Goal: Task Accomplishment & Management: Complete application form

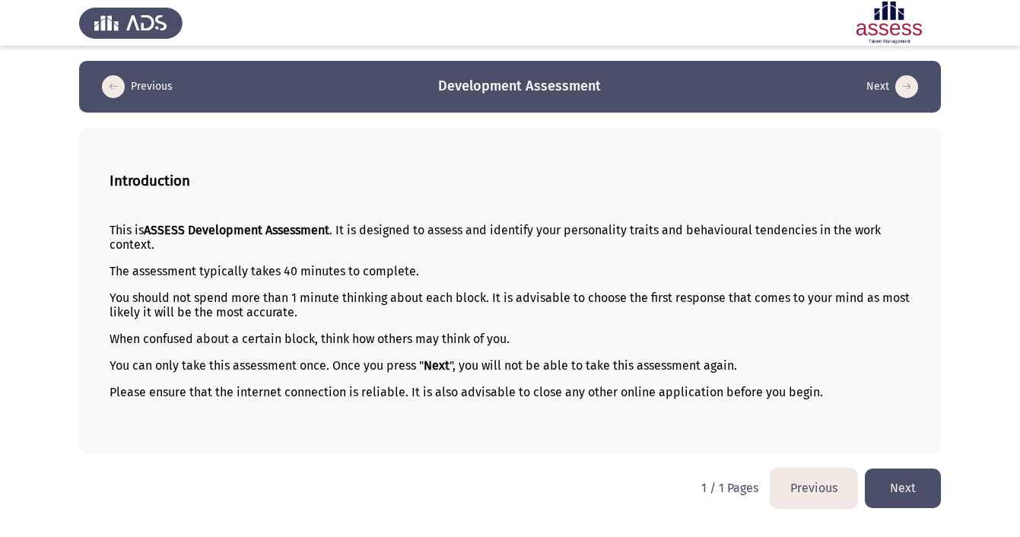
click at [907, 496] on button "Next" at bounding box center [903, 487] width 76 height 39
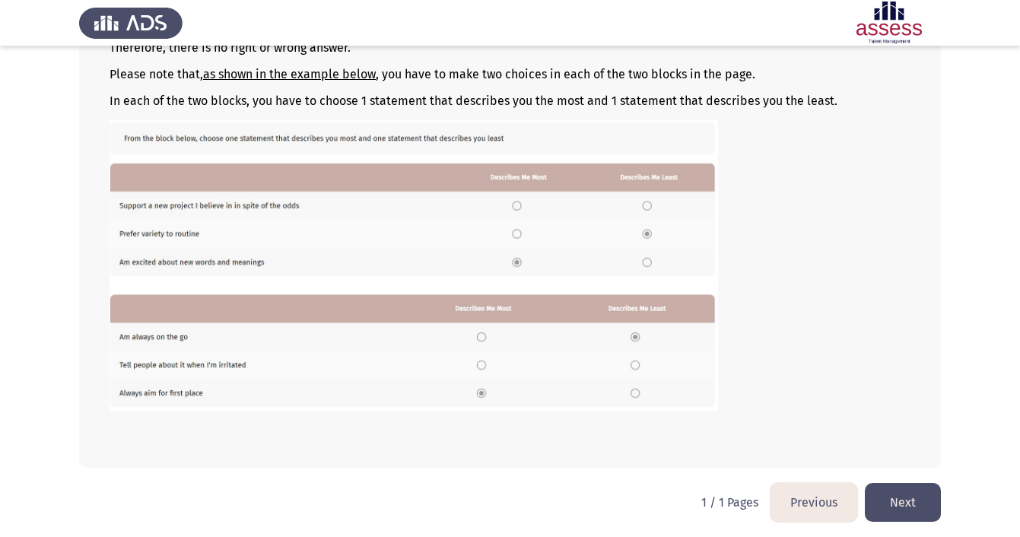
scroll to position [211, 0]
click at [915, 498] on button "Next" at bounding box center [903, 502] width 76 height 39
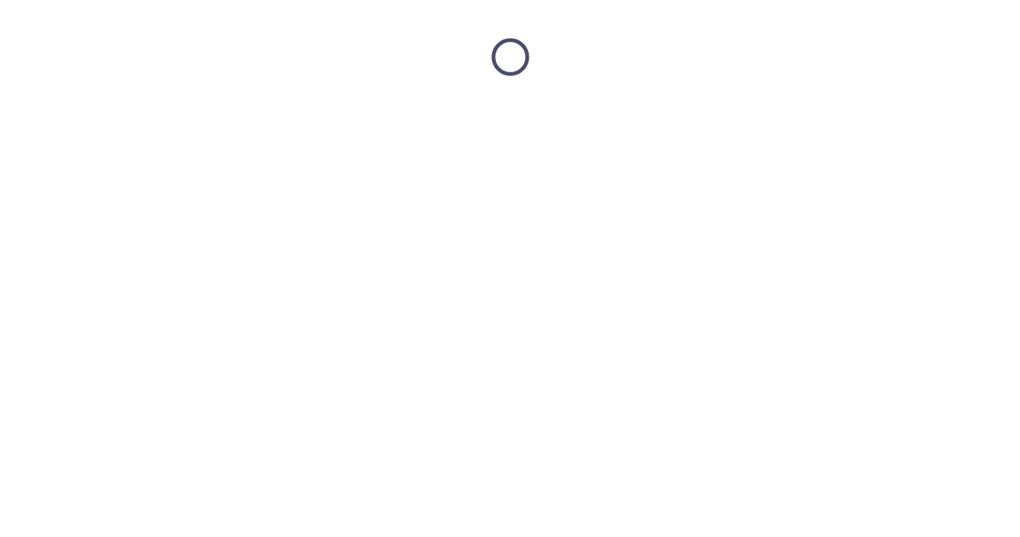
scroll to position [0, 0]
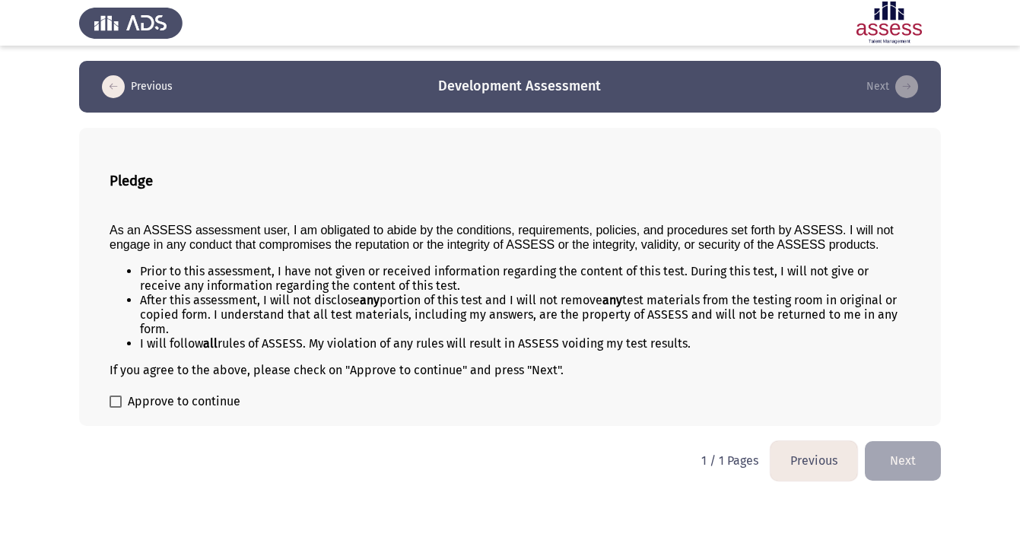
click at [187, 408] on span "Approve to continue" at bounding box center [184, 401] width 113 height 18
click at [116, 408] on input "Approve to continue" at bounding box center [115, 408] width 1 height 1
checkbox input "true"
click at [895, 469] on button "Next" at bounding box center [903, 460] width 76 height 39
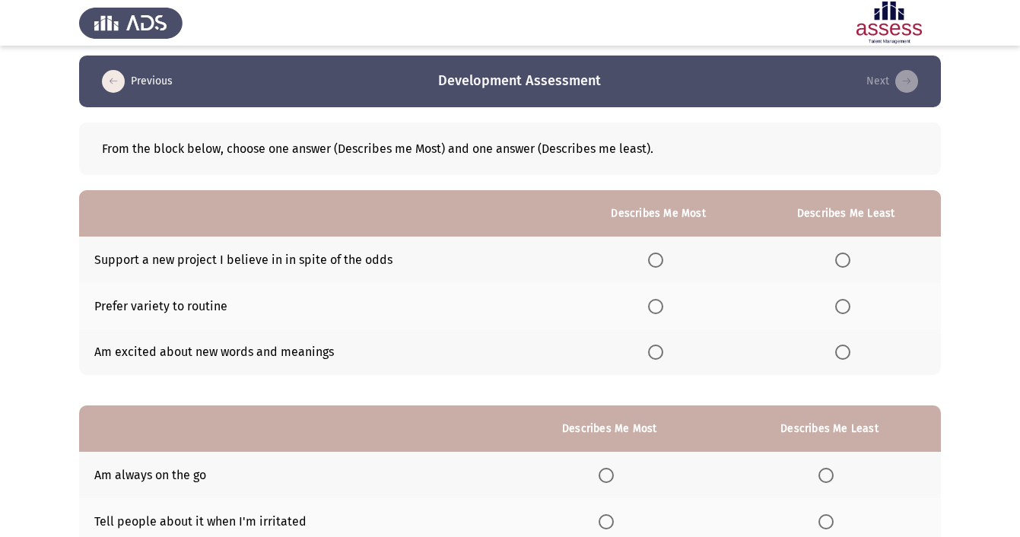
scroll to position [11, 0]
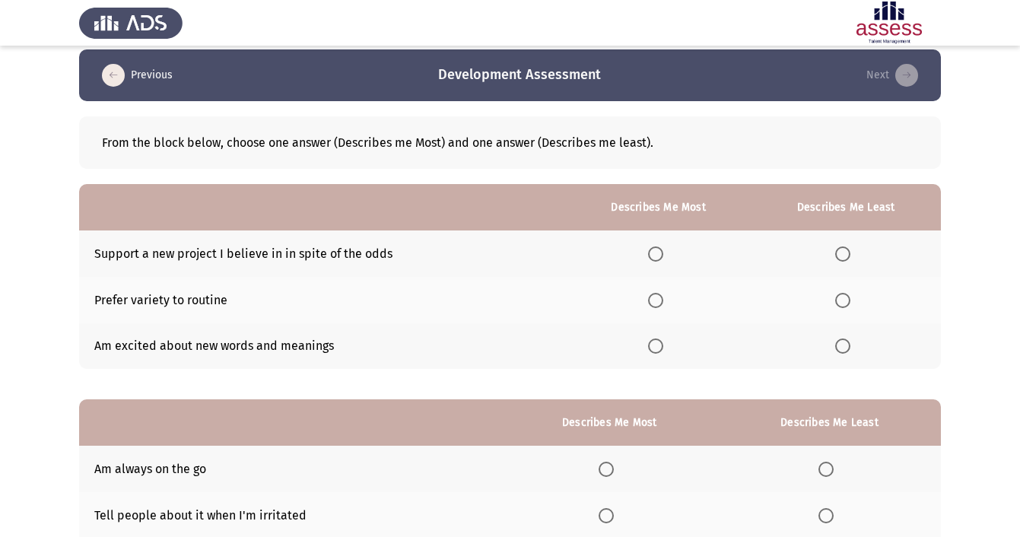
drag, startPoint x: 93, startPoint y: 253, endPoint x: 383, endPoint y: 257, distance: 290.5
click at [383, 257] on td "Support a new project I believe in in spite of the odds" at bounding box center [322, 253] width 487 height 46
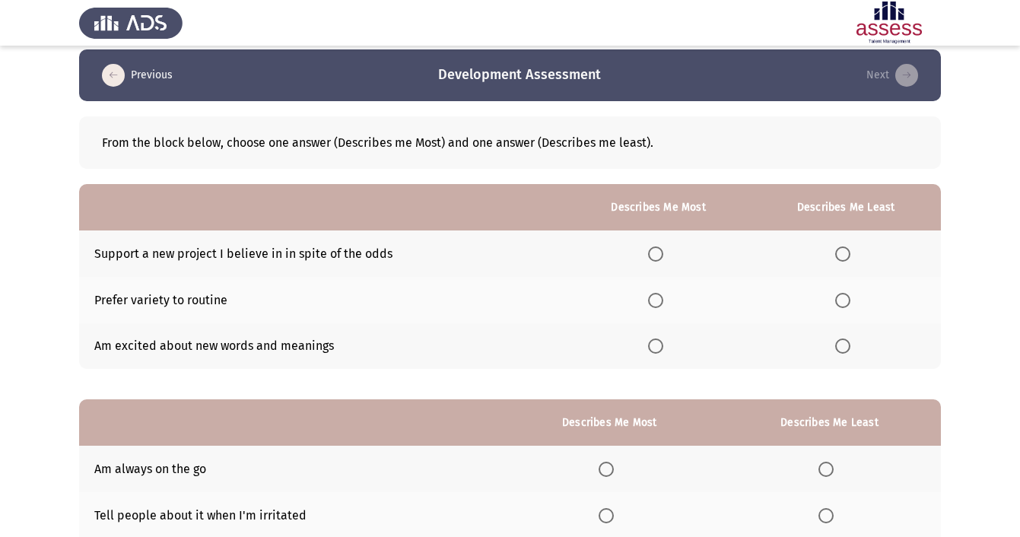
drag, startPoint x: 351, startPoint y: 257, endPoint x: 387, endPoint y: 258, distance: 35.7
click at [387, 258] on td "Support a new project I believe in in spite of the odds" at bounding box center [322, 253] width 487 height 46
click at [654, 305] on span "Select an option" at bounding box center [655, 300] width 15 height 15
click at [654, 305] on input "Select an option" at bounding box center [655, 300] width 15 height 15
click at [655, 350] on span "Select an option" at bounding box center [655, 345] width 15 height 15
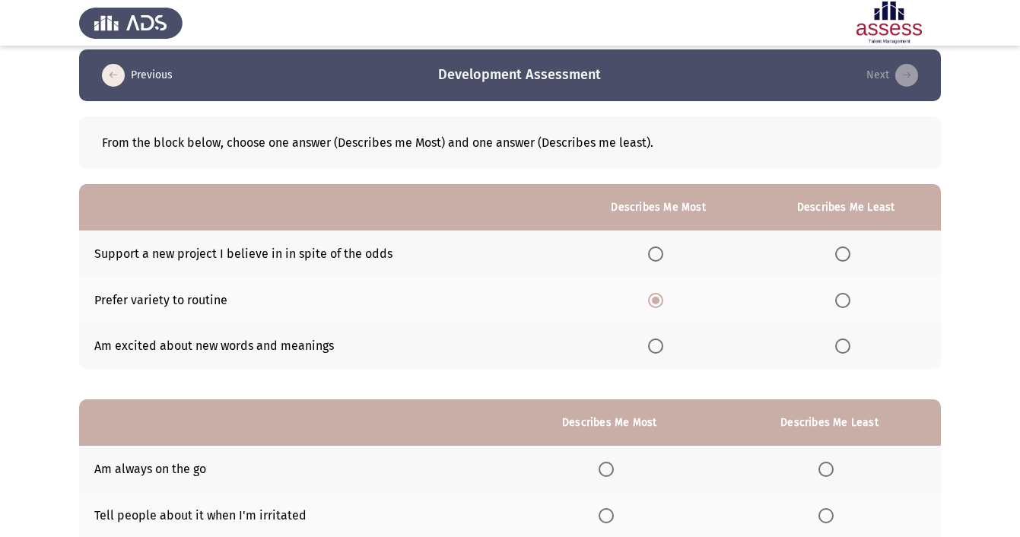
click at [655, 350] on input "Select an option" at bounding box center [655, 345] width 15 height 15
click at [652, 300] on span "Select an option" at bounding box center [655, 300] width 15 height 15
click at [652, 300] on input "Select an option" at bounding box center [655, 300] width 15 height 15
click at [652, 353] on span "Select an option" at bounding box center [655, 345] width 15 height 15
click at [652, 353] on input "Select an option" at bounding box center [655, 345] width 15 height 15
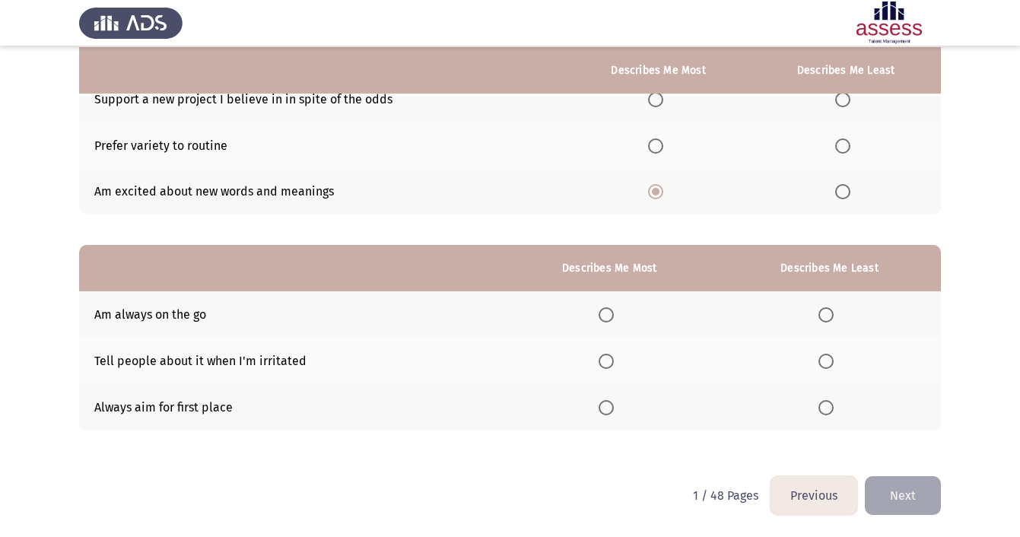
scroll to position [168, 0]
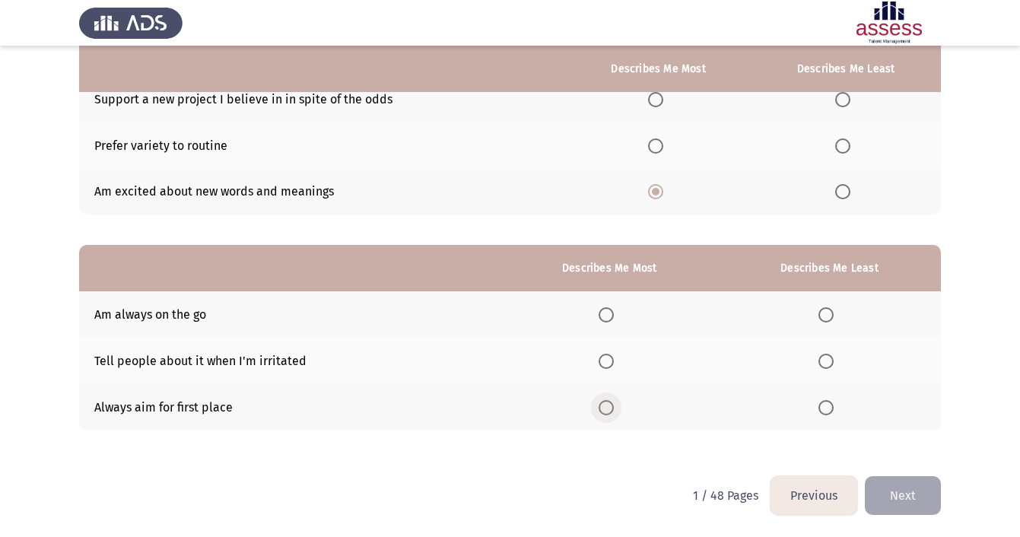
click at [604, 408] on span "Select an option" at bounding box center [605, 407] width 15 height 15
click at [604, 408] on input "Select an option" at bounding box center [605, 407] width 15 height 15
click at [672, 459] on div "From the block below, choose one answer (Describes me Most) and one answer (Des…" at bounding box center [510, 204] width 862 height 514
click at [823, 320] on span "Select an option" at bounding box center [825, 314] width 15 height 15
click at [823, 320] on input "Select an option" at bounding box center [825, 314] width 15 height 15
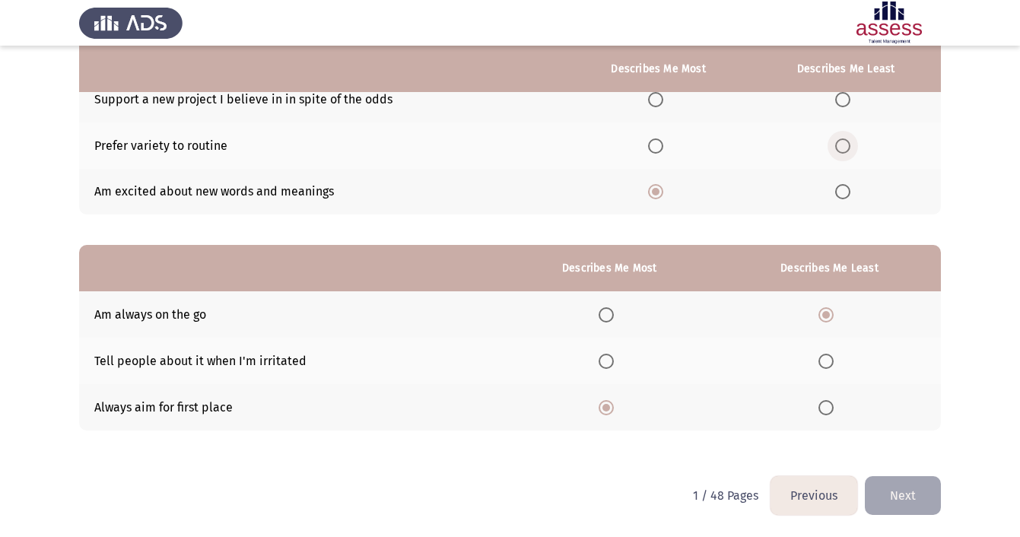
click at [842, 141] on span "Select an option" at bounding box center [842, 145] width 15 height 15
click at [842, 141] on input "Select an option" at bounding box center [842, 145] width 15 height 15
click at [648, 101] on span "Select an option" at bounding box center [655, 99] width 15 height 15
click at [648, 101] on input "Select an option" at bounding box center [655, 99] width 15 height 15
click at [649, 197] on span "Select an option" at bounding box center [655, 191] width 15 height 15
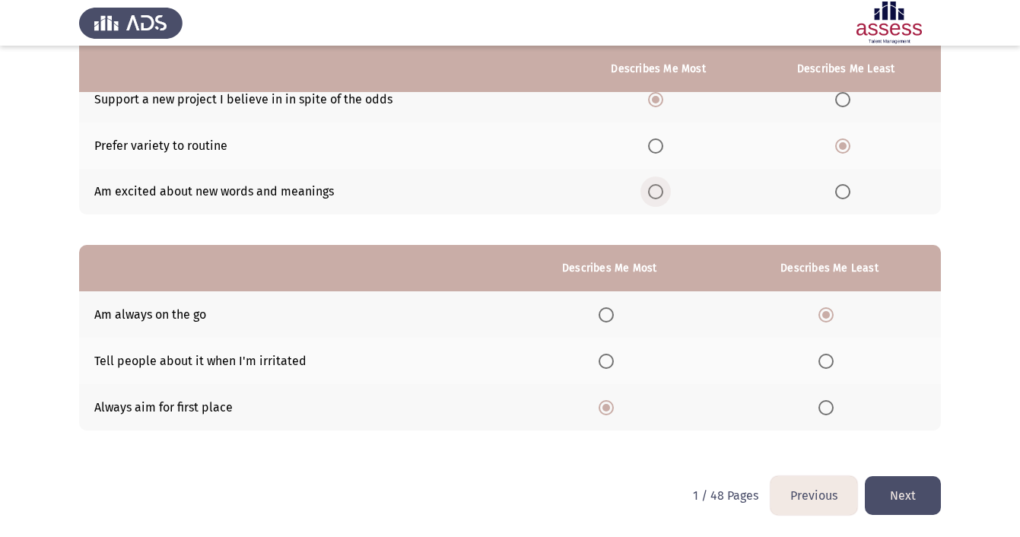
click at [649, 197] on input "Select an option" at bounding box center [655, 191] width 15 height 15
click at [916, 497] on button "Next" at bounding box center [903, 495] width 76 height 39
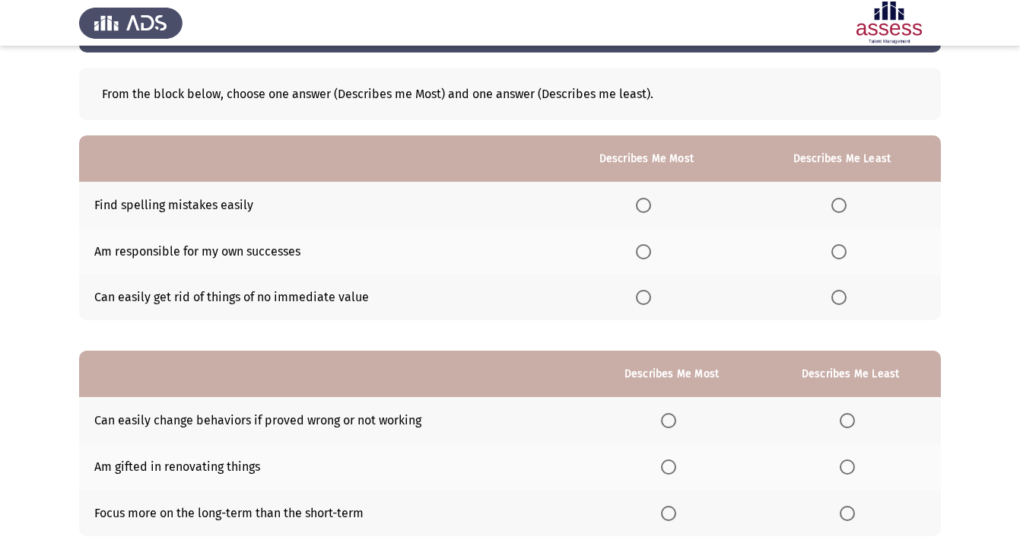
scroll to position [62, 0]
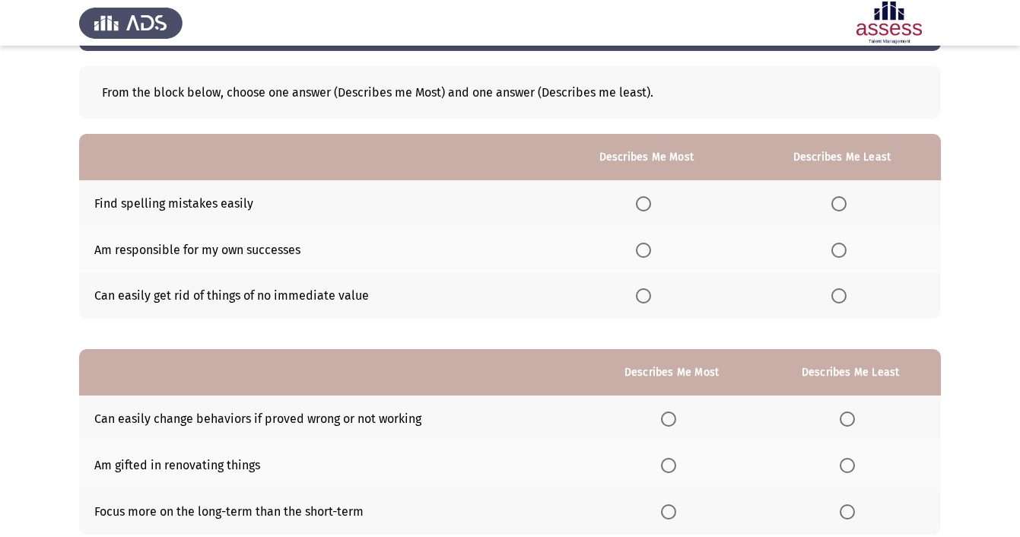
click at [636, 204] on span "Select an option" at bounding box center [643, 203] width 15 height 15
click at [636, 204] on input "Select an option" at bounding box center [643, 203] width 15 height 15
click at [303, 303] on td "Can easily get rid of things of no immediate value" at bounding box center [314, 296] width 471 height 46
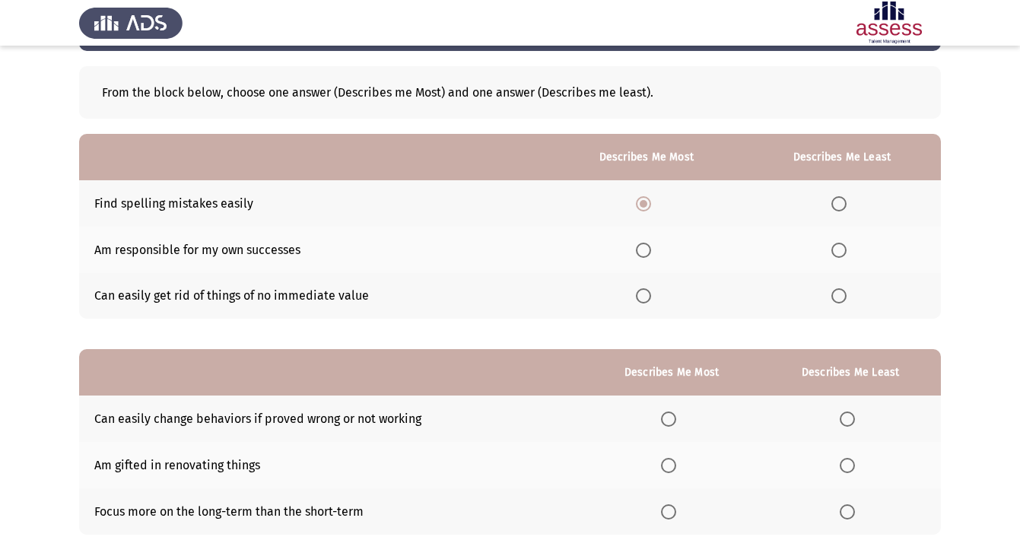
drag, startPoint x: 273, startPoint y: 298, endPoint x: 419, endPoint y: 298, distance: 146.0
click at [419, 298] on td "Can easily get rid of things of no immediate value" at bounding box center [314, 296] width 471 height 46
click at [843, 300] on span "Select an option" at bounding box center [838, 295] width 15 height 15
click at [843, 300] on input "Select an option" at bounding box center [838, 295] width 15 height 15
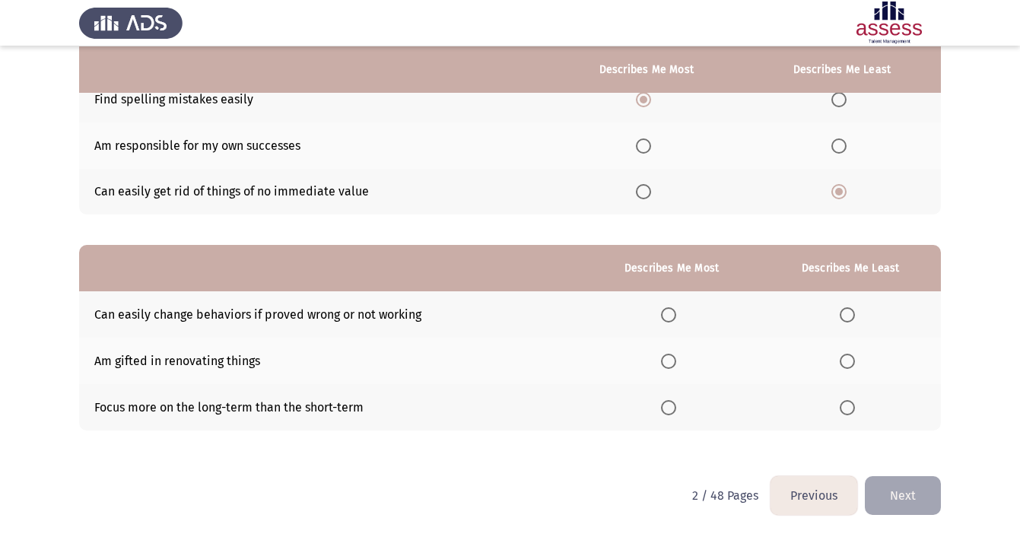
scroll to position [168, 0]
click at [667, 314] on span "Select an option" at bounding box center [668, 314] width 15 height 15
click at [667, 314] on input "Select an option" at bounding box center [668, 314] width 15 height 15
click at [842, 361] on span "Select an option" at bounding box center [846, 361] width 15 height 15
click at [842, 361] on input "Select an option" at bounding box center [846, 361] width 15 height 15
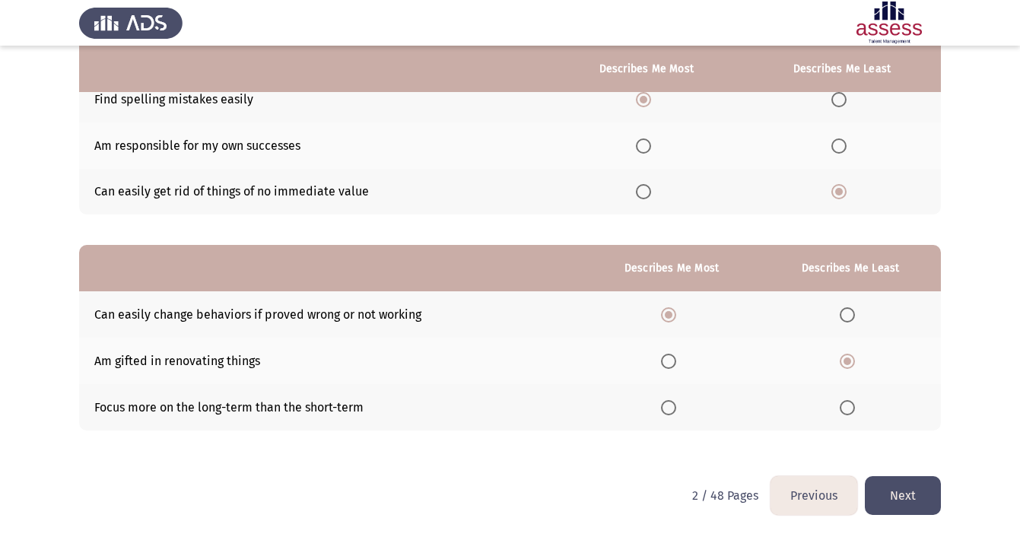
click at [899, 500] on button "Next" at bounding box center [903, 495] width 76 height 39
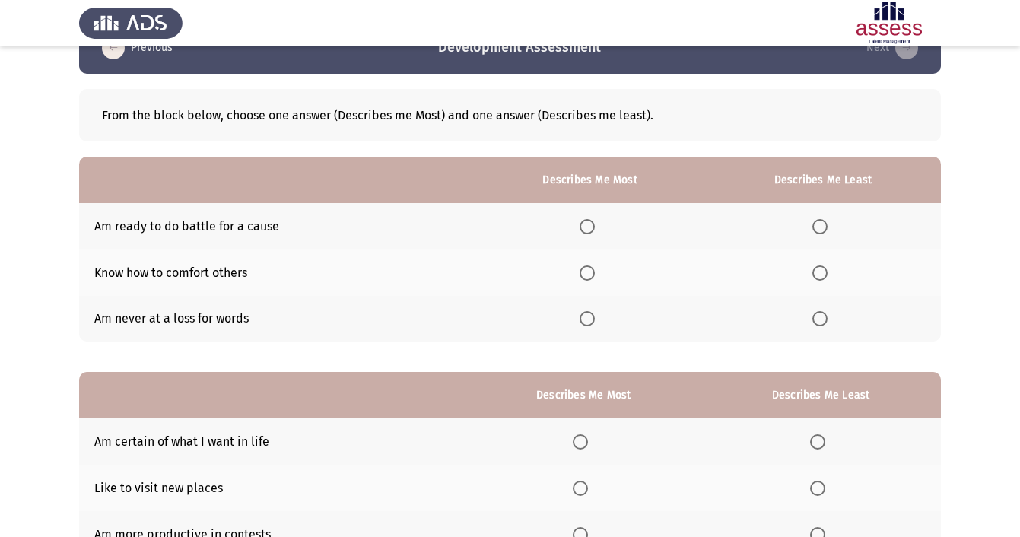
scroll to position [43, 0]
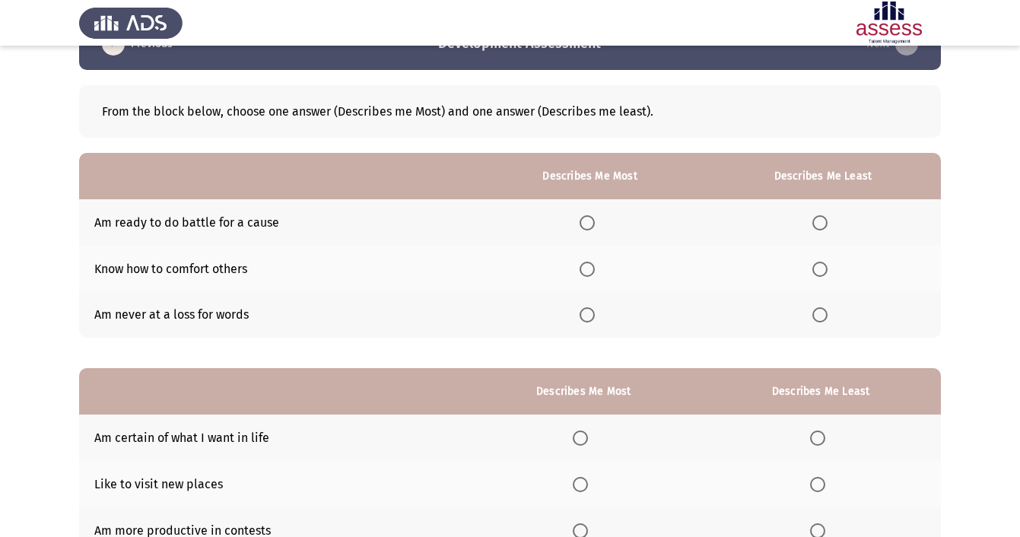
click at [581, 265] on span "Select an option" at bounding box center [586, 269] width 15 height 15
click at [581, 265] on input "Select an option" at bounding box center [586, 269] width 15 height 15
click at [822, 230] on span "Select an option" at bounding box center [819, 222] width 15 height 15
click at [822, 230] on input "Select an option" at bounding box center [819, 222] width 15 height 15
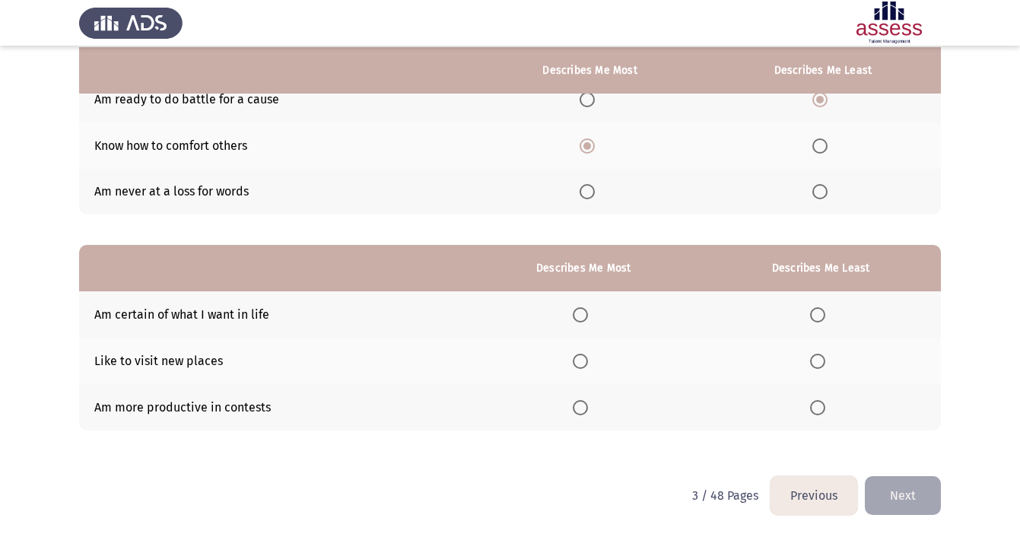
scroll to position [168, 0]
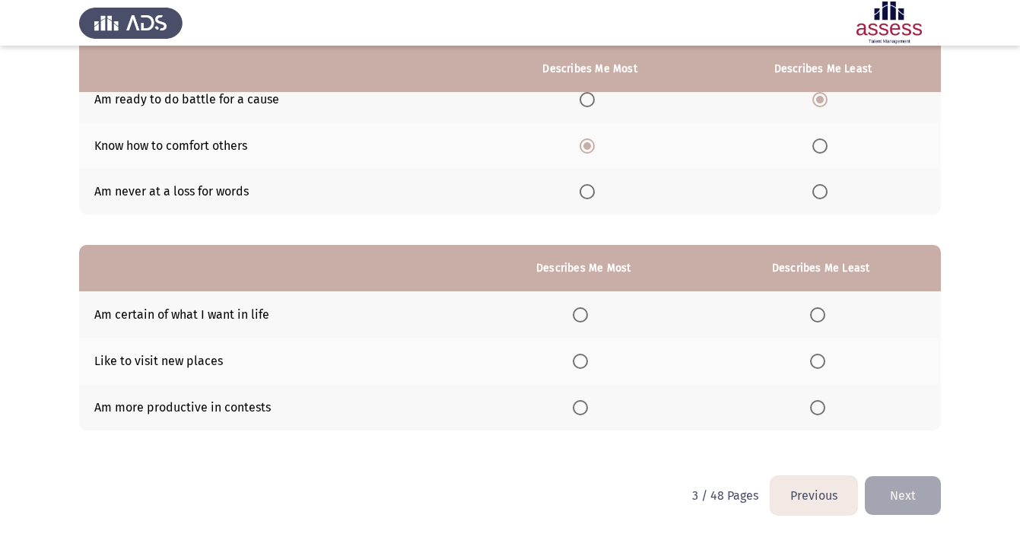
click at [577, 410] on span "Select an option" at bounding box center [580, 407] width 15 height 15
click at [577, 410] on input "Select an option" at bounding box center [580, 407] width 15 height 15
click at [814, 359] on span "Select an option" at bounding box center [817, 361] width 15 height 15
click at [814, 359] on input "Select an option" at bounding box center [817, 361] width 15 height 15
click at [891, 500] on button "Next" at bounding box center [903, 495] width 76 height 39
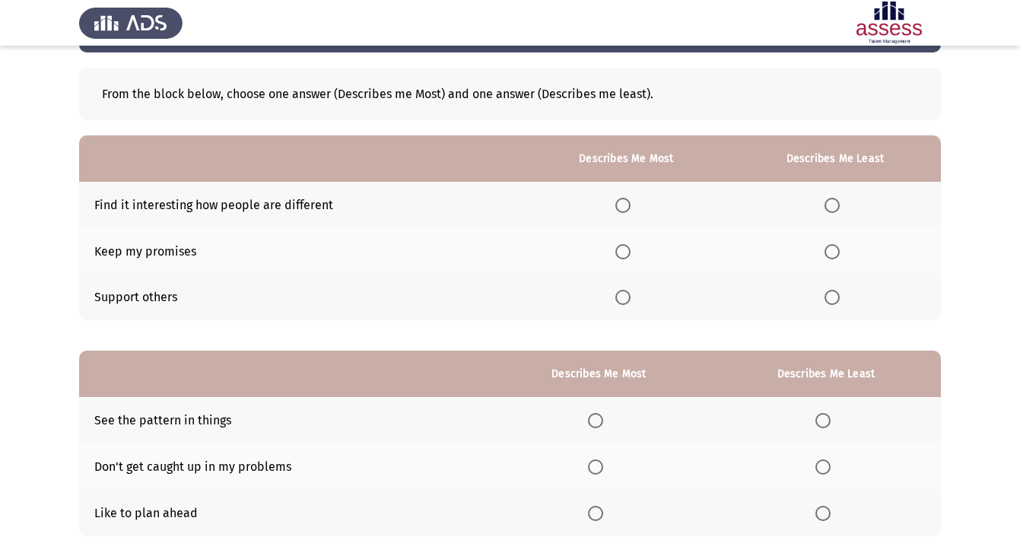
scroll to position [65, 0]
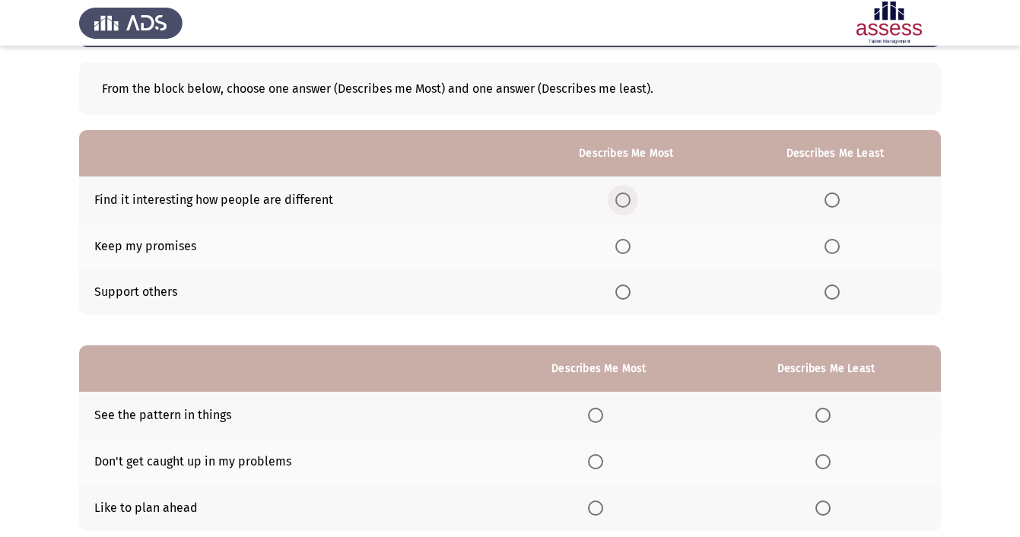
click at [620, 202] on span "Select an option" at bounding box center [622, 199] width 15 height 15
click at [620, 202] on input "Select an option" at bounding box center [622, 199] width 15 height 15
click at [620, 296] on span "Select an option" at bounding box center [622, 291] width 15 height 15
click at [620, 296] on input "Select an option" at bounding box center [622, 291] width 15 height 15
click at [824, 290] on span "Select an option" at bounding box center [831, 291] width 15 height 15
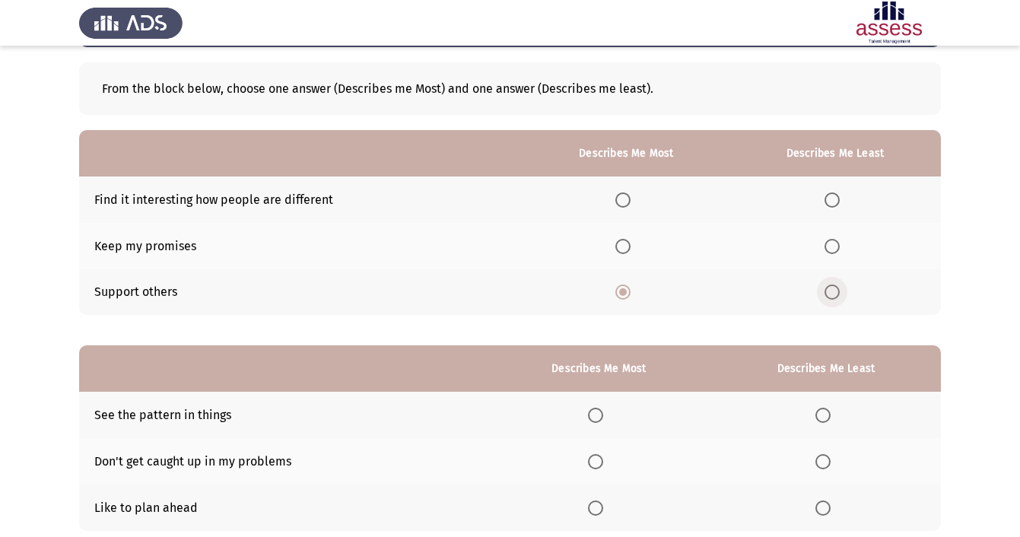
click at [824, 290] on input "Select an option" at bounding box center [831, 291] width 15 height 15
click at [619, 208] on span "Select an option" at bounding box center [622, 199] width 15 height 15
click at [619, 208] on input "Select an option" at bounding box center [622, 199] width 15 height 15
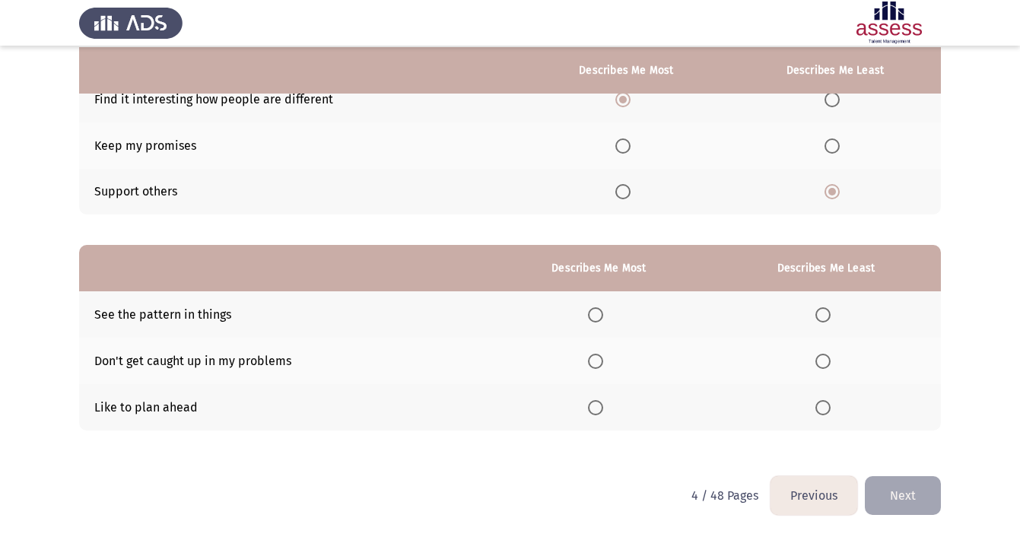
scroll to position [168, 0]
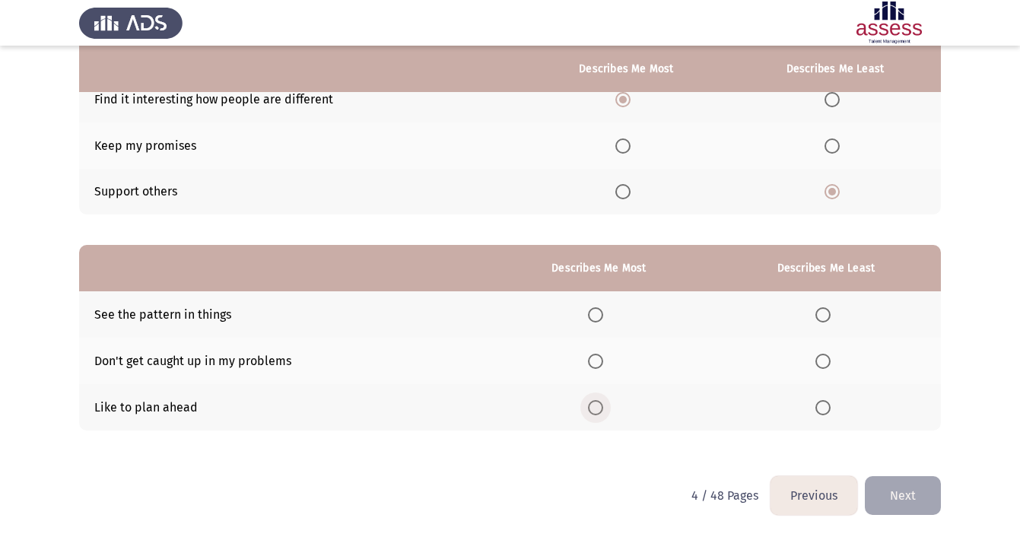
click at [593, 412] on span "Select an option" at bounding box center [595, 407] width 15 height 15
click at [593, 412] on input "Select an option" at bounding box center [595, 407] width 15 height 15
click at [826, 358] on span "Select an option" at bounding box center [822, 361] width 15 height 15
click at [826, 358] on input "Select an option" at bounding box center [822, 361] width 15 height 15
click at [824, 309] on span "Select an option" at bounding box center [822, 314] width 15 height 15
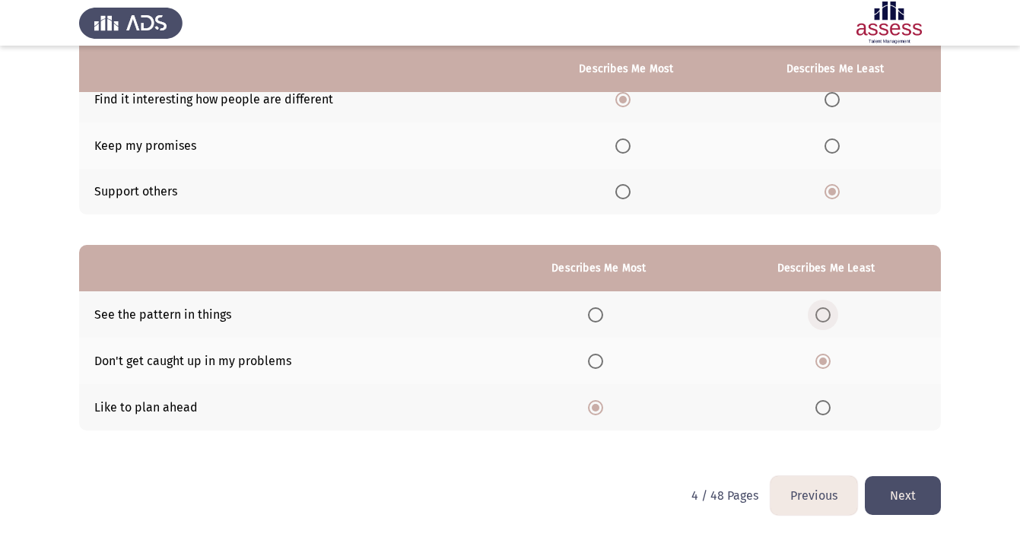
click at [824, 309] on input "Select an option" at bounding box center [822, 314] width 15 height 15
click at [912, 487] on button "Next" at bounding box center [903, 495] width 76 height 39
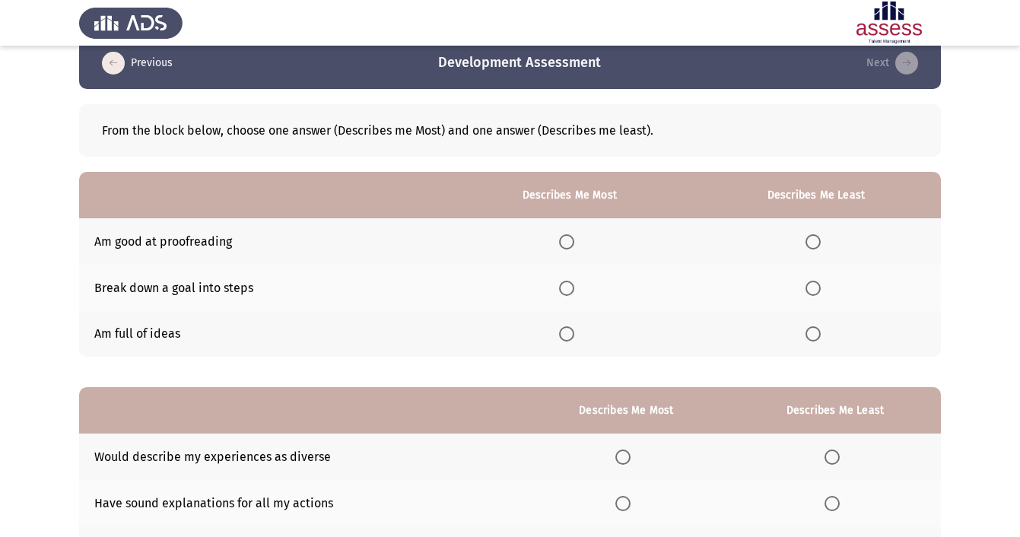
scroll to position [25, 0]
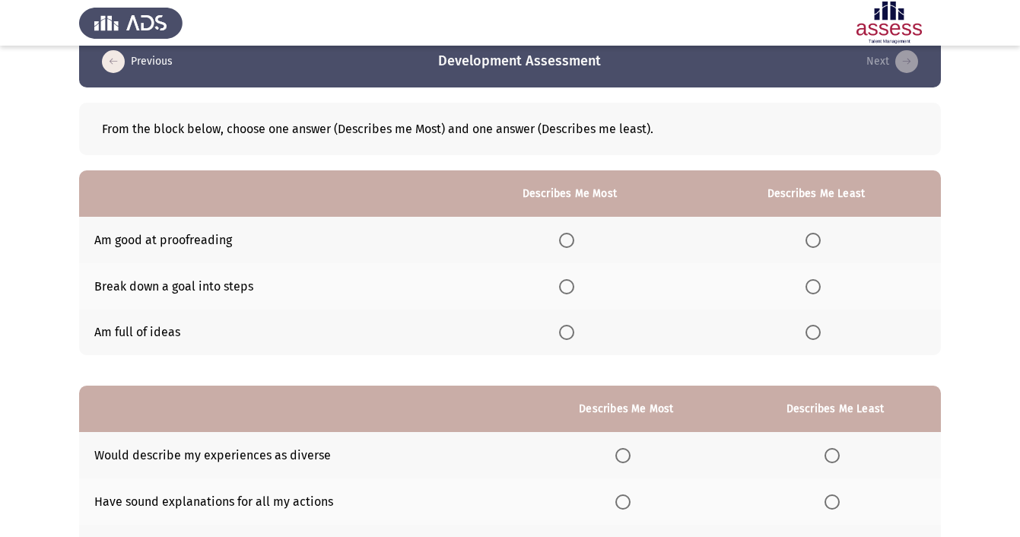
click at [566, 335] on span "Select an option" at bounding box center [566, 332] width 15 height 15
click at [566, 335] on input "Select an option" at bounding box center [566, 332] width 15 height 15
click at [809, 286] on span "Select an option" at bounding box center [812, 286] width 15 height 15
click at [809, 286] on input "Select an option" at bounding box center [812, 286] width 15 height 15
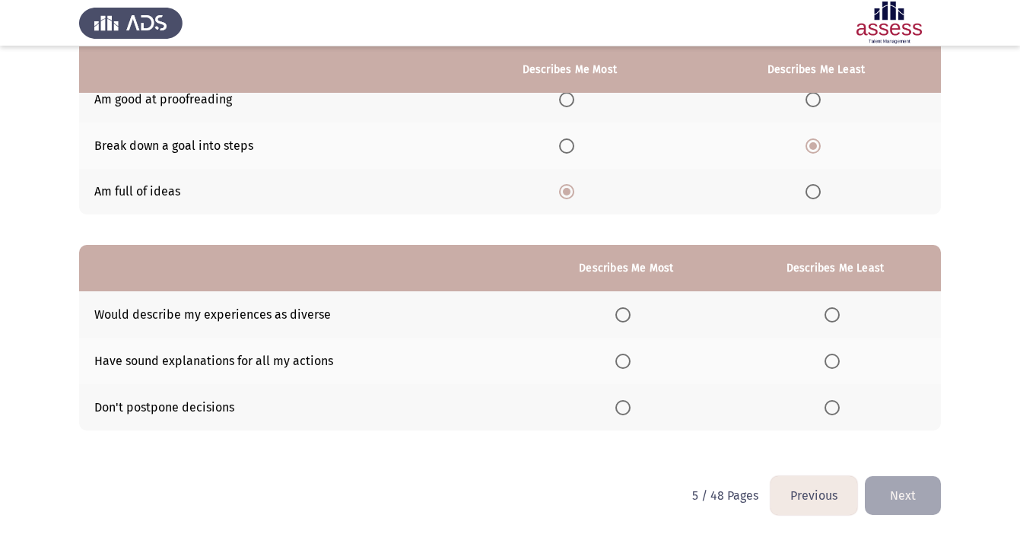
scroll to position [168, 0]
click at [317, 314] on td "Would describe my experiences as diverse" at bounding box center [301, 314] width 444 height 46
click at [627, 364] on span "Select an option" at bounding box center [622, 361] width 15 height 15
click at [627, 364] on input "Select an option" at bounding box center [622, 361] width 15 height 15
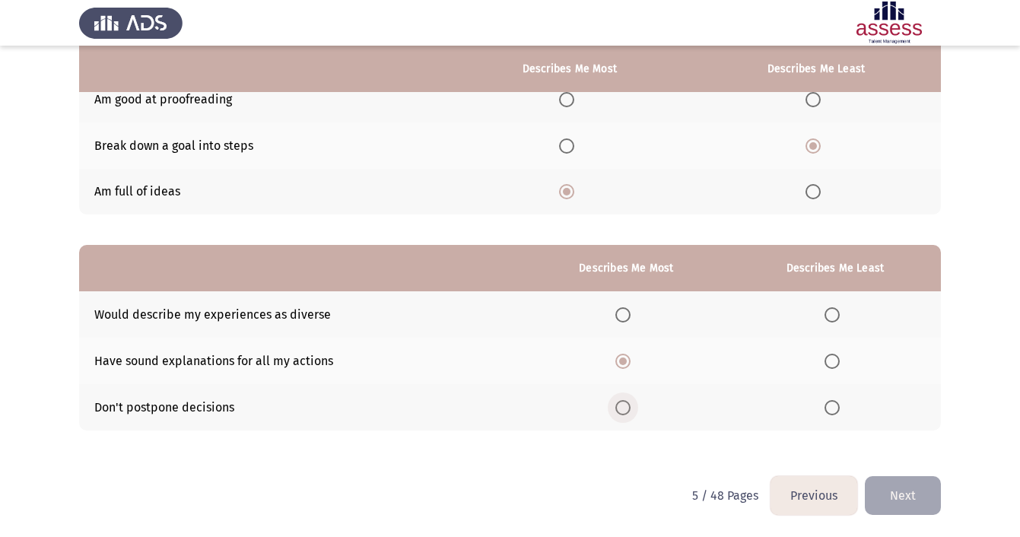
click at [620, 407] on span "Select an option" at bounding box center [622, 407] width 15 height 15
click at [620, 407] on input "Select an option" at bounding box center [622, 407] width 15 height 15
click at [824, 313] on span "Select an option" at bounding box center [831, 314] width 15 height 15
click at [824, 313] on input "Select an option" at bounding box center [831, 314] width 15 height 15
click at [898, 491] on button "Next" at bounding box center [903, 495] width 76 height 39
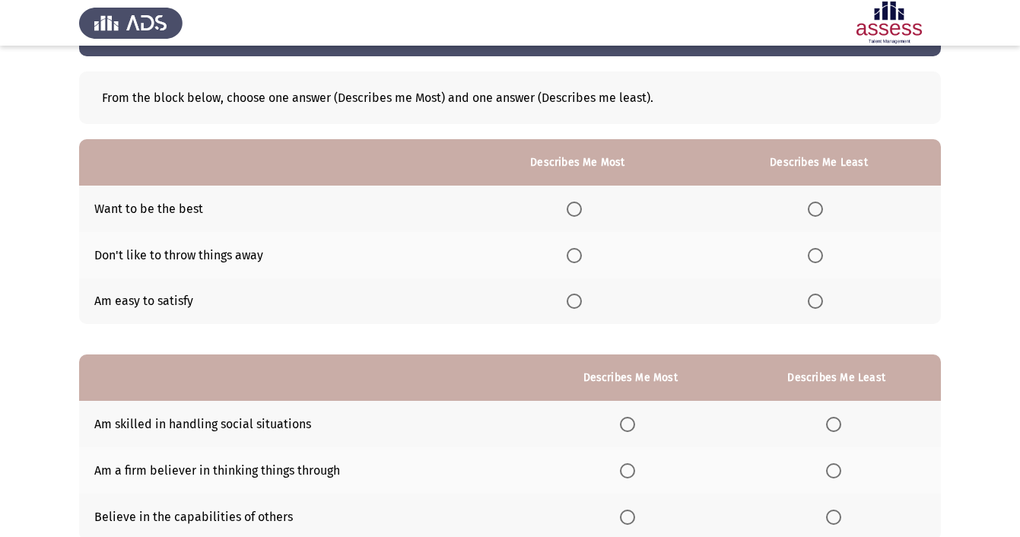
scroll to position [63, 0]
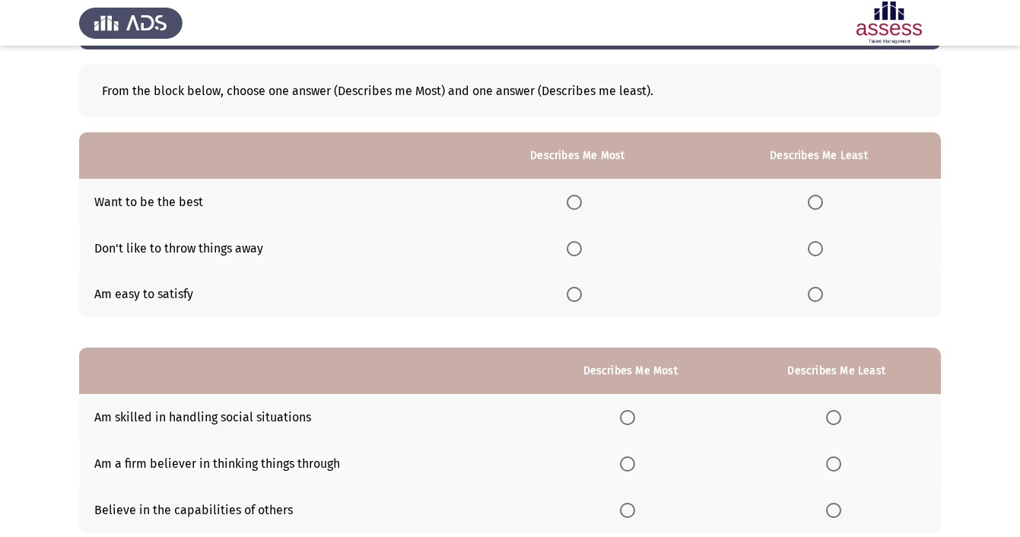
click at [576, 207] on span "Select an option" at bounding box center [574, 202] width 15 height 15
click at [576, 207] on input "Select an option" at bounding box center [574, 202] width 15 height 15
click at [809, 300] on span "Select an option" at bounding box center [815, 294] width 15 height 15
click at [809, 300] on input "Select an option" at bounding box center [815, 294] width 15 height 15
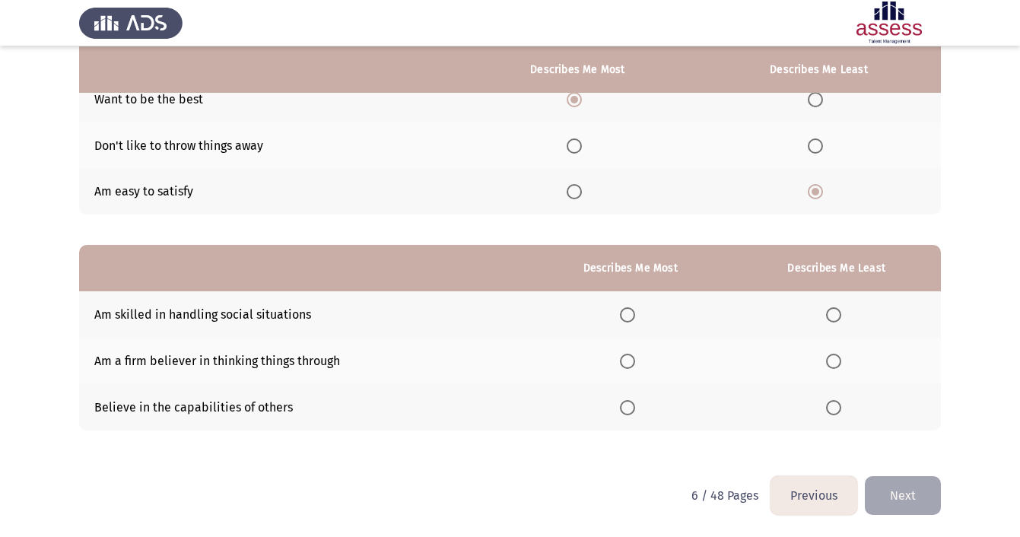
scroll to position [168, 0]
click at [624, 367] on span "Select an option" at bounding box center [627, 361] width 15 height 15
click at [624, 367] on input "Select an option" at bounding box center [627, 361] width 15 height 15
click at [833, 405] on span "Select an option" at bounding box center [833, 407] width 15 height 15
click at [833, 405] on input "Select an option" at bounding box center [833, 407] width 15 height 15
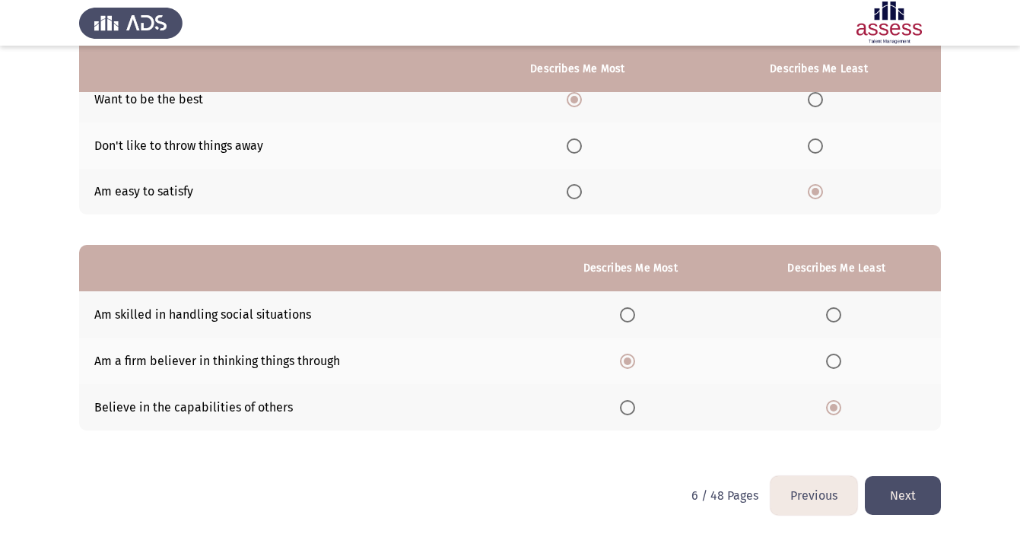
click at [913, 497] on button "Next" at bounding box center [903, 495] width 76 height 39
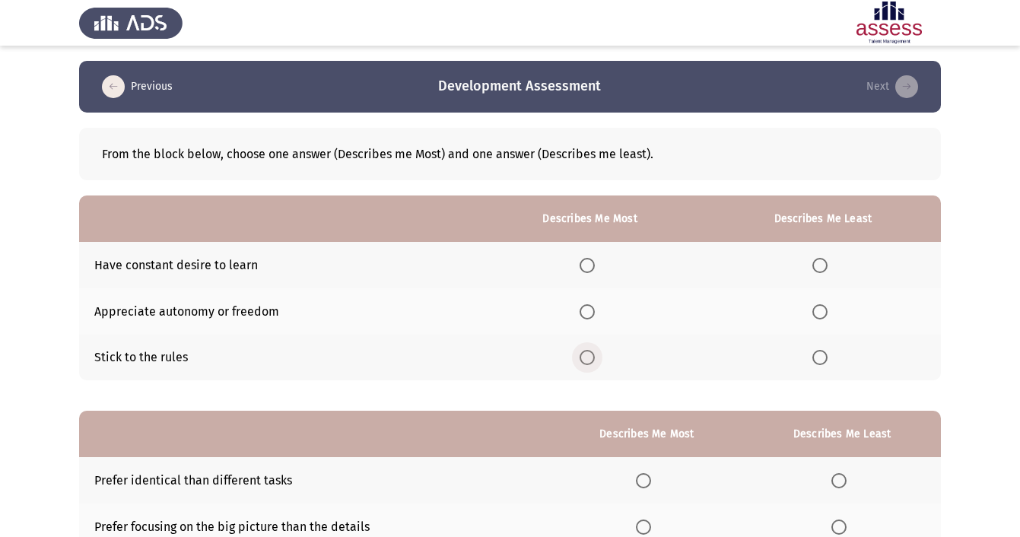
click at [579, 361] on span "Select an option" at bounding box center [586, 357] width 15 height 15
click at [579, 361] on input "Select an option" at bounding box center [586, 357] width 15 height 15
click at [826, 313] on span "Select an option" at bounding box center [819, 311] width 15 height 15
click at [826, 313] on input "Select an option" at bounding box center [819, 311] width 15 height 15
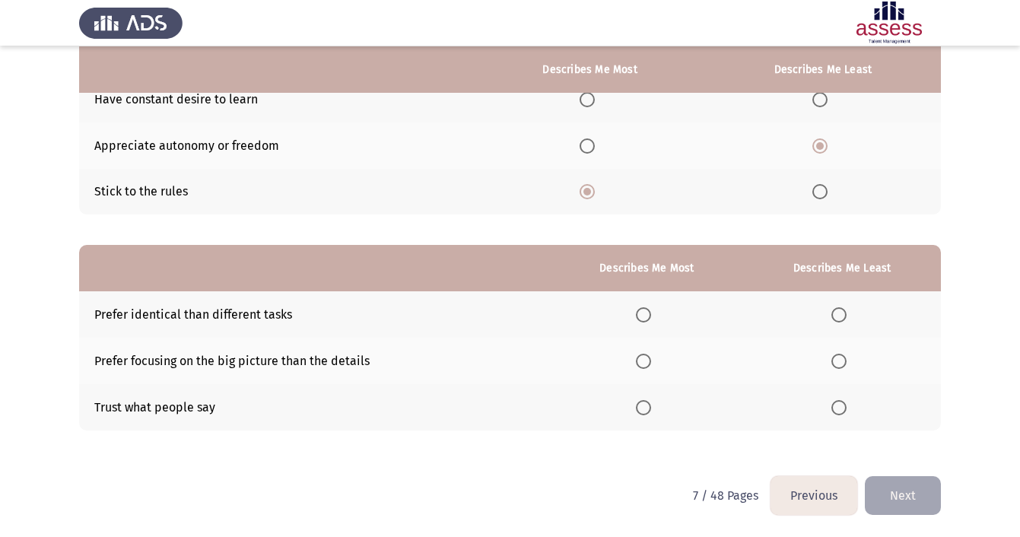
scroll to position [168, 0]
click at [583, 106] on span "Select an option" at bounding box center [586, 99] width 15 height 15
click at [583, 106] on input "Select an option" at bounding box center [586, 99] width 15 height 15
click at [825, 193] on span "Select an option" at bounding box center [819, 191] width 15 height 15
click at [825, 193] on input "Select an option" at bounding box center [819, 191] width 15 height 15
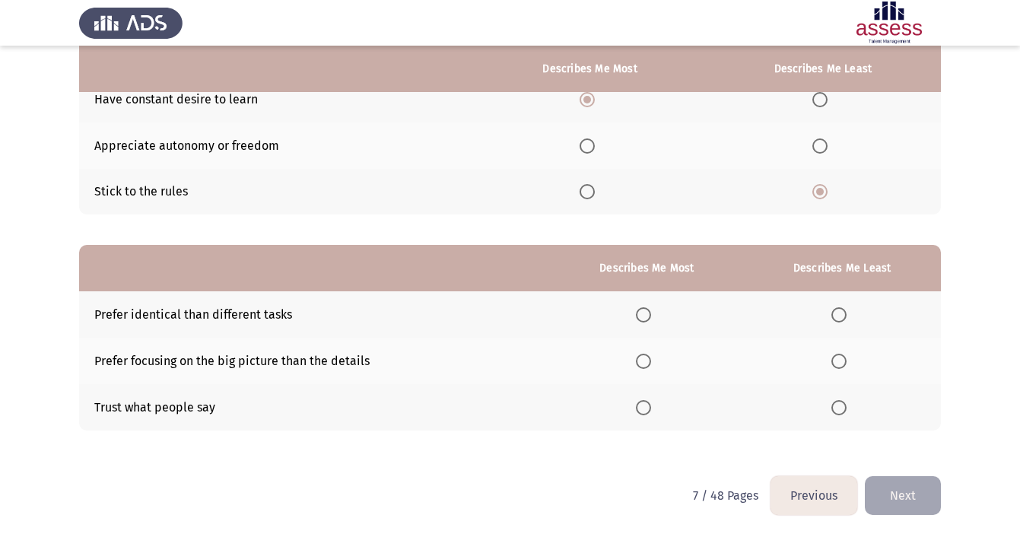
click at [825, 153] on span "Select an option" at bounding box center [819, 145] width 15 height 15
click at [825, 153] on input "Select an option" at bounding box center [819, 145] width 15 height 15
click at [586, 192] on span "Select an option" at bounding box center [586, 191] width 15 height 15
click at [586, 192] on input "Select an option" at bounding box center [586, 191] width 15 height 15
click at [584, 97] on span "Select an option" at bounding box center [586, 99] width 15 height 15
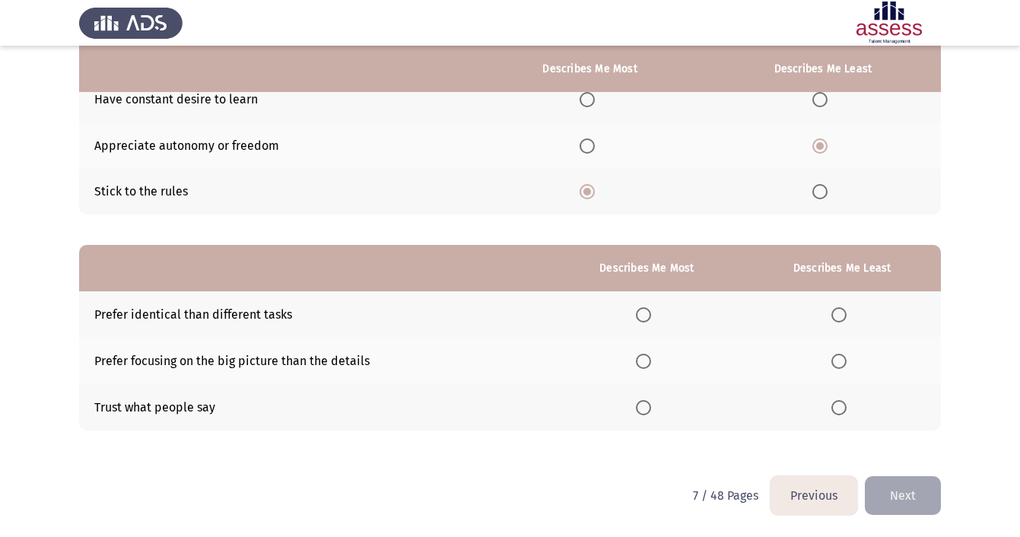
click at [584, 97] on input "Select an option" at bounding box center [586, 99] width 15 height 15
click at [643, 365] on span "Select an option" at bounding box center [643, 361] width 15 height 15
click at [643, 365] on input "Select an option" at bounding box center [643, 361] width 15 height 15
click at [846, 410] on label "Select an option" at bounding box center [841, 407] width 21 height 15
click at [846, 410] on input "Select an option" at bounding box center [838, 407] width 15 height 15
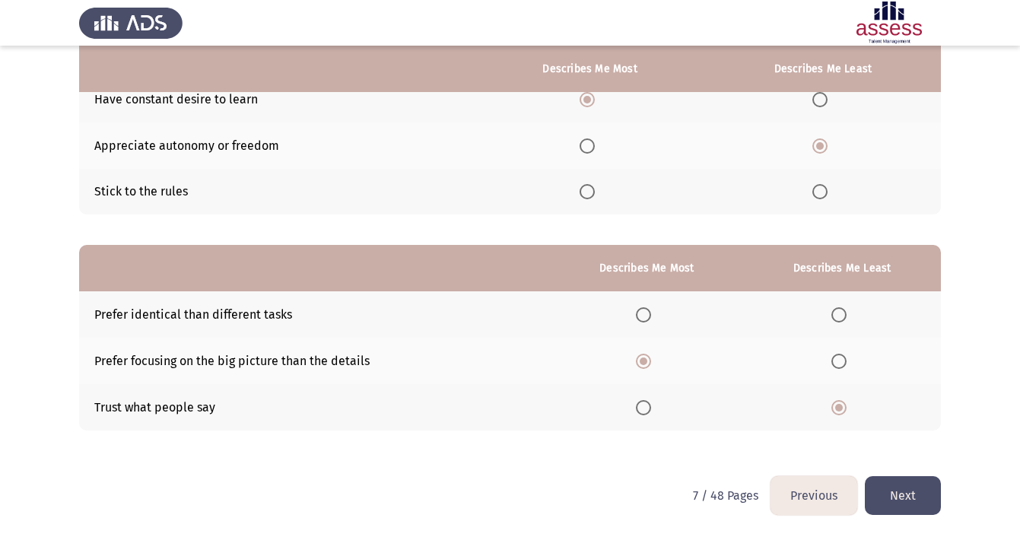
click at [899, 492] on button "Next" at bounding box center [903, 495] width 76 height 39
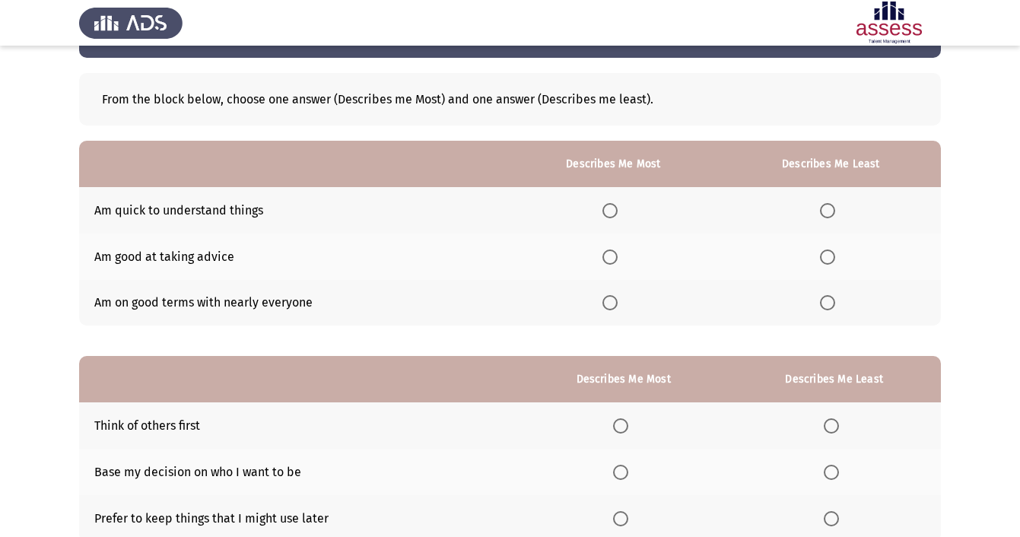
scroll to position [56, 0]
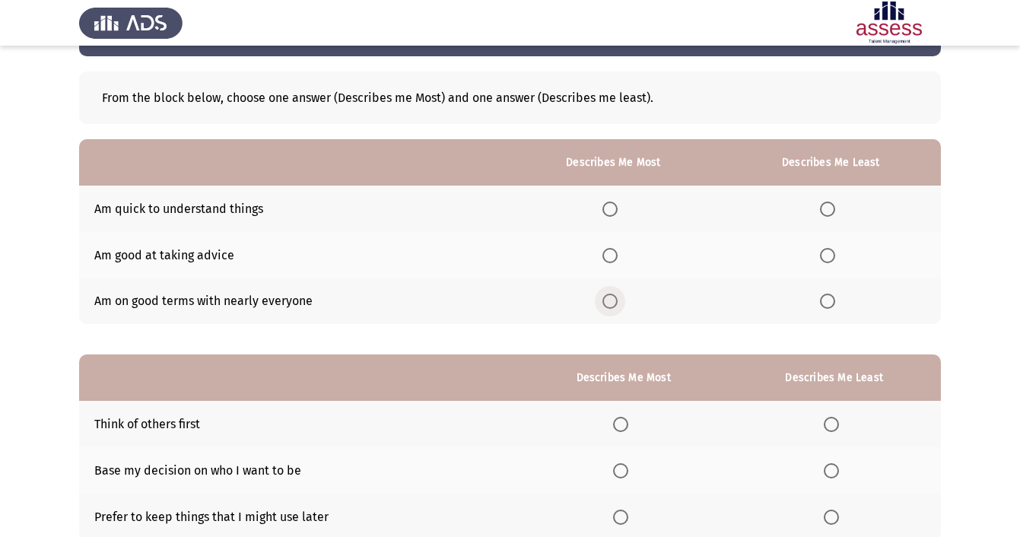
click at [614, 300] on span "Select an option" at bounding box center [609, 301] width 15 height 15
click at [614, 300] on input "Select an option" at bounding box center [609, 301] width 15 height 15
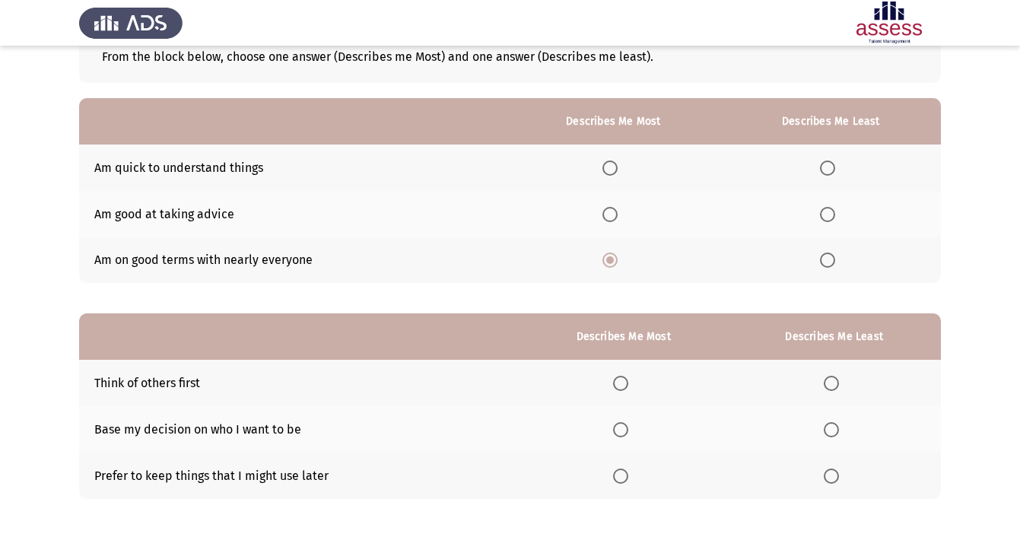
scroll to position [99, 0]
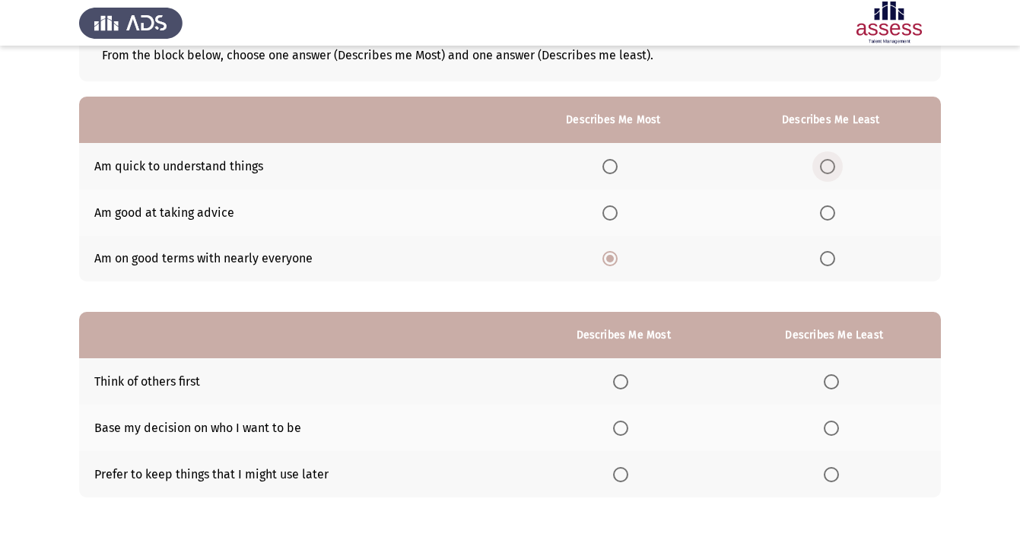
click at [834, 167] on span "Select an option" at bounding box center [827, 166] width 15 height 15
click at [834, 167] on input "Select an option" at bounding box center [827, 166] width 15 height 15
click at [834, 211] on span "Select an option" at bounding box center [827, 212] width 15 height 15
click at [834, 211] on input "Select an option" at bounding box center [827, 212] width 15 height 15
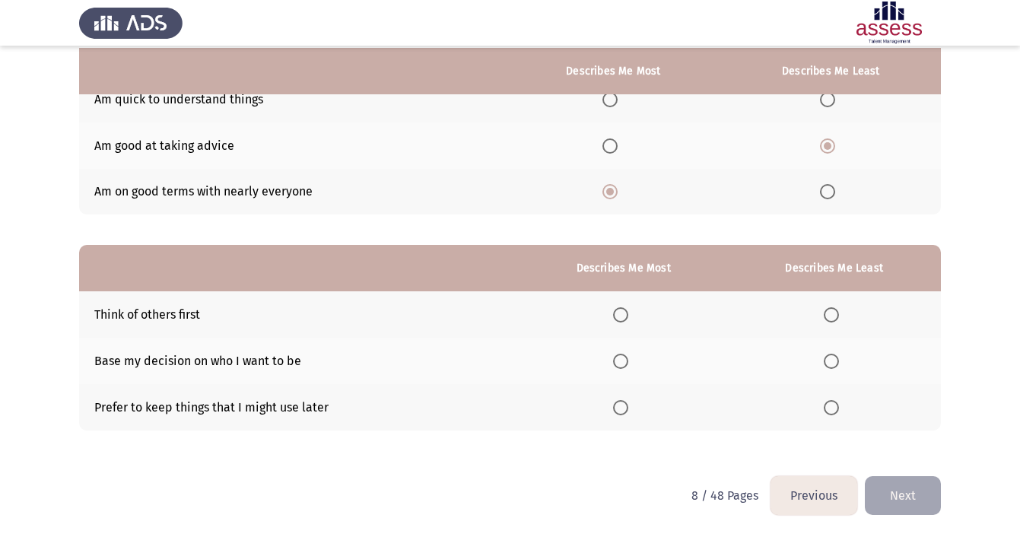
scroll to position [168, 0]
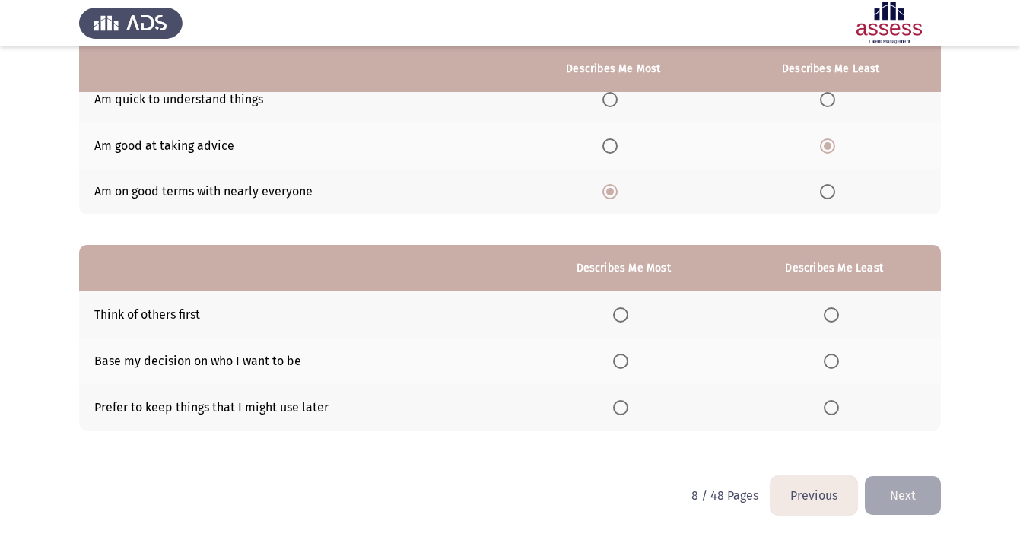
click at [621, 357] on span "Select an option" at bounding box center [620, 361] width 15 height 15
click at [621, 357] on input "Select an option" at bounding box center [620, 361] width 15 height 15
click at [833, 407] on span "Select an option" at bounding box center [831, 407] width 15 height 15
click at [833, 407] on input "Select an option" at bounding box center [831, 407] width 15 height 15
click at [922, 490] on button "Next" at bounding box center [903, 495] width 76 height 39
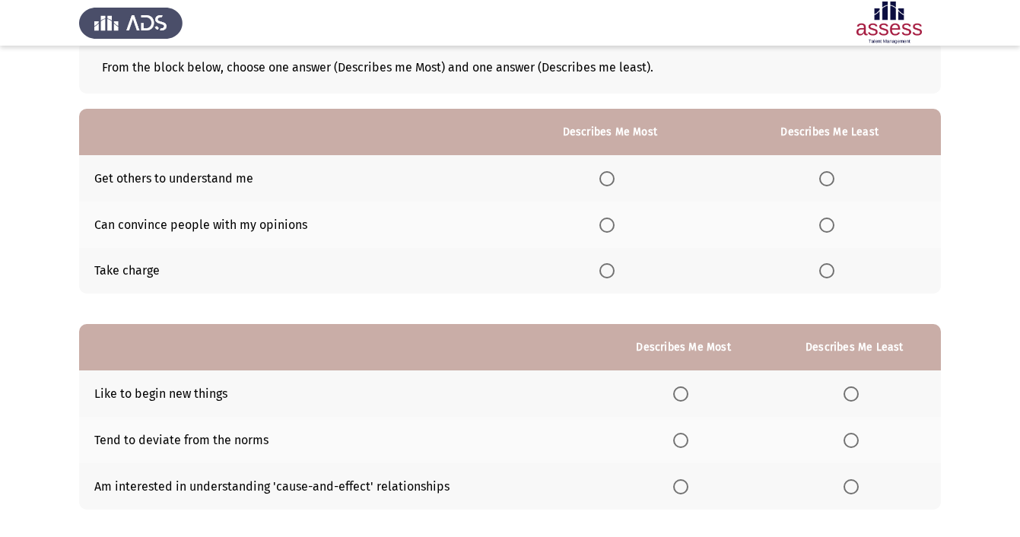
scroll to position [87, 0]
click at [610, 221] on span "Select an option" at bounding box center [606, 224] width 15 height 15
click at [610, 221] on input "Select an option" at bounding box center [606, 224] width 15 height 15
click at [827, 276] on span "Select an option" at bounding box center [826, 270] width 15 height 15
click at [827, 276] on input "Select an option" at bounding box center [826, 270] width 15 height 15
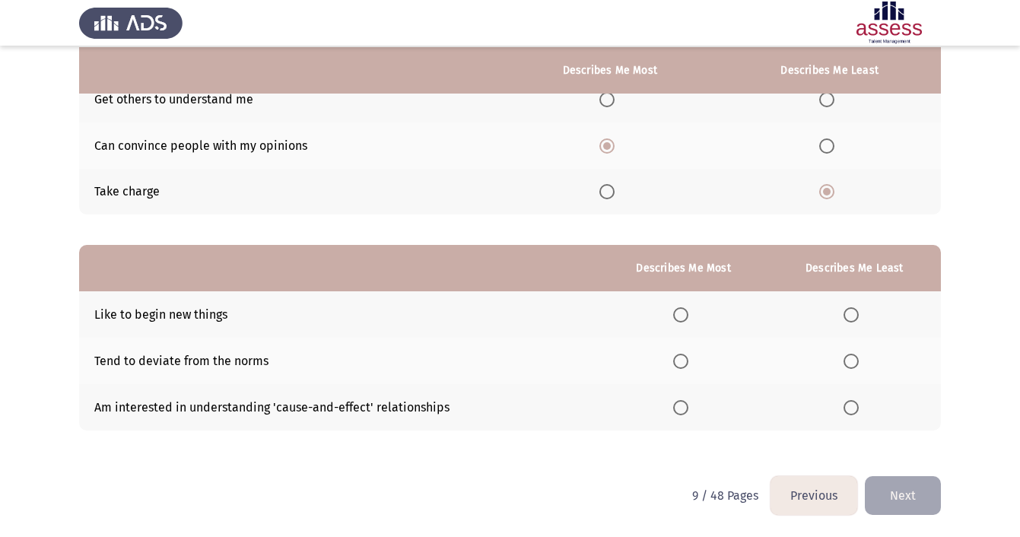
scroll to position [168, 0]
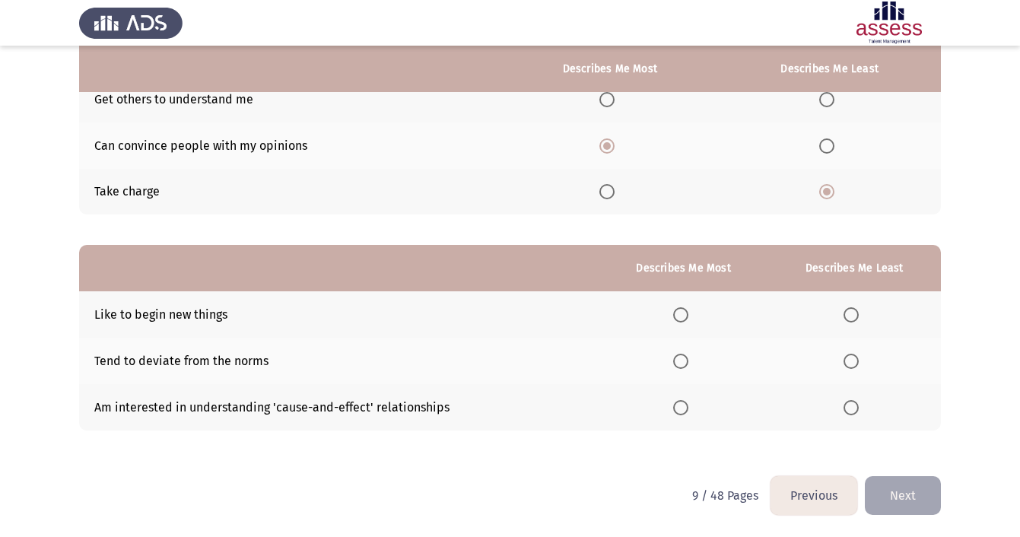
click at [681, 414] on span "Select an option" at bounding box center [680, 407] width 15 height 15
click at [681, 414] on input "Select an option" at bounding box center [680, 407] width 15 height 15
click at [857, 357] on span "Select an option" at bounding box center [850, 361] width 15 height 15
click at [857, 357] on input "Select an option" at bounding box center [850, 361] width 15 height 15
click at [900, 498] on button "Next" at bounding box center [903, 495] width 76 height 39
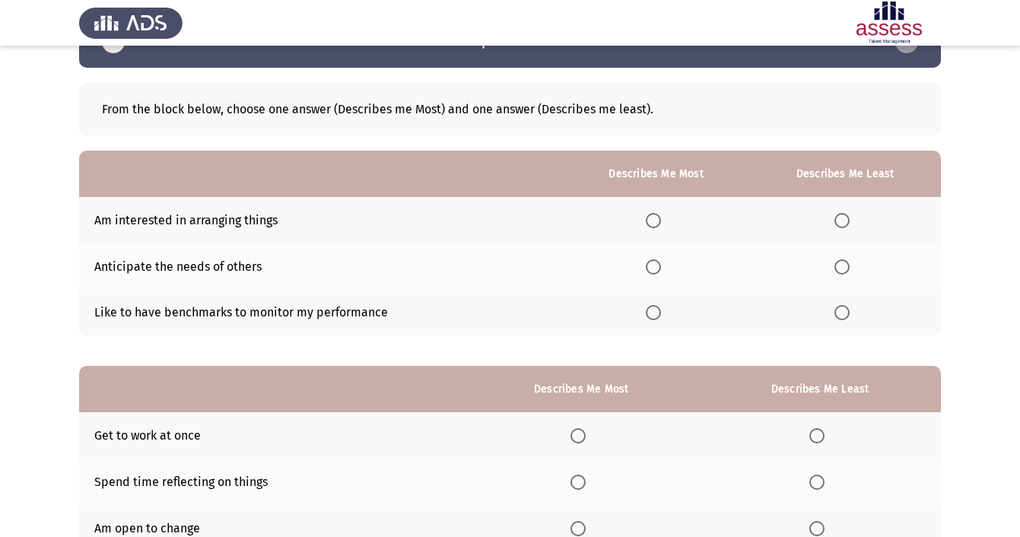
scroll to position [46, 0]
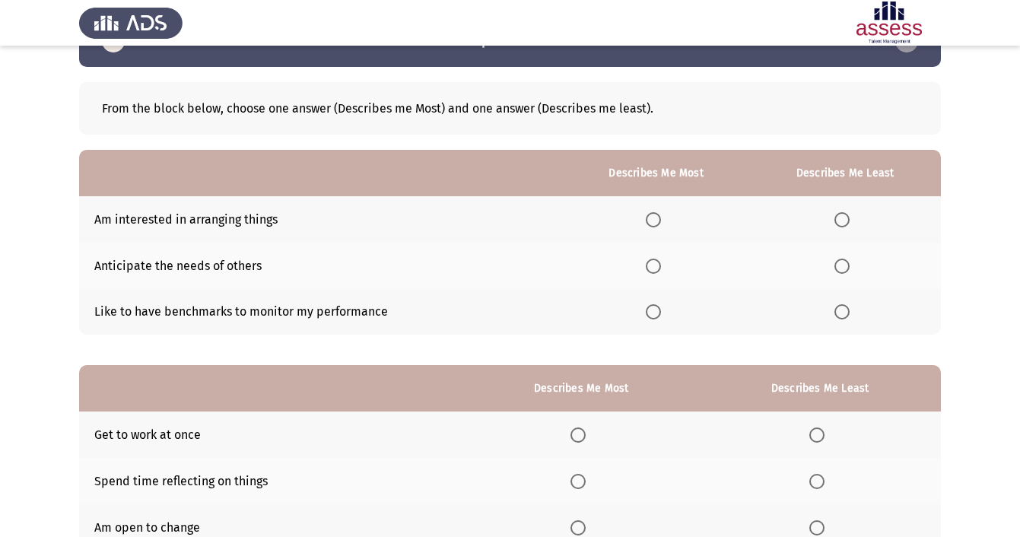
click at [652, 219] on span "Select an option" at bounding box center [653, 219] width 15 height 15
click at [652, 219] on input "Select an option" at bounding box center [653, 219] width 15 height 15
click at [840, 265] on span "Select an option" at bounding box center [841, 266] width 15 height 15
click at [840, 265] on input "Select an option" at bounding box center [841, 266] width 15 height 15
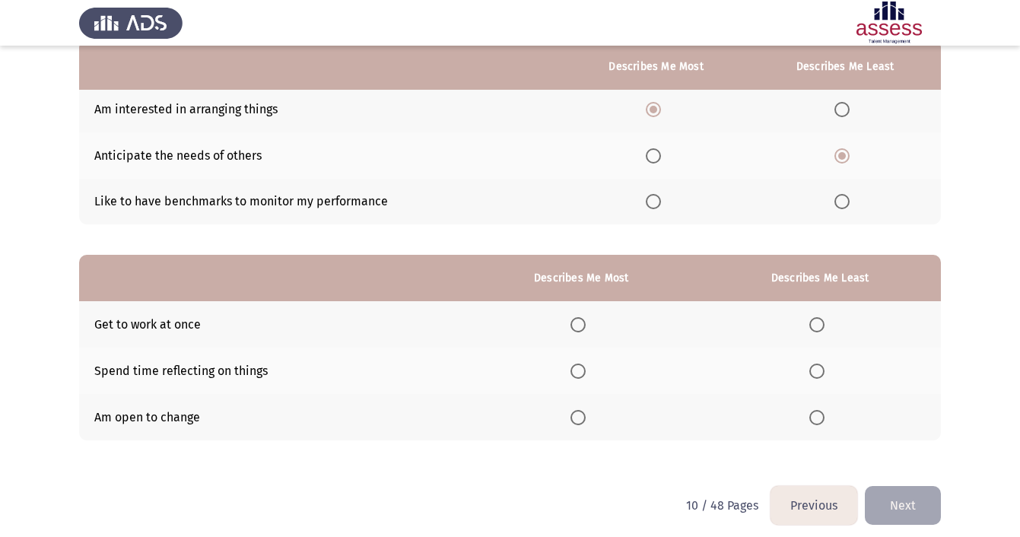
scroll to position [156, 0]
click at [578, 417] on span "Select an option" at bounding box center [577, 417] width 15 height 15
click at [578, 417] on input "Select an option" at bounding box center [577, 417] width 15 height 15
click at [819, 369] on span "Select an option" at bounding box center [816, 370] width 15 height 15
click at [819, 369] on input "Select an option" at bounding box center [816, 370] width 15 height 15
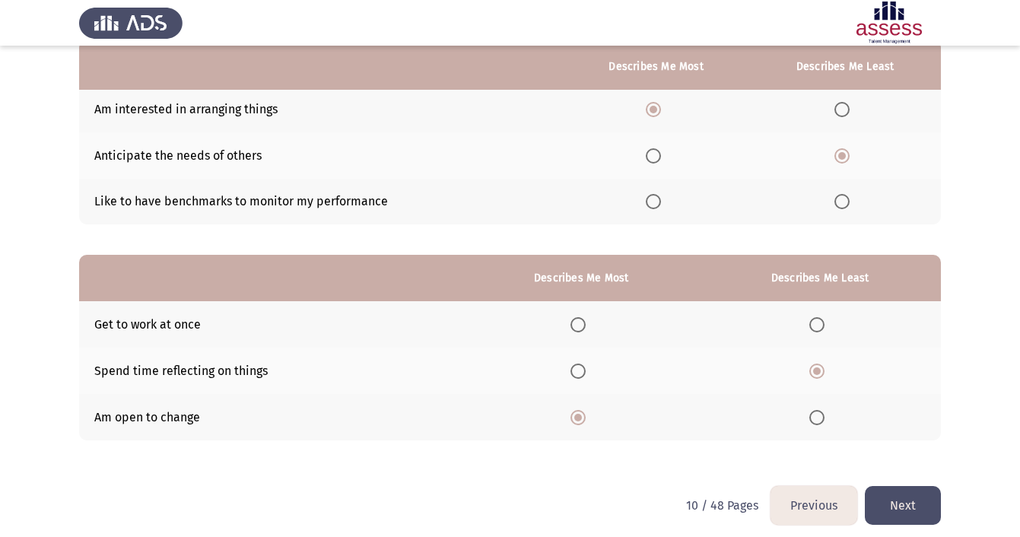
click at [899, 511] on button "Next" at bounding box center [903, 505] width 76 height 39
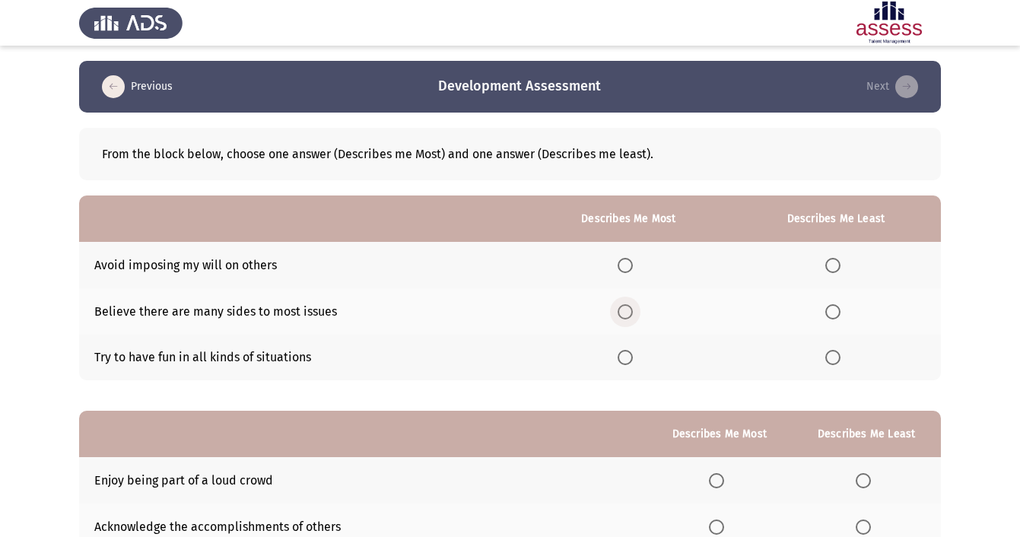
click at [624, 312] on span "Select an option" at bounding box center [624, 311] width 15 height 15
click at [624, 312] on input "Select an option" at bounding box center [624, 311] width 15 height 15
click at [839, 267] on label "Select an option" at bounding box center [835, 265] width 21 height 15
click at [839, 267] on input "Select an option" at bounding box center [832, 265] width 15 height 15
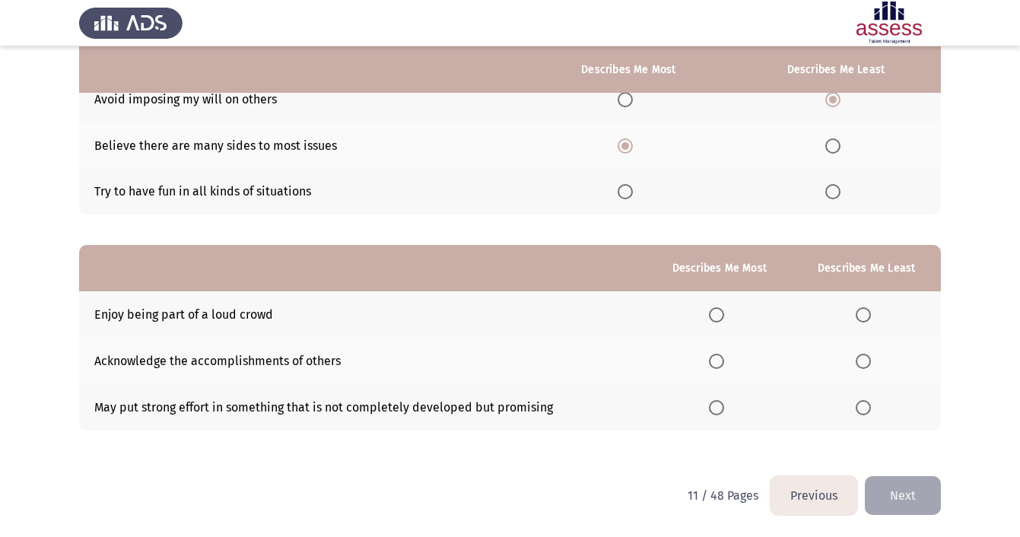
scroll to position [168, 0]
click at [861, 310] on span "Select an option" at bounding box center [862, 314] width 15 height 15
click at [861, 310] on input "Select an option" at bounding box center [862, 314] width 15 height 15
click at [714, 408] on span "Select an option" at bounding box center [716, 407] width 15 height 15
click at [714, 408] on input "Select an option" at bounding box center [716, 407] width 15 height 15
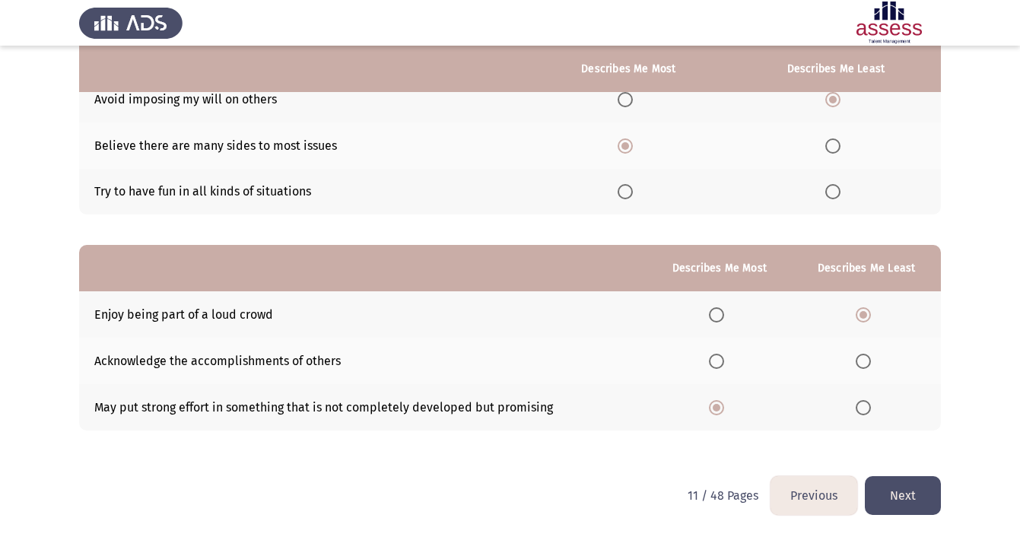
click at [887, 480] on button "Next" at bounding box center [903, 495] width 76 height 39
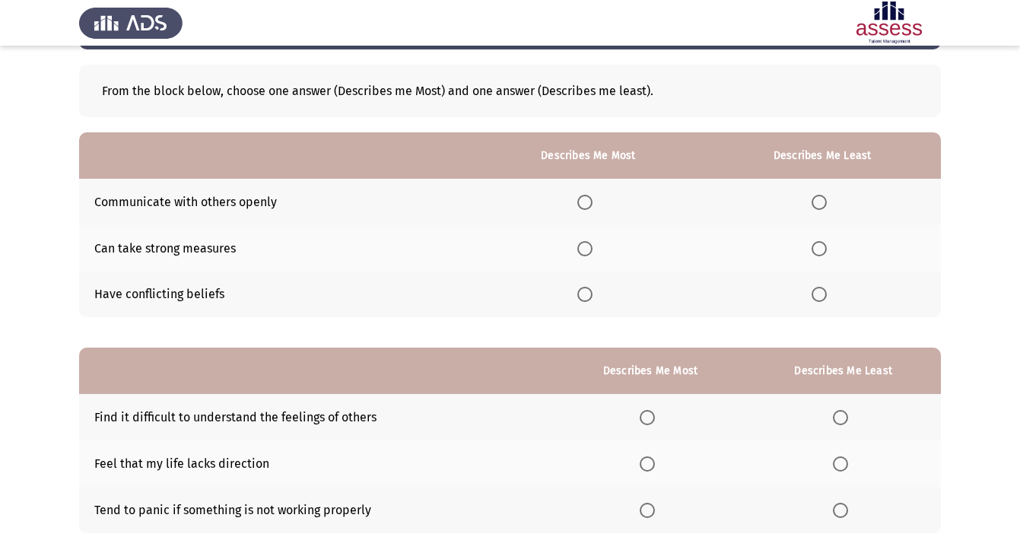
scroll to position [65, 0]
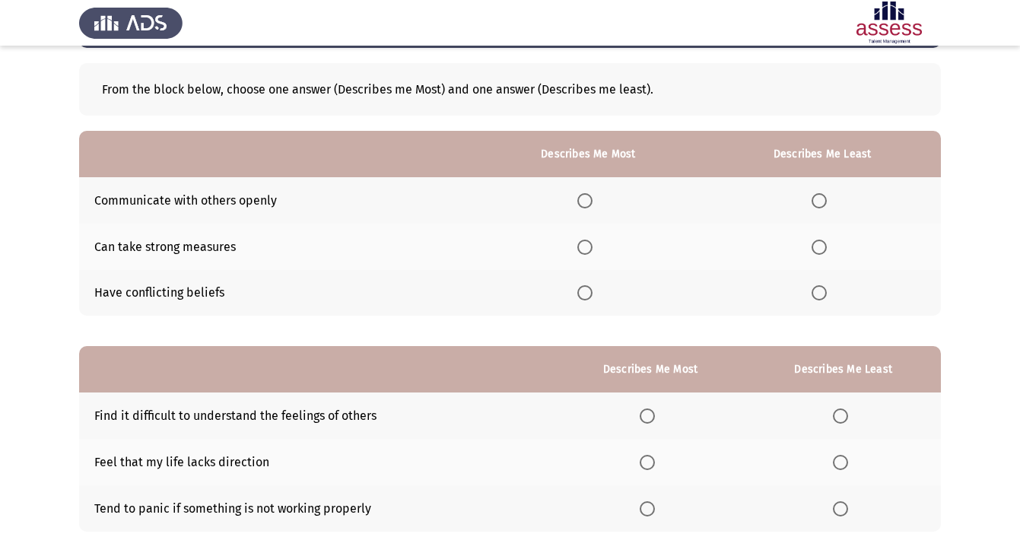
click at [577, 253] on span "Select an option" at bounding box center [584, 247] width 15 height 15
click at [577, 253] on input "Select an option" at bounding box center [584, 247] width 15 height 15
click at [817, 203] on span "Select an option" at bounding box center [818, 200] width 15 height 15
click at [817, 203] on input "Select an option" at bounding box center [818, 200] width 15 height 15
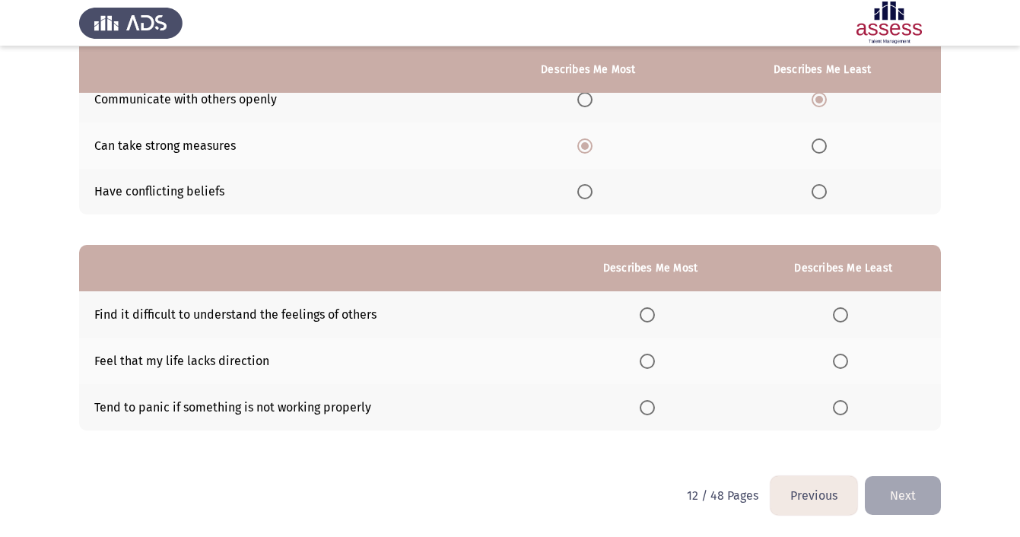
scroll to position [168, 0]
click at [646, 313] on span "Select an option" at bounding box center [646, 314] width 15 height 15
click at [646, 313] on input "Select an option" at bounding box center [646, 314] width 15 height 15
click at [841, 360] on span "Select an option" at bounding box center [840, 361] width 15 height 15
click at [841, 360] on input "Select an option" at bounding box center [840, 361] width 15 height 15
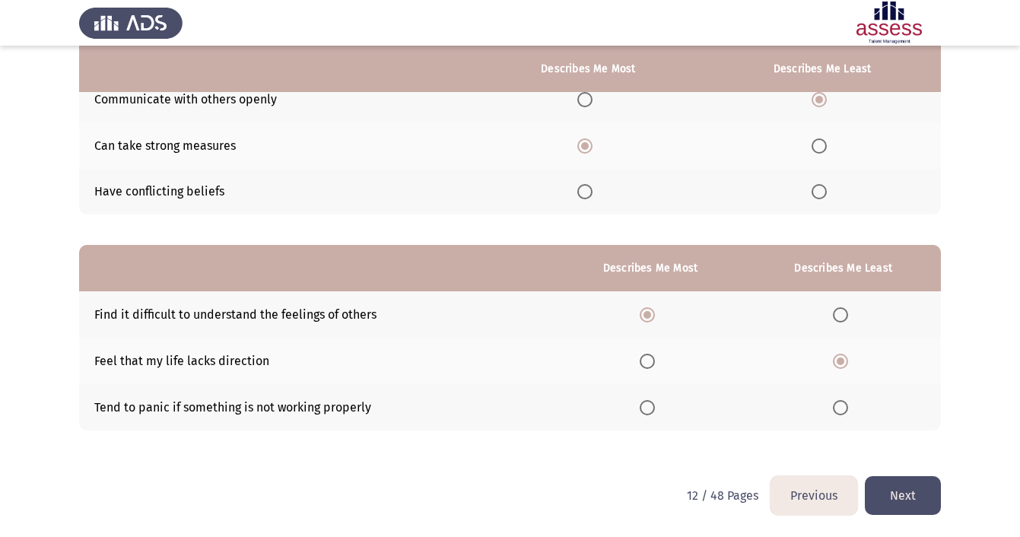
click at [906, 498] on button "Next" at bounding box center [903, 495] width 76 height 39
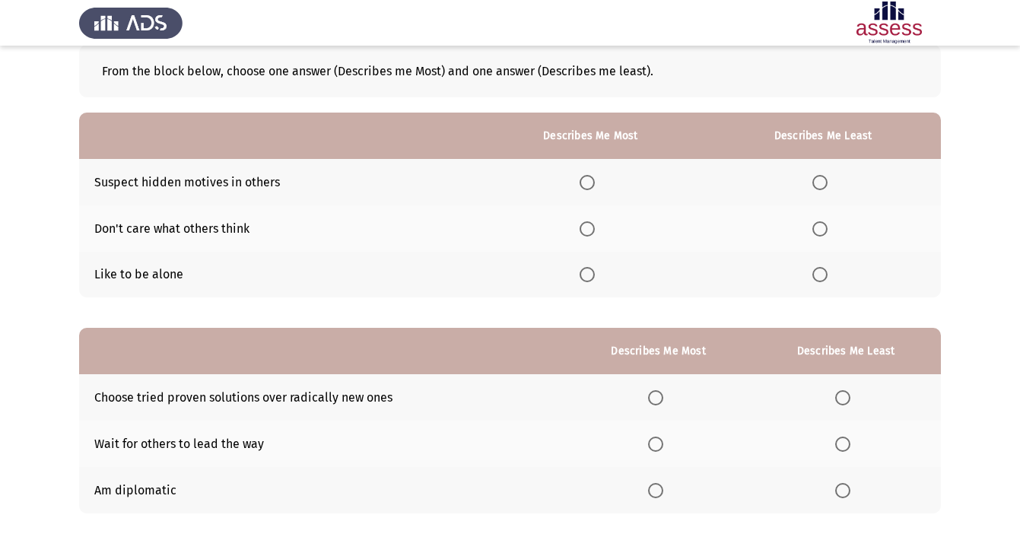
scroll to position [84, 0]
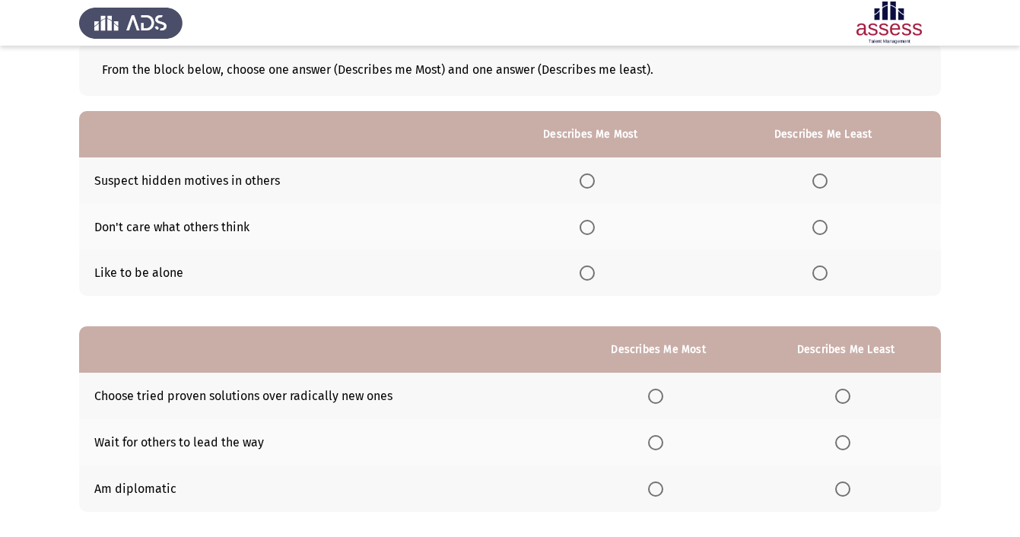
click at [585, 227] on span "Select an option" at bounding box center [586, 227] width 15 height 15
click at [585, 227] on input "Select an option" at bounding box center [586, 227] width 15 height 15
click at [820, 275] on span "Select an option" at bounding box center [819, 272] width 15 height 15
click at [820, 275] on input "Select an option" at bounding box center [819, 272] width 15 height 15
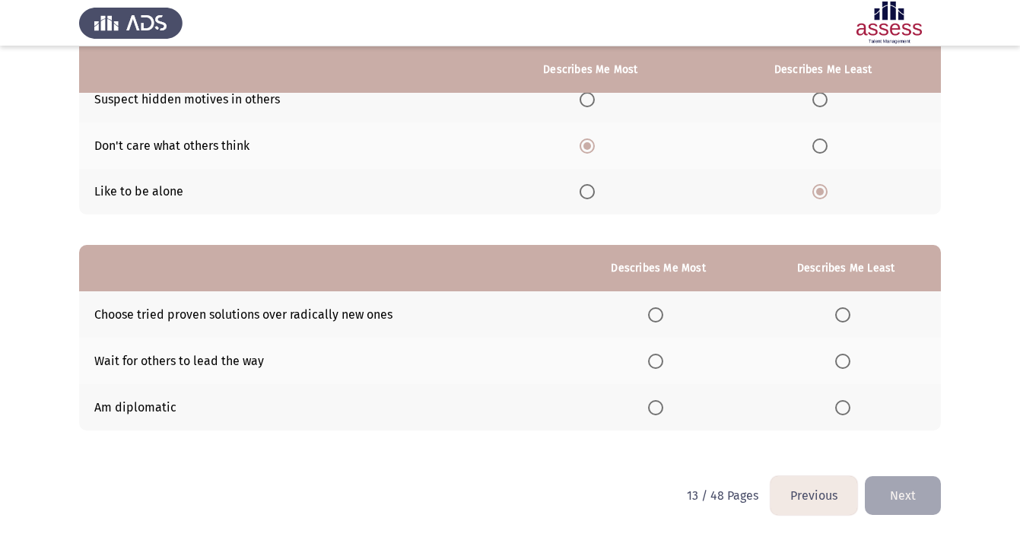
scroll to position [168, 0]
click at [848, 361] on span "Select an option" at bounding box center [842, 361] width 15 height 15
click at [848, 361] on input "Select an option" at bounding box center [842, 361] width 15 height 15
click at [141, 405] on td "Am diplomatic" at bounding box center [322, 407] width 487 height 46
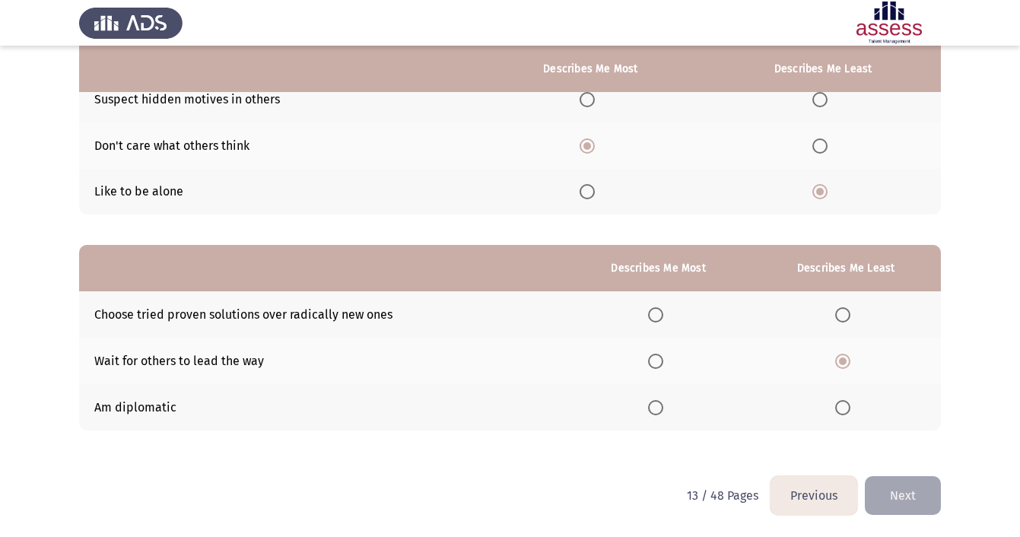
drag, startPoint x: 109, startPoint y: 408, endPoint x: 252, endPoint y: 407, distance: 143.0
click at [252, 407] on td "Am diplomatic" at bounding box center [322, 407] width 487 height 46
click at [650, 408] on span "Select an option" at bounding box center [655, 407] width 15 height 15
click at [650, 408] on input "Select an option" at bounding box center [655, 407] width 15 height 15
click at [915, 502] on button "Next" at bounding box center [903, 495] width 76 height 39
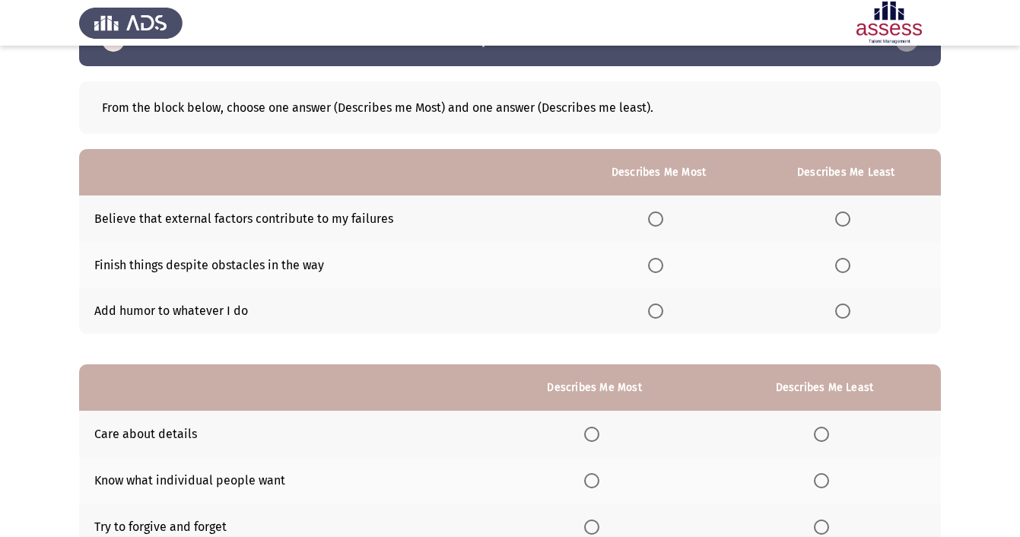
scroll to position [49, 0]
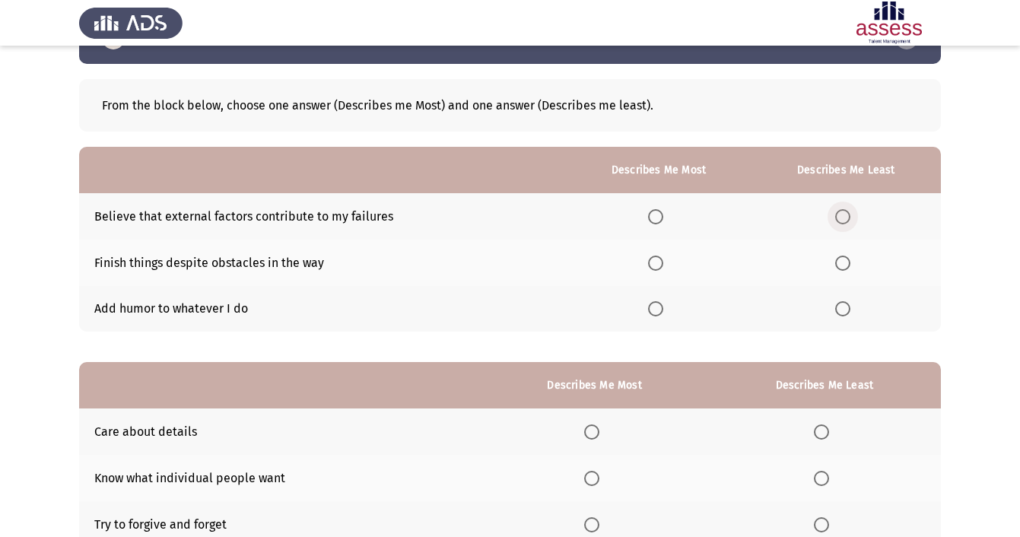
click at [841, 214] on span "Select an option" at bounding box center [842, 216] width 15 height 15
click at [841, 214] on input "Select an option" at bounding box center [842, 216] width 15 height 15
click at [655, 265] on span "Select an option" at bounding box center [655, 262] width 15 height 15
click at [655, 265] on input "Select an option" at bounding box center [655, 262] width 15 height 15
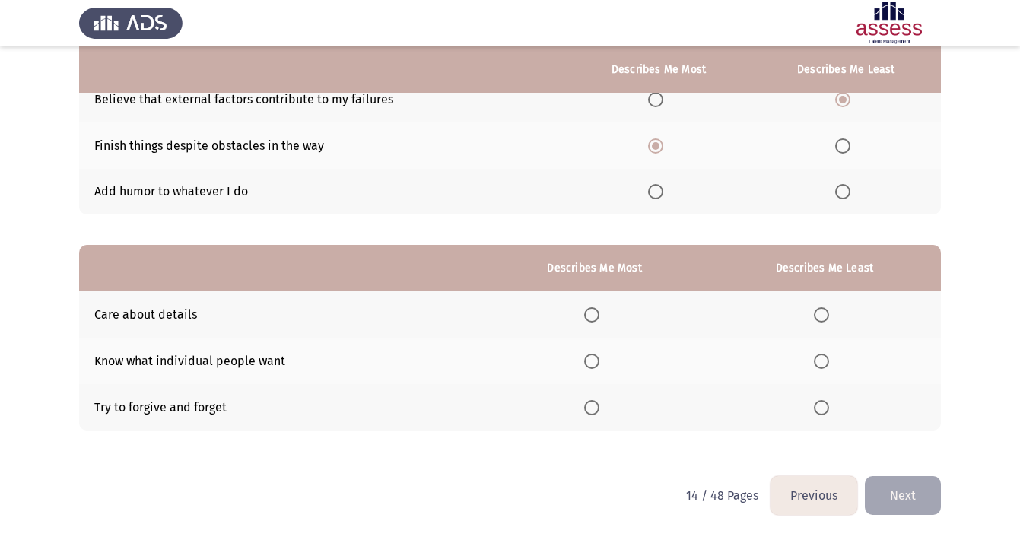
scroll to position [168, 0]
click at [584, 404] on span "Select an option" at bounding box center [591, 407] width 15 height 15
click at [584, 404] on input "Select an option" at bounding box center [591, 407] width 15 height 15
click at [584, 313] on span "Select an option" at bounding box center [591, 314] width 15 height 15
click at [584, 313] on input "Select an option" at bounding box center [591, 314] width 15 height 15
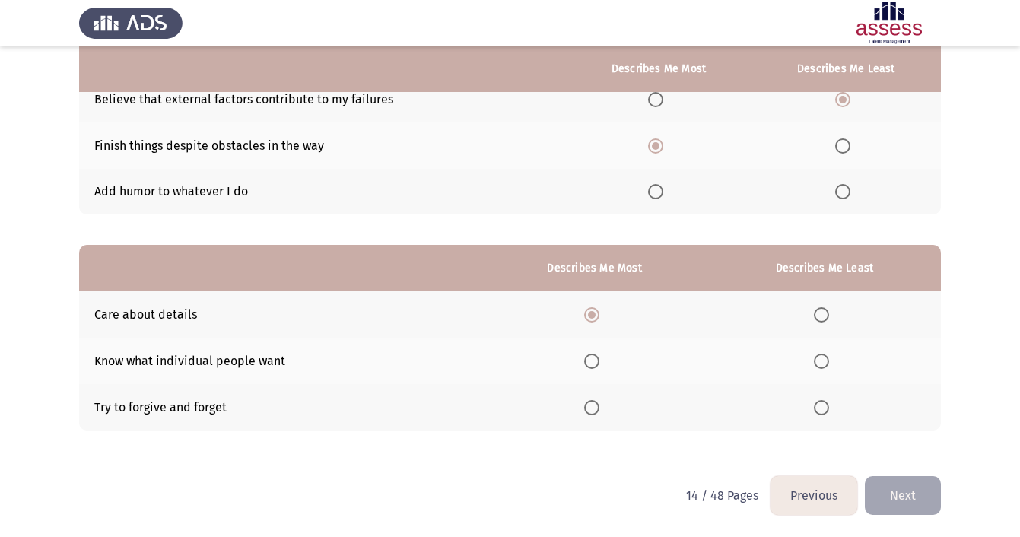
click at [821, 360] on span "Select an option" at bounding box center [821, 361] width 15 height 15
click at [821, 360] on input "Select an option" at bounding box center [821, 361] width 15 height 15
click at [895, 484] on button "Next" at bounding box center [903, 495] width 76 height 39
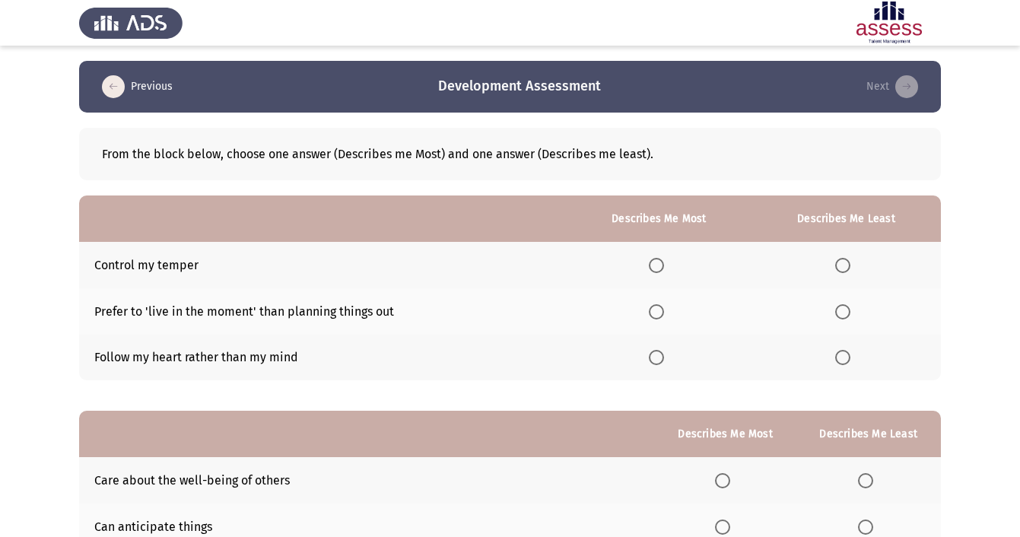
scroll to position [0, 0]
click at [650, 267] on span "Select an option" at bounding box center [656, 265] width 15 height 15
click at [650, 267] on input "Select an option" at bounding box center [656, 265] width 15 height 15
click at [845, 357] on span "Select an option" at bounding box center [842, 357] width 15 height 15
click at [845, 357] on input "Select an option" at bounding box center [842, 357] width 15 height 15
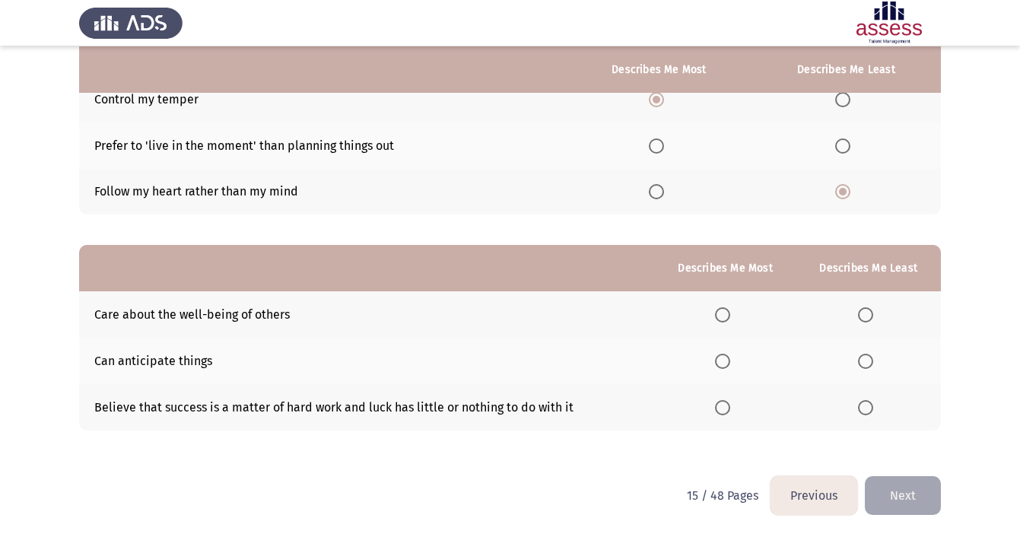
scroll to position [168, 0]
click at [718, 409] on span "Select an option" at bounding box center [722, 407] width 15 height 15
click at [718, 409] on input "Select an option" at bounding box center [722, 407] width 15 height 15
click at [719, 406] on span "Select an option" at bounding box center [723, 408] width 8 height 8
click at [718, 406] on input "Select an option" at bounding box center [722, 407] width 15 height 15
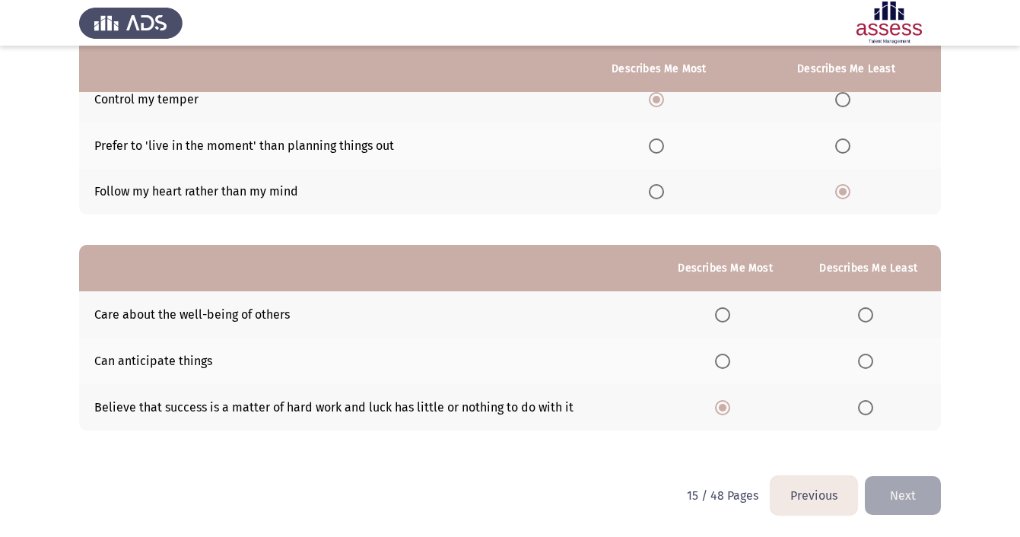
click at [814, 436] on div "From the block below, choose one answer (Describes me Most) and one answer (Des…" at bounding box center [510, 204] width 862 height 514
click at [868, 362] on span "Select an option" at bounding box center [865, 361] width 15 height 15
click at [868, 362] on input "Select an option" at bounding box center [865, 361] width 15 height 15
click at [917, 503] on button "Next" at bounding box center [903, 495] width 76 height 39
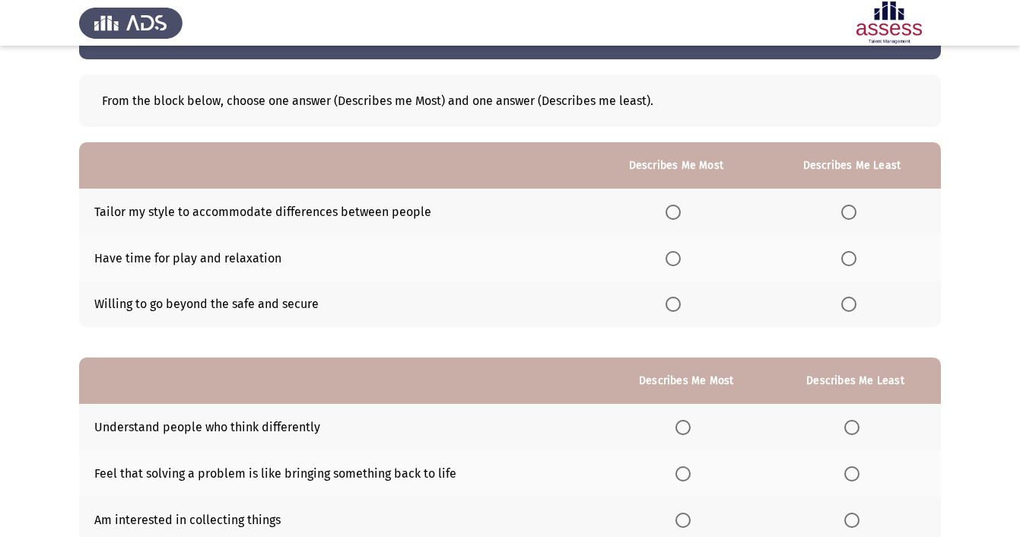
scroll to position [53, 0]
click at [674, 305] on span "Select an option" at bounding box center [672, 304] width 15 height 15
click at [674, 305] on input "Select an option" at bounding box center [672, 304] width 15 height 15
click at [843, 217] on span "Select an option" at bounding box center [848, 212] width 15 height 15
click at [843, 217] on input "Select an option" at bounding box center [848, 212] width 15 height 15
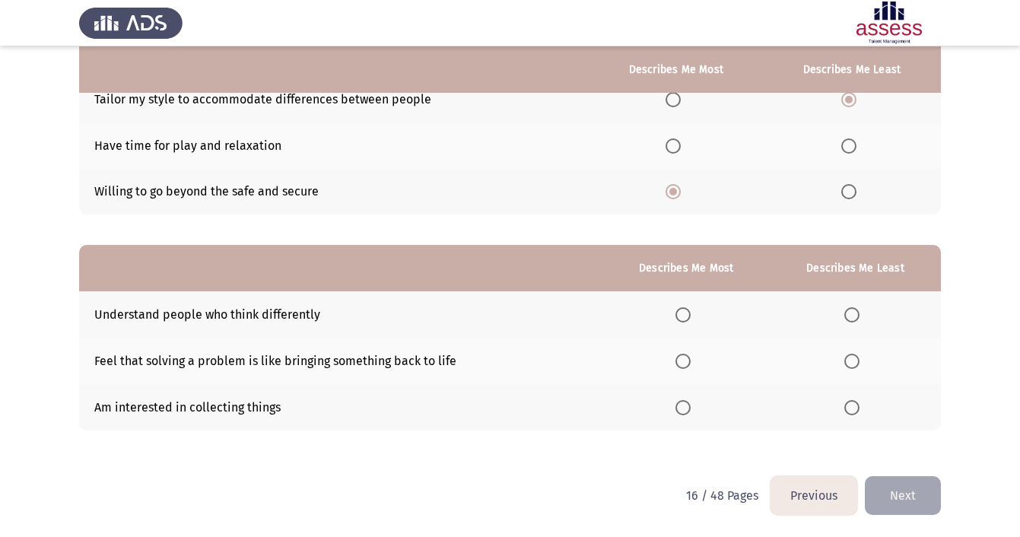
scroll to position [168, 0]
click at [678, 313] on span "Select an option" at bounding box center [682, 314] width 15 height 15
click at [678, 313] on input "Select an option" at bounding box center [682, 314] width 15 height 15
click at [858, 355] on span "Select an option" at bounding box center [851, 361] width 15 height 15
click at [858, 355] on input "Select an option" at bounding box center [851, 361] width 15 height 15
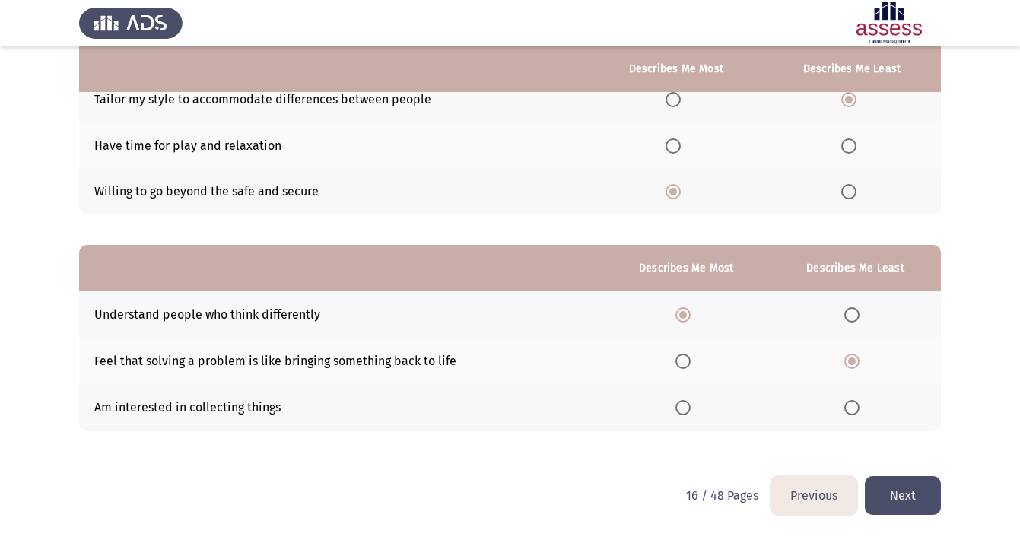
click at [903, 487] on button "Next" at bounding box center [903, 495] width 76 height 39
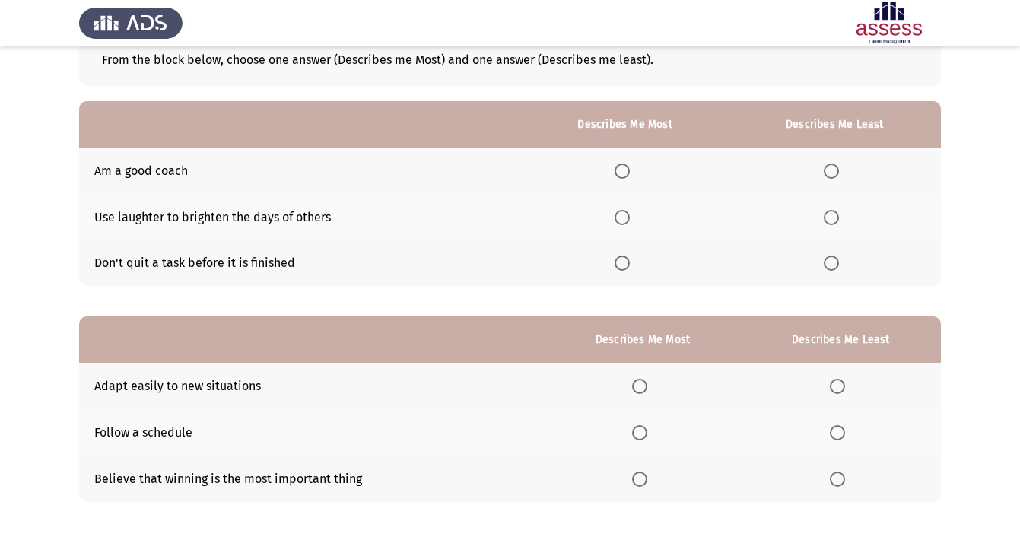
scroll to position [97, 0]
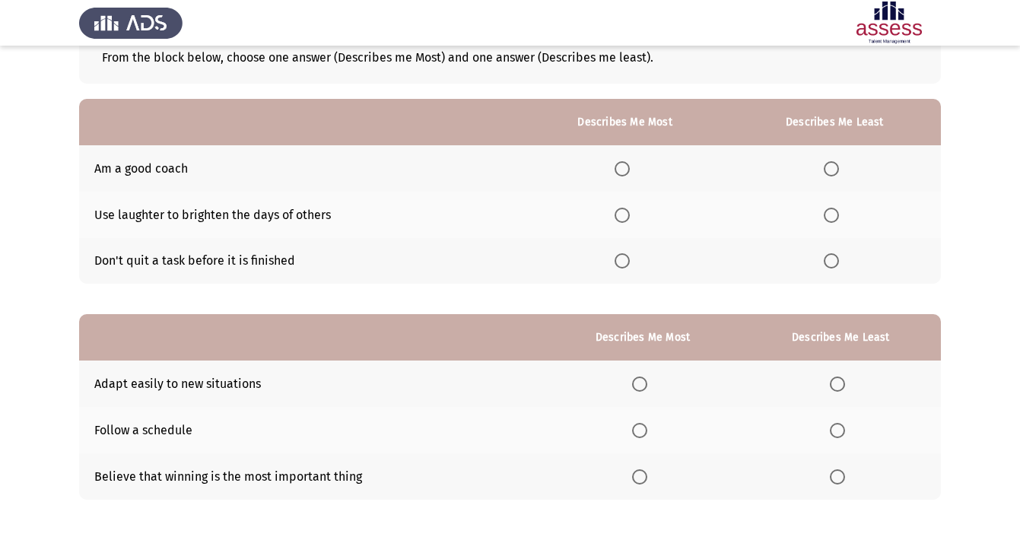
click at [620, 265] on span "Select an option" at bounding box center [621, 260] width 15 height 15
click at [620, 265] on input "Select an option" at bounding box center [621, 260] width 15 height 15
click at [830, 215] on span "Select an option" at bounding box center [831, 215] width 15 height 15
click at [830, 215] on input "Select an option" at bounding box center [831, 215] width 15 height 15
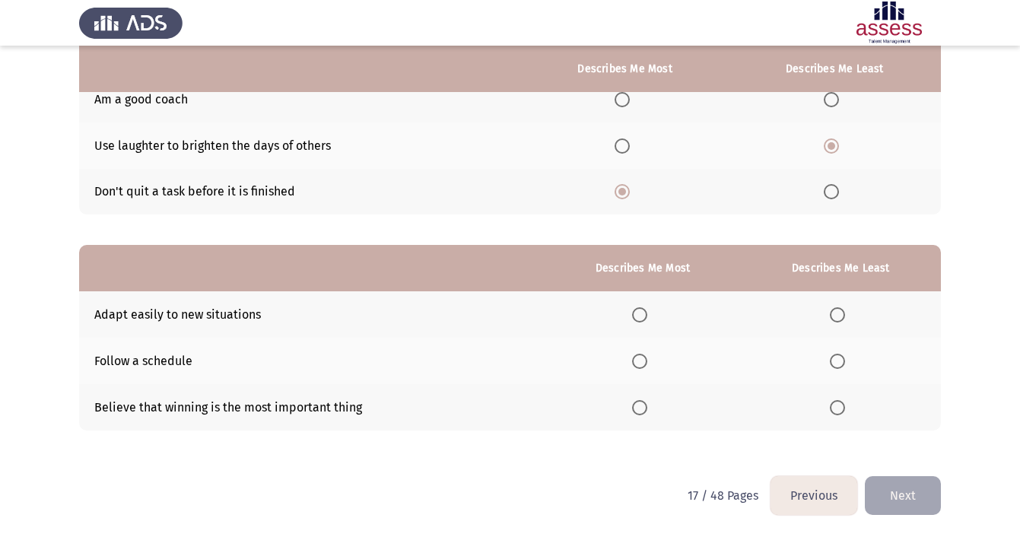
scroll to position [168, 0]
click at [828, 97] on span "Select an option" at bounding box center [831, 99] width 15 height 15
click at [828, 97] on input "Select an option" at bounding box center [831, 99] width 15 height 15
click at [643, 362] on span "Select an option" at bounding box center [639, 361] width 15 height 15
click at [643, 362] on input "Select an option" at bounding box center [639, 361] width 15 height 15
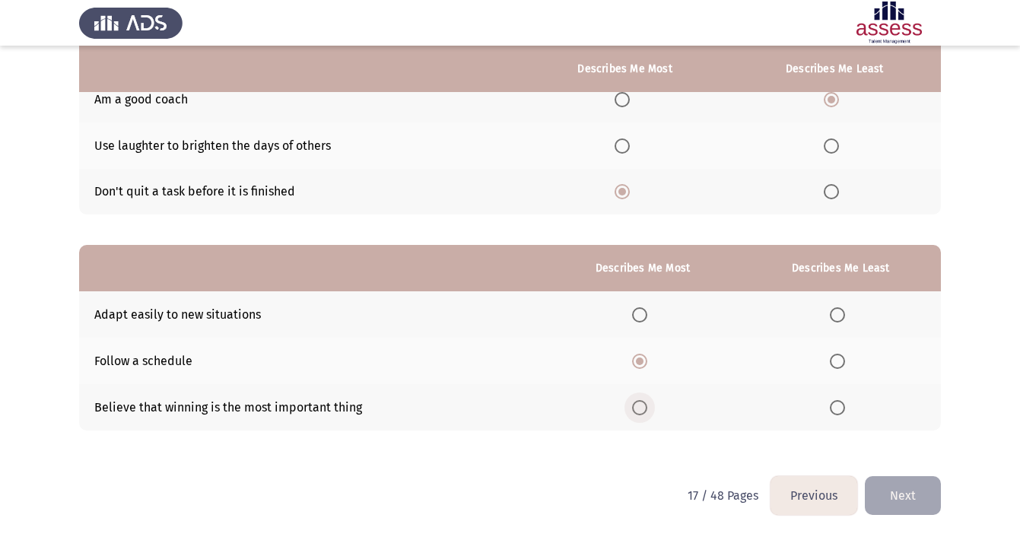
click at [641, 403] on span "Select an option" at bounding box center [639, 407] width 15 height 15
click at [641, 403] on input "Select an option" at bounding box center [639, 407] width 15 height 15
click at [832, 357] on span "Select an option" at bounding box center [837, 361] width 15 height 15
click at [832, 357] on input "Select an option" at bounding box center [837, 361] width 15 height 15
click at [839, 313] on span "Select an option" at bounding box center [837, 314] width 15 height 15
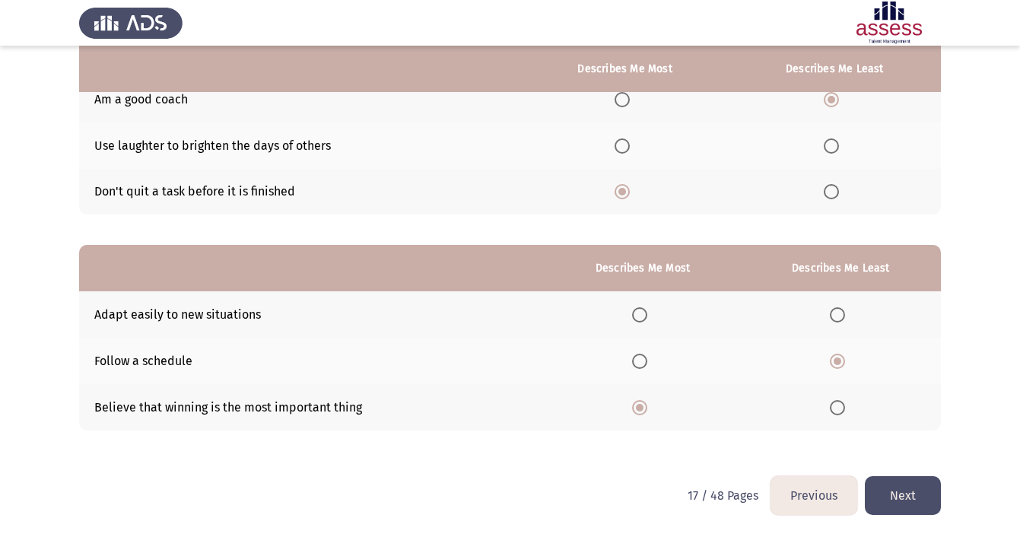
click at [839, 313] on input "Select an option" at bounding box center [837, 314] width 15 height 15
click at [896, 500] on button "Next" at bounding box center [903, 495] width 76 height 39
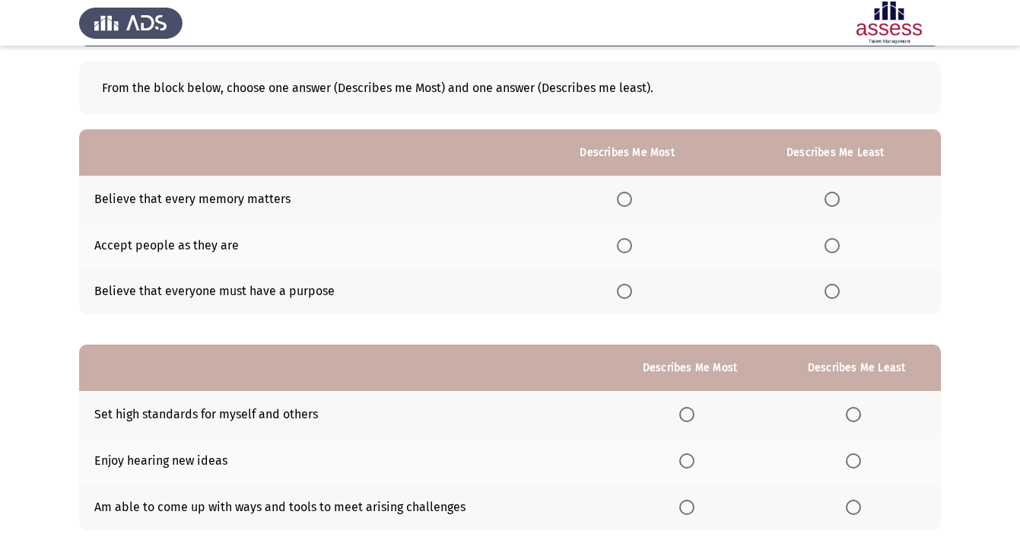
scroll to position [69, 0]
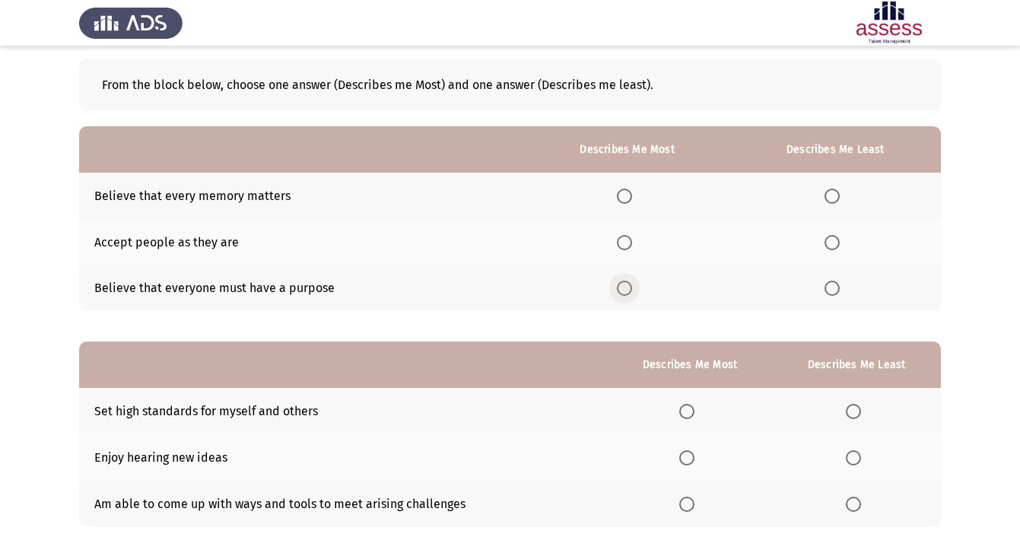
click at [628, 289] on label "Select an option" at bounding box center [627, 288] width 21 height 15
click at [628, 289] on input "Select an option" at bounding box center [624, 288] width 15 height 15
click at [842, 190] on label "Select an option" at bounding box center [834, 196] width 21 height 15
click at [839, 190] on input "Select an option" at bounding box center [831, 196] width 15 height 15
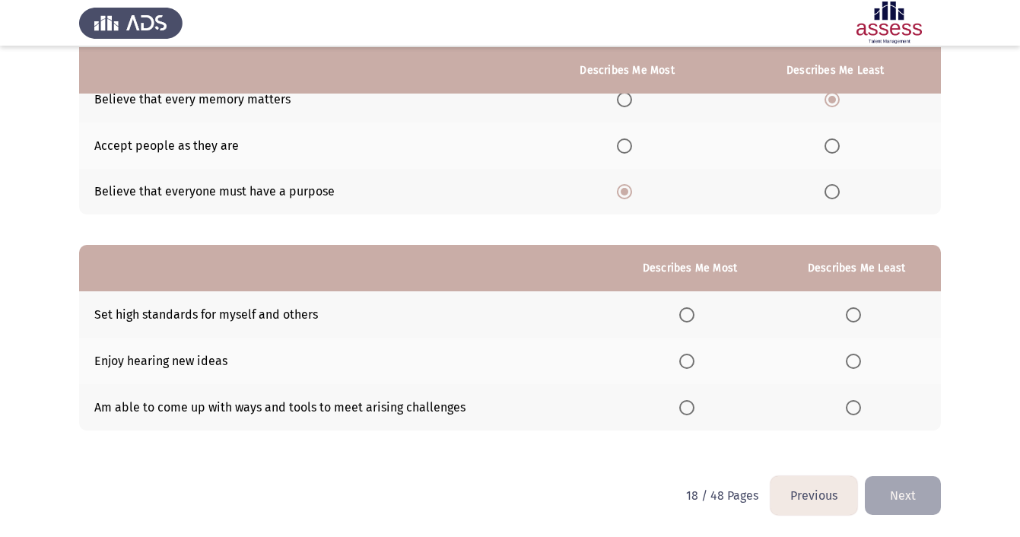
scroll to position [168, 0]
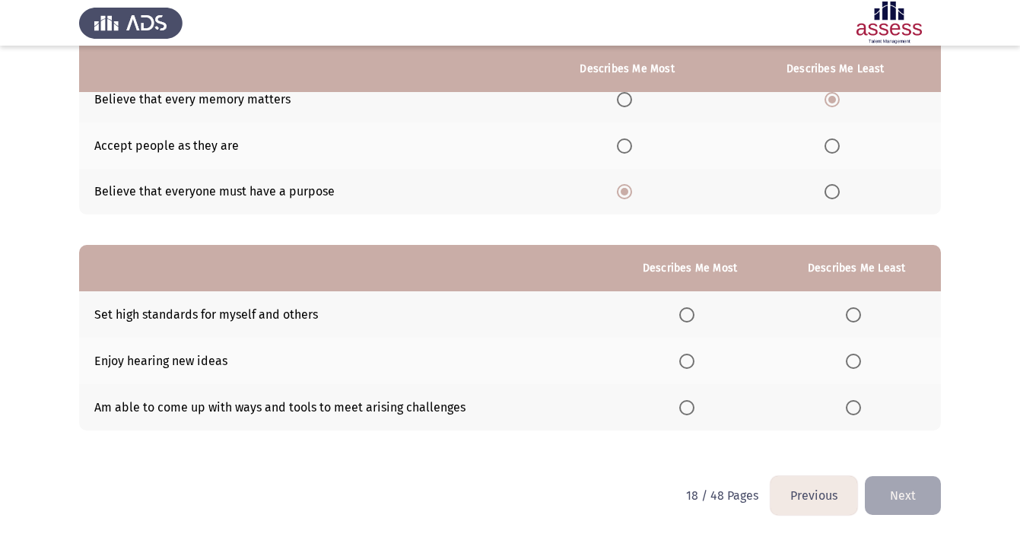
click at [684, 309] on span "Select an option" at bounding box center [686, 314] width 15 height 15
click at [684, 309] on input "Select an option" at bounding box center [686, 314] width 15 height 15
click at [848, 401] on span "Select an option" at bounding box center [853, 407] width 15 height 15
click at [848, 401] on input "Select an option" at bounding box center [853, 407] width 15 height 15
click at [920, 497] on button "Next" at bounding box center [903, 495] width 76 height 39
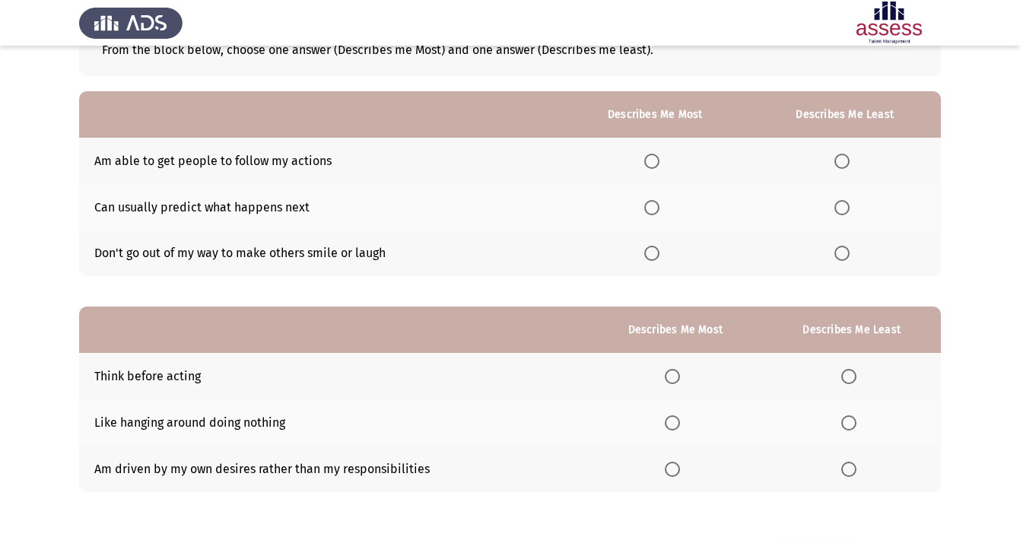
scroll to position [109, 0]
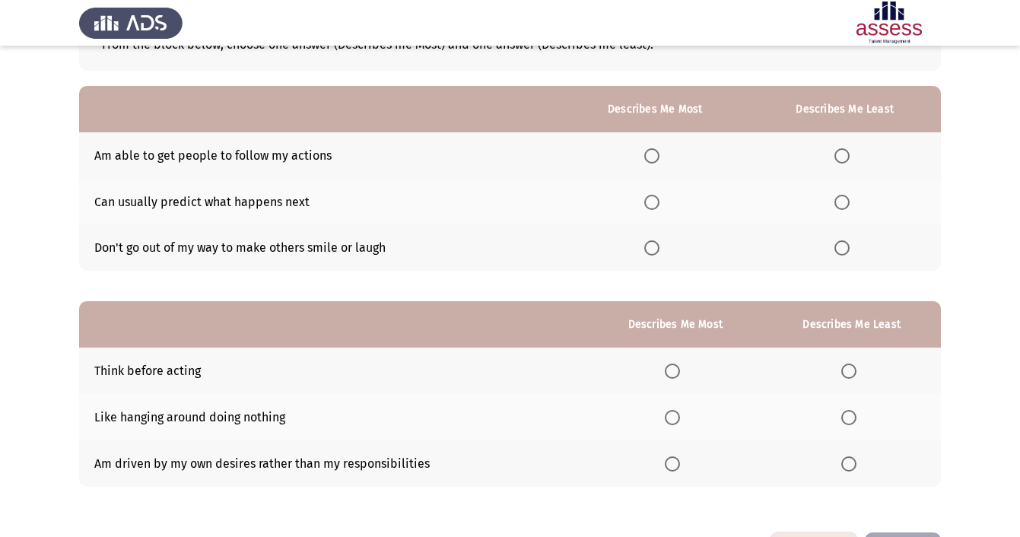
click at [649, 202] on span "Select an option" at bounding box center [651, 202] width 15 height 15
click at [649, 202] on input "Select an option" at bounding box center [651, 202] width 15 height 15
click at [841, 249] on span "Select an option" at bounding box center [841, 247] width 15 height 15
click at [841, 249] on input "Select an option" at bounding box center [841, 247] width 15 height 15
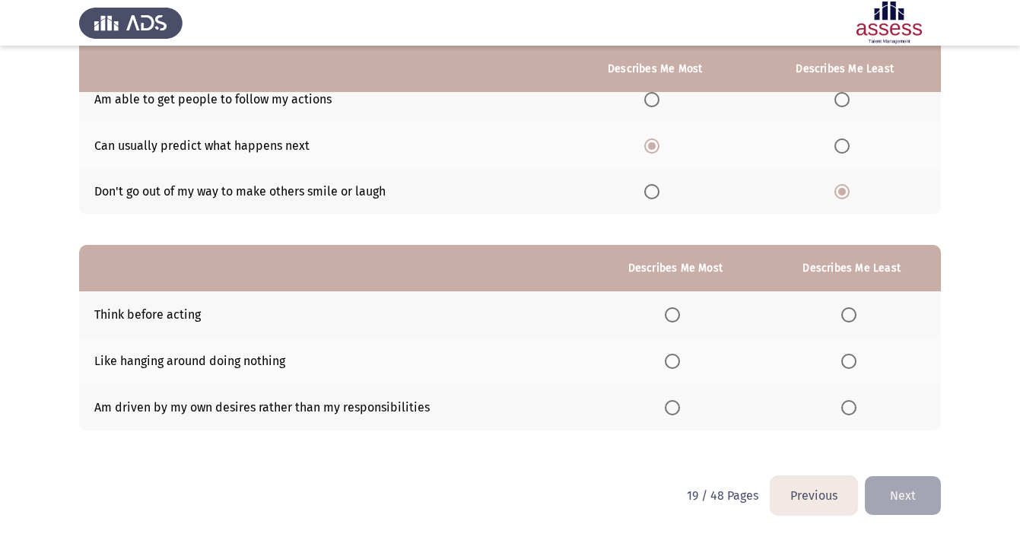
scroll to position [168, 0]
click at [664, 305] on th at bounding box center [675, 314] width 174 height 46
click at [674, 314] on span "Select an option" at bounding box center [672, 314] width 15 height 15
click at [674, 314] on input "Select an option" at bounding box center [672, 314] width 15 height 15
click at [849, 408] on span "Select an option" at bounding box center [848, 407] width 15 height 15
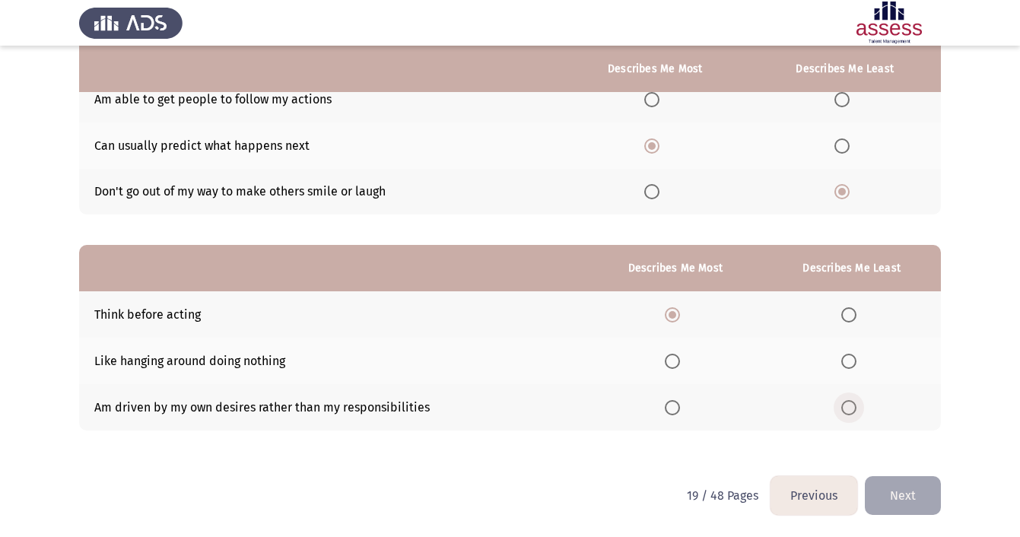
click at [849, 408] on input "Select an option" at bounding box center [848, 407] width 15 height 15
click at [918, 502] on button "Next" at bounding box center [903, 495] width 76 height 39
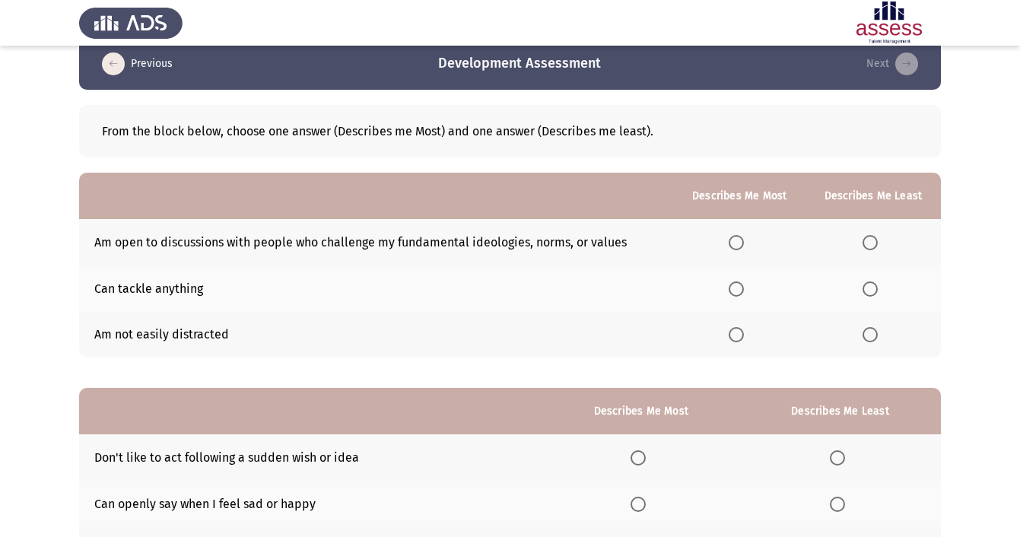
scroll to position [23, 0]
click at [738, 342] on span "Select an option" at bounding box center [735, 334] width 15 height 15
click at [738, 342] on input "Select an option" at bounding box center [735, 334] width 15 height 15
click at [865, 288] on span "Select an option" at bounding box center [869, 288] width 15 height 15
click at [865, 288] on input "Select an option" at bounding box center [869, 288] width 15 height 15
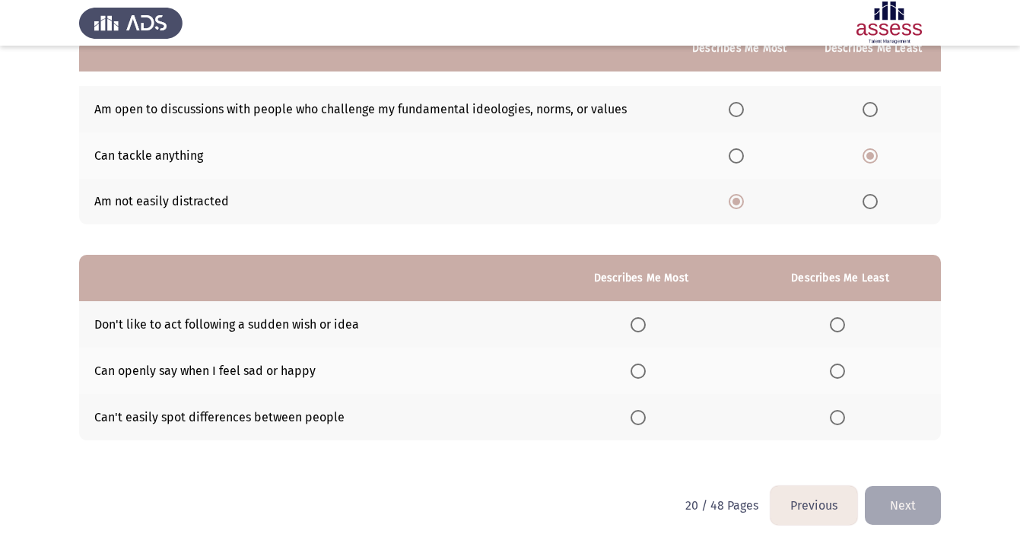
scroll to position [160, 0]
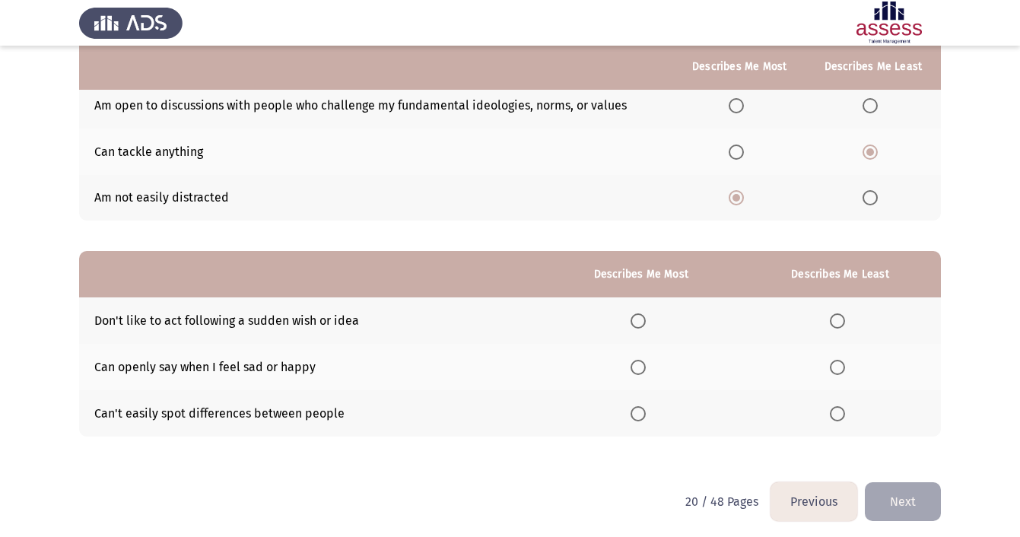
click at [639, 413] on span "Select an option" at bounding box center [637, 413] width 15 height 15
click at [639, 413] on input "Select an option" at bounding box center [637, 413] width 15 height 15
click at [636, 322] on span "Select an option" at bounding box center [637, 320] width 15 height 15
click at [636, 322] on input "Select an option" at bounding box center [637, 320] width 15 height 15
click at [836, 370] on span "Select an option" at bounding box center [837, 367] width 15 height 15
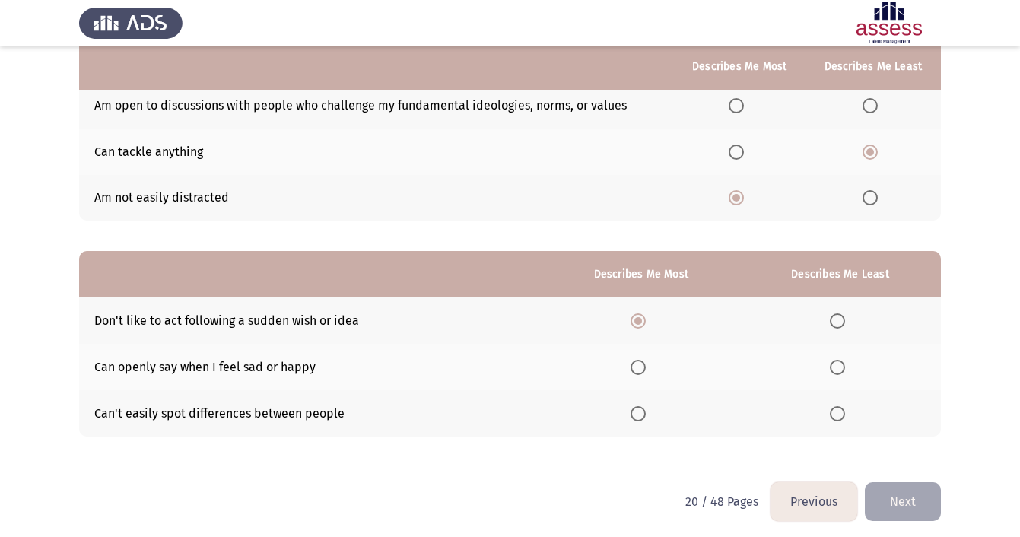
click at [836, 370] on input "Select an option" at bounding box center [837, 367] width 15 height 15
click at [905, 508] on button "Next" at bounding box center [903, 501] width 76 height 39
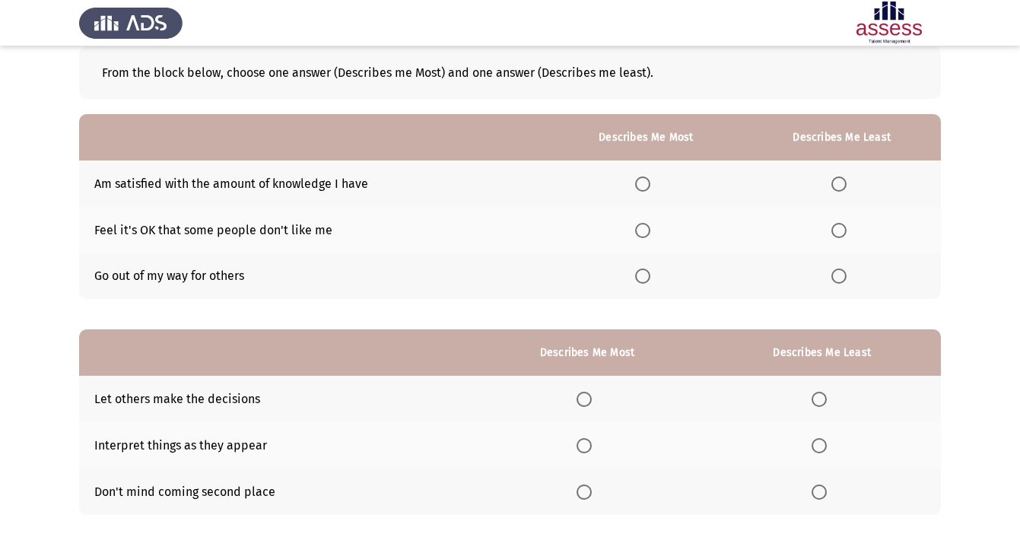
scroll to position [82, 0]
click at [841, 275] on span "Select an option" at bounding box center [838, 275] width 15 height 15
click at [841, 275] on input "Select an option" at bounding box center [838, 275] width 15 height 15
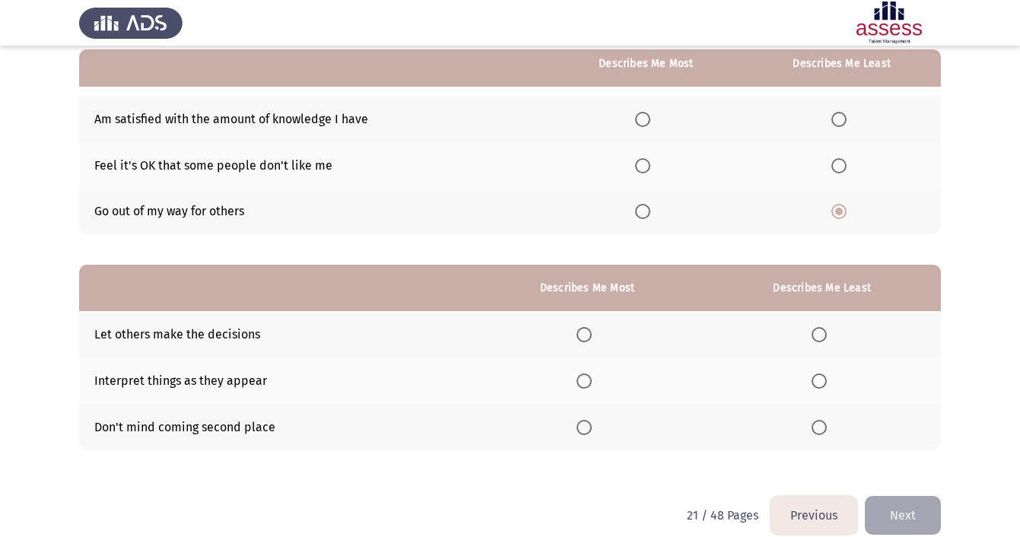
scroll to position [148, 0]
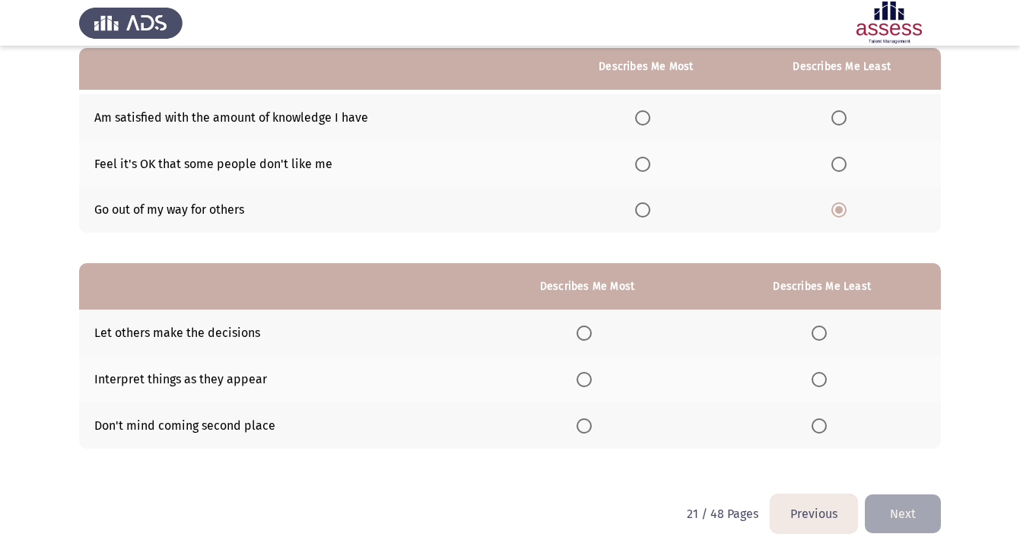
click at [635, 159] on span "Select an option" at bounding box center [642, 164] width 15 height 15
click at [635, 159] on input "Select an option" at bounding box center [642, 164] width 15 height 15
click at [818, 430] on span "Select an option" at bounding box center [818, 425] width 15 height 15
click at [818, 430] on input "Select an option" at bounding box center [818, 425] width 15 height 15
click at [581, 334] on span "Select an option" at bounding box center [583, 332] width 15 height 15
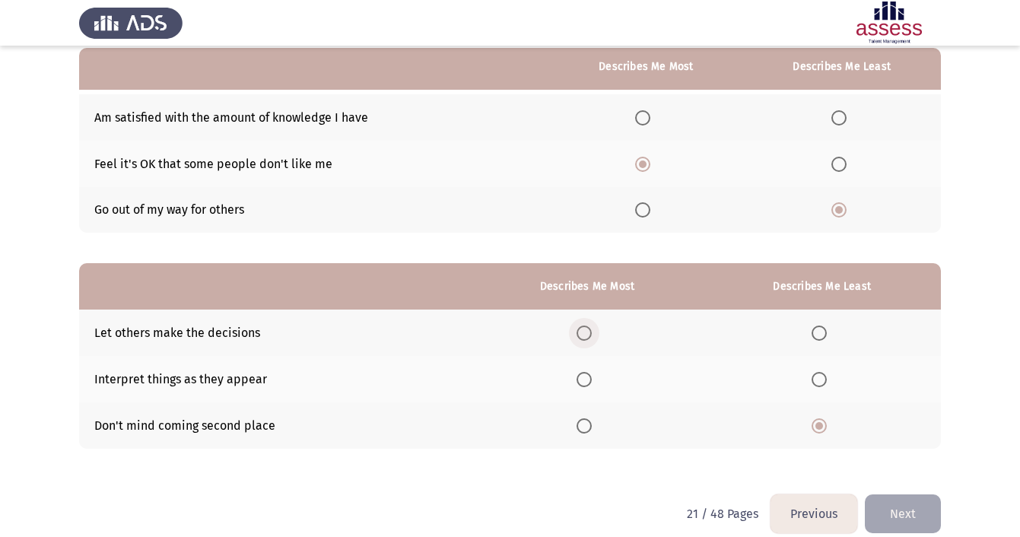
click at [581, 334] on input "Select an option" at bounding box center [583, 332] width 15 height 15
click at [899, 520] on button "Next" at bounding box center [903, 513] width 76 height 39
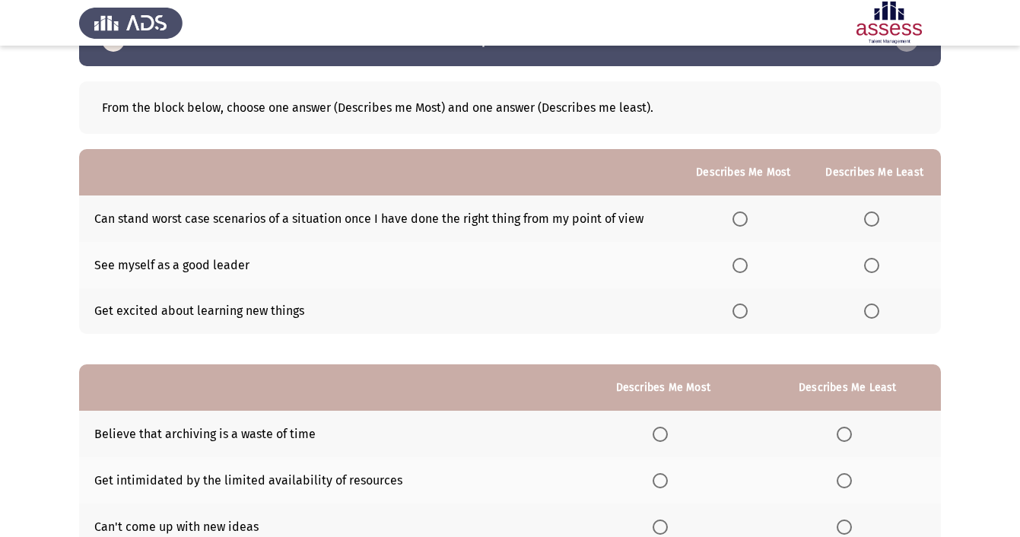
scroll to position [50, 0]
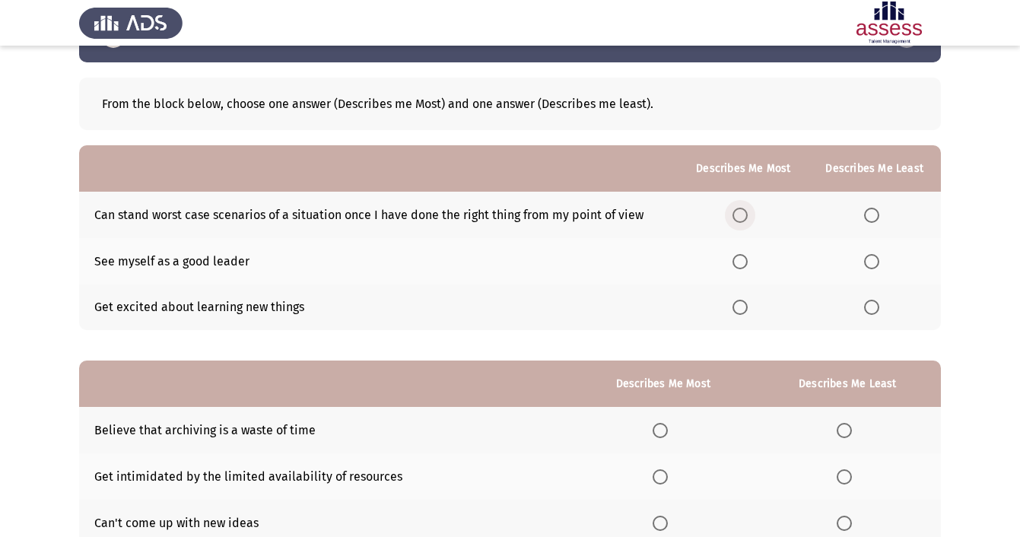
click at [741, 217] on span "Select an option" at bounding box center [739, 215] width 15 height 15
click at [741, 217] on input "Select an option" at bounding box center [739, 215] width 15 height 15
click at [744, 306] on span "Select an option" at bounding box center [739, 307] width 15 height 15
click at [744, 306] on input "Select an option" at bounding box center [739, 307] width 15 height 15
click at [875, 264] on span "Select an option" at bounding box center [871, 261] width 15 height 15
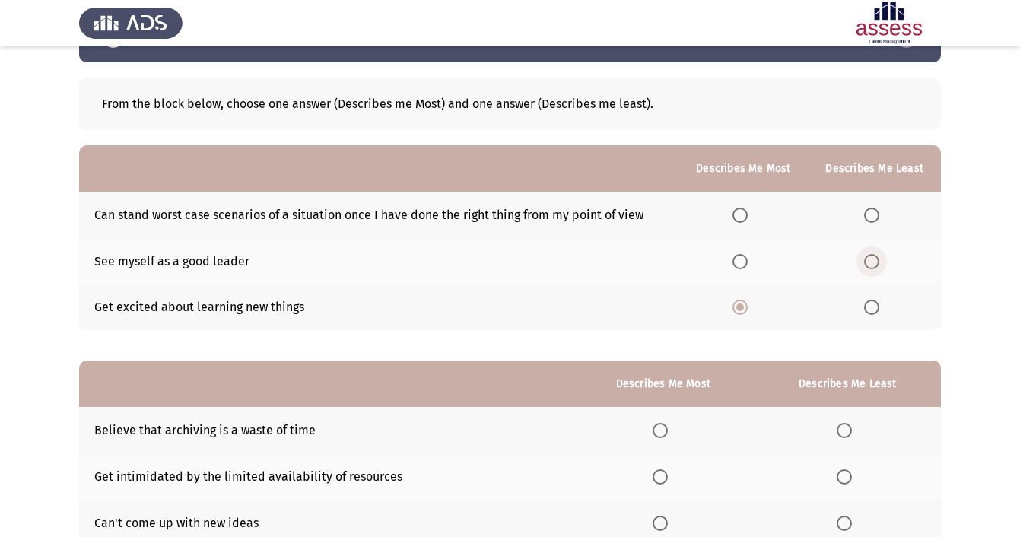
click at [875, 264] on input "Select an option" at bounding box center [871, 261] width 15 height 15
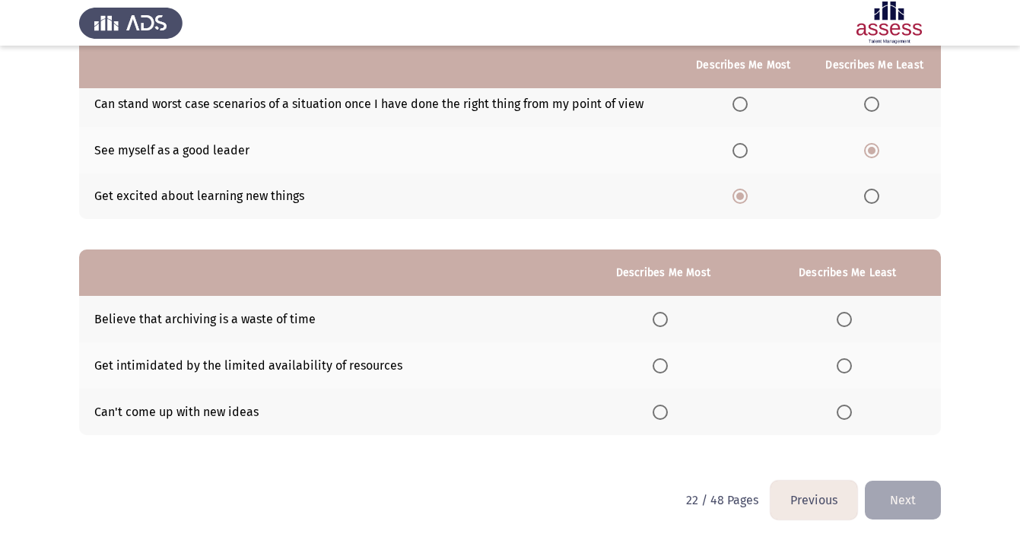
scroll to position [164, 0]
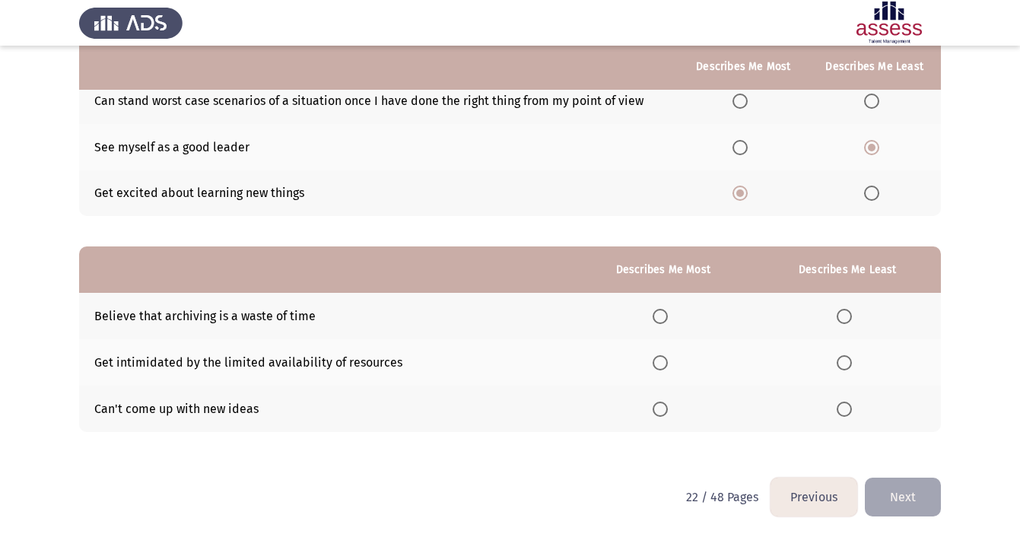
click at [616, 261] on th "Describes Me Most" at bounding box center [663, 269] width 182 height 46
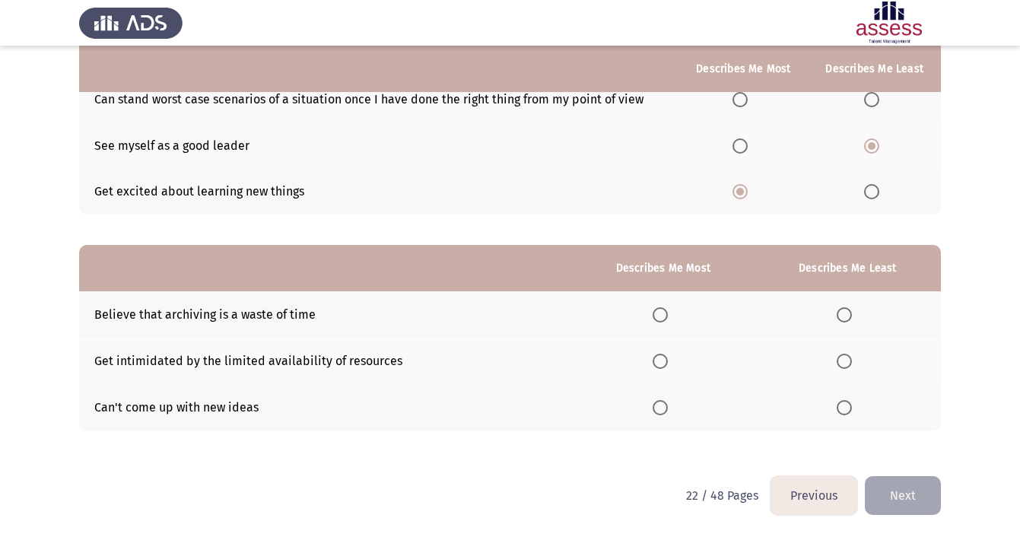
scroll to position [168, 0]
click at [655, 366] on span "Select an option" at bounding box center [659, 361] width 15 height 15
click at [655, 366] on input "Select an option" at bounding box center [659, 361] width 15 height 15
click at [845, 404] on span "Select an option" at bounding box center [843, 407] width 15 height 15
click at [845, 404] on input "Select an option" at bounding box center [843, 407] width 15 height 15
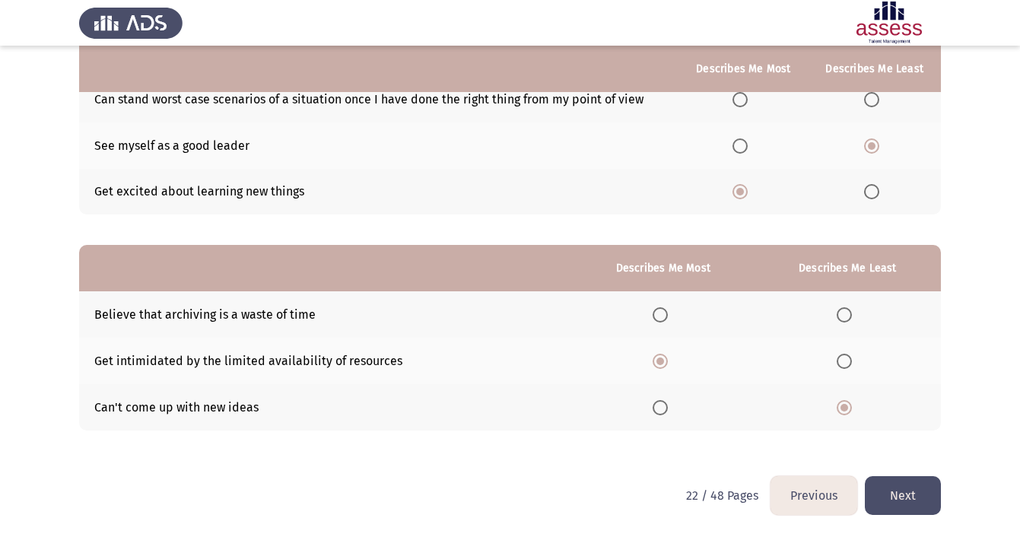
click at [891, 487] on button "Next" at bounding box center [903, 495] width 76 height 39
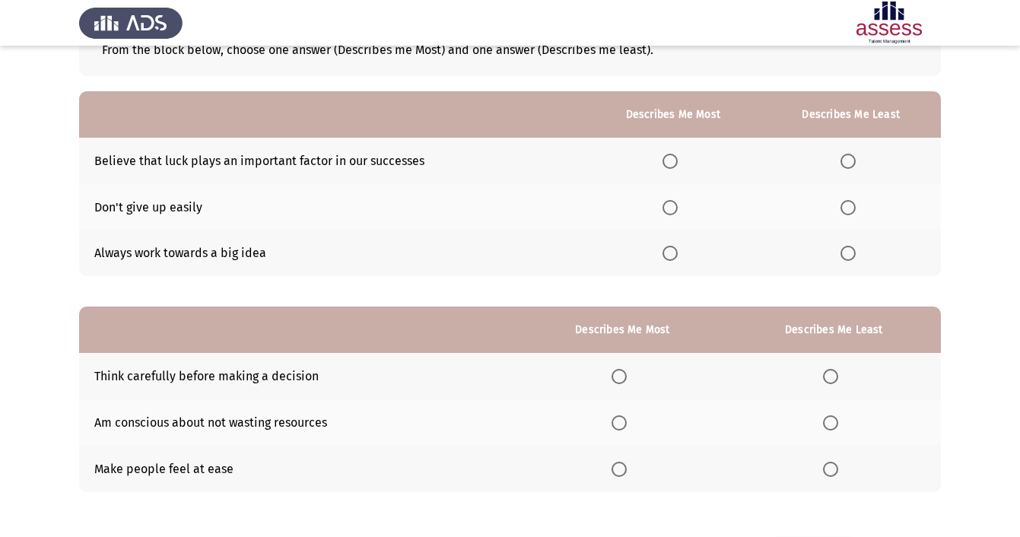
scroll to position [106, 0]
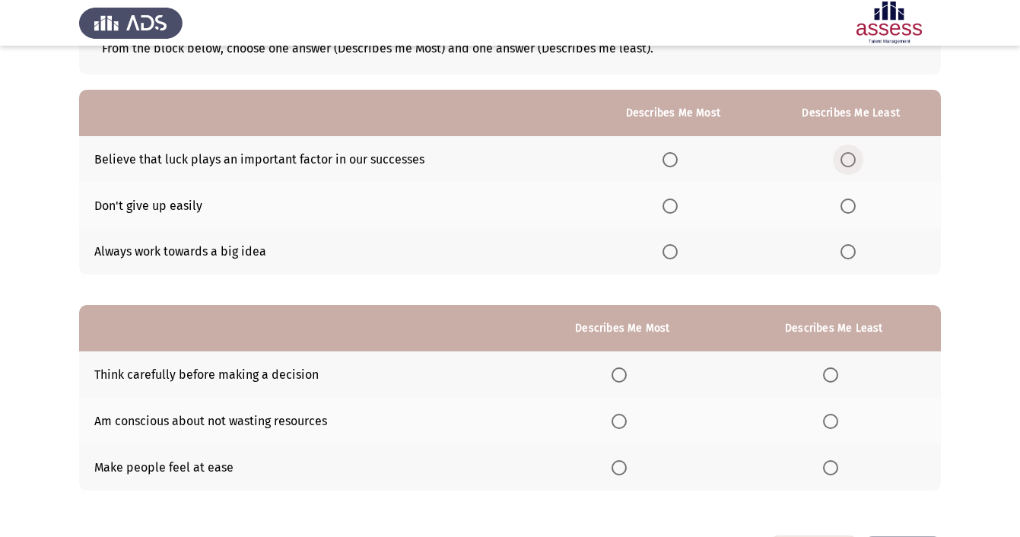
click at [847, 164] on span "Select an option" at bounding box center [847, 159] width 15 height 15
click at [847, 164] on input "Select an option" at bounding box center [847, 159] width 15 height 15
click at [663, 211] on span "Select an option" at bounding box center [669, 205] width 15 height 15
click at [663, 211] on input "Select an option" at bounding box center [669, 205] width 15 height 15
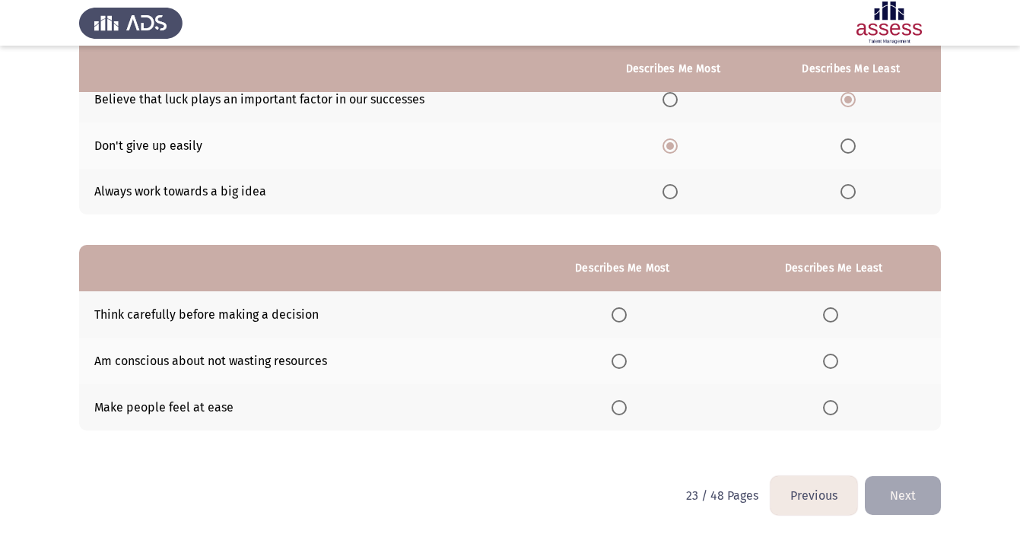
scroll to position [168, 0]
click at [616, 309] on span "Select an option" at bounding box center [618, 314] width 15 height 15
click at [616, 309] on input "Select an option" at bounding box center [618, 314] width 15 height 15
click at [829, 405] on span "Select an option" at bounding box center [830, 407] width 15 height 15
click at [829, 405] on input "Select an option" at bounding box center [830, 407] width 15 height 15
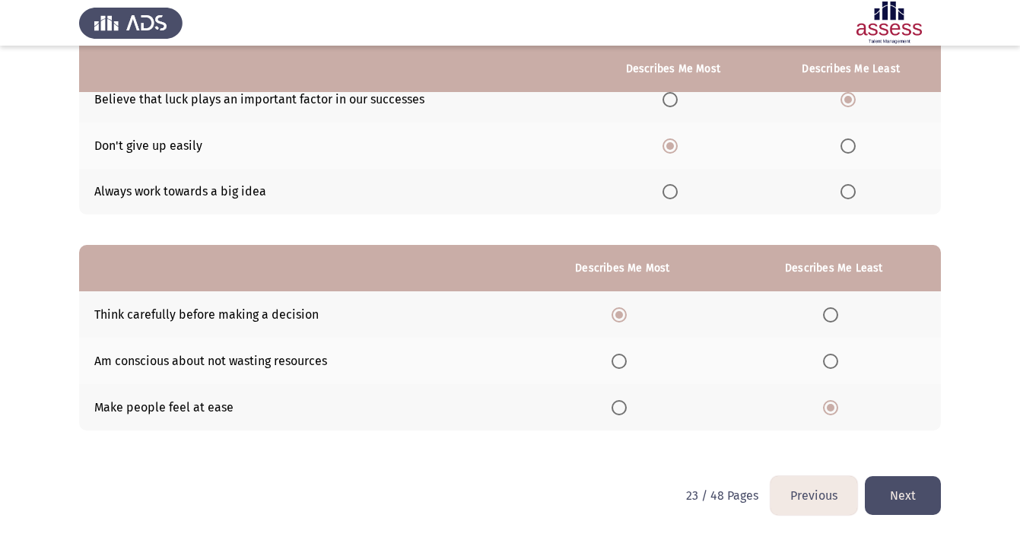
click at [901, 513] on button "Next" at bounding box center [903, 495] width 76 height 39
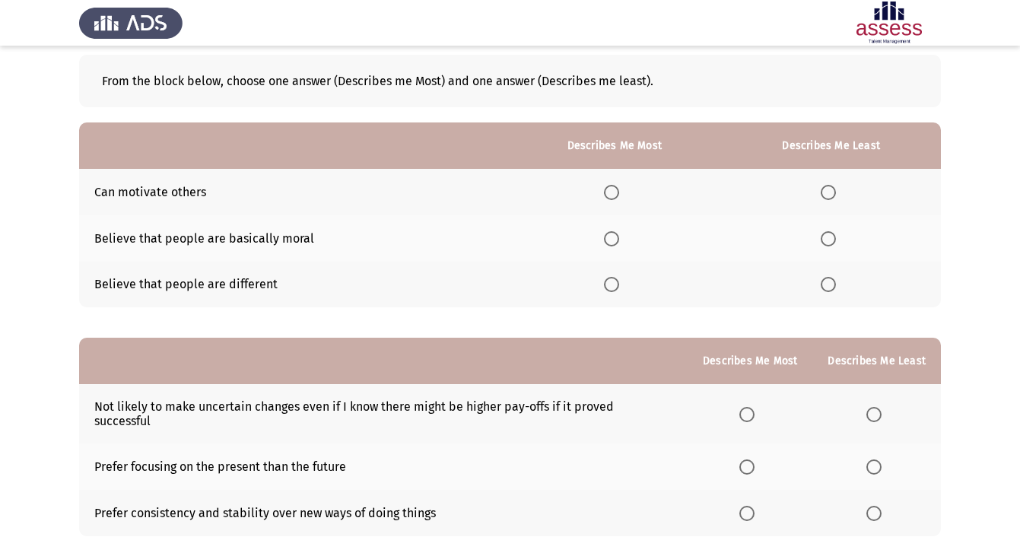
scroll to position [75, 0]
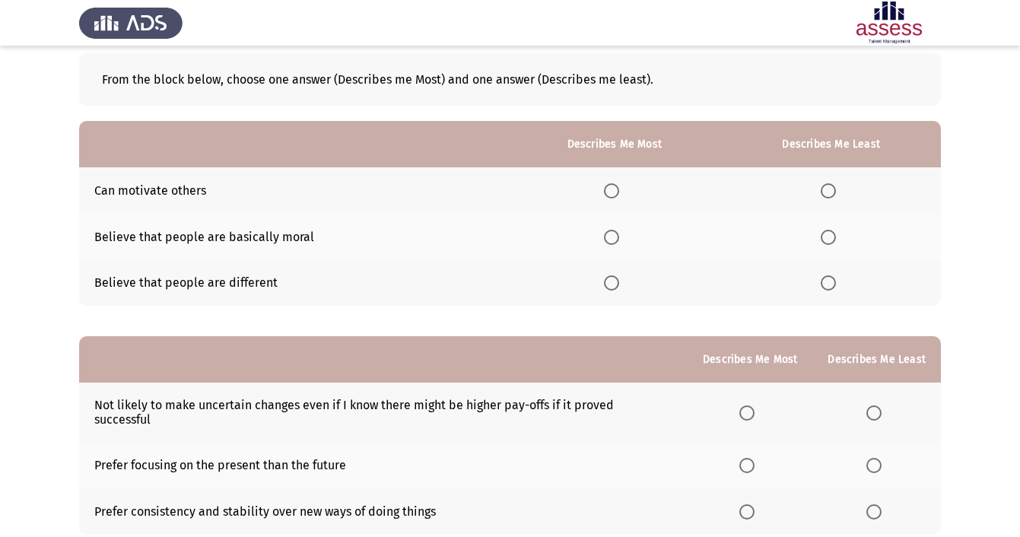
click at [607, 272] on th at bounding box center [614, 283] width 214 height 46
click at [605, 290] on span "Select an option" at bounding box center [611, 282] width 15 height 15
click at [605, 290] on input "Select an option" at bounding box center [611, 282] width 15 height 15
click at [820, 243] on span "Select an option" at bounding box center [827, 237] width 15 height 15
click at [820, 243] on input "Select an option" at bounding box center [827, 237] width 15 height 15
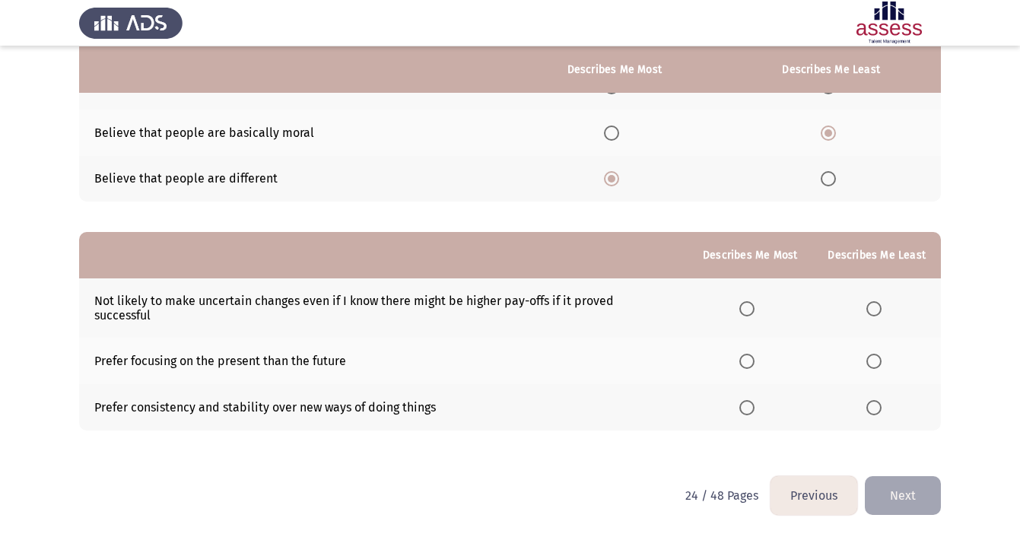
scroll to position [181, 0]
click at [747, 363] on span "Select an option" at bounding box center [746, 361] width 15 height 15
click at [747, 363] on input "Select an option" at bounding box center [746, 361] width 15 height 15
click at [868, 401] on span "Select an option" at bounding box center [873, 407] width 15 height 15
click at [868, 401] on input "Select an option" at bounding box center [873, 407] width 15 height 15
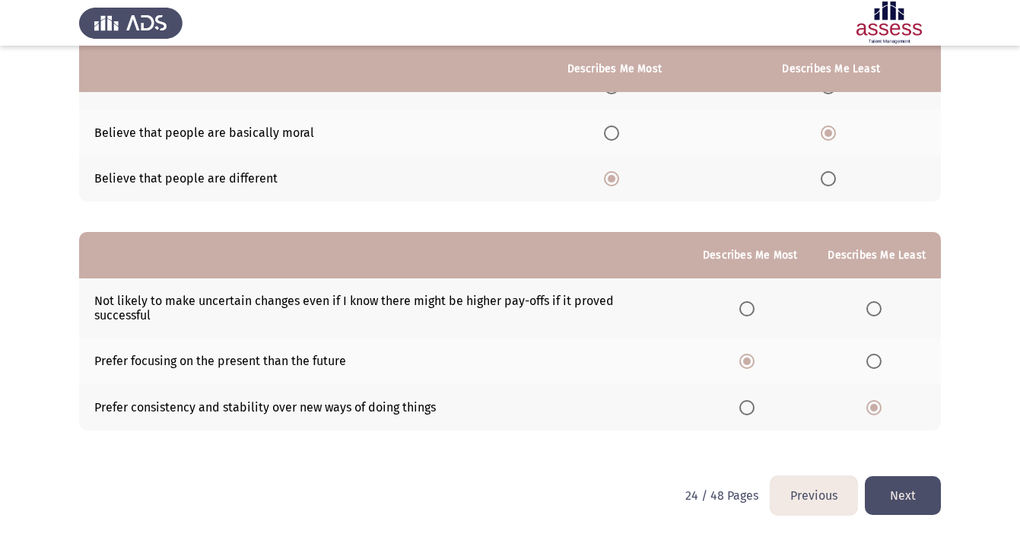
click at [903, 494] on button "Next" at bounding box center [903, 495] width 76 height 39
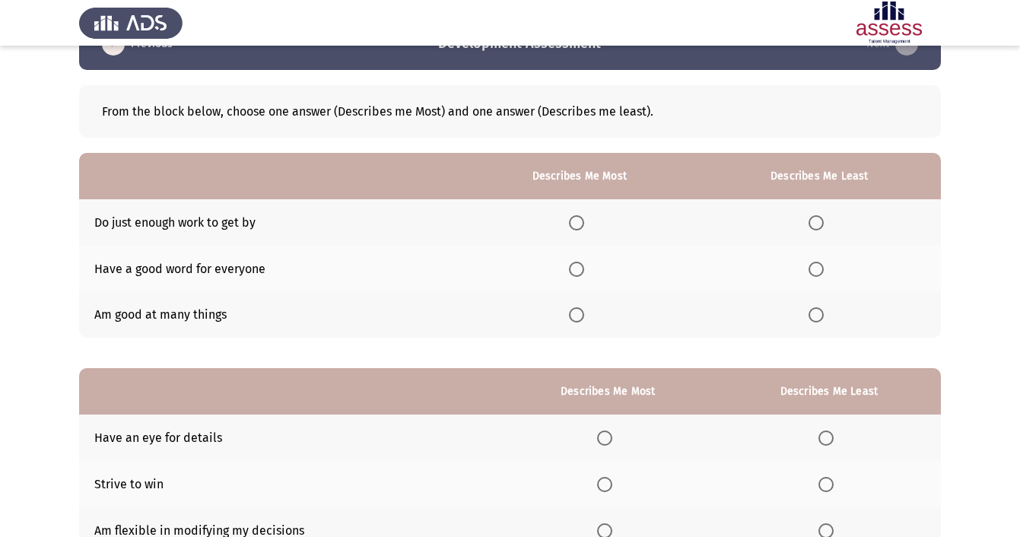
scroll to position [45, 0]
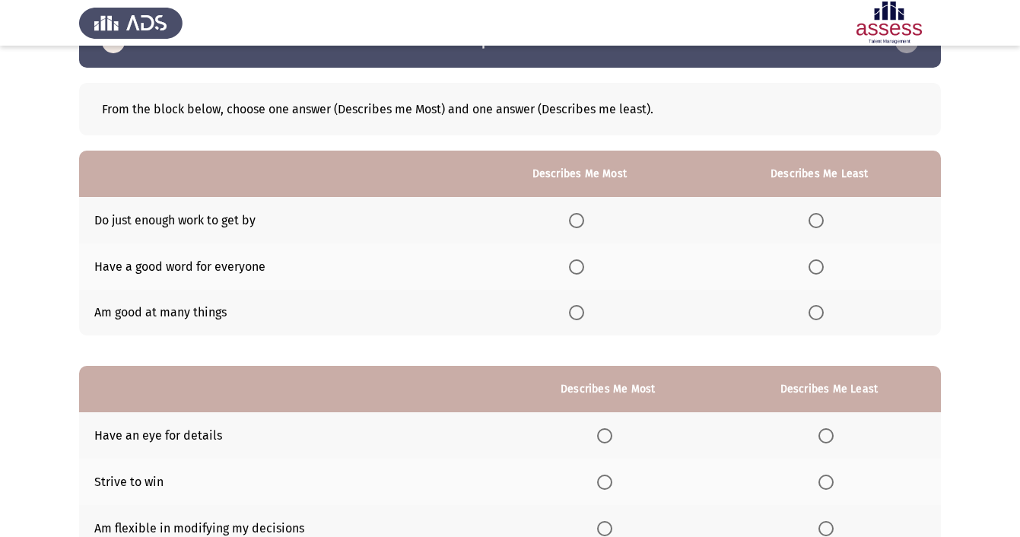
click at [577, 313] on span "Select an option" at bounding box center [576, 312] width 15 height 15
click at [577, 313] on input "Select an option" at bounding box center [576, 312] width 15 height 15
click at [817, 226] on span "Select an option" at bounding box center [815, 220] width 15 height 15
click at [817, 226] on input "Select an option" at bounding box center [815, 220] width 15 height 15
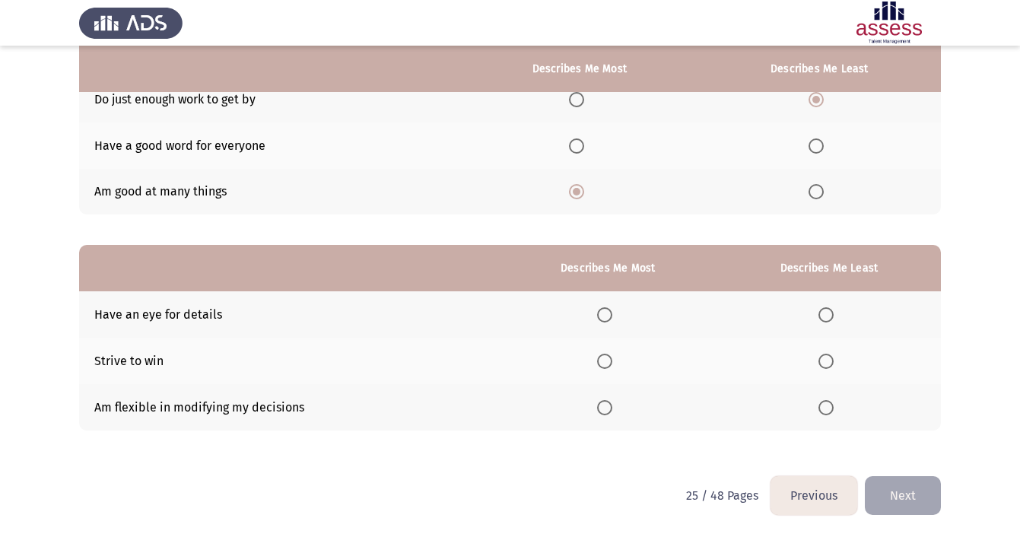
scroll to position [168, 0]
click at [603, 357] on span "Select an option" at bounding box center [604, 361] width 15 height 15
click at [603, 357] on input "Select an option" at bounding box center [604, 361] width 15 height 15
click at [597, 401] on span "Select an option" at bounding box center [604, 407] width 15 height 15
click at [597, 401] on input "Select an option" at bounding box center [604, 407] width 15 height 15
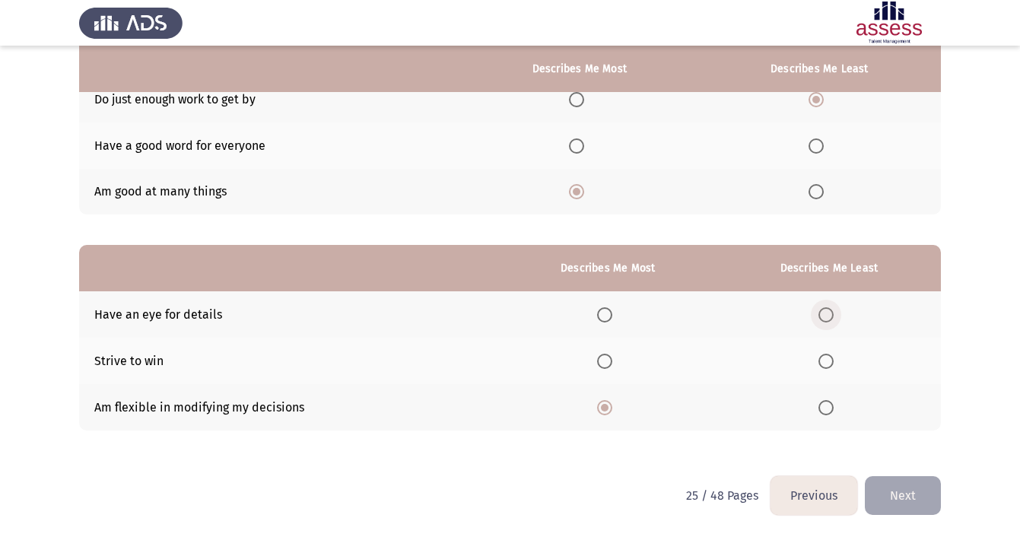
click at [820, 312] on span "Select an option" at bounding box center [825, 314] width 15 height 15
click at [820, 312] on input "Select an option" at bounding box center [825, 314] width 15 height 15
click at [820, 365] on span "Select an option" at bounding box center [825, 361] width 15 height 15
click at [820, 365] on input "Select an option" at bounding box center [825, 361] width 15 height 15
click at [912, 487] on button "Next" at bounding box center [903, 495] width 76 height 39
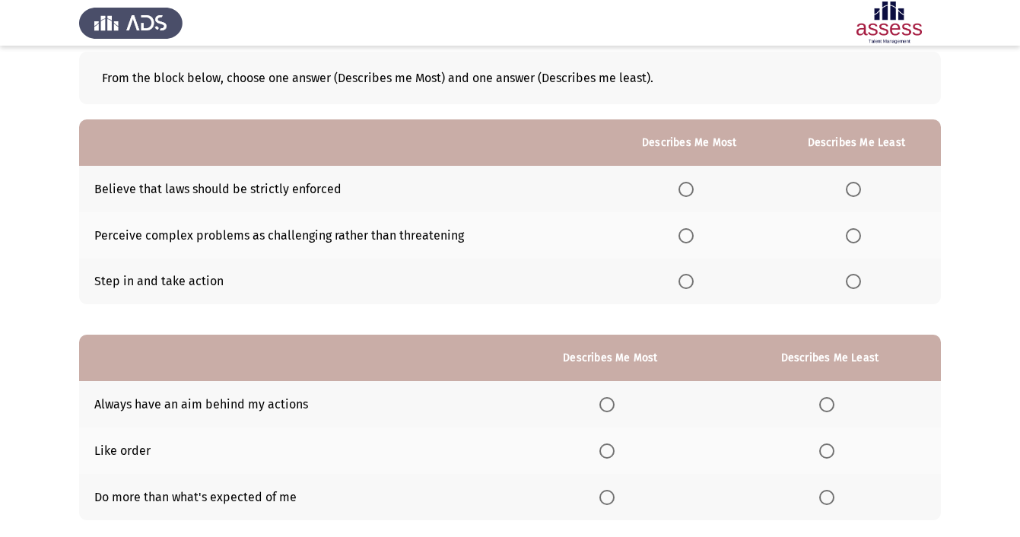
scroll to position [77, 0]
click at [855, 284] on span "Select an option" at bounding box center [853, 280] width 15 height 15
click at [855, 284] on input "Select an option" at bounding box center [853, 280] width 15 height 15
click at [683, 232] on span "Select an option" at bounding box center [685, 234] width 15 height 15
click at [683, 232] on input "Select an option" at bounding box center [685, 234] width 15 height 15
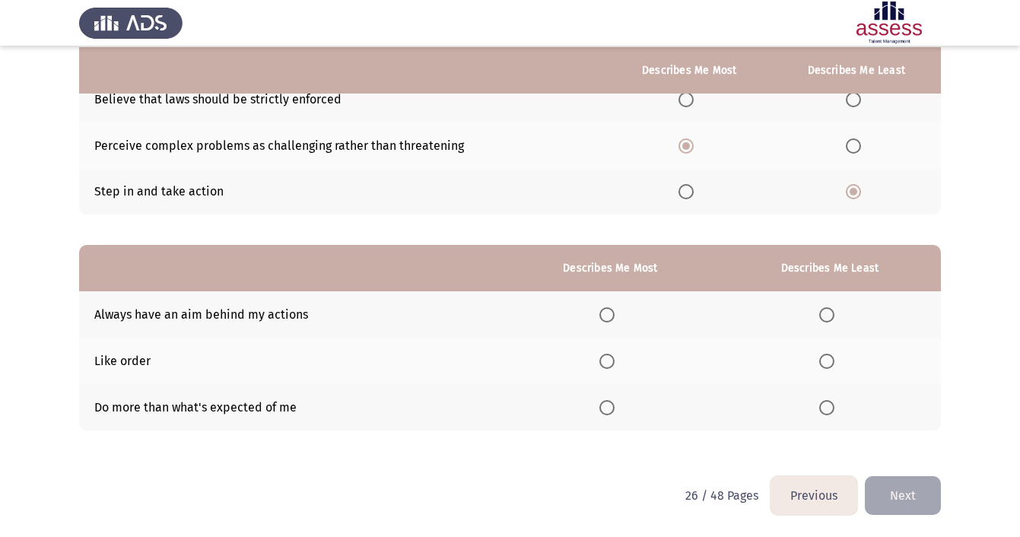
scroll to position [168, 0]
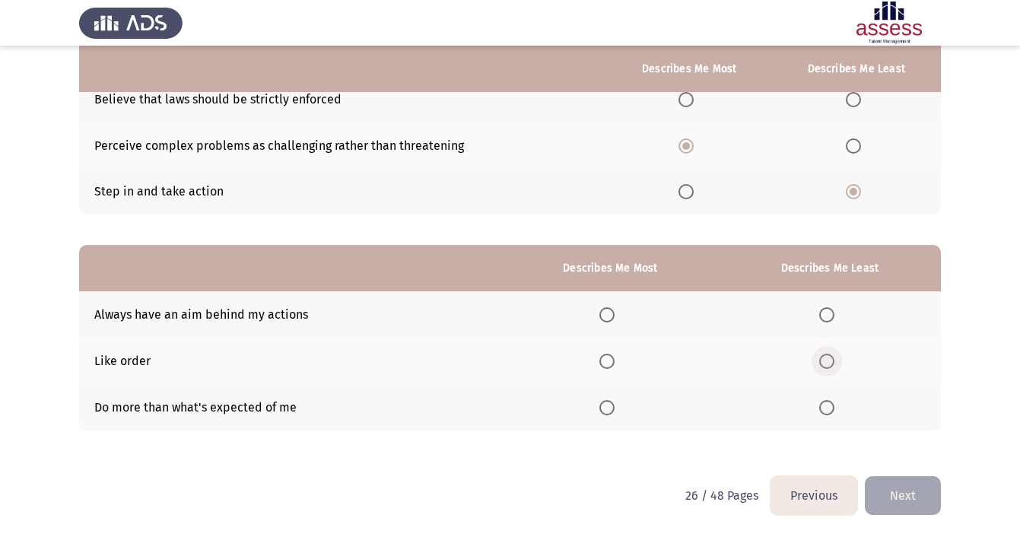
click at [819, 363] on span "Select an option" at bounding box center [826, 361] width 15 height 15
click at [819, 363] on input "Select an option" at bounding box center [826, 361] width 15 height 15
click at [600, 401] on span "Select an option" at bounding box center [606, 407] width 15 height 15
click at [600, 401] on input "Select an option" at bounding box center [606, 407] width 15 height 15
click at [928, 496] on button "Next" at bounding box center [903, 495] width 76 height 39
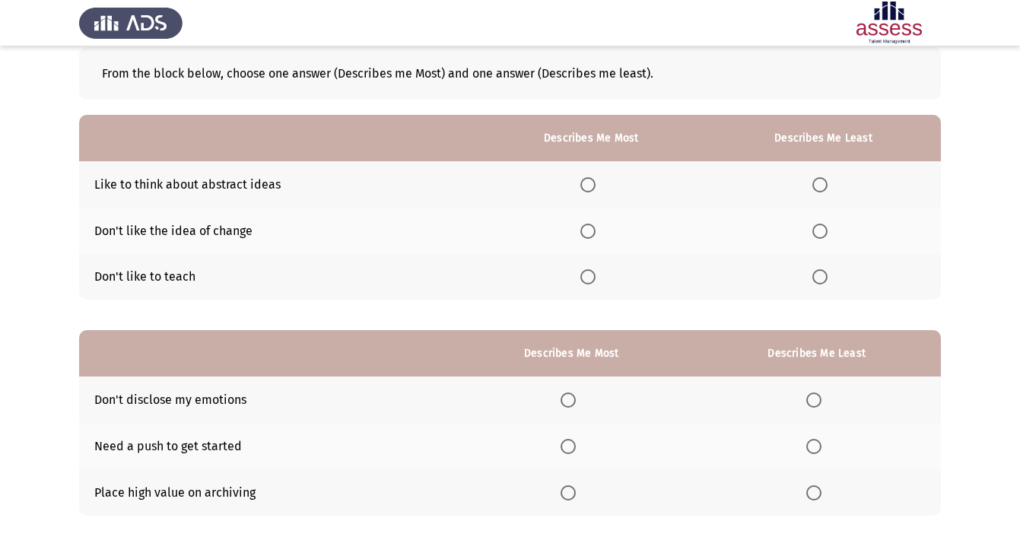
scroll to position [82, 0]
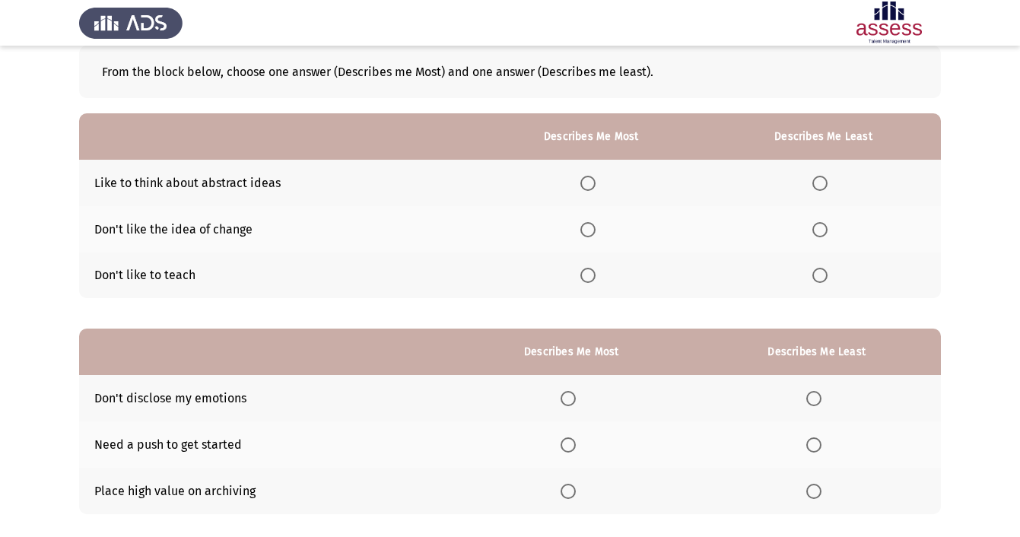
click at [819, 227] on span "Select an option" at bounding box center [819, 229] width 15 height 15
click at [819, 227] on input "Select an option" at bounding box center [819, 229] width 15 height 15
click at [582, 179] on span "Select an option" at bounding box center [587, 183] width 15 height 15
click at [582, 179] on input "Select an option" at bounding box center [587, 183] width 15 height 15
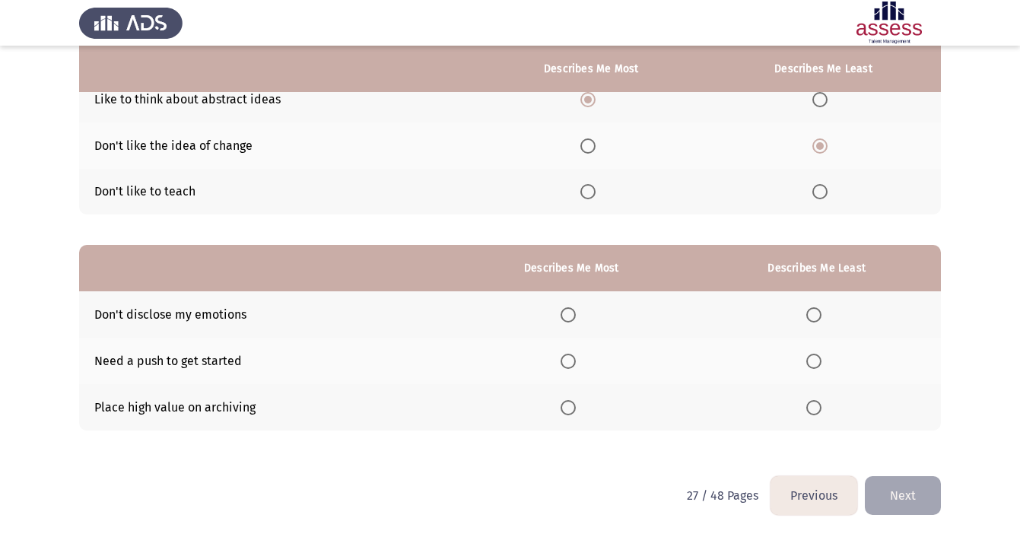
scroll to position [168, 0]
click at [815, 316] on span "Select an option" at bounding box center [813, 314] width 15 height 15
click at [815, 316] on input "Select an option" at bounding box center [813, 314] width 15 height 15
click at [570, 405] on span "Select an option" at bounding box center [567, 407] width 15 height 15
click at [570, 405] on input "Select an option" at bounding box center [567, 407] width 15 height 15
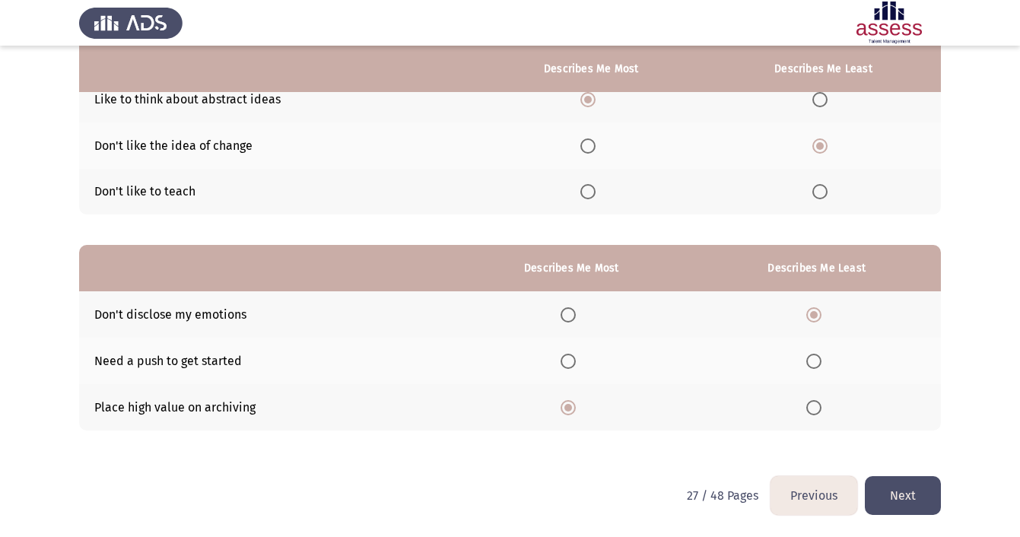
click at [891, 487] on button "Next" at bounding box center [903, 495] width 76 height 39
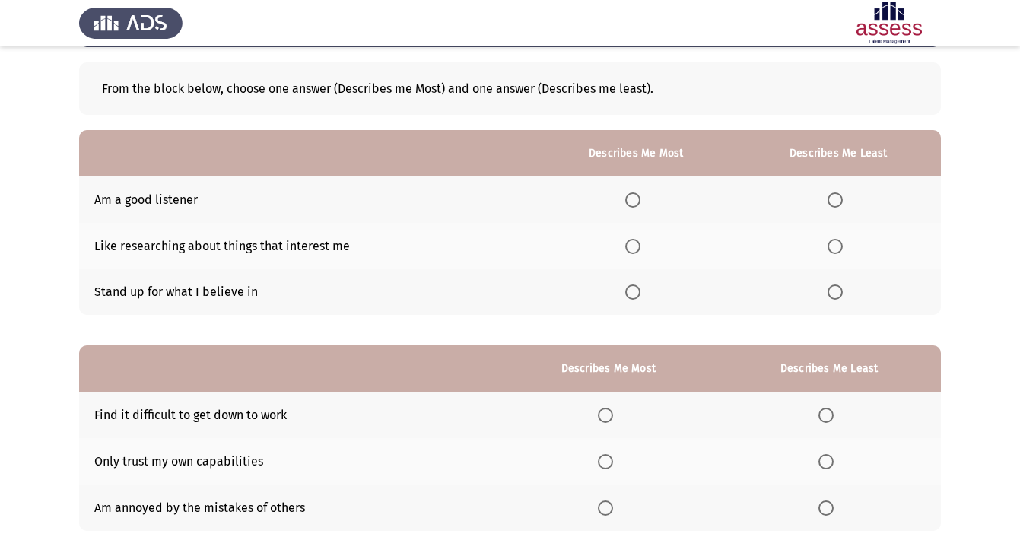
scroll to position [87, 0]
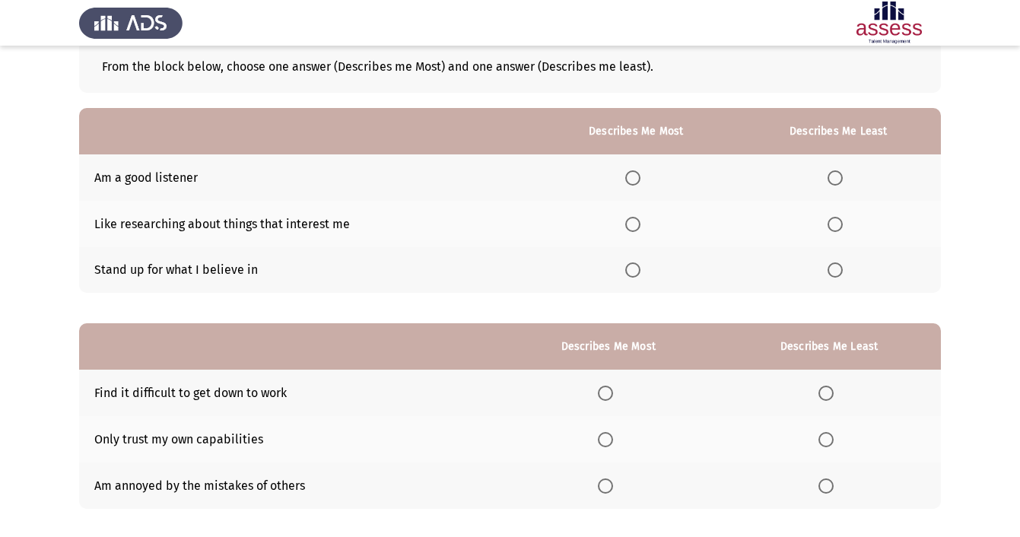
click at [626, 227] on span "Select an option" at bounding box center [632, 224] width 15 height 15
click at [626, 227] on input "Select an option" at bounding box center [632, 224] width 15 height 15
click at [835, 185] on span "Select an option" at bounding box center [834, 177] width 15 height 15
click at [835, 185] on input "Select an option" at bounding box center [834, 177] width 15 height 15
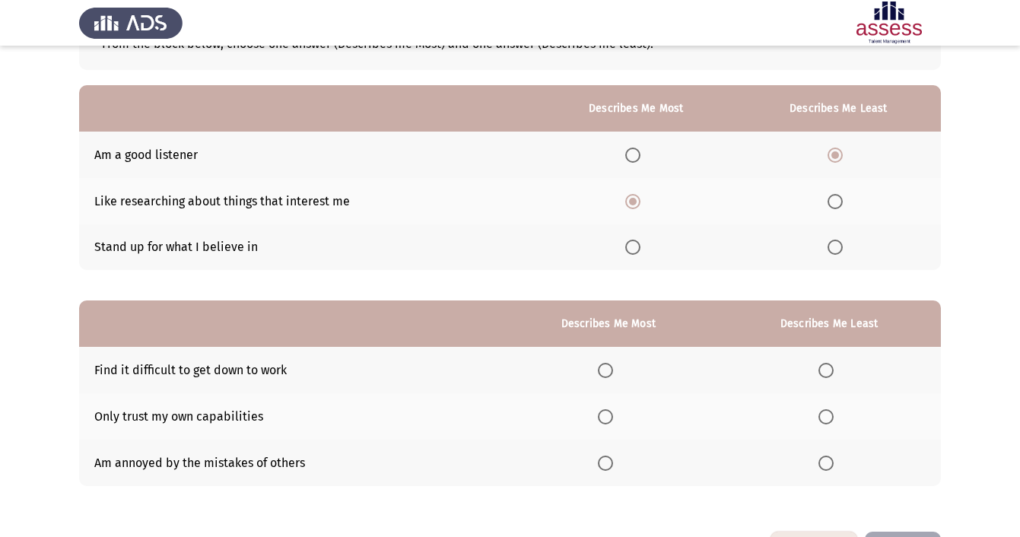
scroll to position [111, 0]
click at [842, 243] on label "Select an option" at bounding box center [837, 246] width 21 height 15
click at [842, 243] on input "Select an option" at bounding box center [834, 246] width 15 height 15
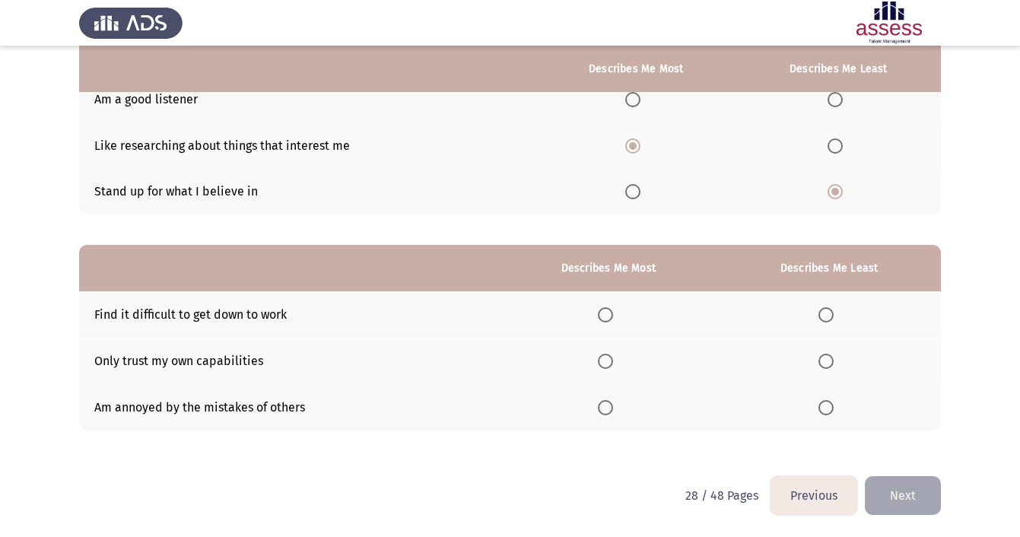
scroll to position [168, 0]
click at [827, 363] on span "Select an option" at bounding box center [825, 361] width 15 height 15
click at [827, 363] on input "Select an option" at bounding box center [825, 361] width 15 height 15
click at [610, 314] on span "Select an option" at bounding box center [605, 314] width 15 height 15
click at [610, 314] on input "Select an option" at bounding box center [605, 314] width 15 height 15
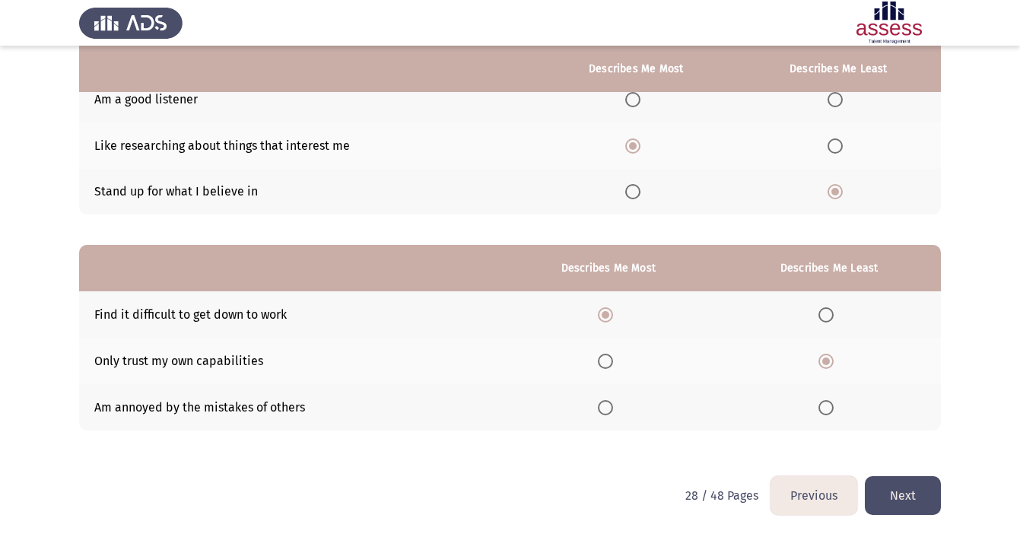
click at [912, 495] on button "Next" at bounding box center [903, 495] width 76 height 39
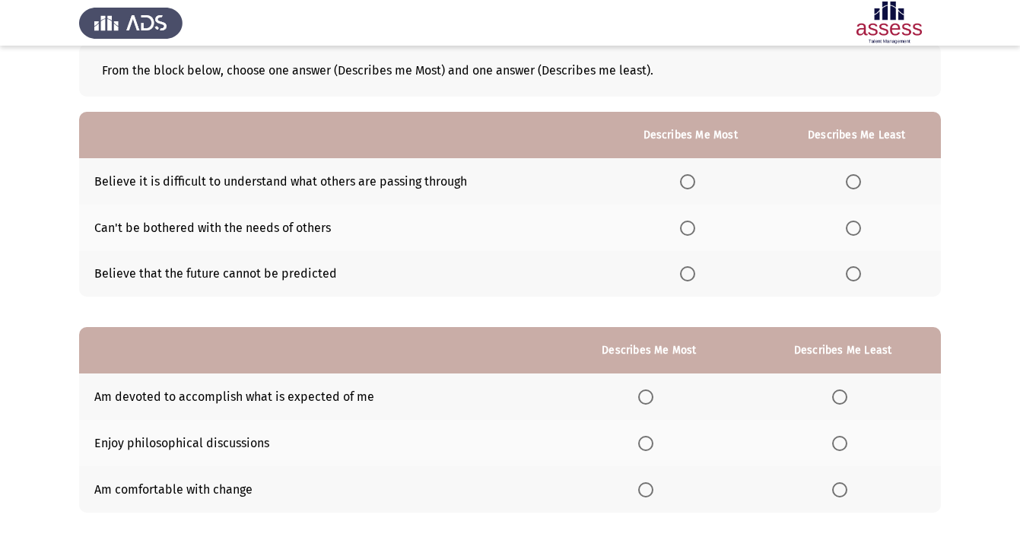
scroll to position [87, 0]
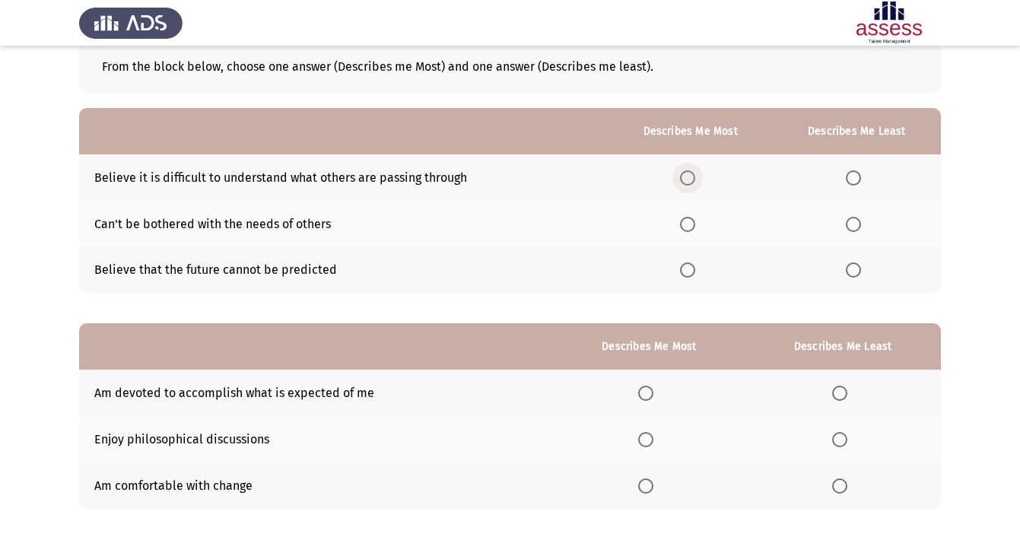
click at [688, 179] on span "Select an option" at bounding box center [687, 177] width 15 height 15
click at [688, 179] on input "Select an option" at bounding box center [687, 177] width 15 height 15
click at [855, 275] on span "Select an option" at bounding box center [853, 269] width 15 height 15
click at [855, 275] on input "Select an option" at bounding box center [853, 269] width 15 height 15
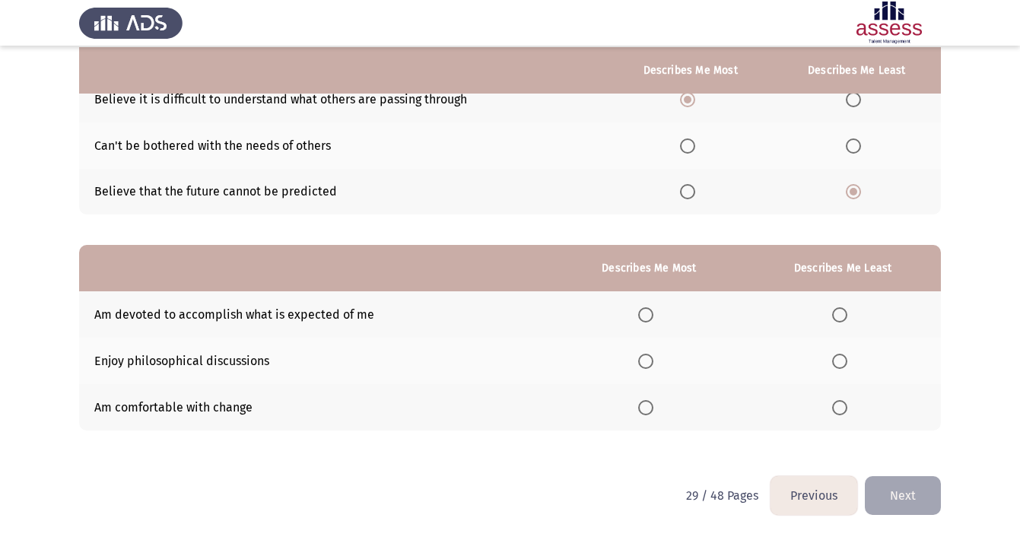
scroll to position [168, 0]
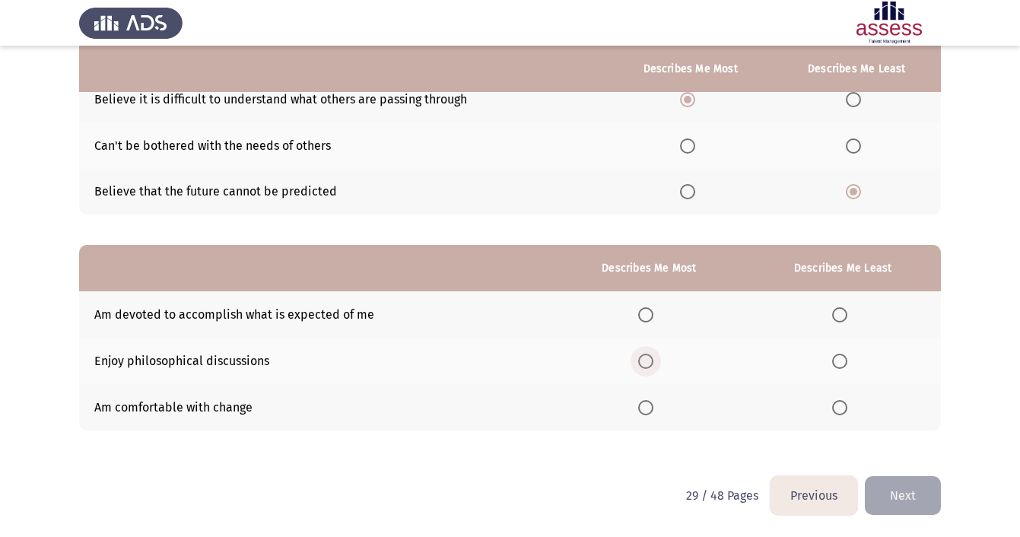
click at [646, 360] on span "Select an option" at bounding box center [645, 361] width 15 height 15
click at [646, 360] on input "Select an option" at bounding box center [645, 361] width 15 height 15
click at [835, 318] on span "Select an option" at bounding box center [839, 314] width 15 height 15
click at [835, 318] on input "Select an option" at bounding box center [839, 314] width 15 height 15
click at [893, 487] on button "Next" at bounding box center [903, 495] width 76 height 39
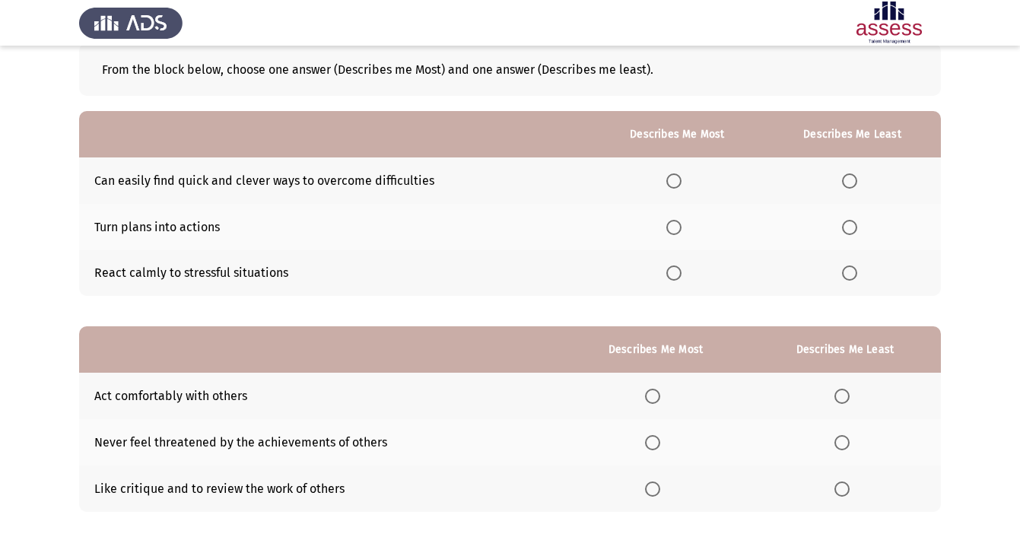
scroll to position [87, 0]
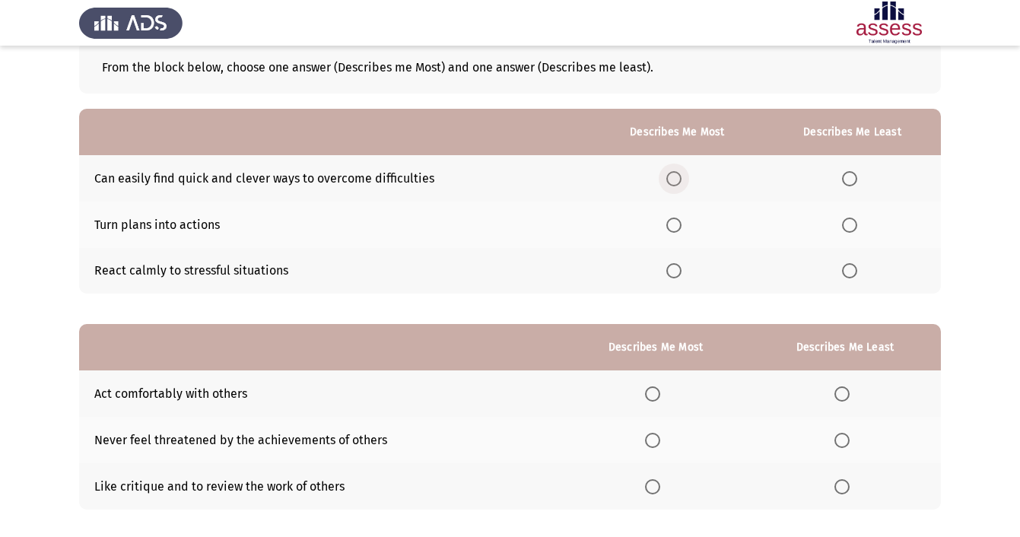
click at [674, 173] on span "Select an option" at bounding box center [673, 178] width 15 height 15
click at [674, 173] on input "Select an option" at bounding box center [673, 178] width 15 height 15
click at [669, 224] on span "Select an option" at bounding box center [673, 224] width 15 height 15
click at [669, 224] on input "Select an option" at bounding box center [673, 224] width 15 height 15
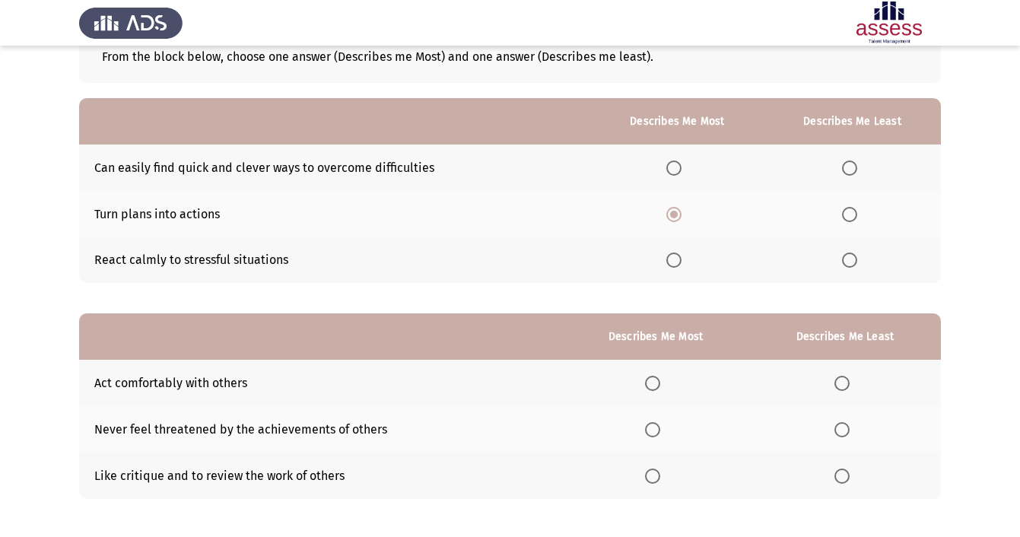
scroll to position [97, 0]
click at [853, 265] on span "Select an option" at bounding box center [849, 259] width 15 height 15
click at [853, 265] on input "Select an option" at bounding box center [849, 259] width 15 height 15
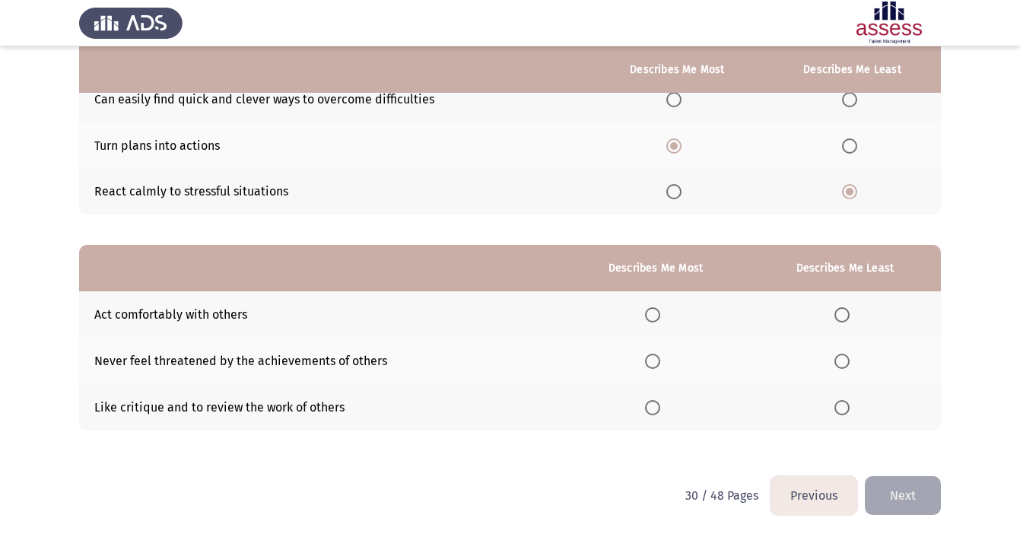
scroll to position [168, 0]
click at [652, 364] on span "Select an option" at bounding box center [652, 361] width 15 height 15
click at [652, 364] on input "Select an option" at bounding box center [652, 361] width 15 height 15
click at [839, 309] on span "Select an option" at bounding box center [841, 314] width 15 height 15
click at [839, 309] on input "Select an option" at bounding box center [841, 314] width 15 height 15
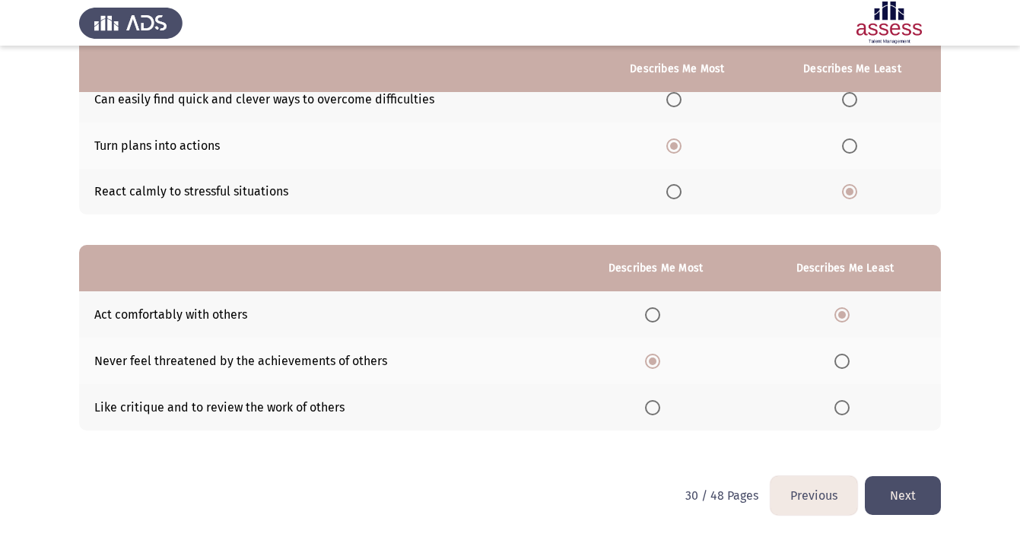
click at [900, 497] on button "Next" at bounding box center [903, 495] width 76 height 39
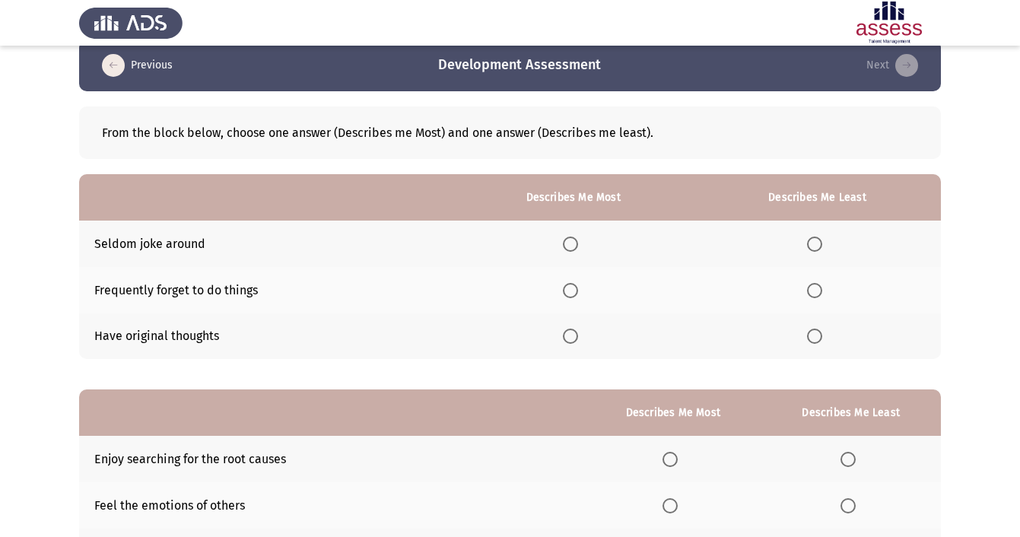
scroll to position [25, 0]
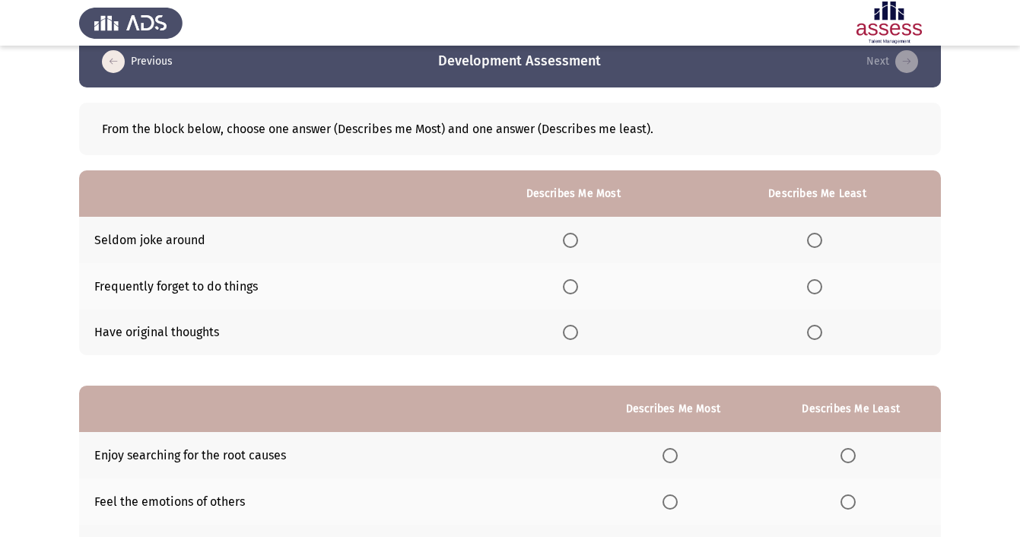
click at [814, 291] on span "Select an option" at bounding box center [814, 286] width 15 height 15
click at [814, 291] on input "Select an option" at bounding box center [814, 286] width 15 height 15
click at [569, 336] on span "Select an option" at bounding box center [570, 332] width 15 height 15
click at [569, 336] on input "Select an option" at bounding box center [570, 332] width 15 height 15
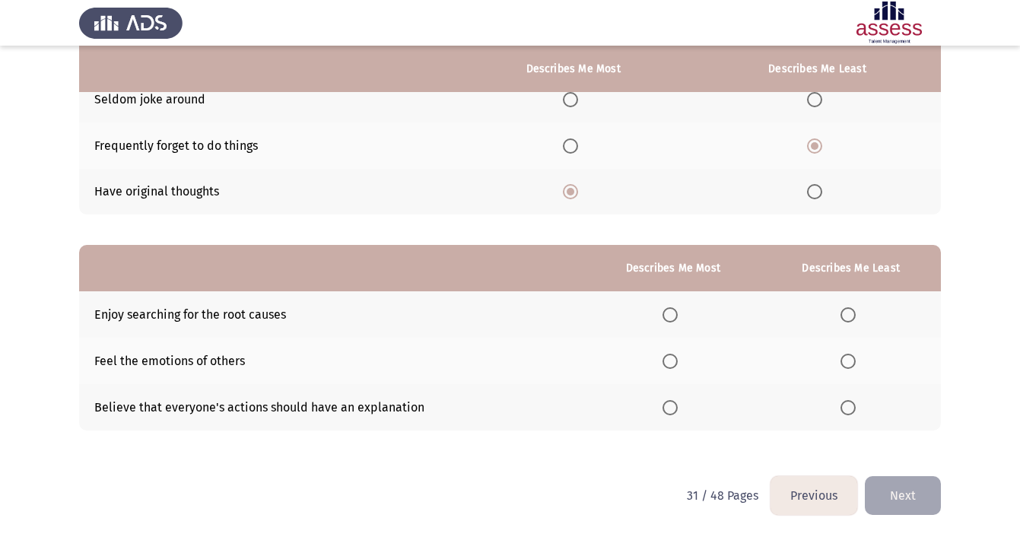
scroll to position [168, 0]
click at [852, 359] on span "Select an option" at bounding box center [847, 361] width 15 height 15
click at [852, 359] on input "Select an option" at bounding box center [847, 361] width 15 height 15
click at [664, 307] on span "Select an option" at bounding box center [669, 314] width 15 height 15
click at [664, 307] on input "Select an option" at bounding box center [669, 314] width 15 height 15
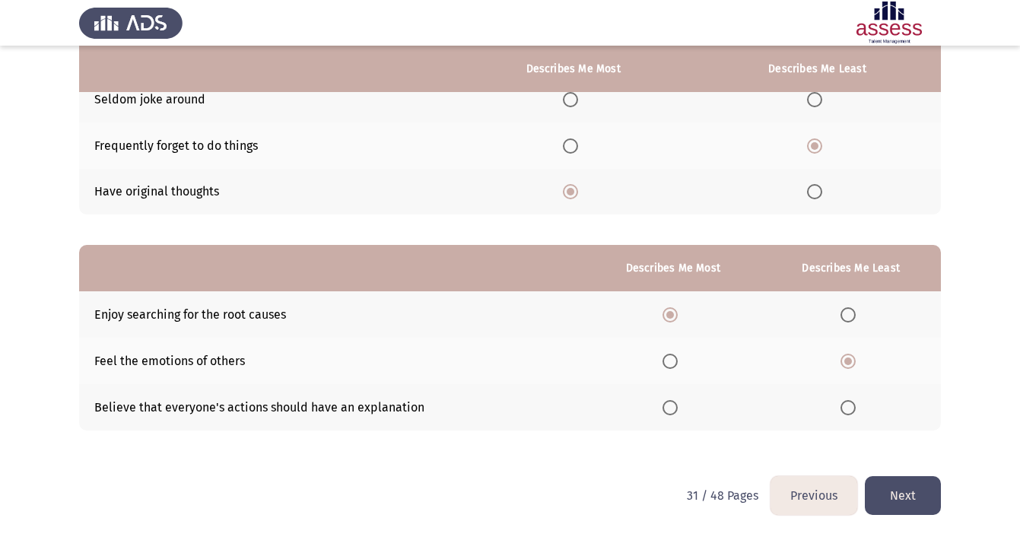
click at [903, 509] on button "Next" at bounding box center [903, 495] width 76 height 39
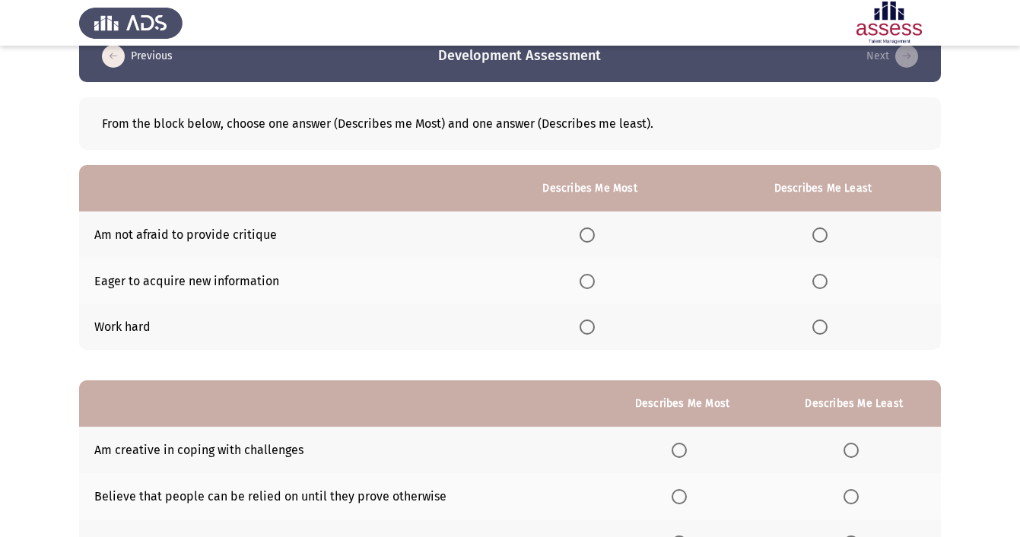
scroll to position [30, 0]
click at [580, 325] on span "Select an option" at bounding box center [586, 326] width 15 height 15
click at [580, 325] on input "Select an option" at bounding box center [586, 326] width 15 height 15
click at [819, 233] on span "Select an option" at bounding box center [819, 234] width 15 height 15
click at [819, 233] on input "Select an option" at bounding box center [819, 234] width 15 height 15
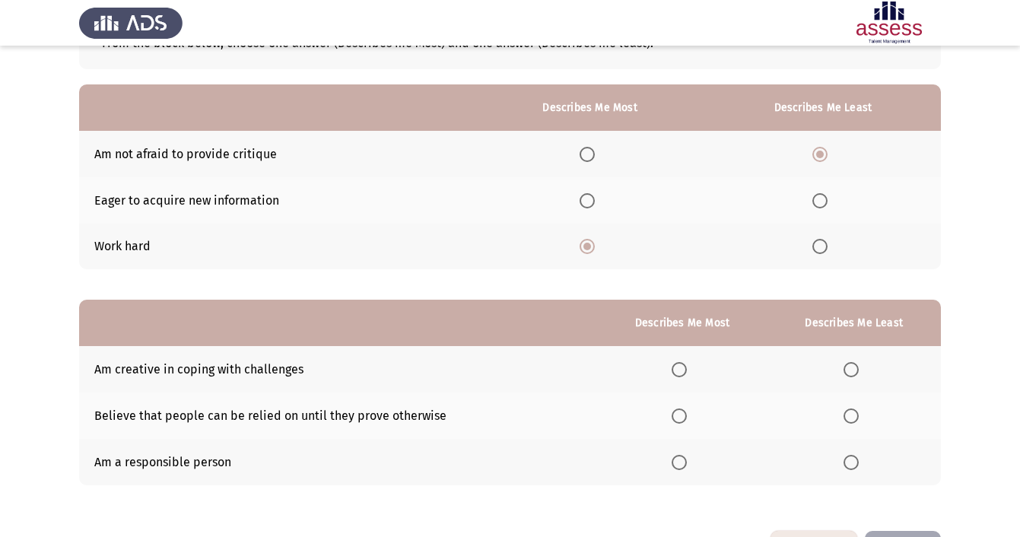
scroll to position [111, 0]
click at [677, 374] on span "Select an option" at bounding box center [678, 369] width 15 height 15
click at [677, 374] on input "Select an option" at bounding box center [678, 369] width 15 height 15
click at [852, 419] on span "Select an option" at bounding box center [850, 415] width 15 height 15
click at [852, 419] on input "Select an option" at bounding box center [850, 415] width 15 height 15
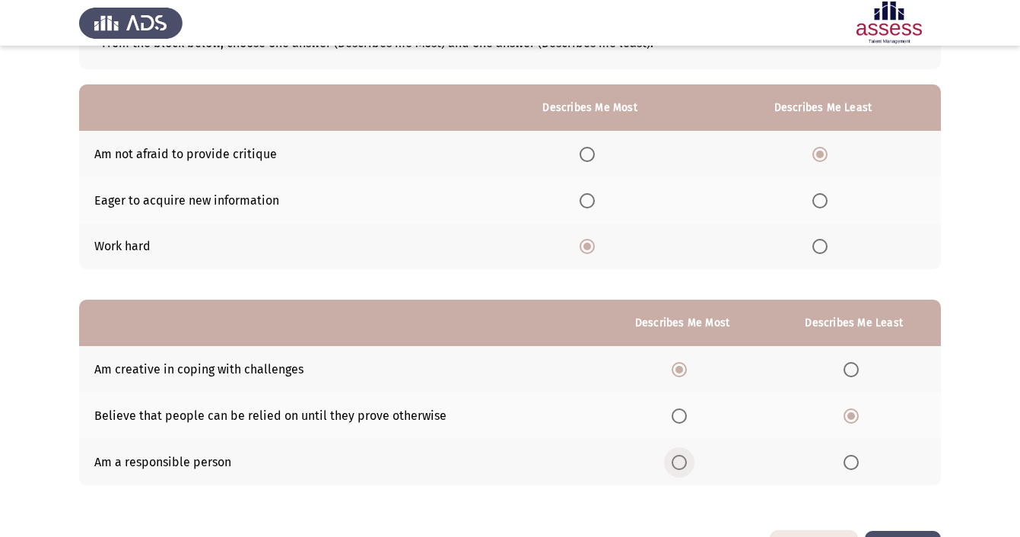
click at [674, 467] on span "Select an option" at bounding box center [678, 462] width 15 height 15
click at [674, 467] on input "Select an option" at bounding box center [678, 462] width 15 height 15
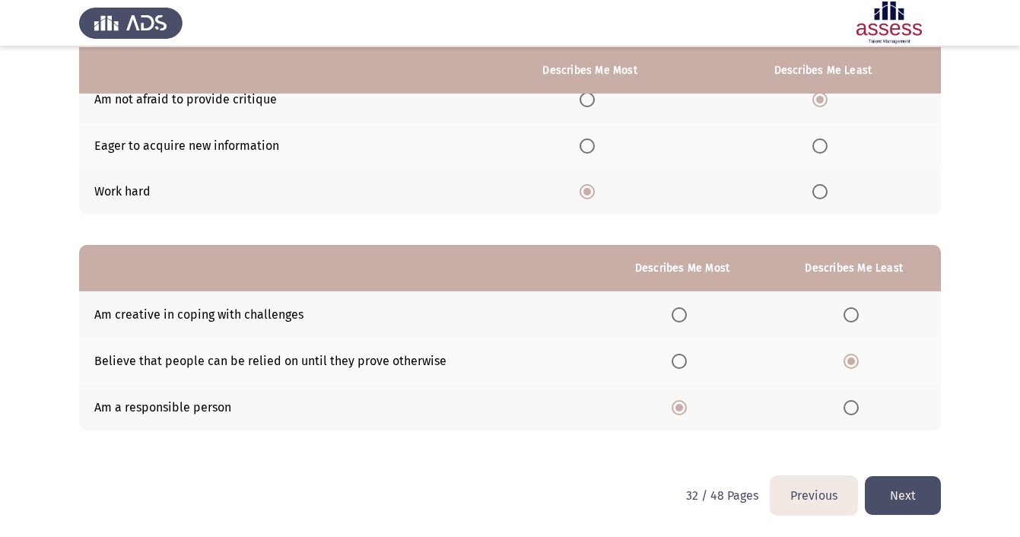
scroll to position [168, 0]
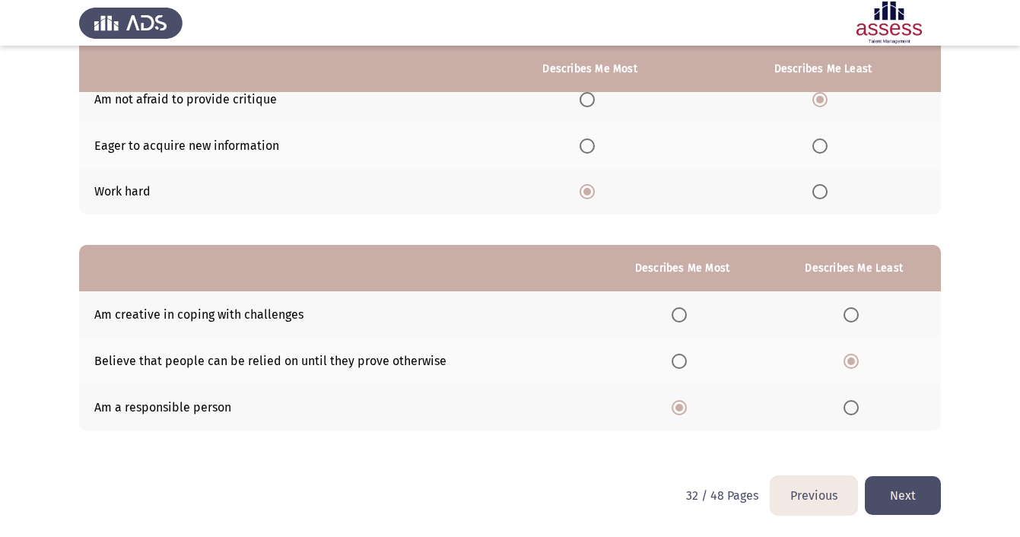
click at [907, 494] on button "Next" at bounding box center [903, 495] width 76 height 39
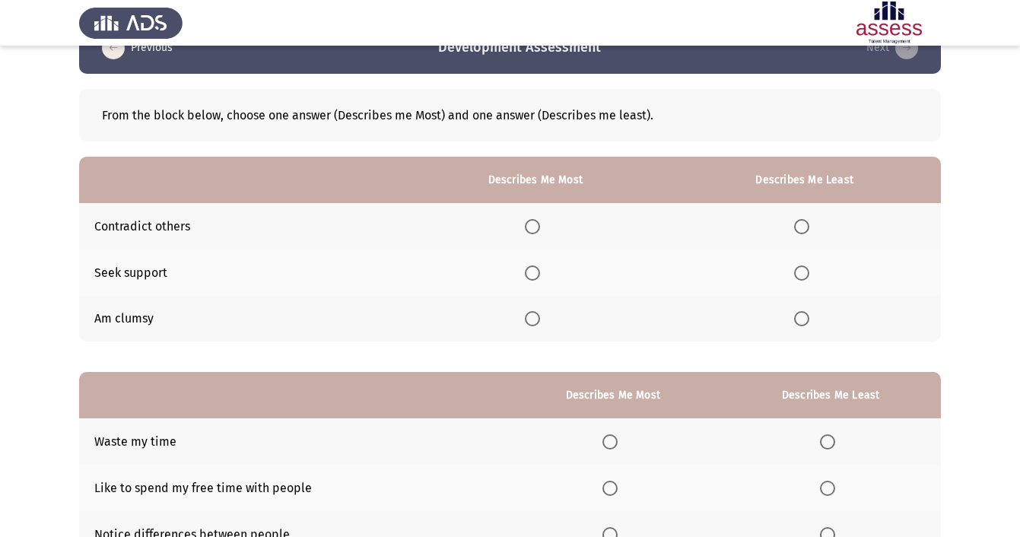
scroll to position [39, 0]
click at [130, 322] on td "Am clumsy" at bounding box center [240, 319] width 323 height 46
click at [805, 277] on span "Select an option" at bounding box center [801, 272] width 15 height 15
click at [805, 277] on input "Select an option" at bounding box center [801, 272] width 15 height 15
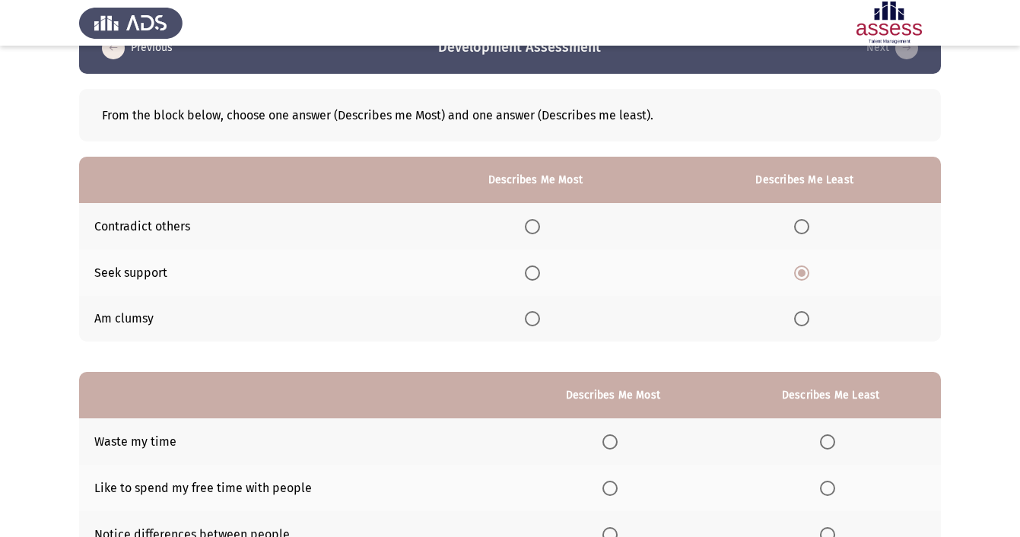
click at [529, 272] on span "Select an option" at bounding box center [532, 272] width 15 height 15
click at [529, 272] on input "Select an option" at bounding box center [532, 272] width 15 height 15
click at [800, 318] on span "Select an option" at bounding box center [801, 318] width 15 height 15
click at [800, 318] on input "Select an option" at bounding box center [801, 318] width 15 height 15
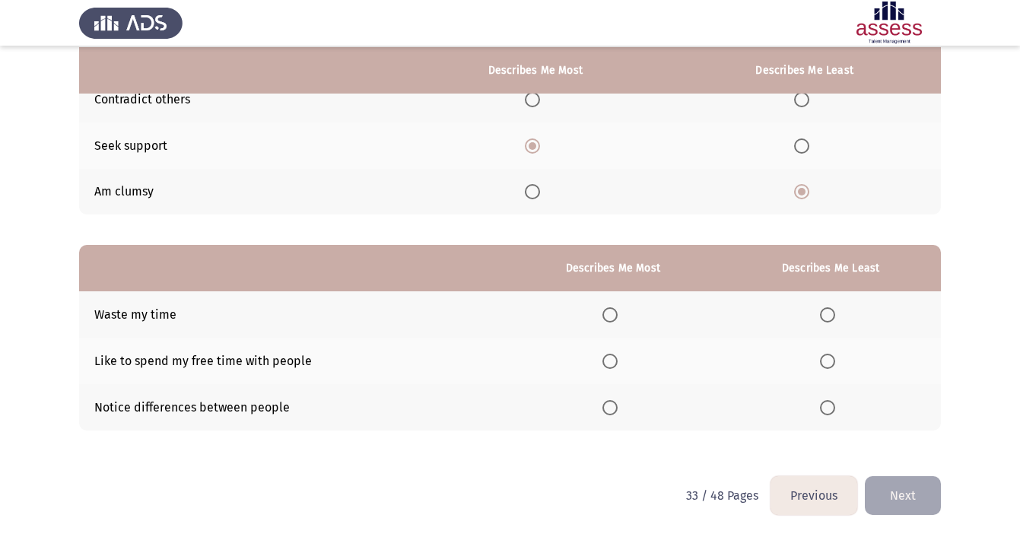
scroll to position [168, 0]
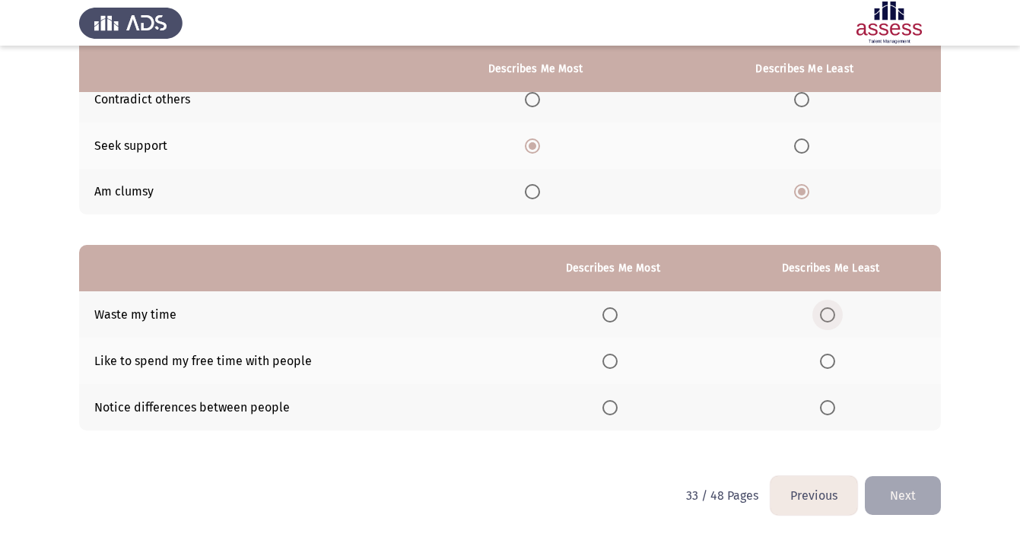
click at [821, 309] on span "Select an option" at bounding box center [827, 314] width 15 height 15
click at [821, 309] on input "Select an option" at bounding box center [827, 314] width 15 height 15
click at [607, 405] on span "Select an option" at bounding box center [609, 407] width 15 height 15
click at [607, 405] on input "Select an option" at bounding box center [609, 407] width 15 height 15
click at [891, 501] on button "Next" at bounding box center [903, 495] width 76 height 39
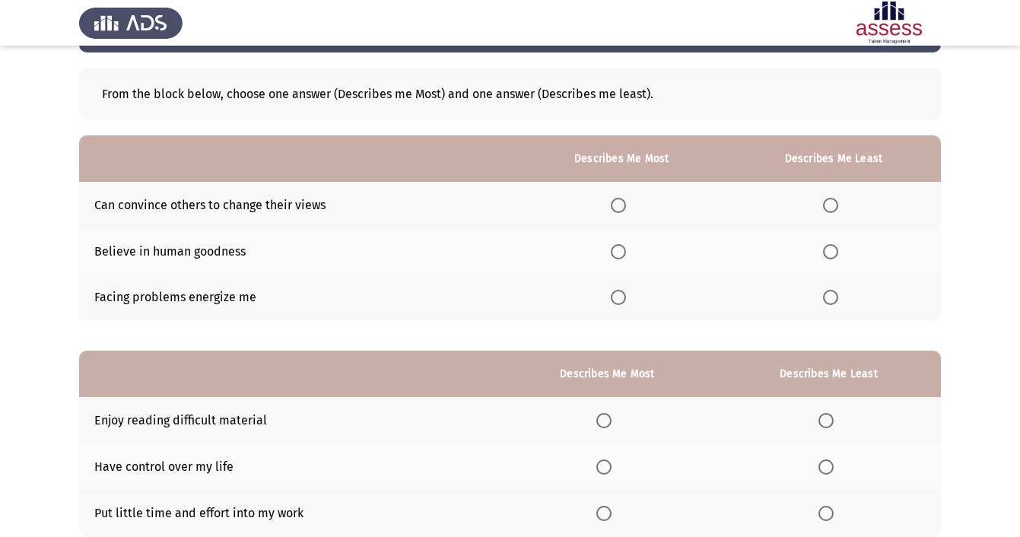
scroll to position [60, 0]
click at [614, 208] on span "Select an option" at bounding box center [618, 205] width 15 height 15
click at [614, 208] on input "Select an option" at bounding box center [618, 205] width 15 height 15
click at [833, 248] on span "Select an option" at bounding box center [830, 251] width 15 height 15
click at [833, 248] on input "Select an option" at bounding box center [830, 251] width 15 height 15
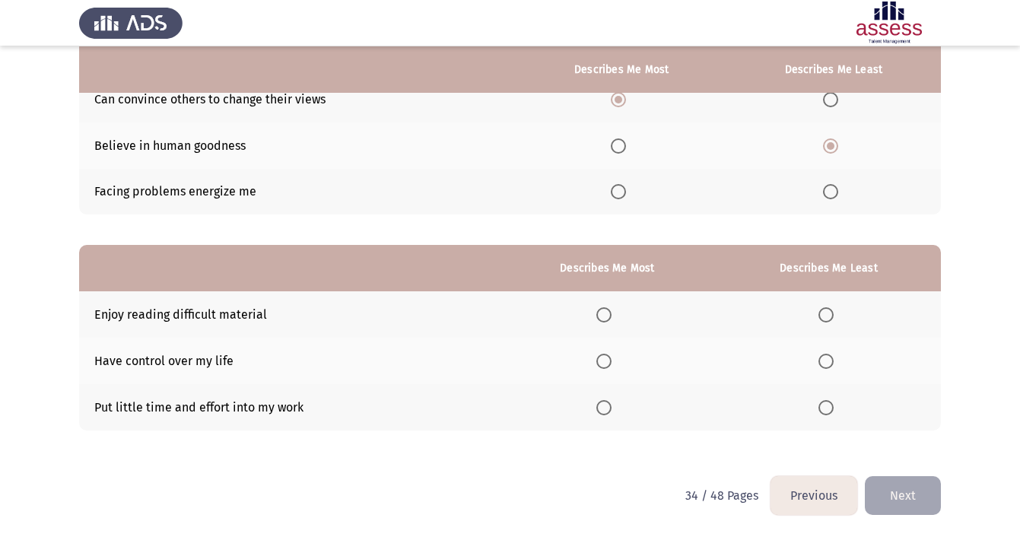
scroll to position [168, 0]
click at [622, 186] on span "Select an option" at bounding box center [618, 191] width 15 height 15
click at [622, 186] on input "Select an option" at bounding box center [618, 191] width 15 height 15
click at [601, 315] on span "Select an option" at bounding box center [603, 314] width 15 height 15
click at [601, 315] on input "Select an option" at bounding box center [603, 314] width 15 height 15
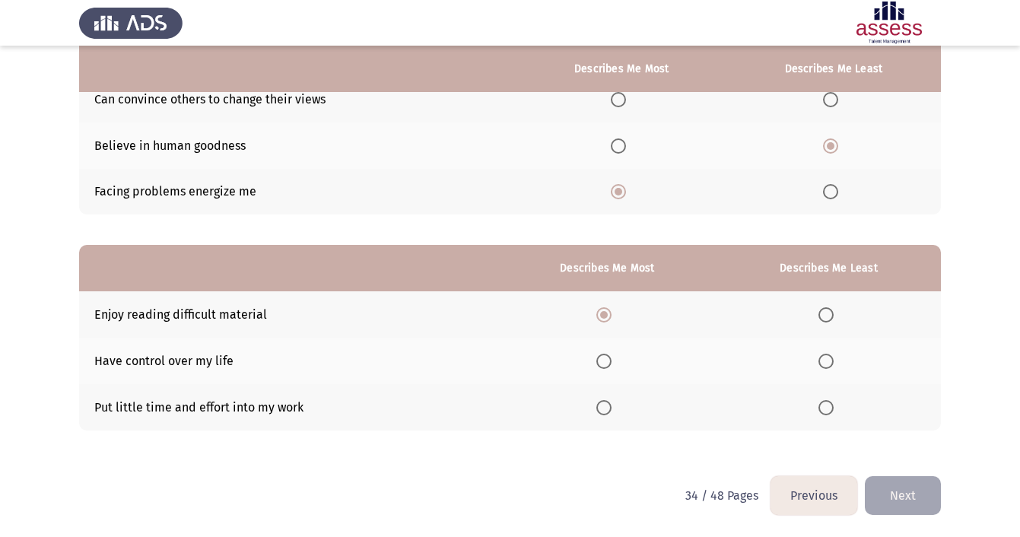
click at [598, 369] on th at bounding box center [607, 361] width 218 height 46
click at [827, 358] on span "Select an option" at bounding box center [825, 361] width 15 height 15
click at [827, 358] on input "Select an option" at bounding box center [825, 361] width 15 height 15
click at [889, 494] on button "Next" at bounding box center [903, 495] width 76 height 39
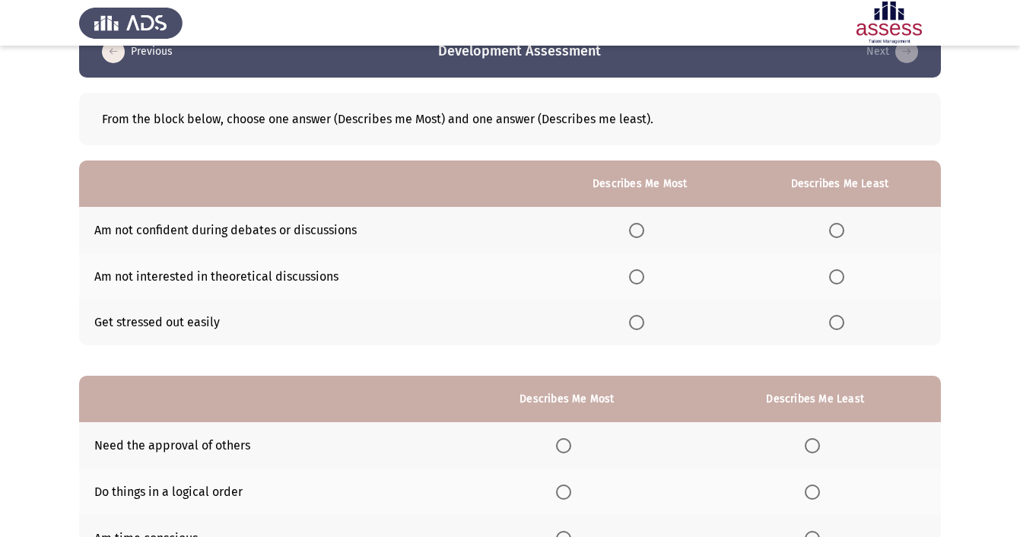
scroll to position [42, 0]
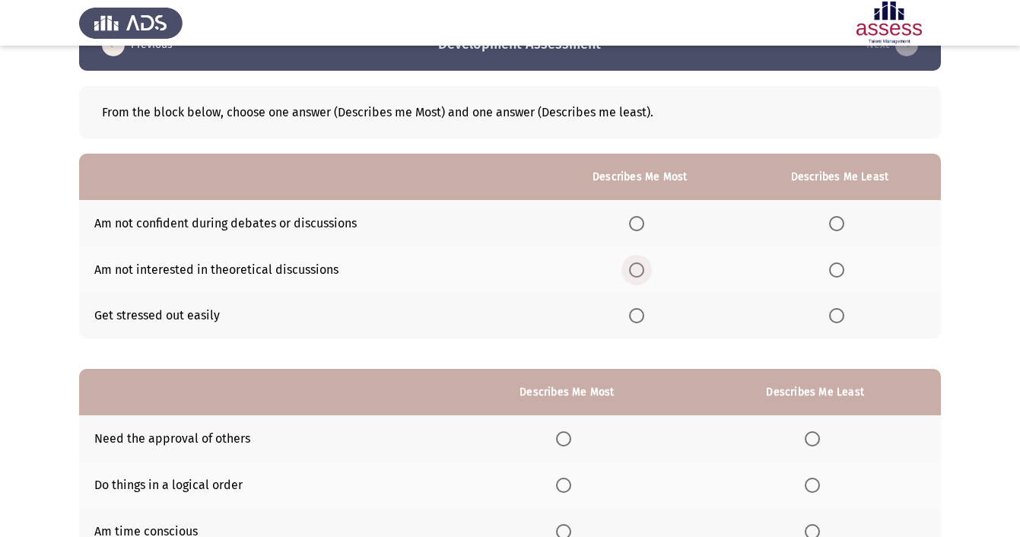
click at [633, 275] on span "Select an option" at bounding box center [636, 269] width 15 height 15
click at [633, 275] on input "Select an option" at bounding box center [636, 269] width 15 height 15
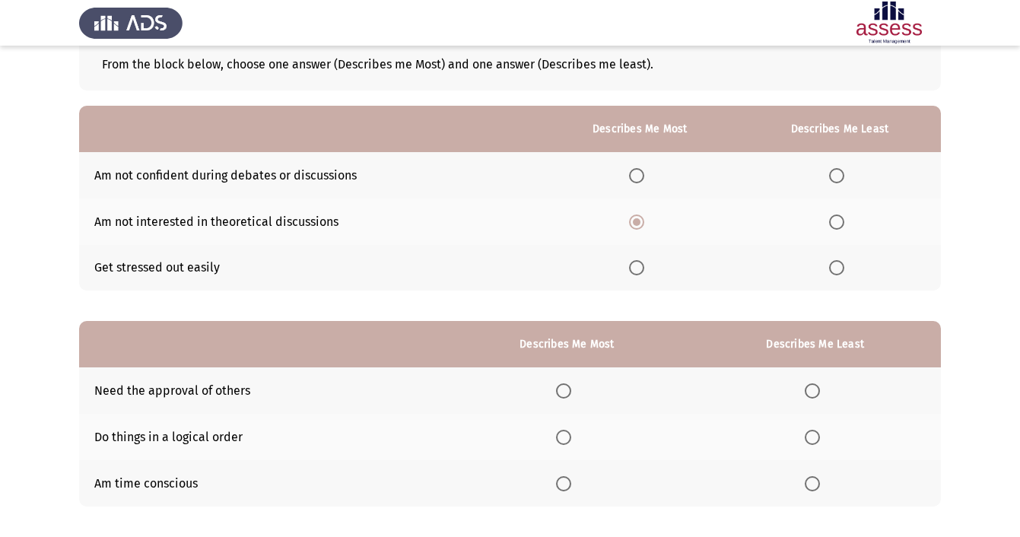
scroll to position [91, 0]
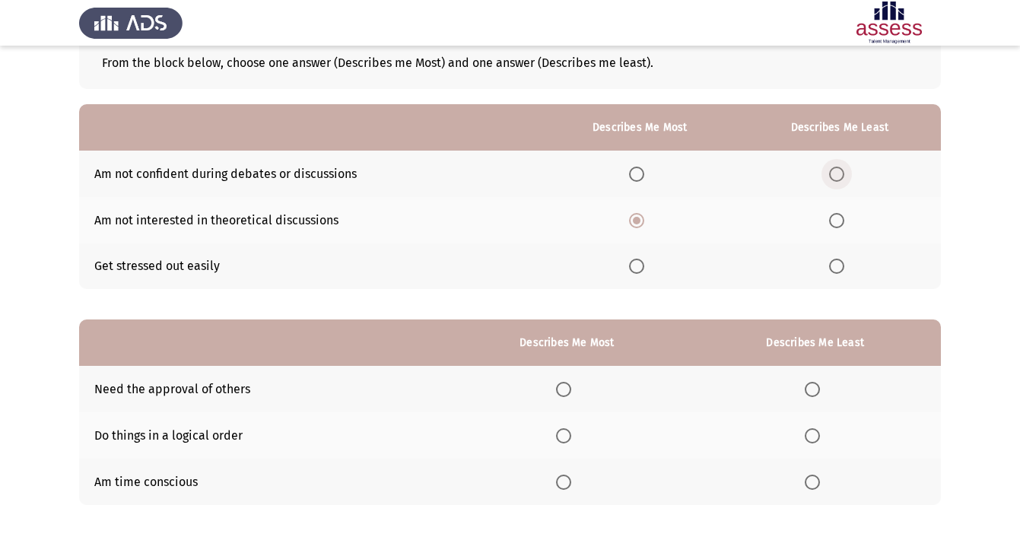
click at [834, 175] on span "Select an option" at bounding box center [836, 174] width 15 height 15
click at [834, 175] on input "Select an option" at bounding box center [836, 174] width 15 height 15
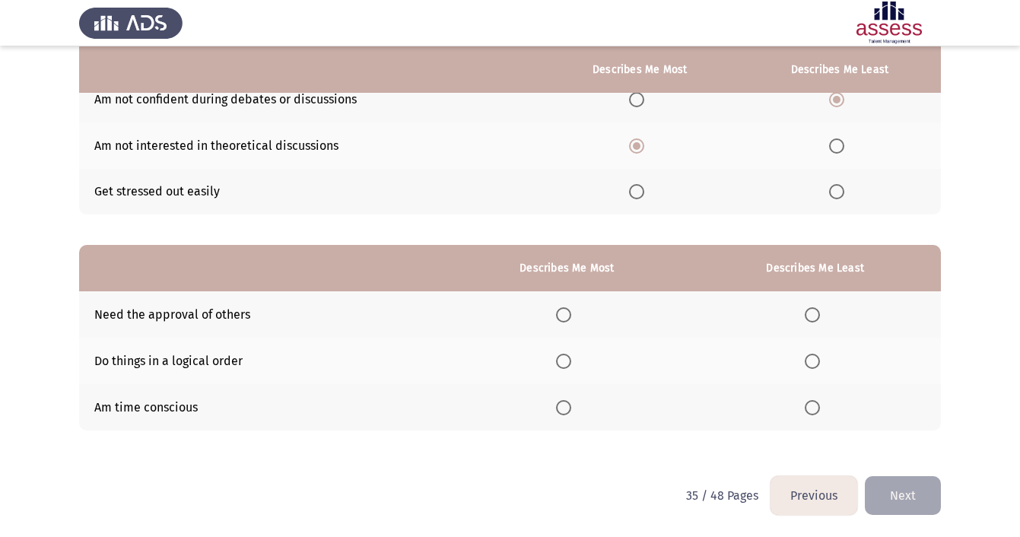
scroll to position [168, 0]
click at [561, 405] on span "Select an option" at bounding box center [563, 407] width 15 height 15
click at [561, 405] on input "Select an option" at bounding box center [563, 407] width 15 height 15
click at [816, 306] on mat-radio-button "Select an option" at bounding box center [815, 314] width 21 height 16
click at [811, 319] on span "Select an option" at bounding box center [812, 314] width 15 height 15
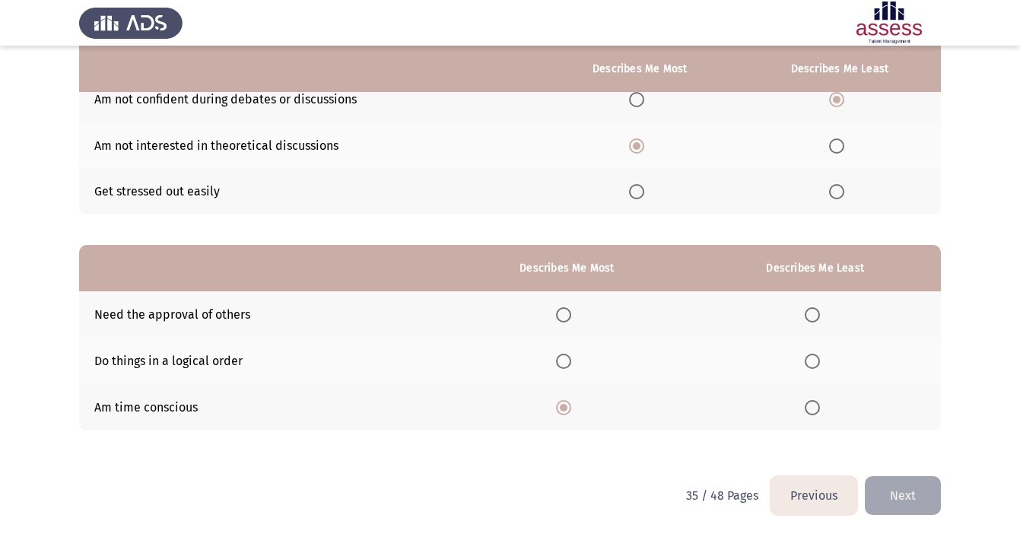
click at [811, 319] on input "Select an option" at bounding box center [812, 314] width 15 height 15
click at [912, 484] on button "Next" at bounding box center [903, 495] width 76 height 39
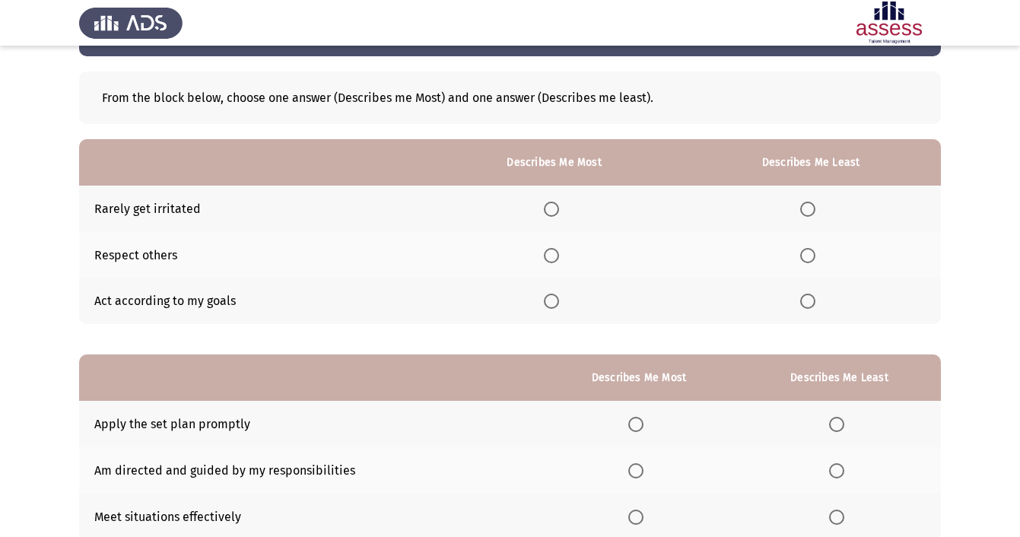
scroll to position [56, 0]
click at [548, 304] on span "Select an option" at bounding box center [551, 301] width 15 height 15
click at [548, 304] on input "Select an option" at bounding box center [551, 301] width 15 height 15
click at [810, 207] on span "Select an option" at bounding box center [807, 209] width 15 height 15
click at [810, 207] on input "Select an option" at bounding box center [807, 209] width 15 height 15
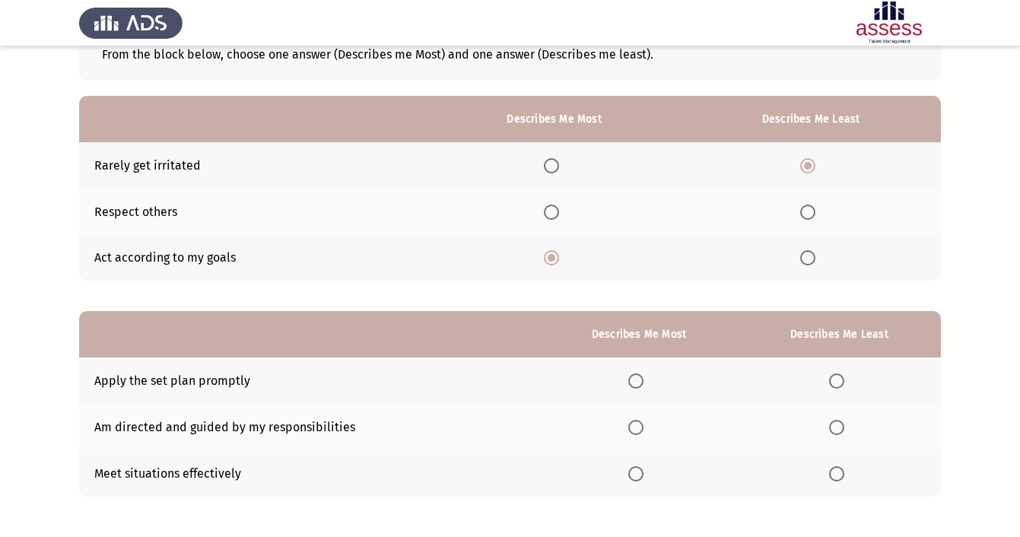
scroll to position [103, 0]
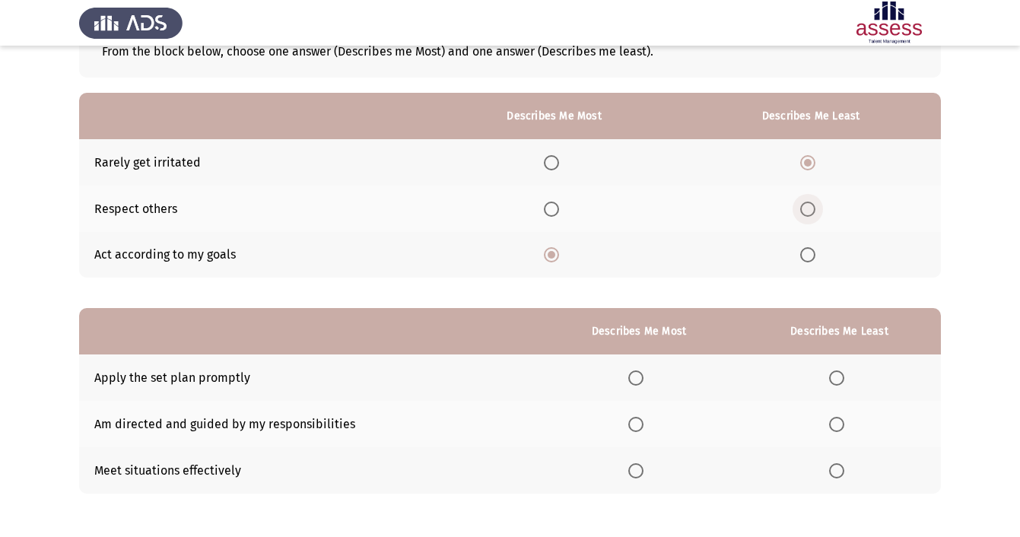
click at [812, 213] on span "Select an option" at bounding box center [807, 209] width 15 height 15
click at [812, 213] on input "Select an option" at bounding box center [807, 209] width 15 height 15
click at [807, 151] on th at bounding box center [811, 162] width 260 height 46
click at [807, 153] on th at bounding box center [811, 162] width 260 height 46
click at [807, 161] on span "Select an option" at bounding box center [807, 162] width 15 height 15
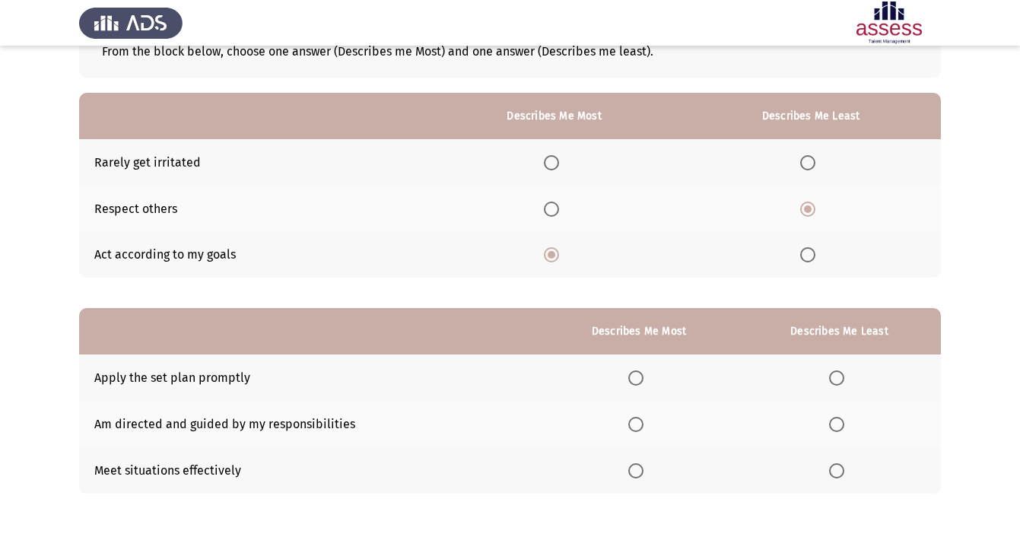
click at [807, 161] on input "Select an option" at bounding box center [807, 162] width 15 height 15
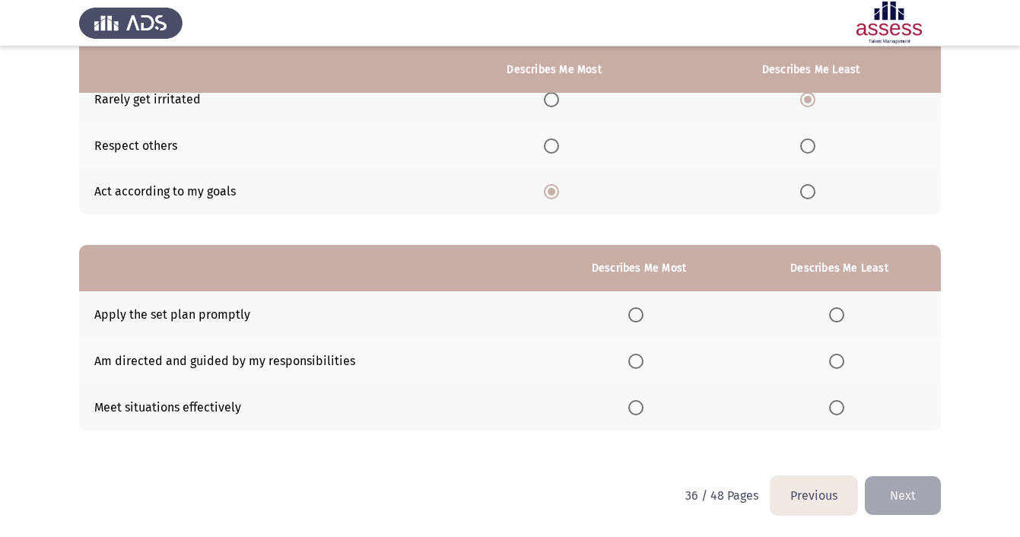
scroll to position [168, 0]
click at [628, 360] on span "Select an option" at bounding box center [635, 361] width 15 height 15
click at [628, 360] on input "Select an option" at bounding box center [635, 361] width 15 height 15
click at [838, 309] on span "Select an option" at bounding box center [836, 314] width 15 height 15
click at [838, 309] on input "Select an option" at bounding box center [836, 314] width 15 height 15
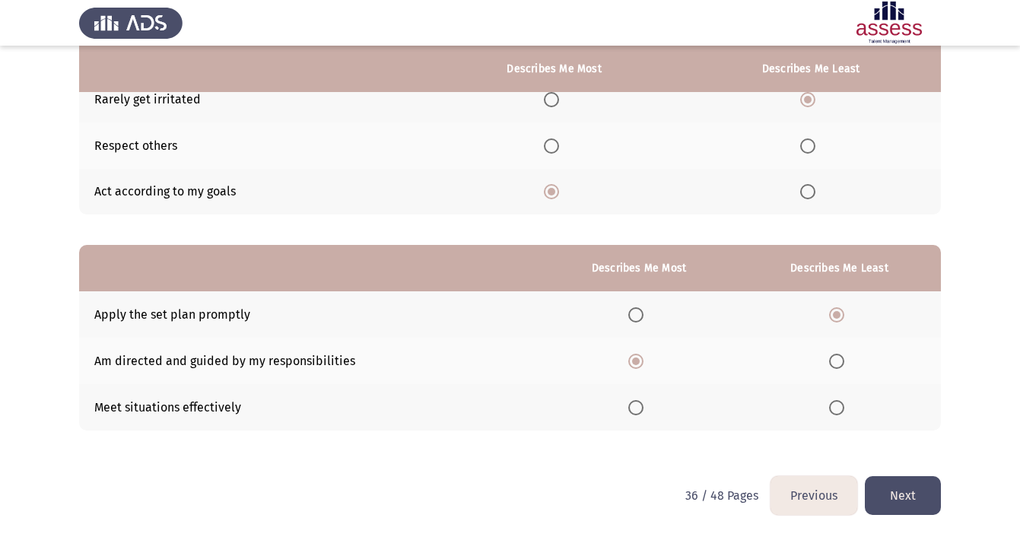
click at [899, 500] on button "Next" at bounding box center [903, 495] width 76 height 39
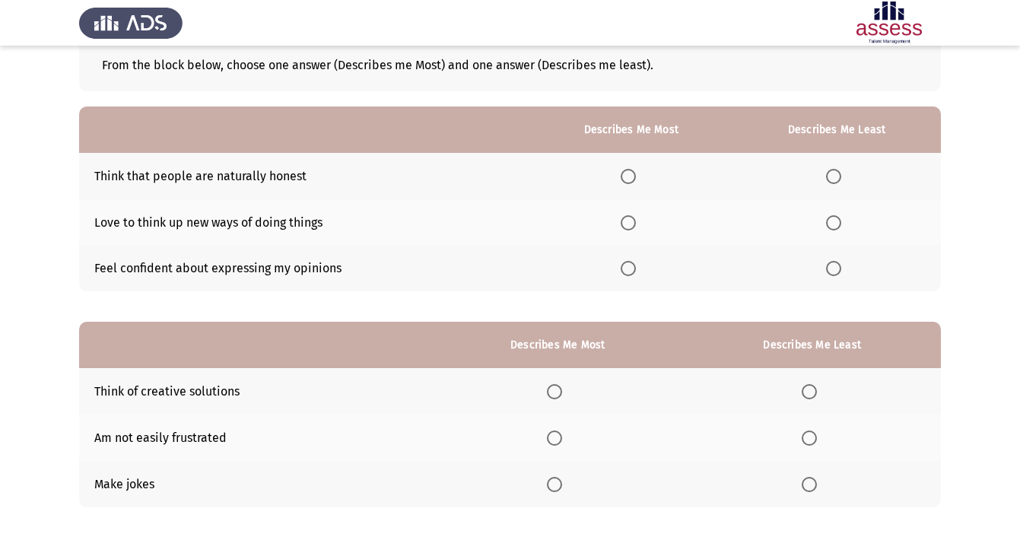
scroll to position [89, 0]
click at [630, 276] on span "Select an option" at bounding box center [627, 268] width 15 height 15
click at [630, 276] on input "Select an option" at bounding box center [627, 268] width 15 height 15
click at [836, 175] on span "Select an option" at bounding box center [833, 176] width 15 height 15
click at [836, 175] on input "Select an option" at bounding box center [833, 176] width 15 height 15
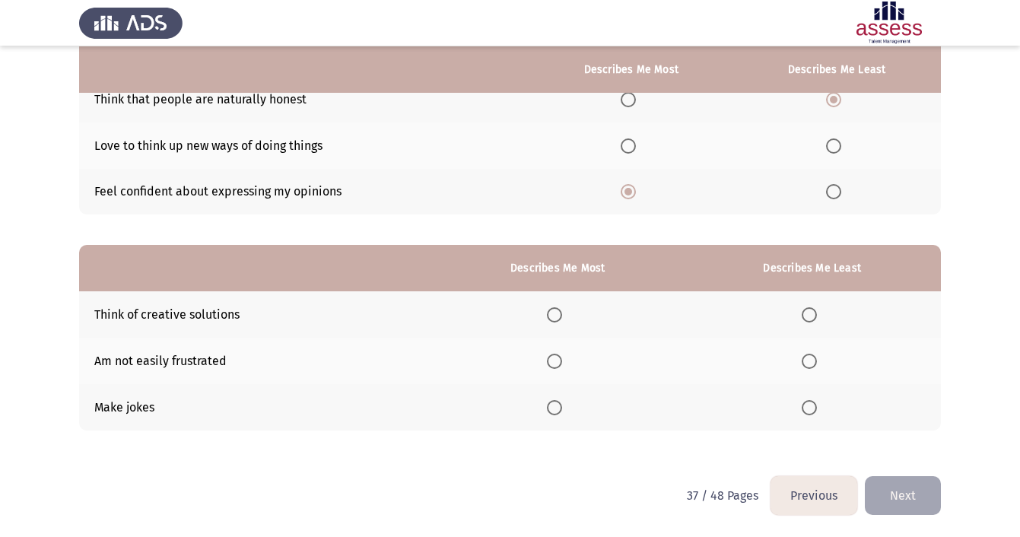
scroll to position [168, 0]
click at [554, 316] on span "Select an option" at bounding box center [554, 314] width 15 height 15
click at [554, 316] on input "Select an option" at bounding box center [554, 314] width 15 height 15
click at [805, 363] on span "Select an option" at bounding box center [808, 361] width 15 height 15
click at [805, 363] on input "Select an option" at bounding box center [808, 361] width 15 height 15
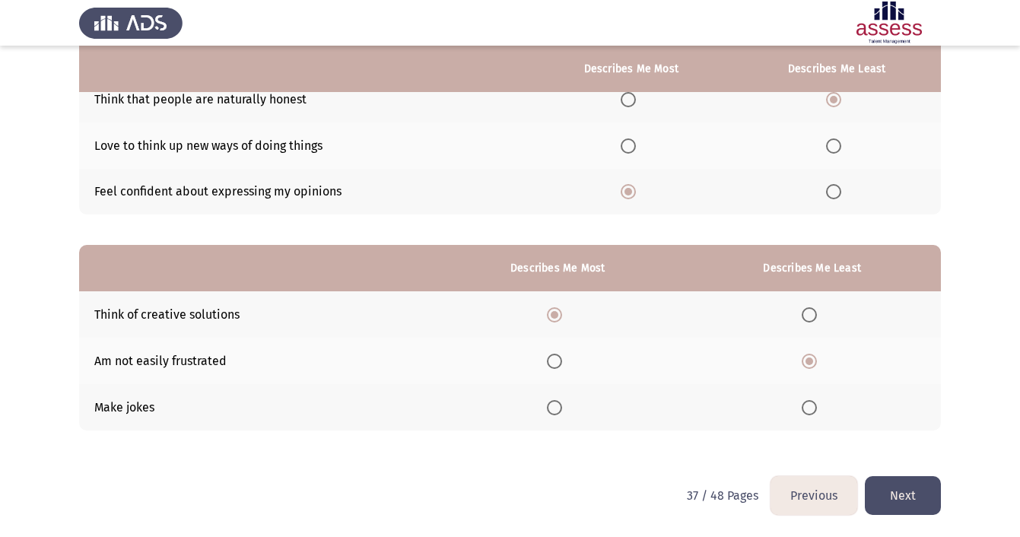
click at [810, 405] on span "Select an option" at bounding box center [808, 407] width 15 height 15
click at [810, 405] on input "Select an option" at bounding box center [808, 407] width 15 height 15
click at [923, 493] on button "Next" at bounding box center [903, 495] width 76 height 39
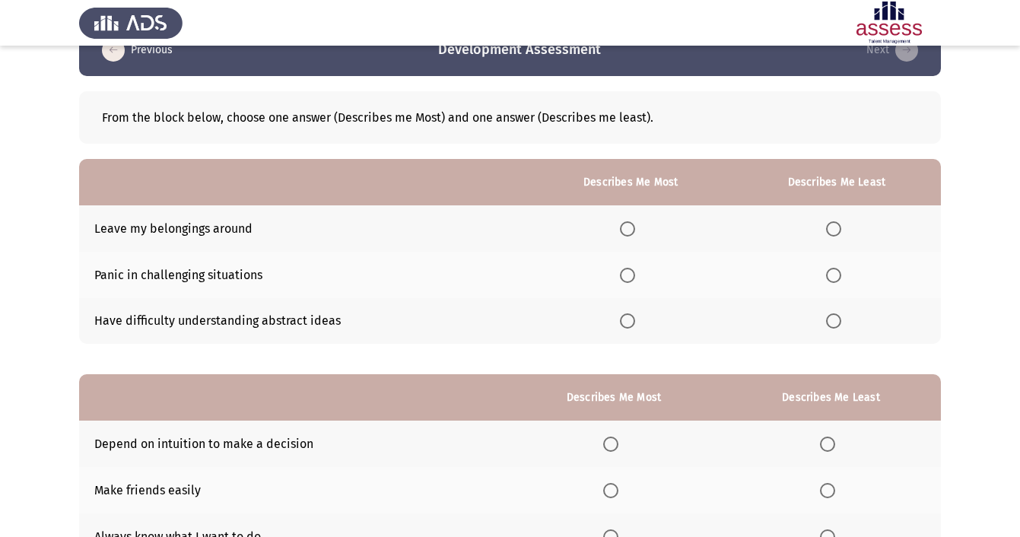
scroll to position [77, 0]
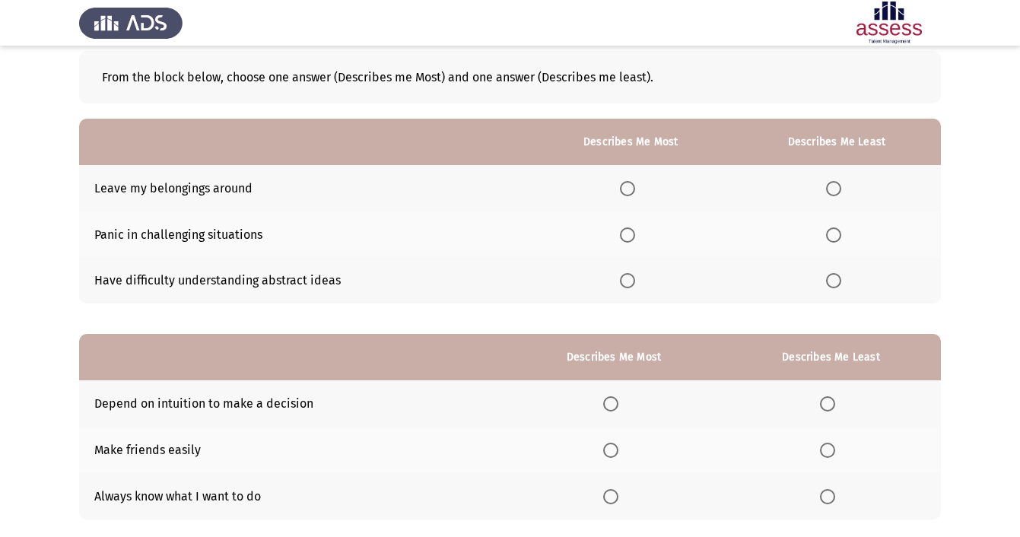
click at [624, 281] on span "Select an option" at bounding box center [627, 280] width 15 height 15
click at [624, 281] on input "Select an option" at bounding box center [627, 280] width 15 height 15
click at [834, 187] on span "Select an option" at bounding box center [833, 188] width 15 height 15
click at [834, 187] on input "Select an option" at bounding box center [833, 188] width 15 height 15
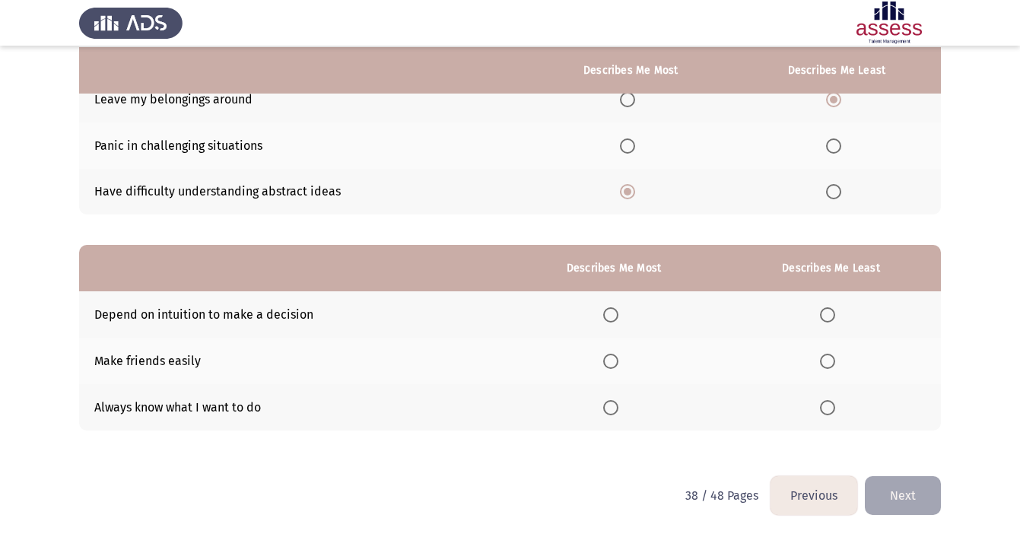
scroll to position [168, 0]
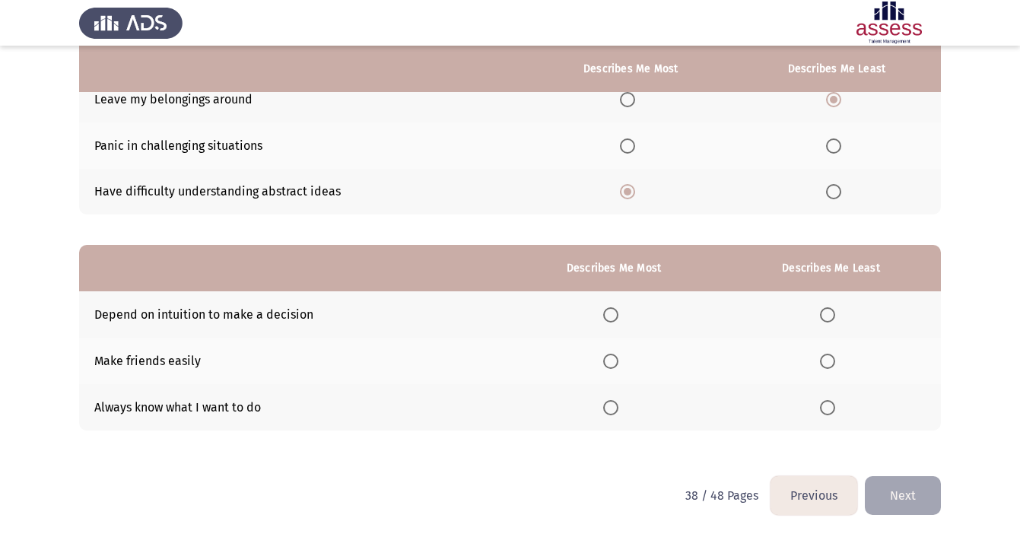
click at [592, 339] on th at bounding box center [613, 361] width 214 height 46
click at [824, 372] on th at bounding box center [831, 361] width 220 height 46
click at [611, 416] on th at bounding box center [613, 407] width 214 height 46
click at [611, 409] on span "Select an option" at bounding box center [610, 407] width 15 height 15
click at [611, 409] on input "Select an option" at bounding box center [610, 407] width 15 height 15
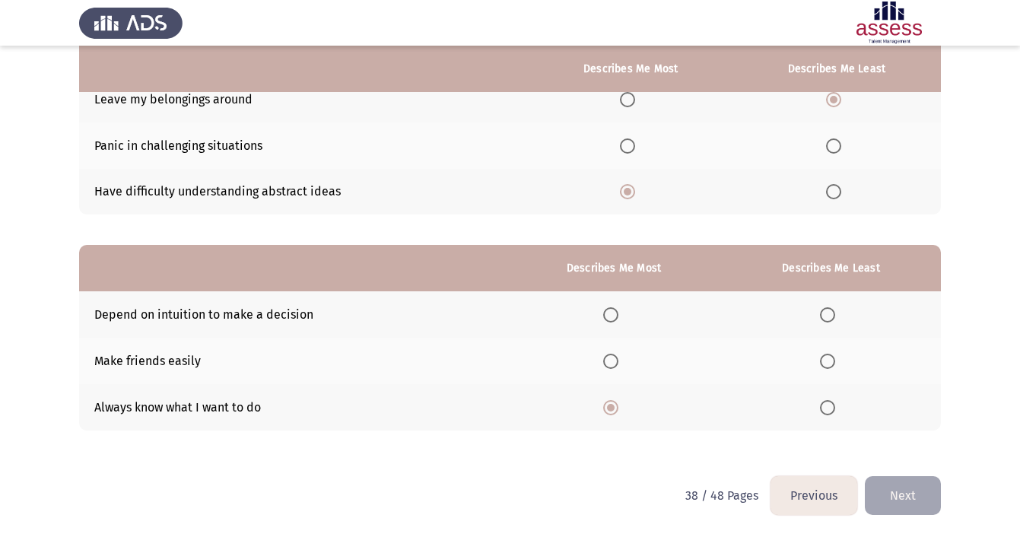
click at [827, 354] on span "Select an option" at bounding box center [827, 361] width 15 height 15
click at [827, 354] on input "Select an option" at bounding box center [827, 361] width 15 height 15
click at [917, 491] on button "Next" at bounding box center [903, 495] width 76 height 39
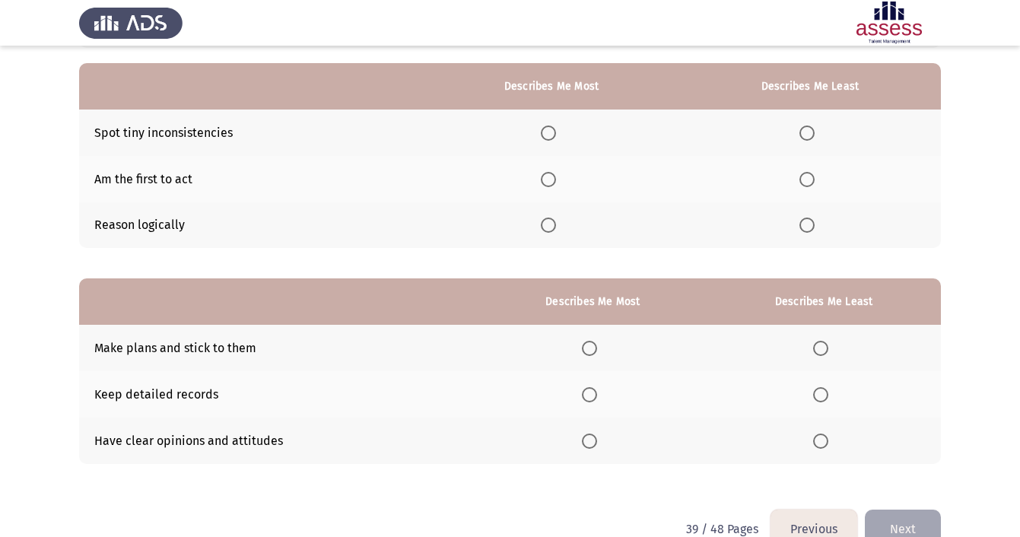
scroll to position [131, 0]
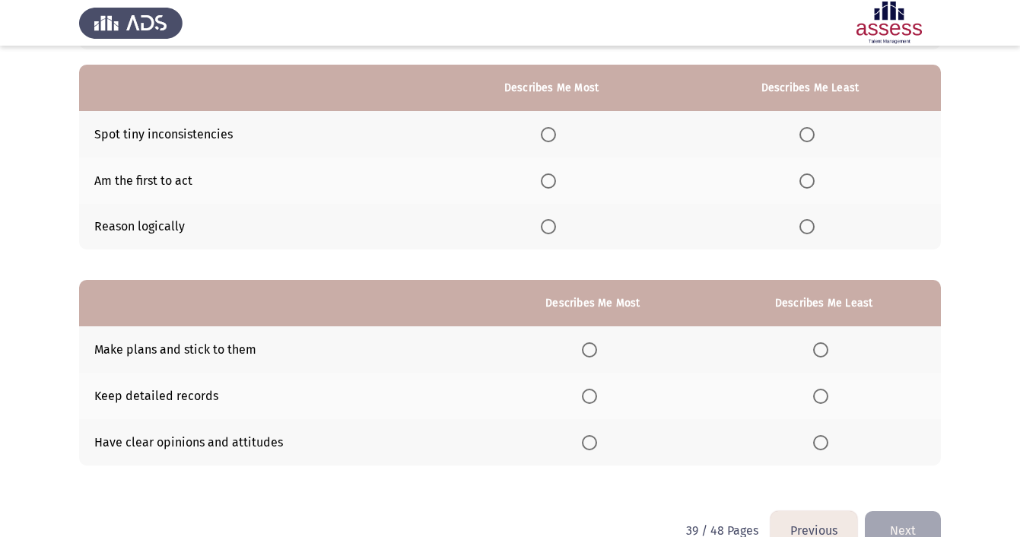
click at [544, 136] on span "Select an option" at bounding box center [548, 134] width 15 height 15
click at [544, 136] on input "Select an option" at bounding box center [548, 134] width 15 height 15
click at [808, 225] on span "Select an option" at bounding box center [806, 226] width 15 height 15
click at [808, 225] on input "Select an option" at bounding box center [806, 226] width 15 height 15
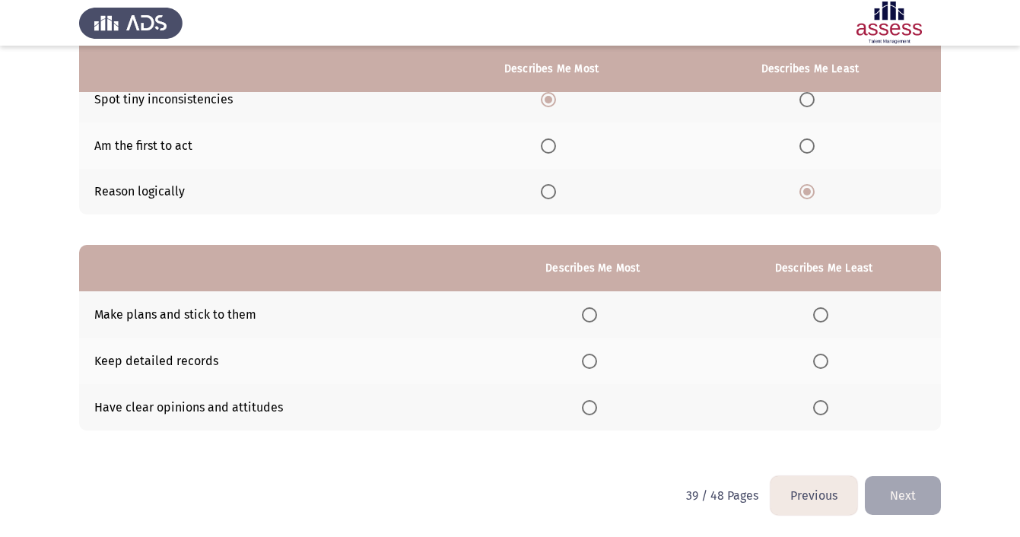
scroll to position [168, 0]
click at [805, 147] on span "Select an option" at bounding box center [806, 145] width 15 height 15
click at [805, 147] on input "Select an option" at bounding box center [806, 145] width 15 height 15
click at [583, 317] on span "Select an option" at bounding box center [589, 314] width 15 height 15
click at [583, 317] on input "Select an option" at bounding box center [589, 314] width 15 height 15
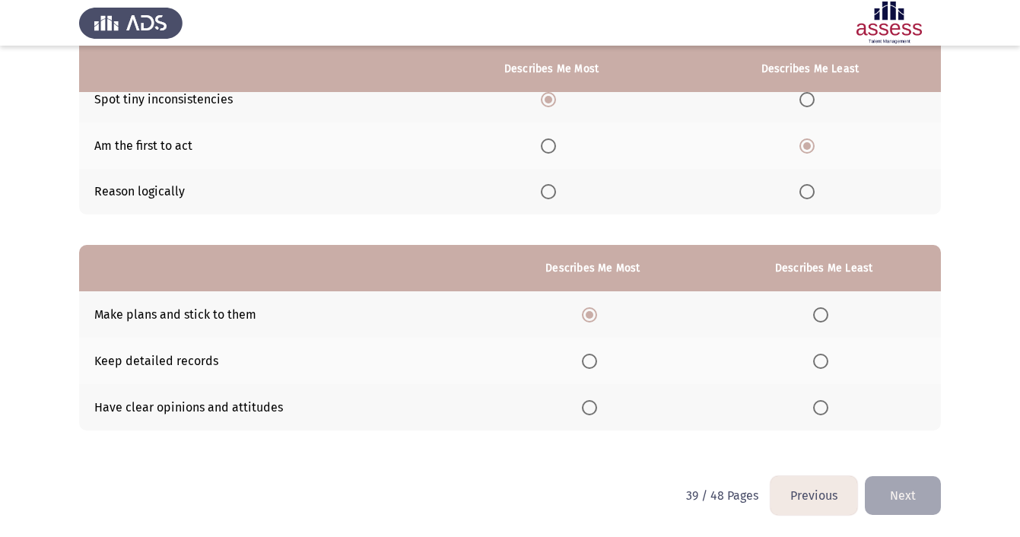
click at [588, 411] on span "Select an option" at bounding box center [589, 407] width 15 height 15
click at [588, 411] on input "Select an option" at bounding box center [589, 407] width 15 height 15
click at [821, 354] on span "Select an option" at bounding box center [820, 361] width 15 height 15
click at [821, 354] on input "Select an option" at bounding box center [820, 361] width 15 height 15
click at [913, 486] on button "Next" at bounding box center [903, 495] width 76 height 39
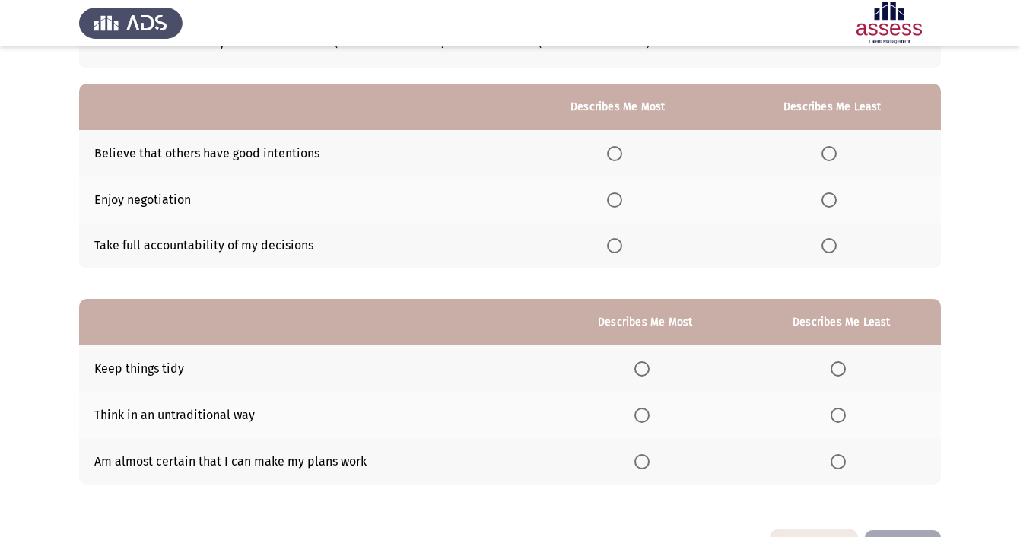
scroll to position [113, 0]
click at [613, 199] on span "Select an option" at bounding box center [614, 199] width 15 height 15
click at [613, 199] on input "Select an option" at bounding box center [614, 199] width 15 height 15
click at [612, 250] on span "Select an option" at bounding box center [614, 244] width 15 height 15
click at [612, 250] on input "Select an option" at bounding box center [614, 244] width 15 height 15
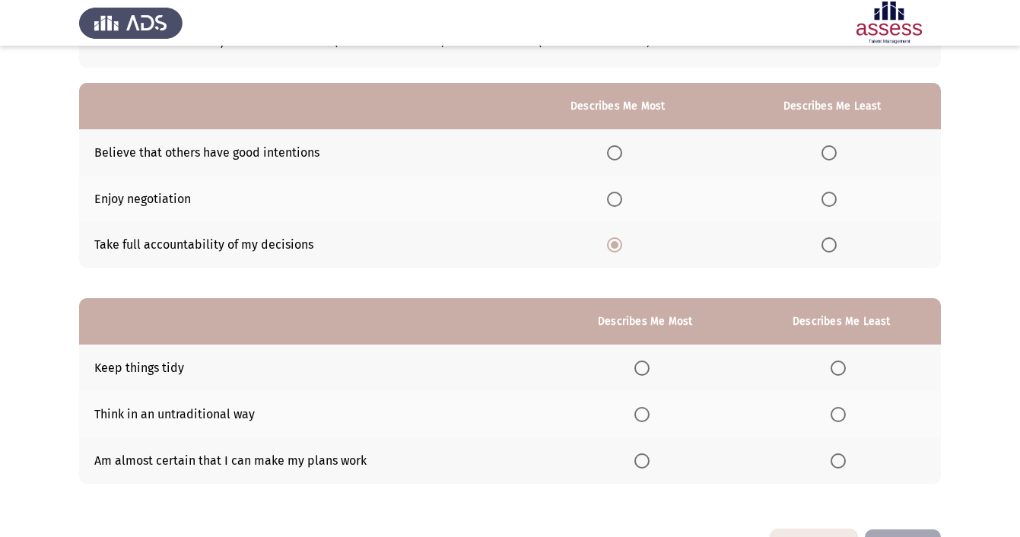
click at [827, 153] on span "Select an option" at bounding box center [828, 152] width 15 height 15
click at [827, 153] on input "Select an option" at bounding box center [828, 152] width 15 height 15
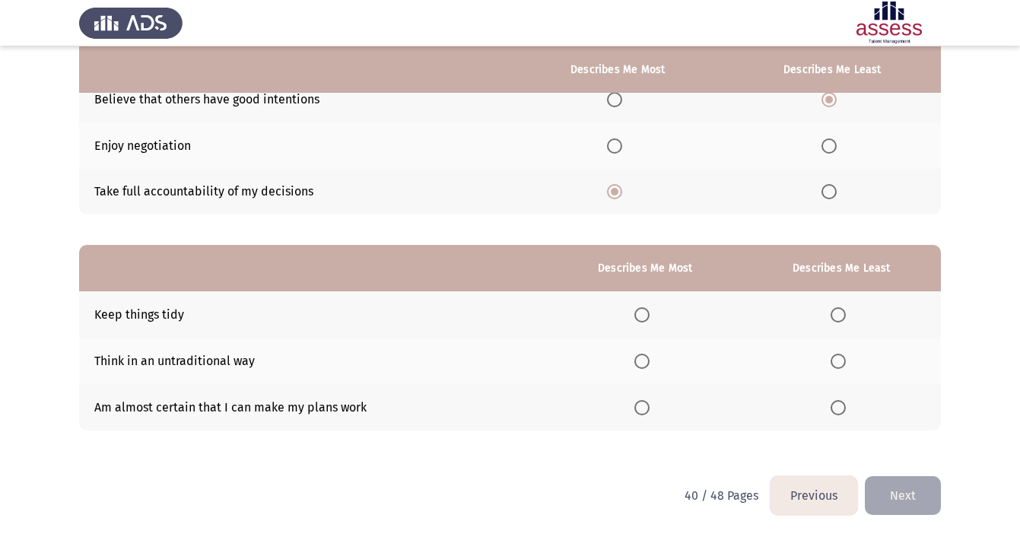
scroll to position [168, 0]
click at [639, 407] on span "Select an option" at bounding box center [641, 407] width 15 height 15
click at [639, 407] on input "Select an option" at bounding box center [641, 407] width 15 height 15
click at [843, 315] on span "Select an option" at bounding box center [837, 314] width 15 height 15
click at [843, 315] on input "Select an option" at bounding box center [837, 314] width 15 height 15
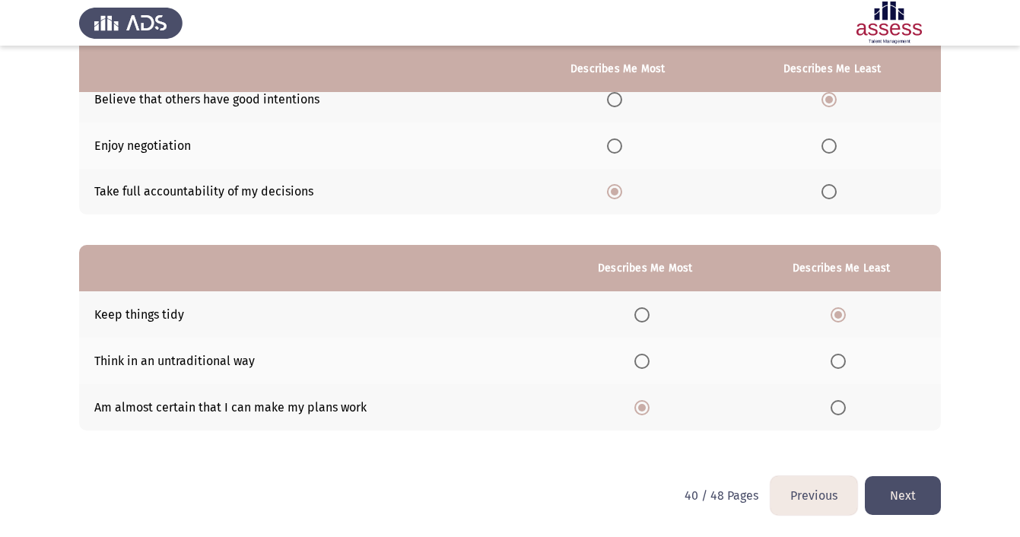
click at [909, 491] on button "Next" at bounding box center [903, 495] width 76 height 39
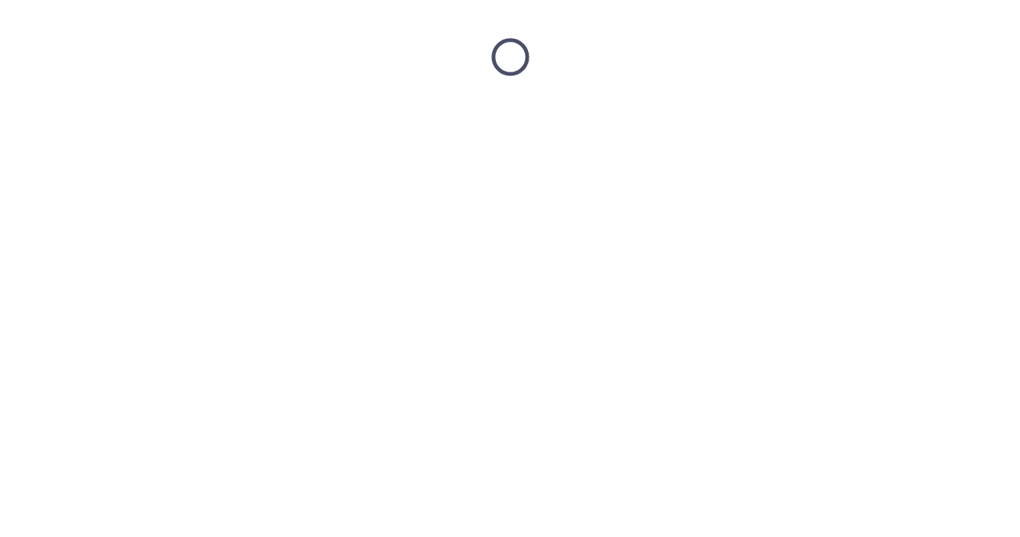
scroll to position [0, 0]
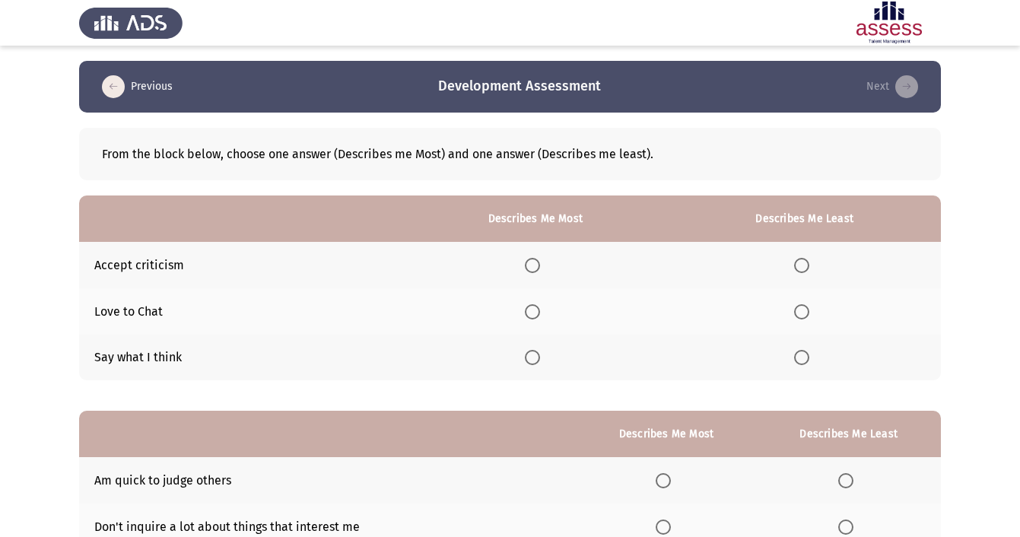
click at [537, 271] on span "Select an option" at bounding box center [532, 265] width 15 height 15
click at [537, 271] on input "Select an option" at bounding box center [532, 265] width 15 height 15
click at [805, 313] on span "Select an option" at bounding box center [801, 311] width 15 height 15
click at [805, 313] on input "Select an option" at bounding box center [801, 311] width 15 height 15
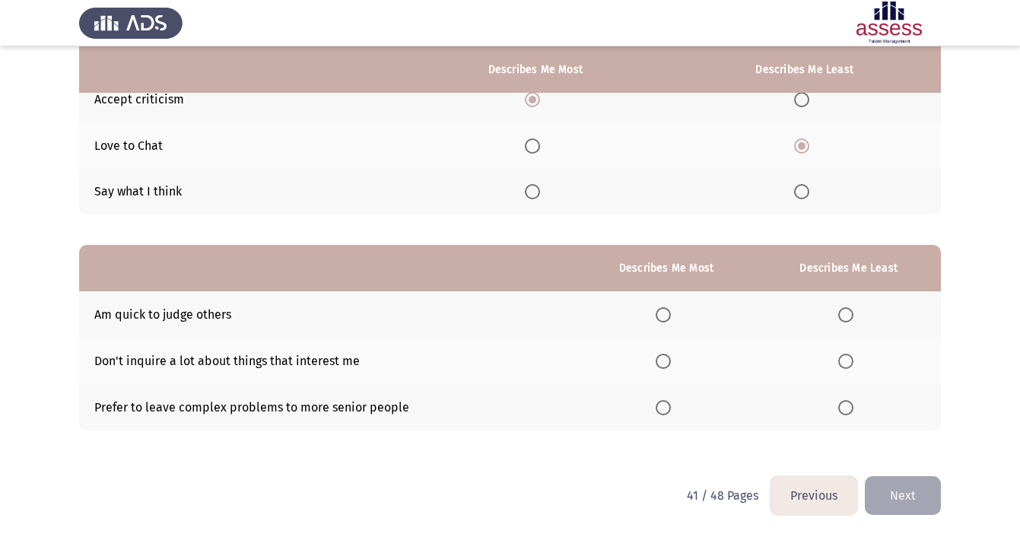
scroll to position [168, 0]
click at [845, 313] on span "Select an option" at bounding box center [845, 314] width 15 height 15
click at [845, 313] on input "Select an option" at bounding box center [845, 314] width 15 height 15
click at [657, 362] on span "Select an option" at bounding box center [662, 361] width 15 height 15
click at [657, 362] on input "Select an option" at bounding box center [662, 361] width 15 height 15
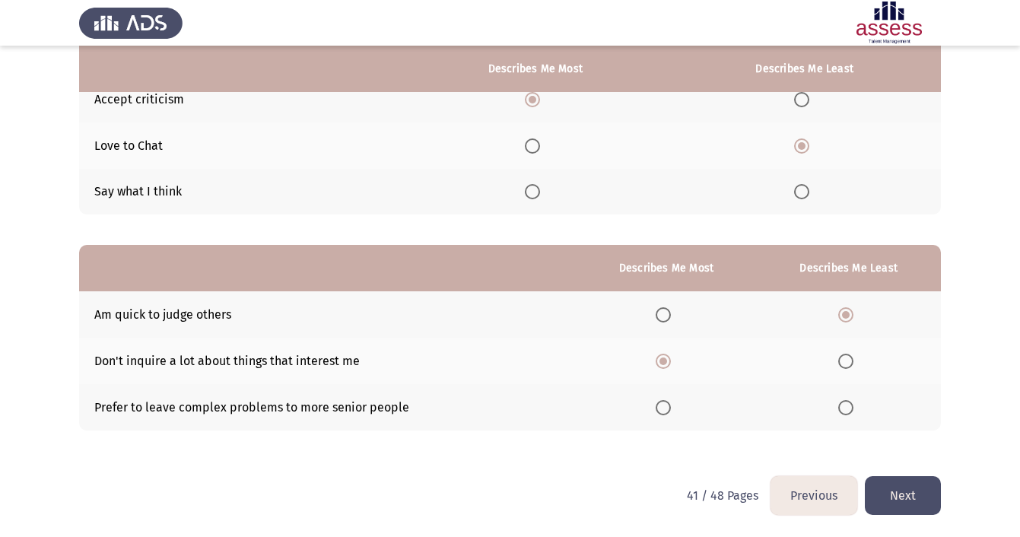
click at [893, 494] on button "Next" at bounding box center [903, 495] width 76 height 39
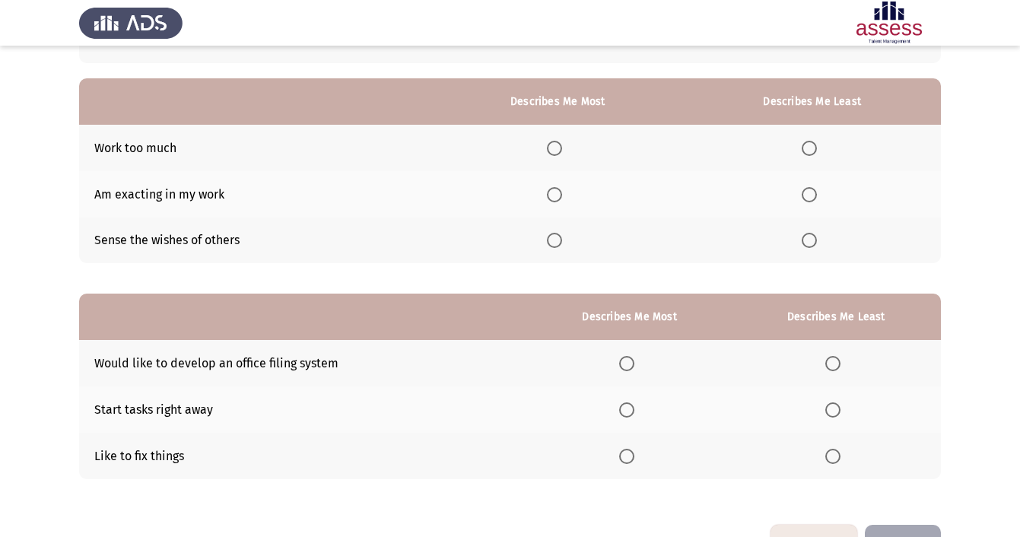
scroll to position [116, 0]
click at [555, 242] on span "Select an option" at bounding box center [554, 240] width 15 height 15
click at [555, 242] on input "Select an option" at bounding box center [554, 240] width 15 height 15
click at [553, 148] on span "Select an option" at bounding box center [554, 148] width 15 height 15
click at [553, 148] on input "Select an option" at bounding box center [554, 148] width 15 height 15
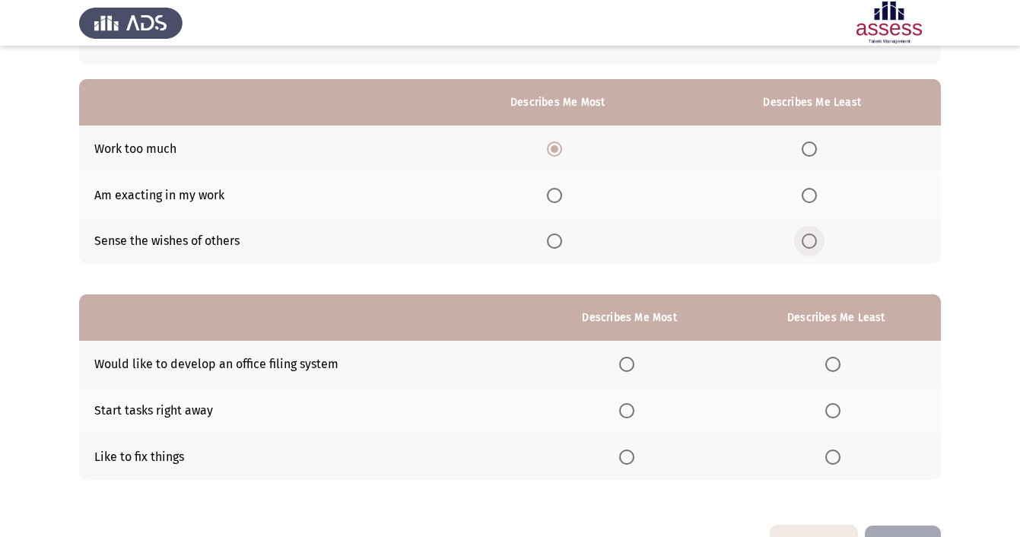
click at [814, 247] on span "Select an option" at bounding box center [808, 240] width 15 height 15
click at [814, 247] on input "Select an option" at bounding box center [808, 240] width 15 height 15
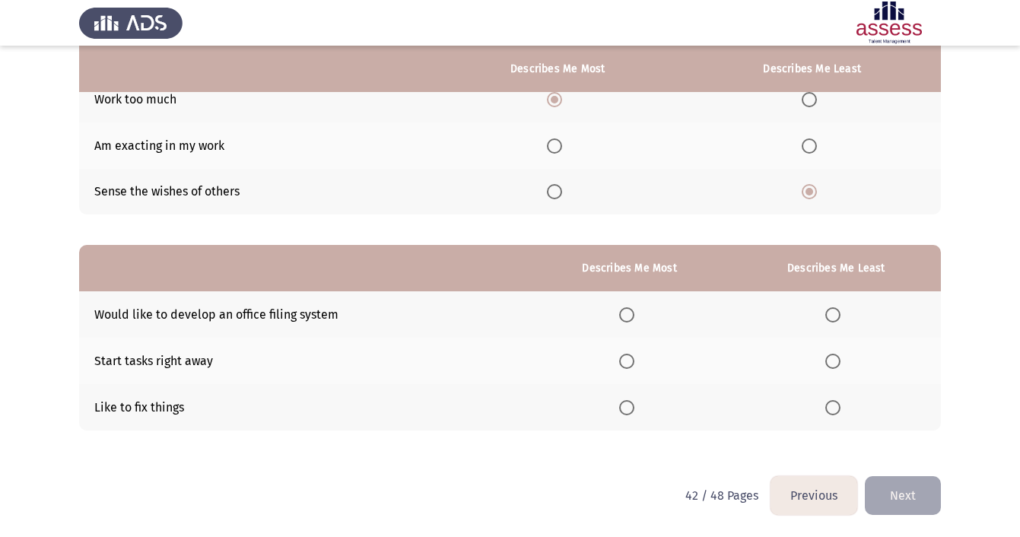
scroll to position [168, 0]
click at [834, 369] on th at bounding box center [836, 361] width 209 height 46
click at [833, 365] on span "Select an option" at bounding box center [832, 361] width 15 height 15
click at [833, 365] on input "Select an option" at bounding box center [832, 361] width 15 height 15
click at [626, 309] on span "Select an option" at bounding box center [626, 314] width 15 height 15
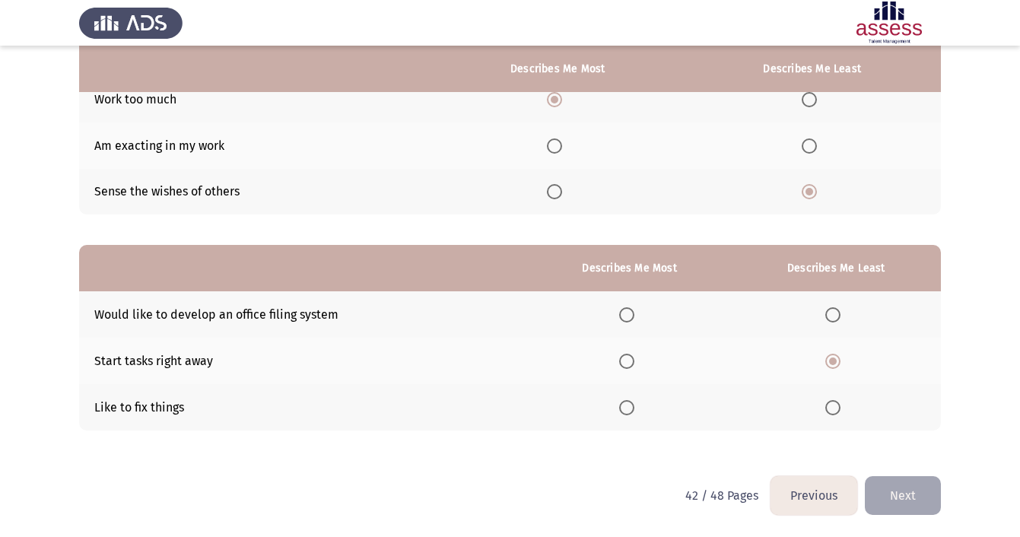
click at [626, 309] on input "Select an option" at bounding box center [626, 314] width 15 height 15
click at [912, 492] on button "Next" at bounding box center [903, 495] width 76 height 39
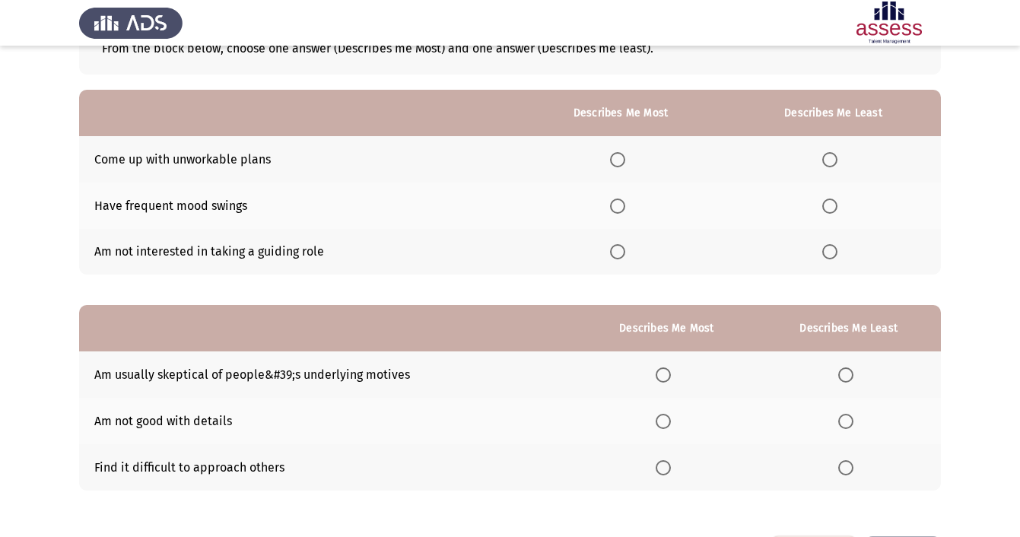
scroll to position [106, 0]
click at [830, 158] on span "Select an option" at bounding box center [829, 158] width 15 height 15
click at [830, 158] on input "Select an option" at bounding box center [829, 158] width 15 height 15
click at [614, 256] on span "Select an option" at bounding box center [617, 250] width 15 height 15
click at [614, 256] on input "Select an option" at bounding box center [617, 250] width 15 height 15
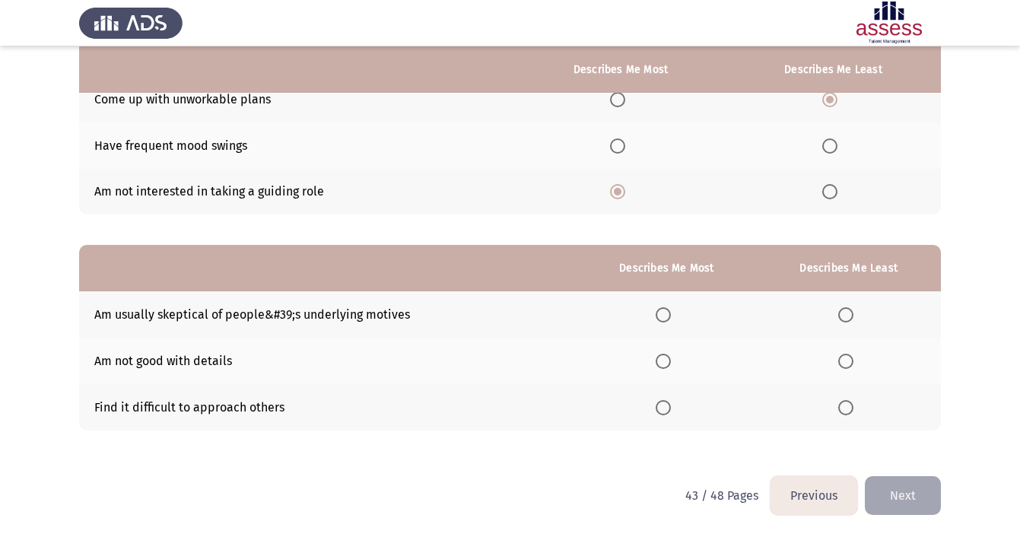
scroll to position [168, 0]
click at [848, 404] on span "Select an option" at bounding box center [845, 407] width 15 height 15
click at [848, 404] on input "Select an option" at bounding box center [845, 407] width 15 height 15
click at [658, 362] on span "Select an option" at bounding box center [662, 361] width 15 height 15
click at [658, 362] on input "Select an option" at bounding box center [662, 361] width 15 height 15
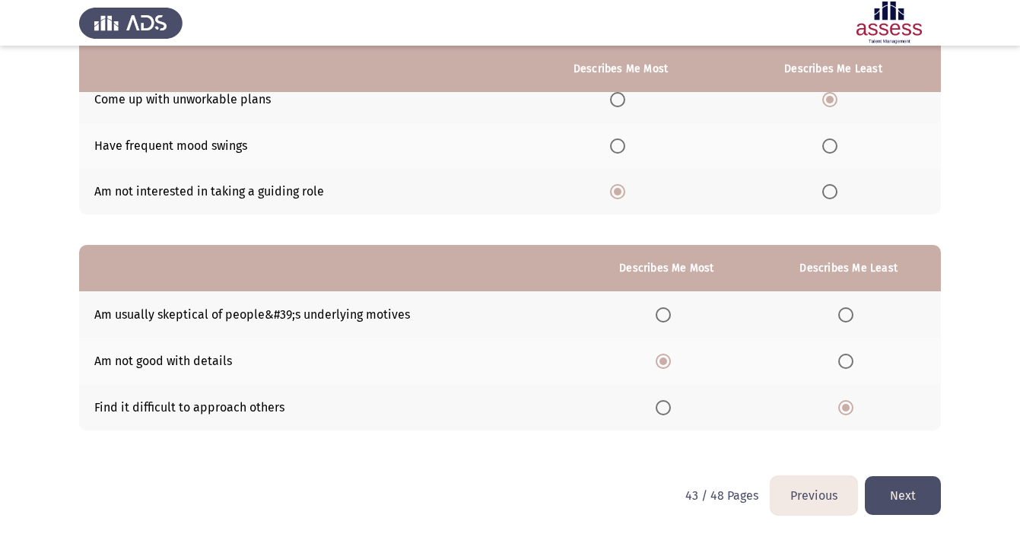
click at [919, 494] on button "Next" at bounding box center [903, 495] width 76 height 39
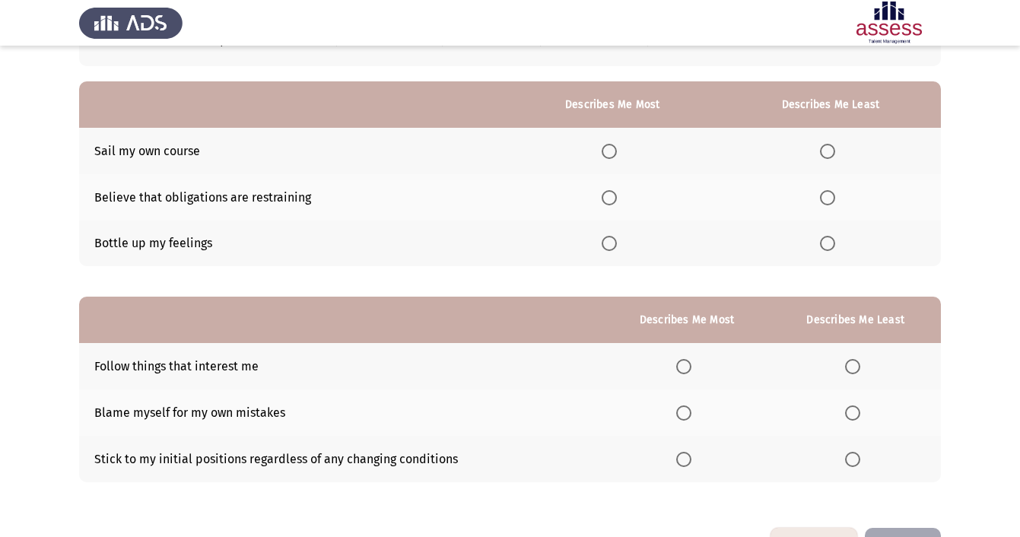
scroll to position [116, 0]
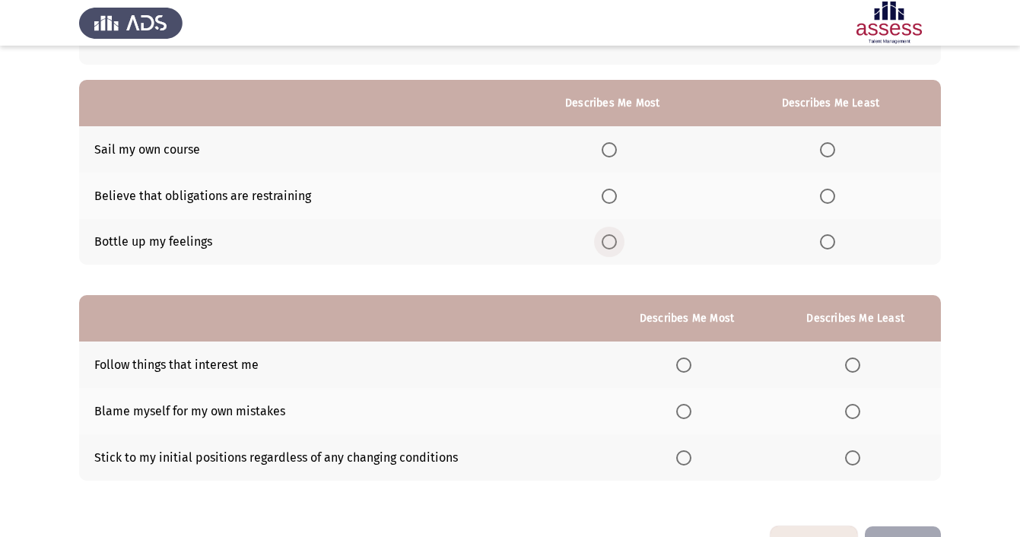
click at [605, 246] on span "Select an option" at bounding box center [608, 241] width 15 height 15
click at [605, 246] on input "Select an option" at bounding box center [608, 241] width 15 height 15
click at [827, 193] on span "Select an option" at bounding box center [827, 196] width 15 height 15
click at [827, 193] on input "Select an option" at bounding box center [827, 196] width 15 height 15
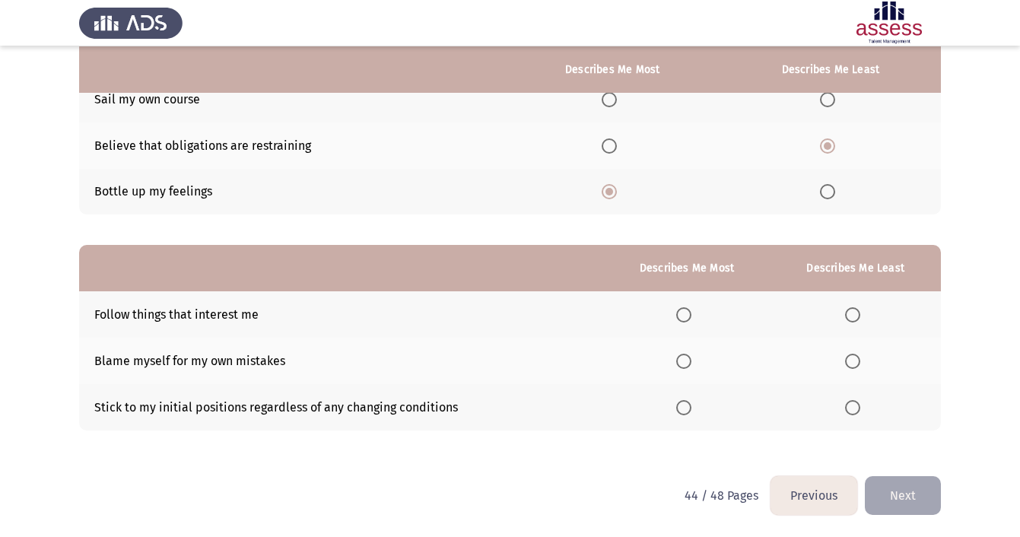
scroll to position [168, 0]
click at [859, 404] on label "Select an option" at bounding box center [855, 407] width 21 height 15
click at [859, 404] on input "Select an option" at bounding box center [852, 407] width 15 height 15
click at [676, 314] on span "Select an option" at bounding box center [683, 314] width 15 height 15
click at [676, 314] on input "Select an option" at bounding box center [683, 314] width 15 height 15
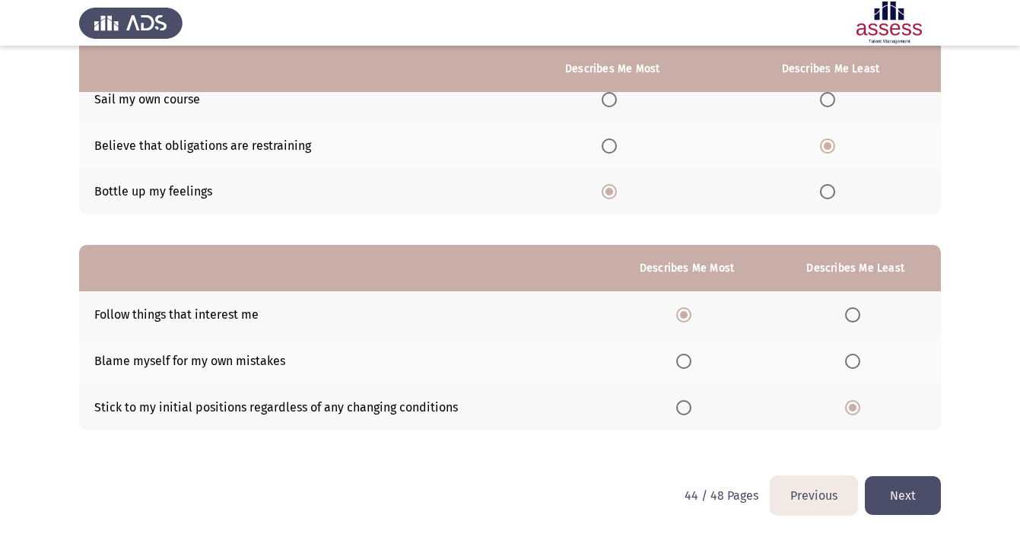
click at [906, 487] on button "Next" at bounding box center [903, 495] width 76 height 39
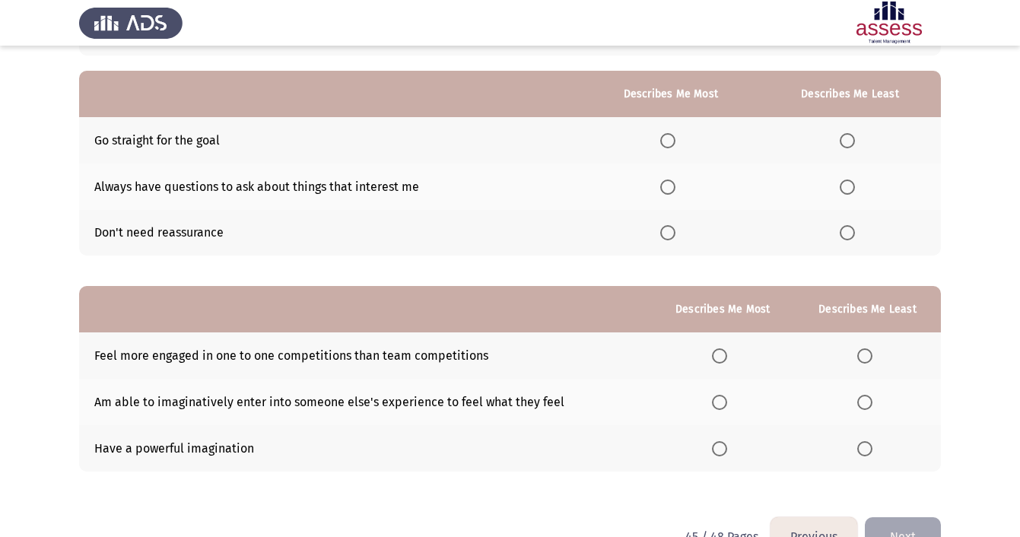
scroll to position [137, 0]
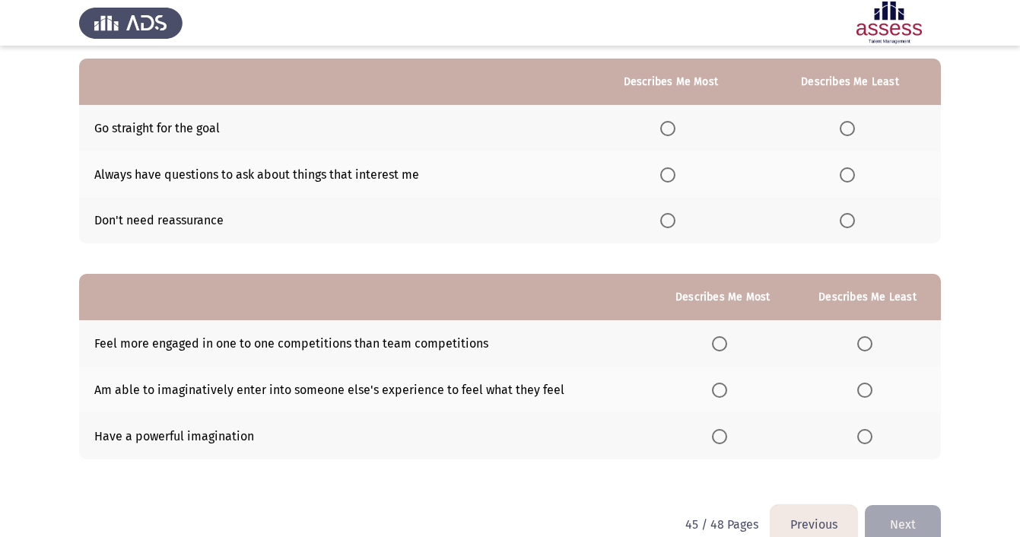
click at [661, 127] on span "Select an option" at bounding box center [667, 128] width 15 height 15
click at [661, 127] on input "Select an option" at bounding box center [667, 128] width 15 height 15
click at [667, 179] on span "Select an option" at bounding box center [667, 174] width 15 height 15
click at [667, 179] on input "Select an option" at bounding box center [667, 174] width 15 height 15
click at [846, 220] on span "Select an option" at bounding box center [846, 220] width 15 height 15
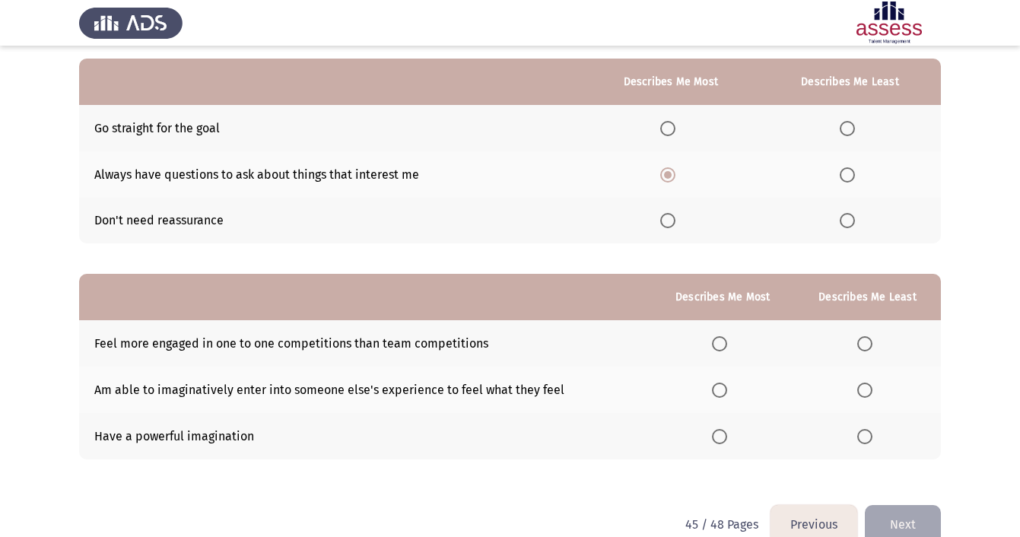
click at [846, 220] on input "Select an option" at bounding box center [846, 220] width 15 height 15
click at [870, 345] on span "Select an option" at bounding box center [864, 343] width 15 height 15
click at [870, 345] on input "Select an option" at bounding box center [864, 343] width 15 height 15
click at [712, 435] on span "Select an option" at bounding box center [719, 436] width 15 height 15
click at [712, 435] on input "Select an option" at bounding box center [719, 436] width 15 height 15
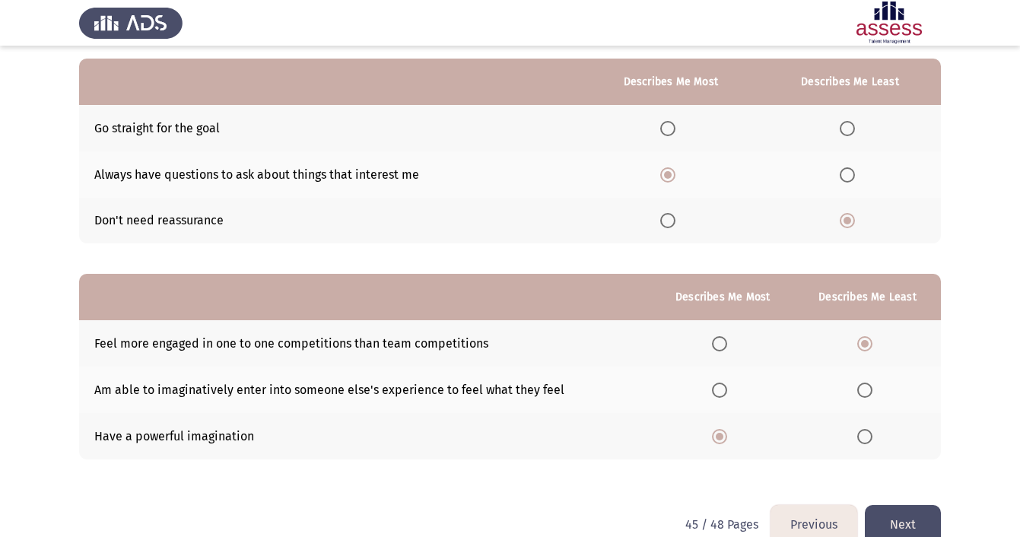
click at [916, 513] on button "Next" at bounding box center [903, 524] width 76 height 39
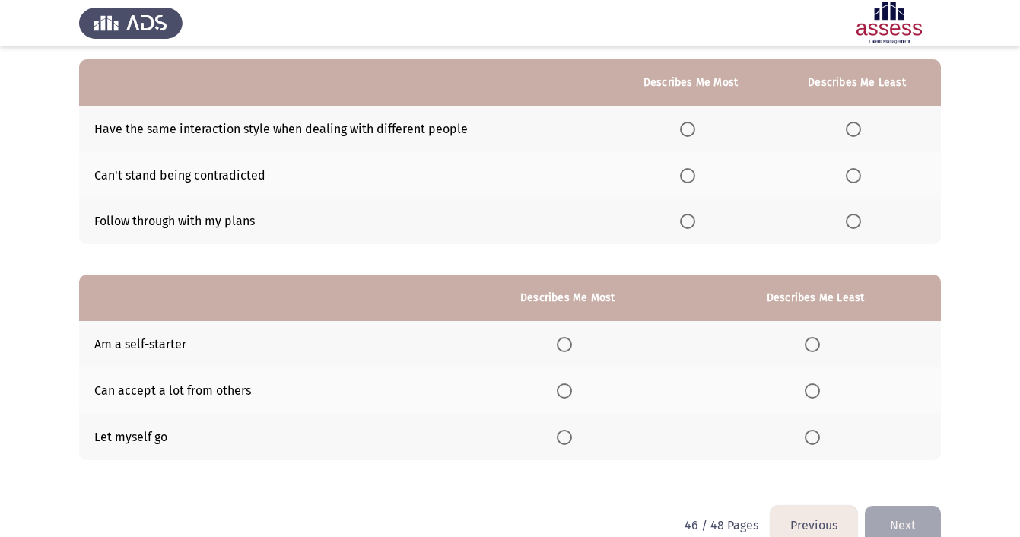
scroll to position [141, 0]
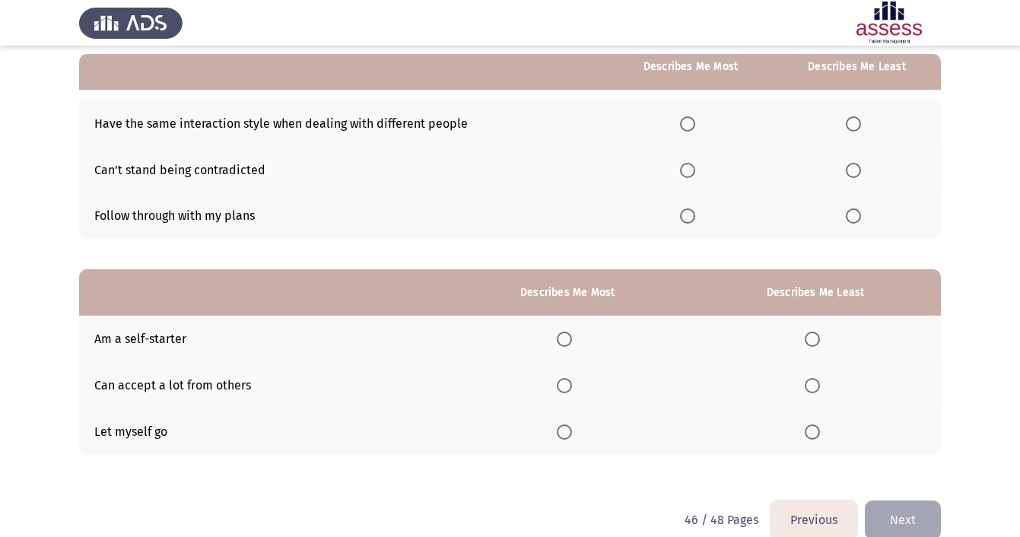
click at [563, 334] on span "Select an option" at bounding box center [564, 339] width 15 height 15
click at [563, 334] on input "Select an option" at bounding box center [564, 339] width 15 height 15
click at [812, 438] on span "Select an option" at bounding box center [812, 431] width 15 height 15
click at [812, 438] on input "Select an option" at bounding box center [812, 431] width 15 height 15
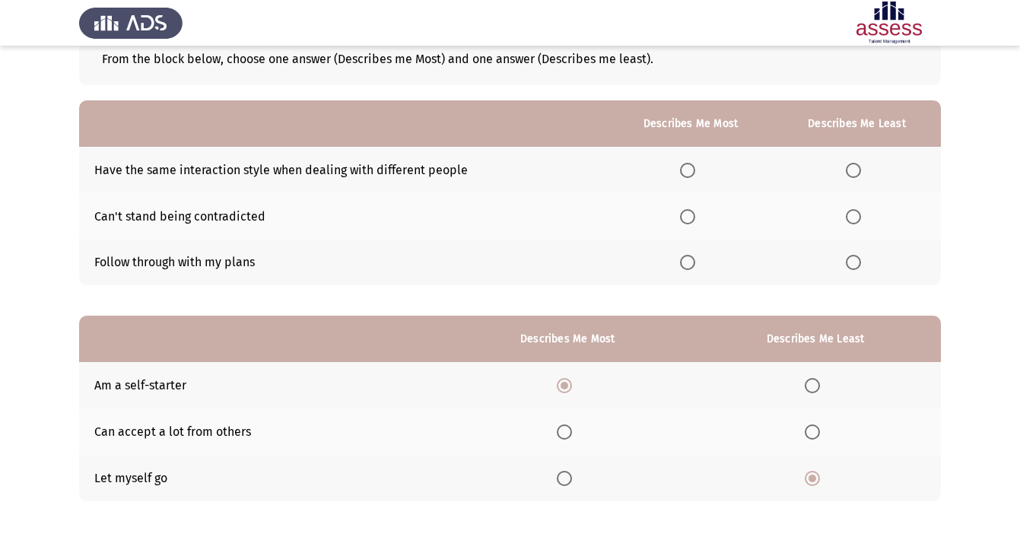
scroll to position [88, 0]
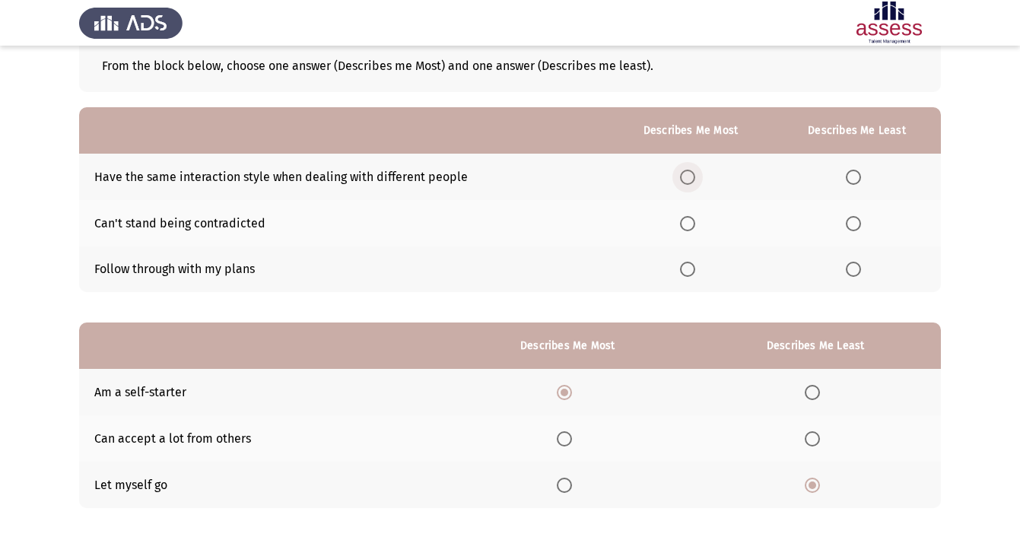
click at [680, 181] on span "Select an option" at bounding box center [687, 177] width 15 height 15
click at [680, 181] on input "Select an option" at bounding box center [687, 177] width 15 height 15
click at [853, 277] on span "Select an option" at bounding box center [853, 269] width 15 height 15
click at [853, 277] on input "Select an option" at bounding box center [853, 269] width 15 height 15
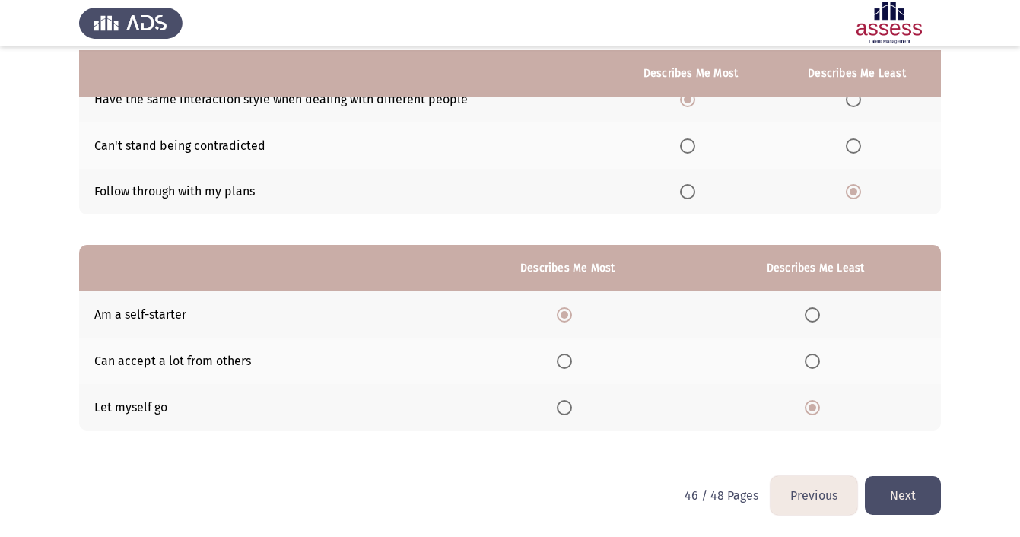
scroll to position [168, 0]
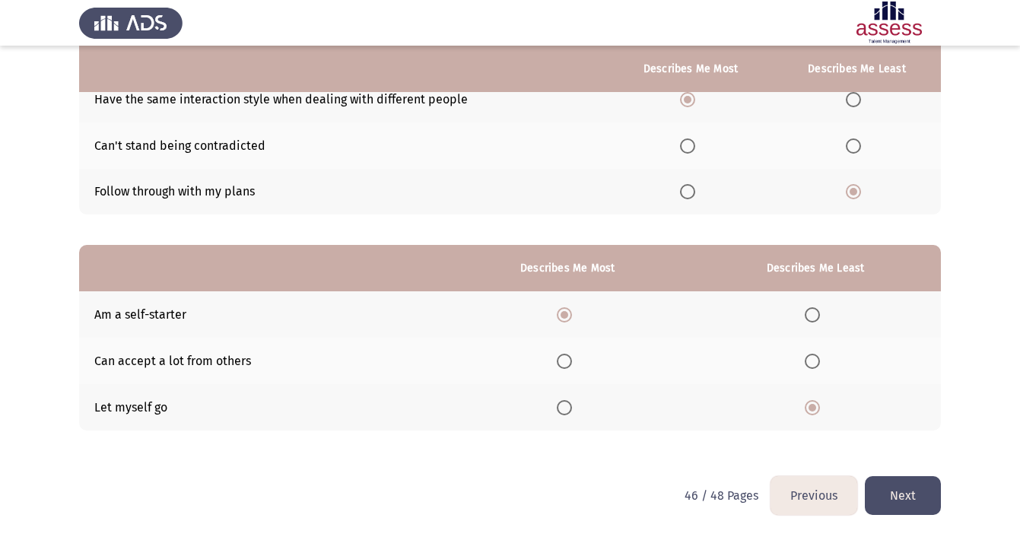
click at [857, 148] on span "Select an option" at bounding box center [853, 145] width 15 height 15
click at [857, 148] on input "Select an option" at bounding box center [853, 145] width 15 height 15
click at [892, 495] on button "Next" at bounding box center [903, 495] width 76 height 39
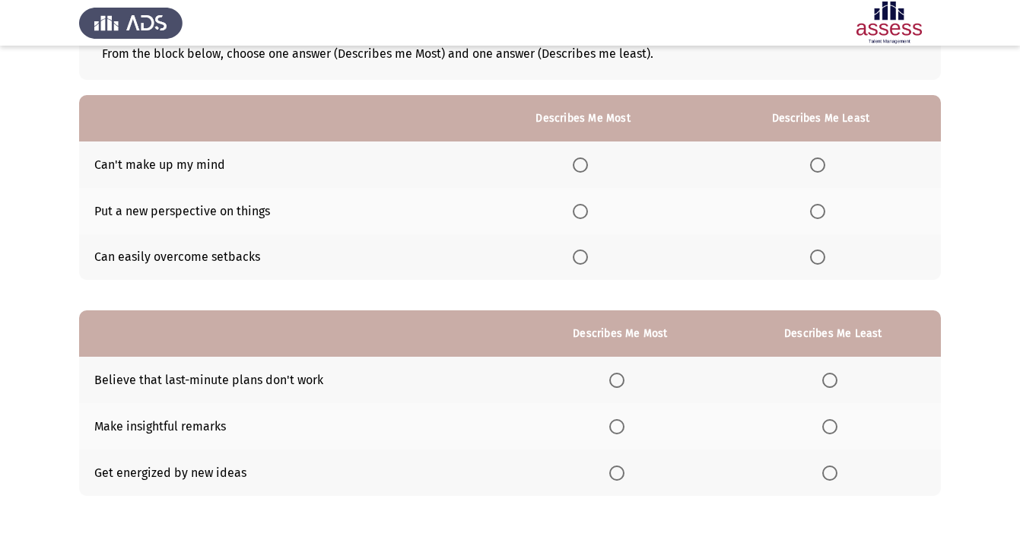
scroll to position [101, 0]
click at [815, 163] on span "Select an option" at bounding box center [817, 164] width 15 height 15
click at [815, 163] on input "Select an option" at bounding box center [817, 164] width 15 height 15
click at [576, 262] on span "Select an option" at bounding box center [580, 256] width 15 height 15
click at [576, 262] on input "Select an option" at bounding box center [580, 256] width 15 height 15
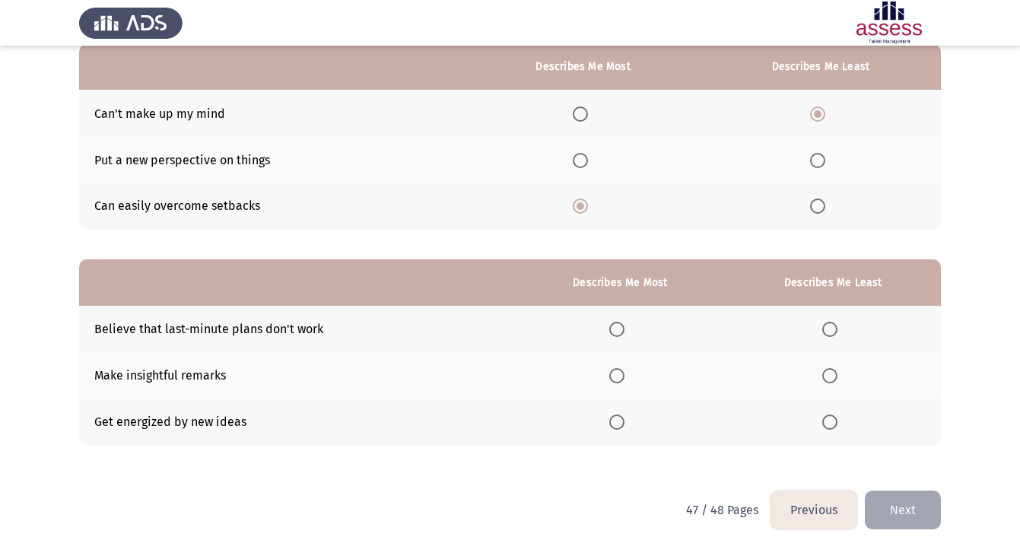
scroll to position [151, 0]
click at [830, 332] on span "Select an option" at bounding box center [829, 329] width 15 height 15
click at [830, 332] on input "Select an option" at bounding box center [829, 329] width 15 height 15
click at [616, 421] on span "Select an option" at bounding box center [616, 421] width 15 height 15
click at [616, 421] on input "Select an option" at bounding box center [616, 421] width 15 height 15
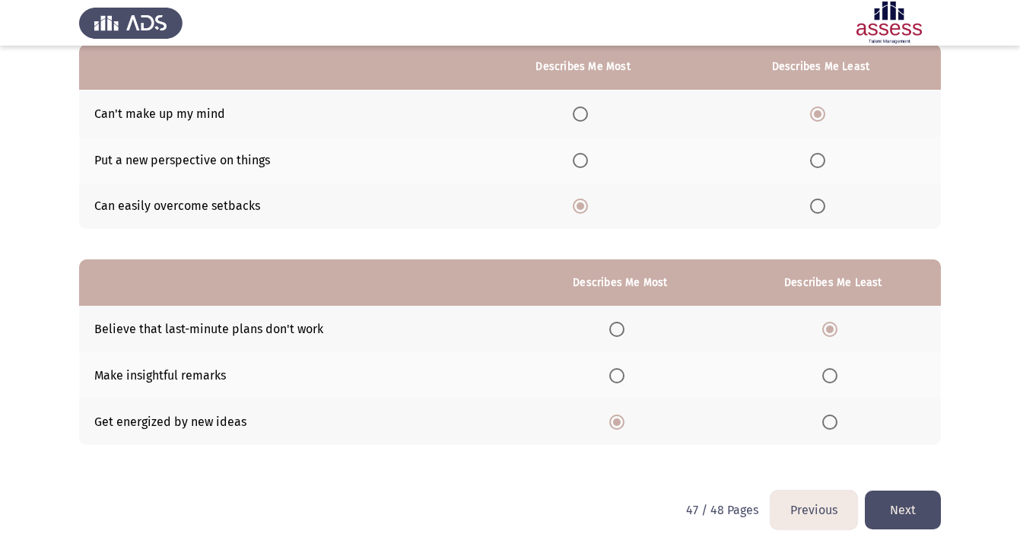
click at [919, 504] on button "Next" at bounding box center [903, 509] width 76 height 39
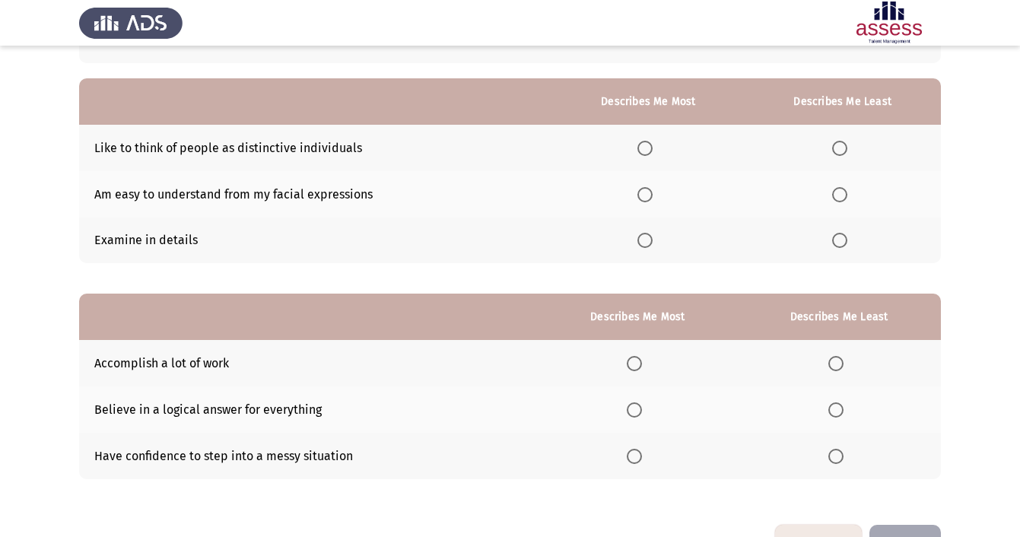
scroll to position [117, 0]
click at [844, 239] on span "Select an option" at bounding box center [839, 240] width 15 height 15
click at [844, 239] on input "Select an option" at bounding box center [839, 240] width 15 height 15
click at [643, 195] on span "Select an option" at bounding box center [644, 194] width 15 height 15
click at [643, 195] on input "Select an option" at bounding box center [644, 194] width 15 height 15
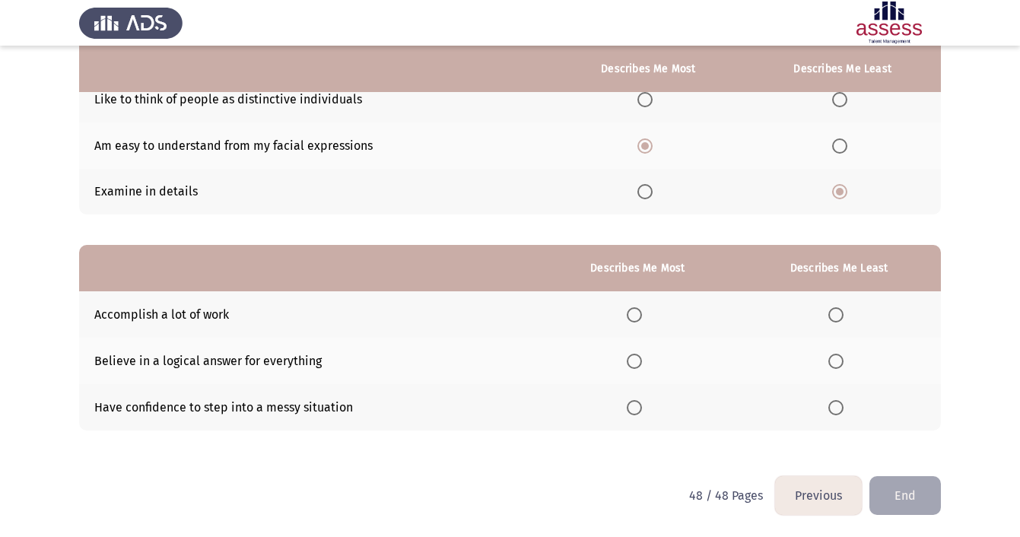
scroll to position [168, 0]
click at [630, 313] on span "Select an option" at bounding box center [634, 314] width 15 height 15
click at [630, 313] on input "Select an option" at bounding box center [634, 314] width 15 height 15
click at [836, 359] on span "Select an option" at bounding box center [835, 361] width 15 height 15
click at [836, 359] on input "Select an option" at bounding box center [835, 361] width 15 height 15
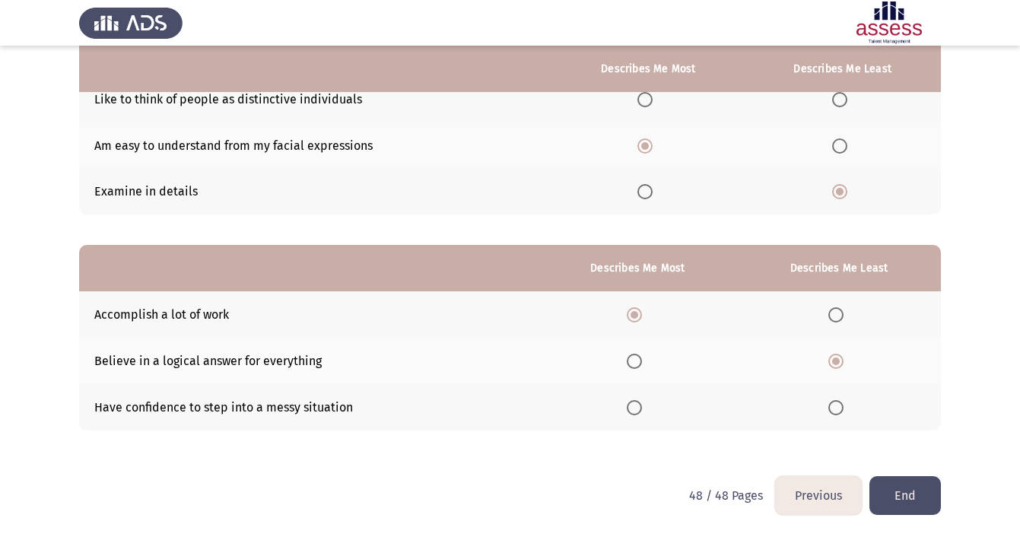
click at [918, 510] on button "End" at bounding box center [904, 495] width 71 height 39
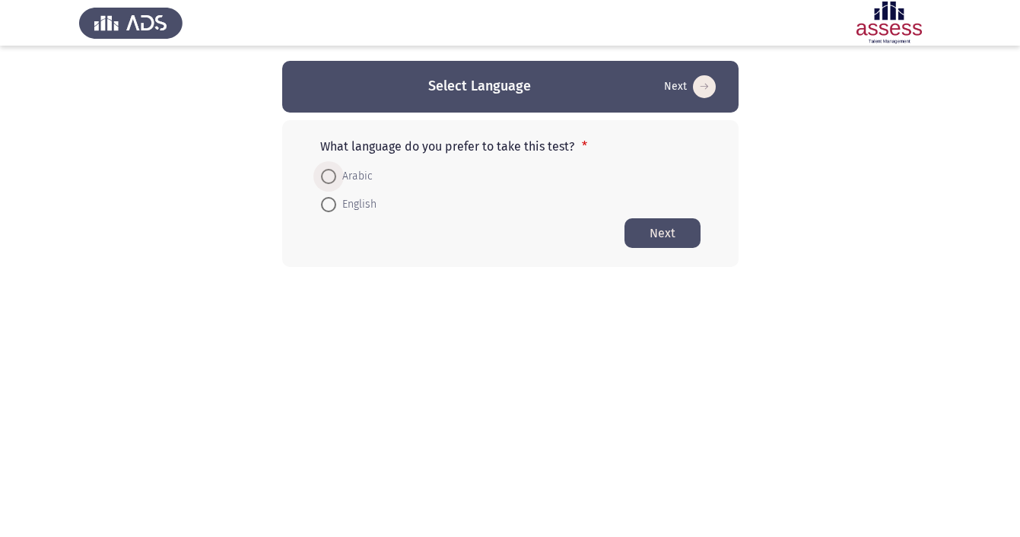
click at [329, 180] on span at bounding box center [328, 176] width 15 height 15
click at [329, 180] on input "Arabic" at bounding box center [328, 176] width 15 height 15
radio input "true"
click at [658, 241] on button "Next" at bounding box center [662, 232] width 76 height 30
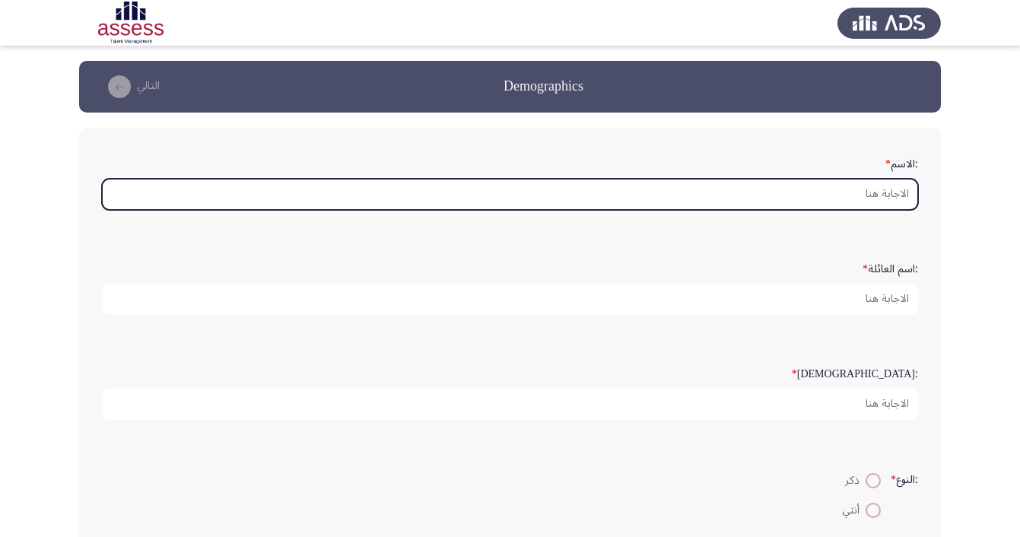
drag, startPoint x: 649, startPoint y: 192, endPoint x: 656, endPoint y: 173, distance: 21.2
click at [649, 192] on input ":الاسم *" at bounding box center [510, 194] width 816 height 31
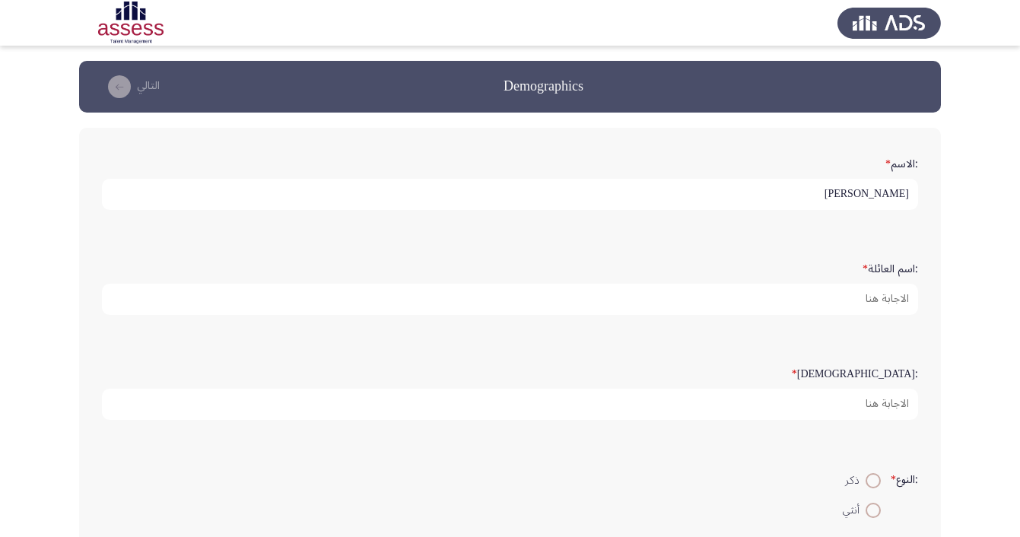
click at [867, 210] on input "[PERSON_NAME]" at bounding box center [510, 194] width 816 height 31
type input "نادين"
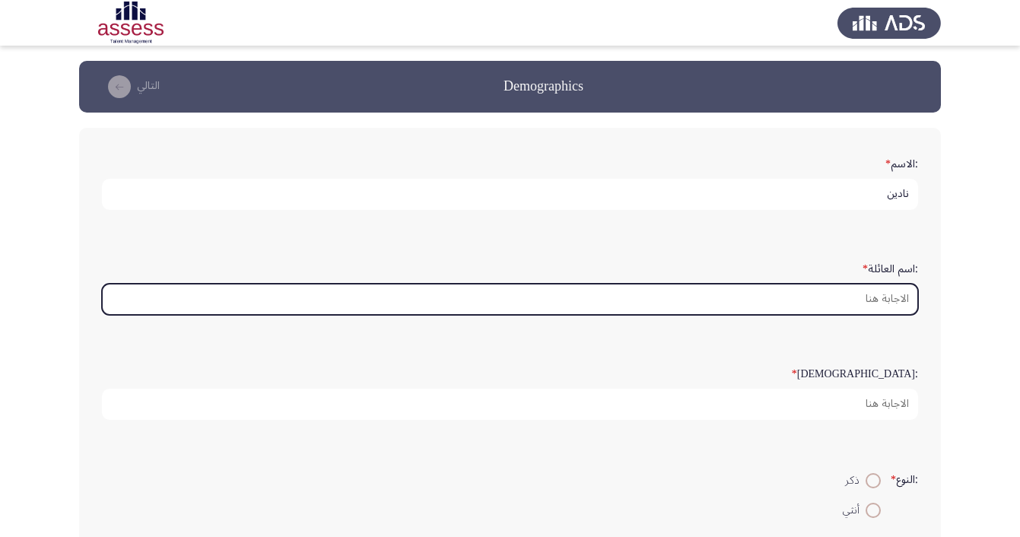
click at [891, 312] on input ":اسم العائلة *" at bounding box center [510, 299] width 816 height 31
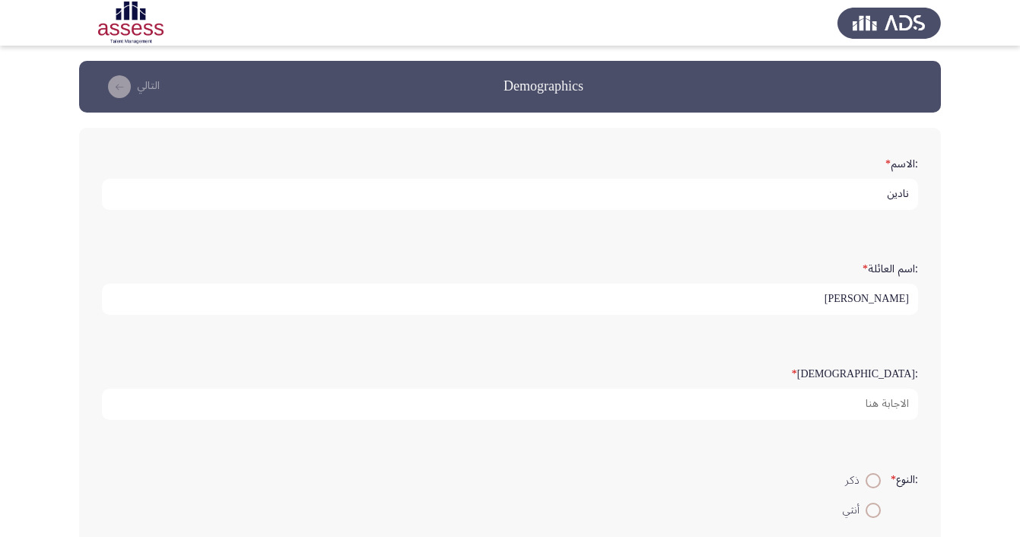
type input "[PERSON_NAME]"
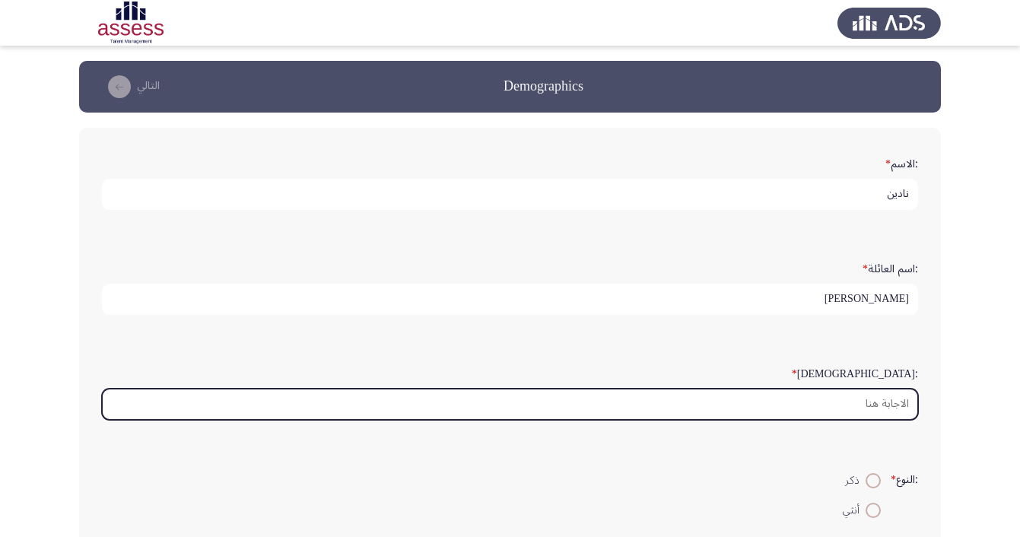
click at [894, 420] on input ":السن *" at bounding box center [510, 404] width 816 height 31
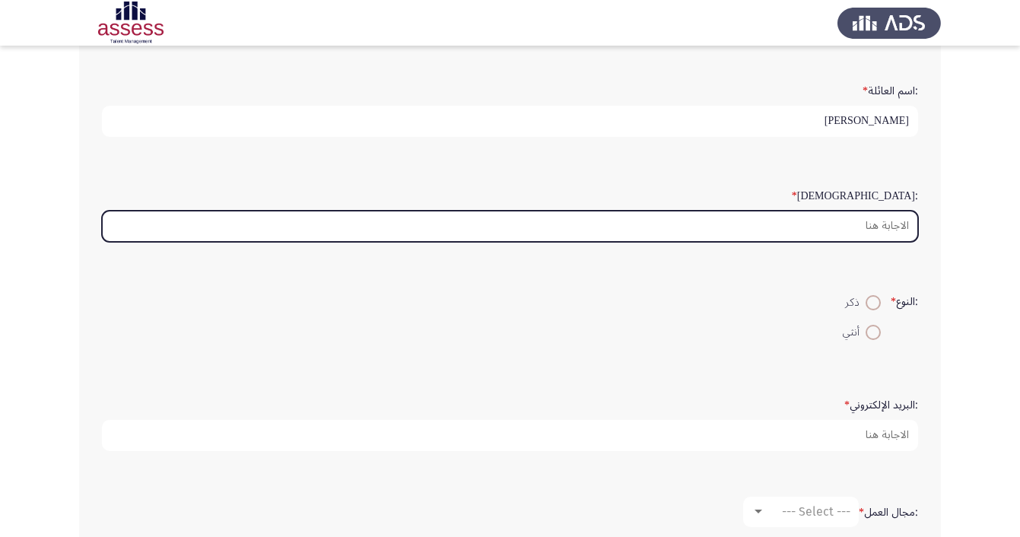
scroll to position [211, 0]
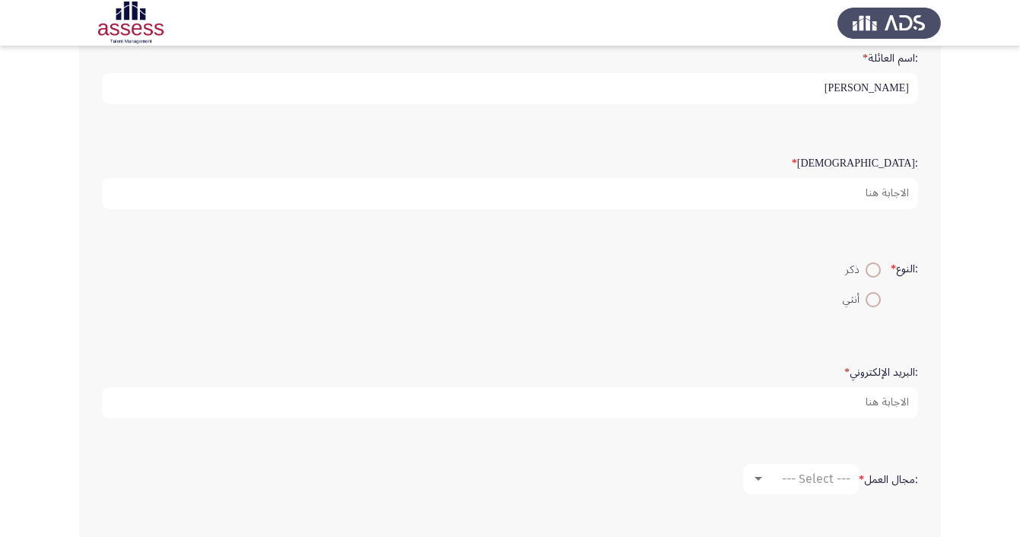
click at [873, 307] on span at bounding box center [872, 299] width 15 height 15
click at [873, 307] on input "أنثي" at bounding box center [872, 299] width 15 height 15
radio input "true"
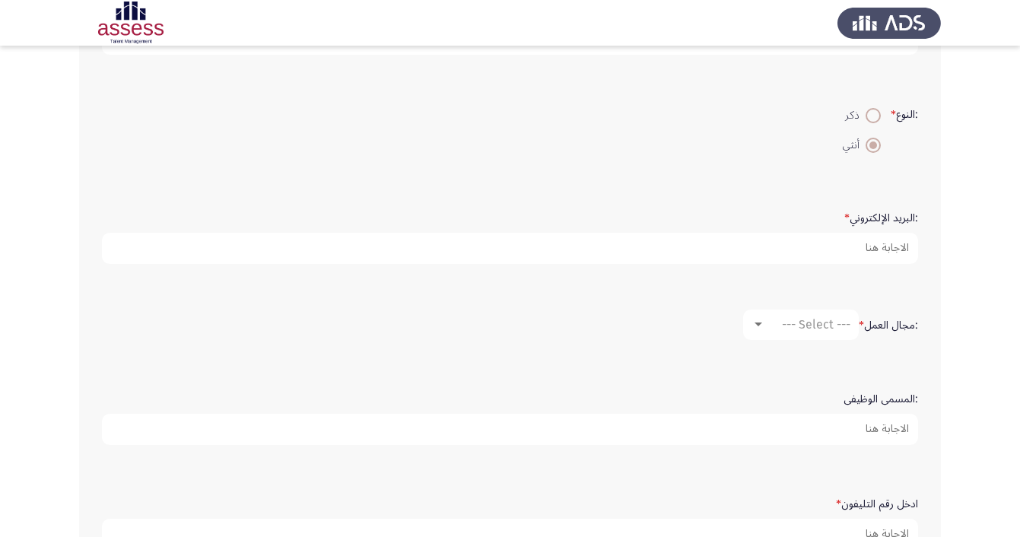
scroll to position [405, 0]
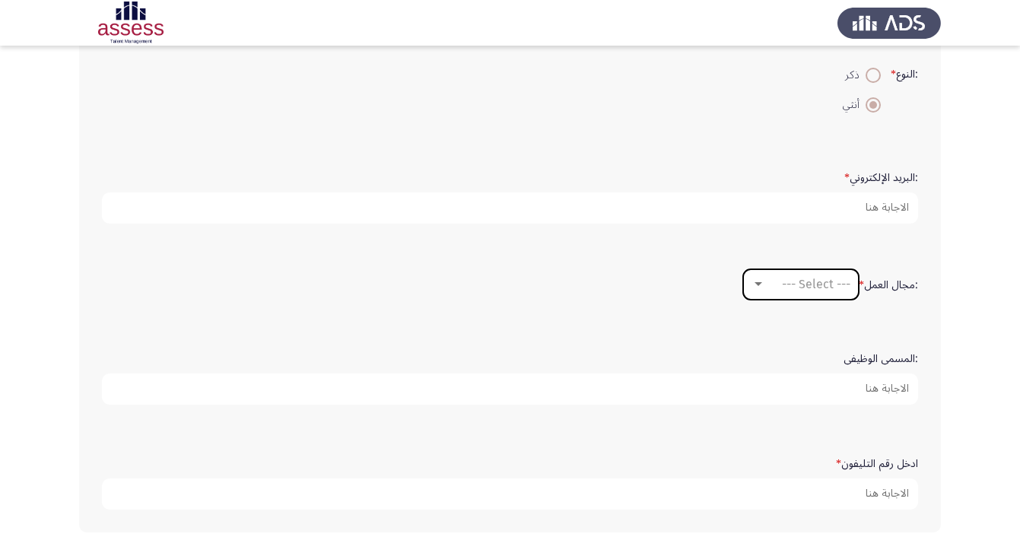
click at [777, 300] on mat-select "--- Select ---" at bounding box center [801, 284] width 116 height 30
click at [777, 291] on div "--- Select ---" at bounding box center [807, 284] width 85 height 14
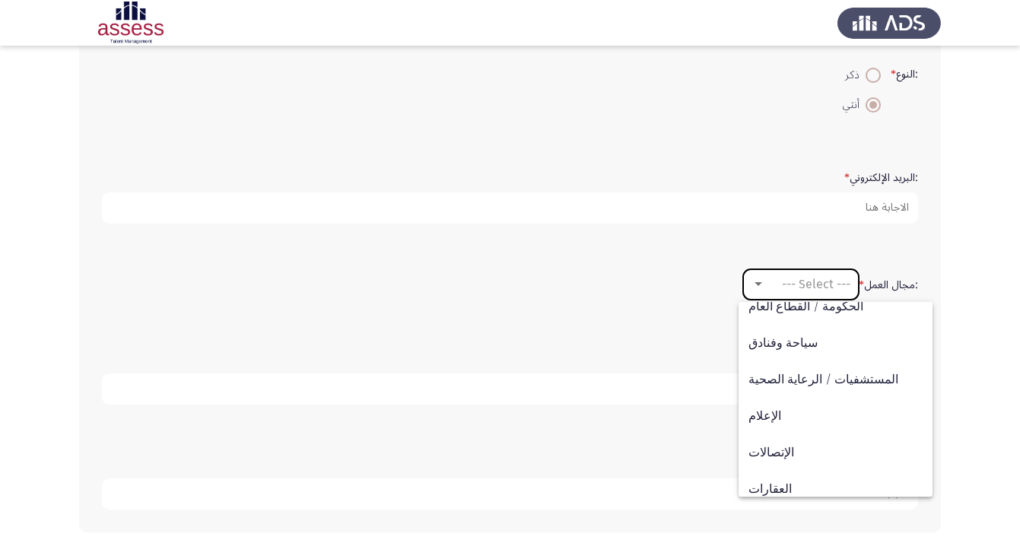
scroll to position [343, 0]
click at [827, 376] on span "المستشفيات / الرعاية الصحية" at bounding box center [835, 378] width 174 height 36
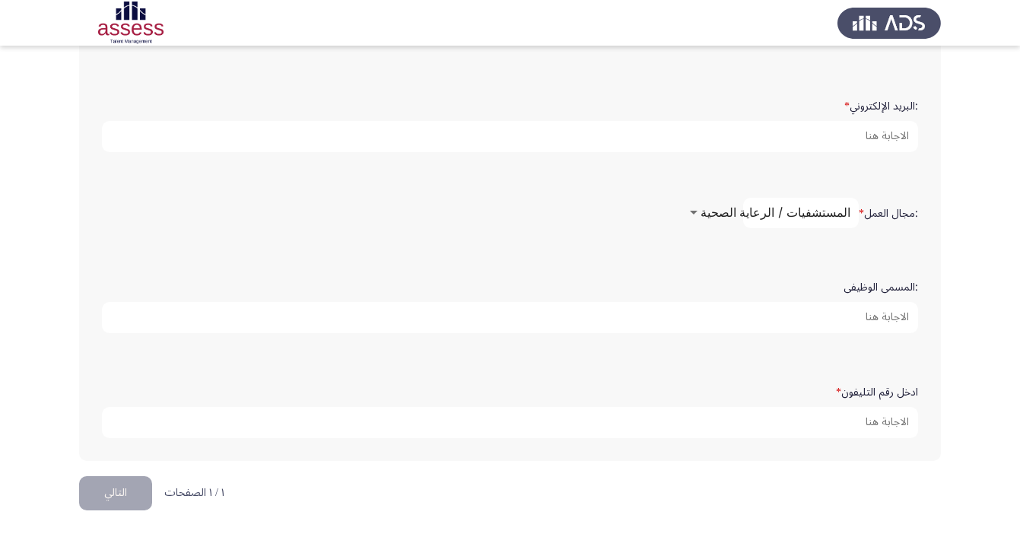
scroll to position [482, 0]
click at [824, 333] on input ":المسمى الوظيفى" at bounding box center [510, 317] width 816 height 31
type input "year5 student at [GEOGRAPHIC_DATA]"
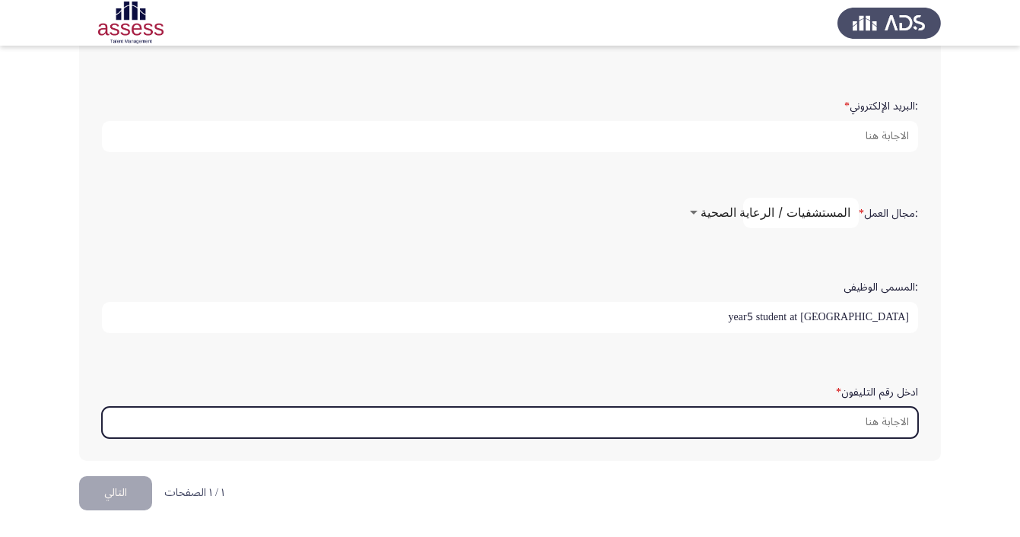
click at [780, 438] on input "ادخل رقم التليفون *" at bounding box center [510, 422] width 816 height 31
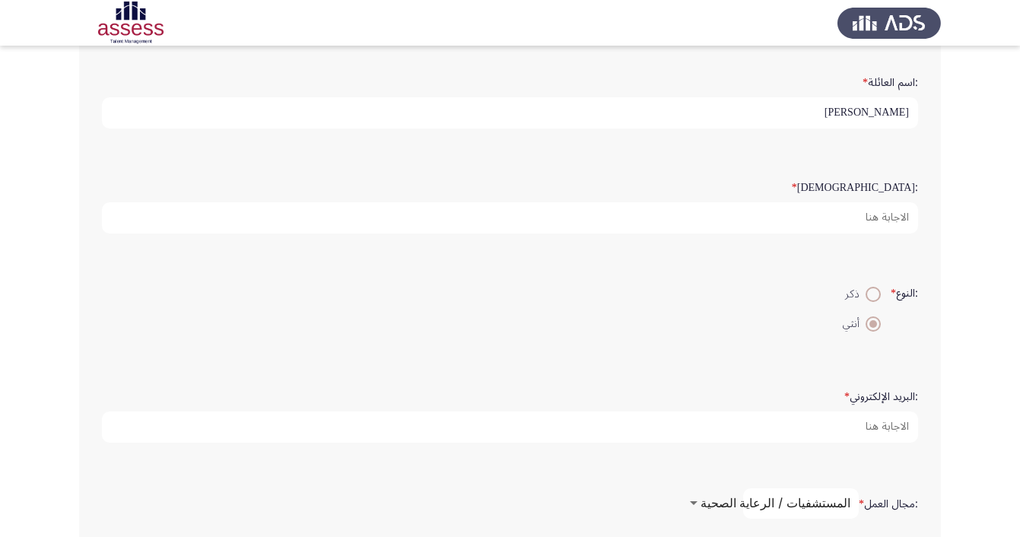
scroll to position [163, 0]
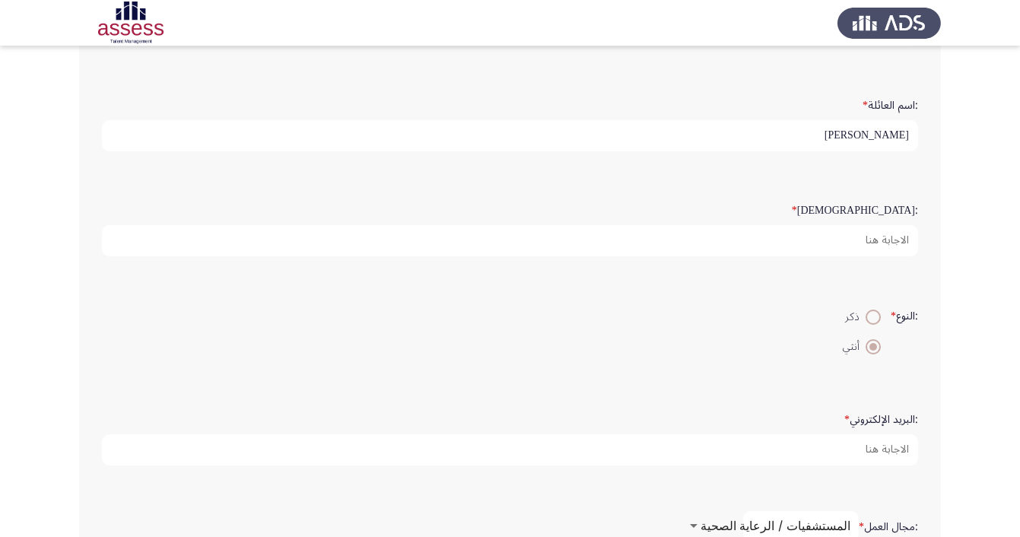
type input "01033021080"
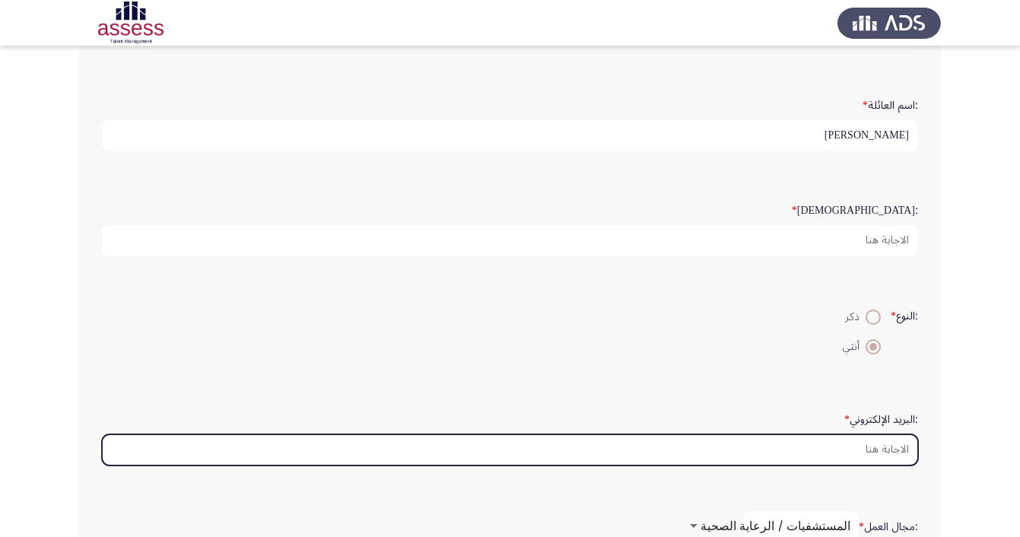
click at [846, 465] on input ":البريد الإلكتروني *" at bounding box center [510, 449] width 816 height 31
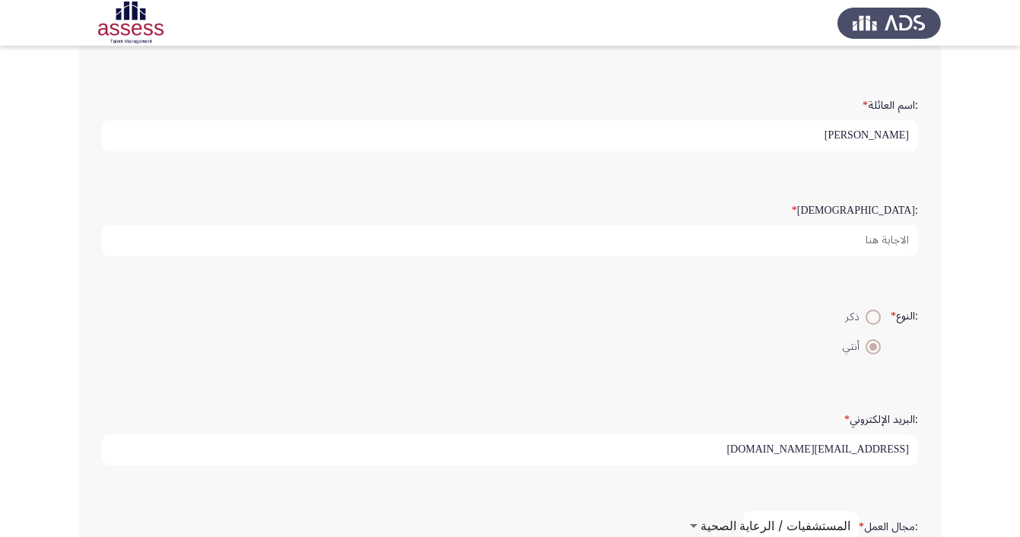
click at [890, 465] on input "[EMAIL_ADDRESS][DOMAIN_NAME]" at bounding box center [510, 449] width 816 height 31
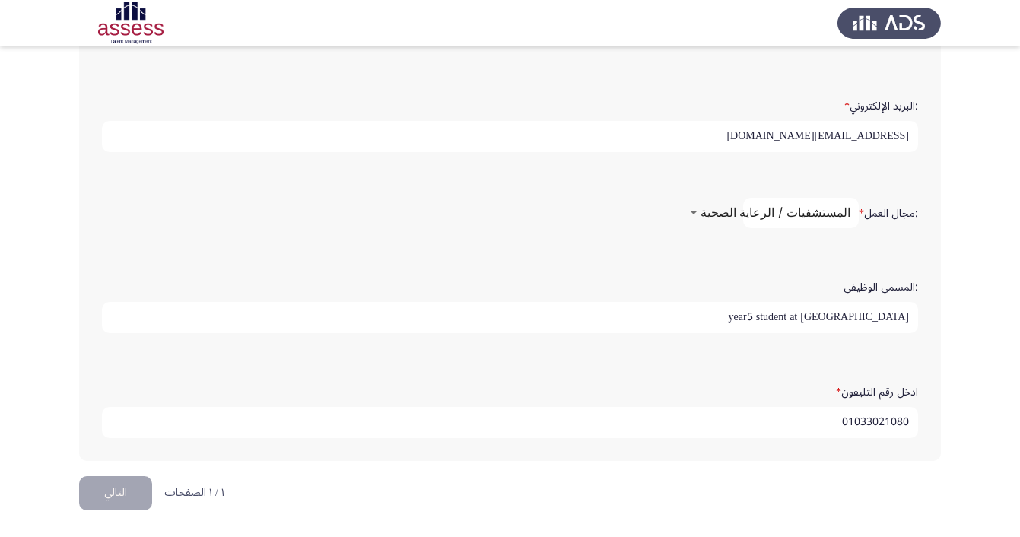
scroll to position [529, 0]
type input "[EMAIL_ADDRESS][DOMAIN_NAME]"
click at [411, 311] on input "year5 student at [GEOGRAPHIC_DATA]" at bounding box center [510, 317] width 816 height 31
click at [174, 430] on input "01033021080" at bounding box center [510, 422] width 816 height 31
click at [126, 490] on button "التالي" at bounding box center [115, 493] width 73 height 34
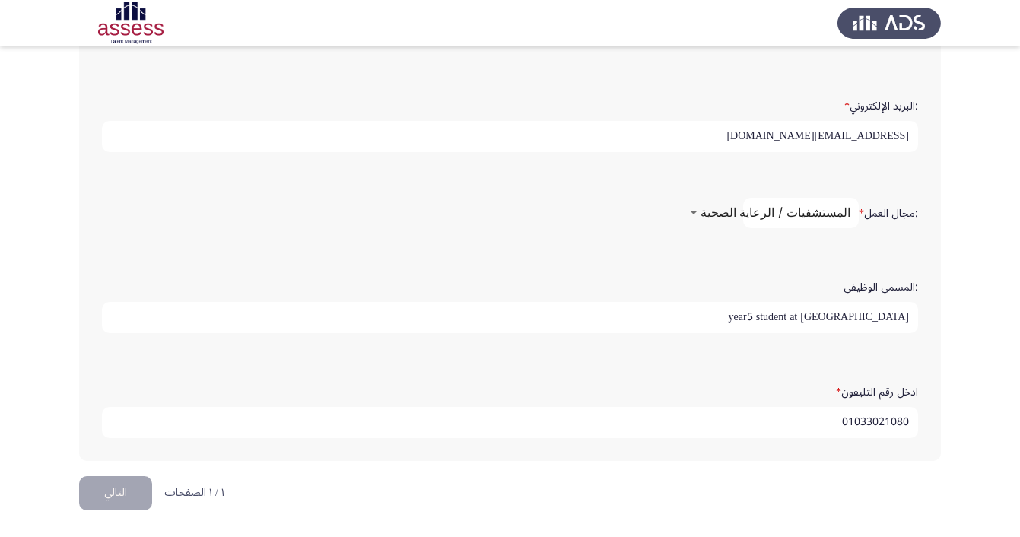
scroll to position [0, 0]
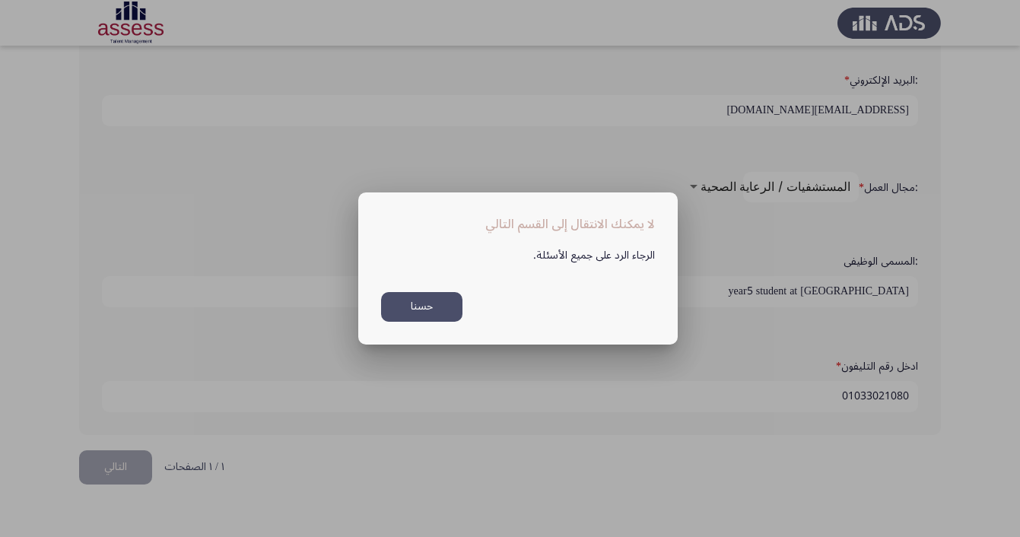
click at [427, 302] on button "حسنا" at bounding box center [421, 307] width 81 height 30
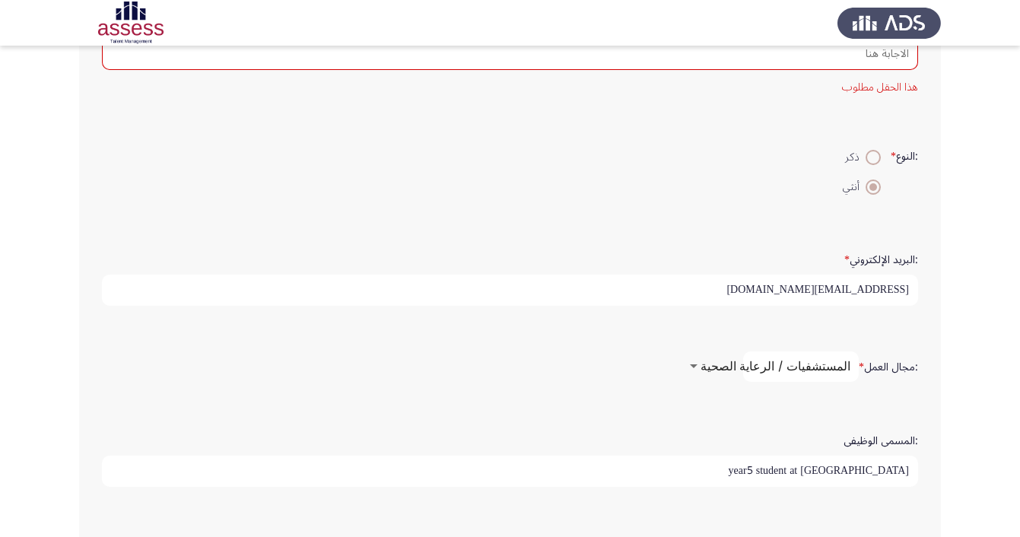
scroll to position [315, 0]
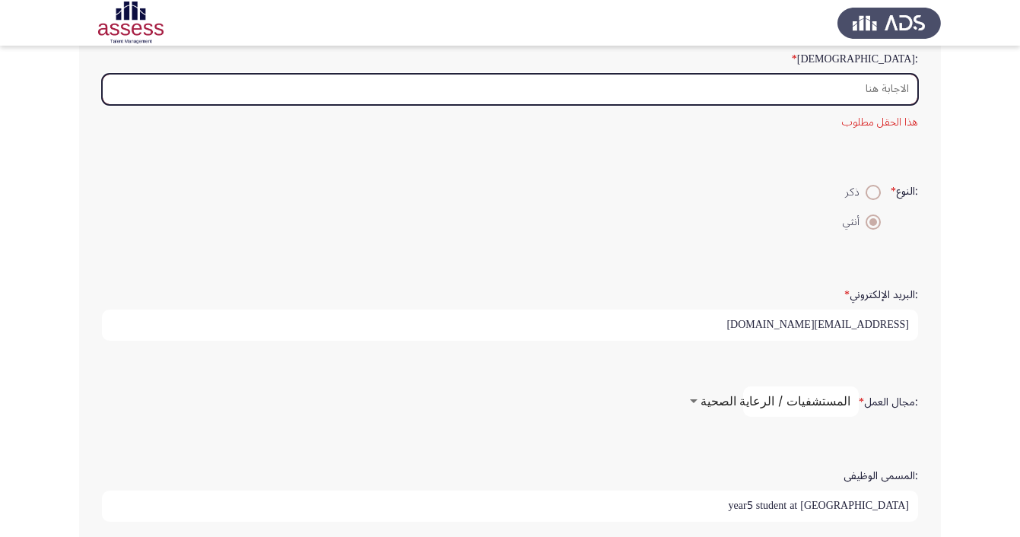
click at [785, 105] on input ":السن *" at bounding box center [510, 89] width 816 height 31
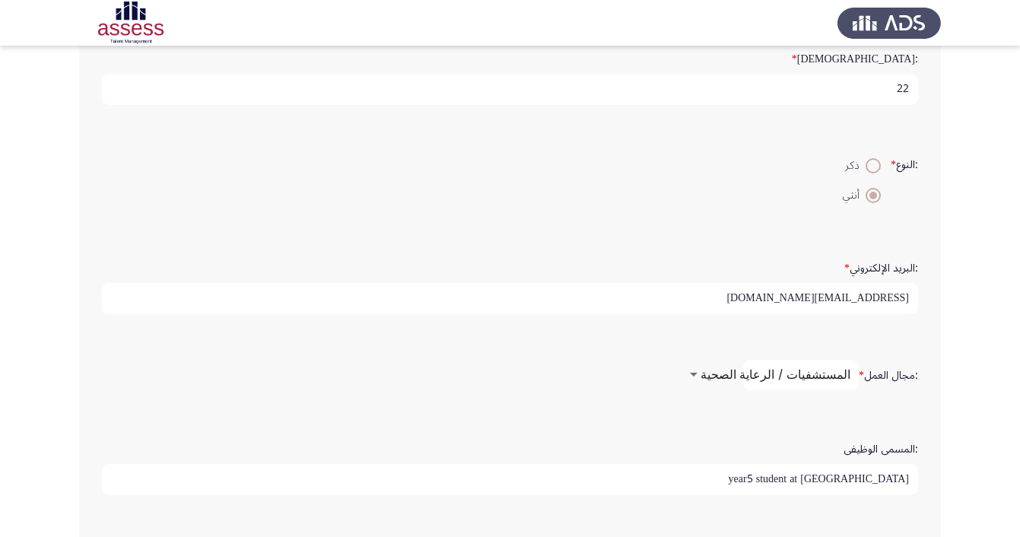
type input "22"
click at [790, 157] on div ":النوع * ذكر أنثي" at bounding box center [509, 180] width 831 height 104
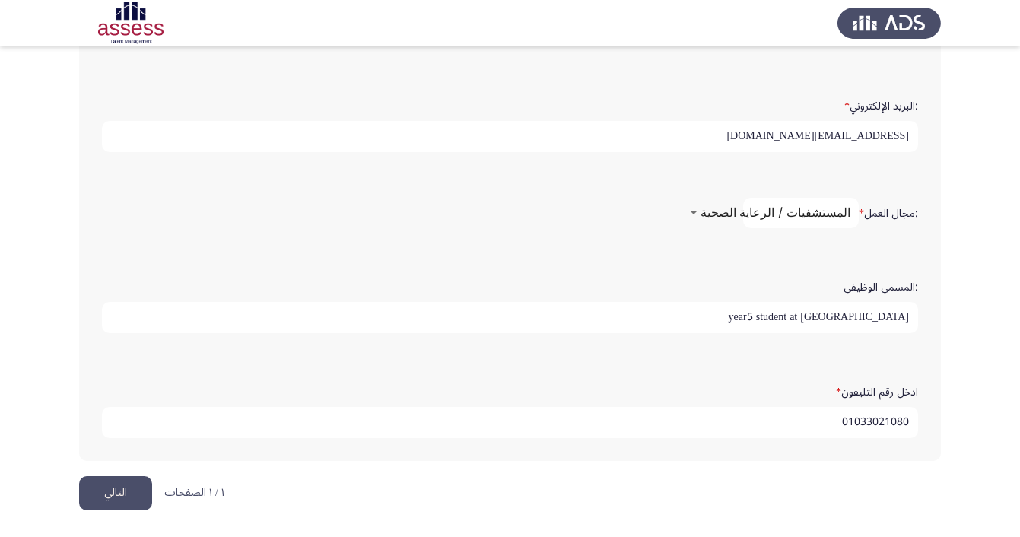
scroll to position [529, 0]
click at [149, 491] on button "التالي" at bounding box center [115, 493] width 73 height 34
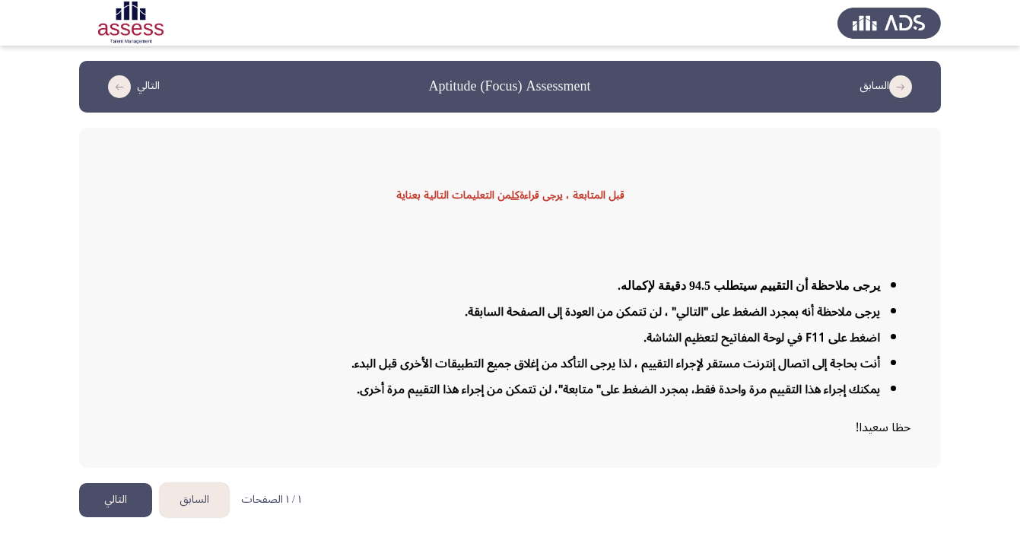
scroll to position [0, 0]
click at [119, 493] on button "التالي" at bounding box center [115, 500] width 73 height 34
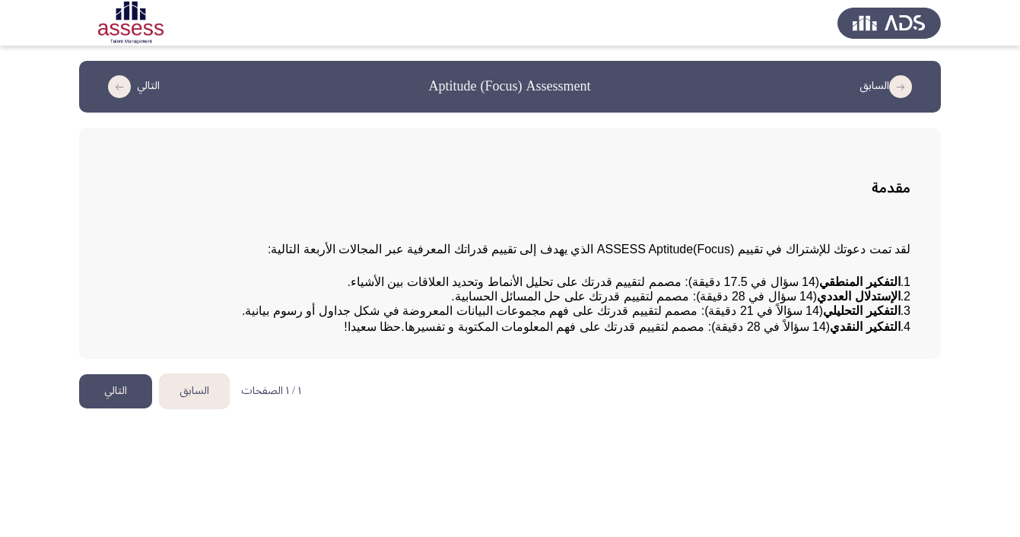
click at [106, 408] on button "التالي" at bounding box center [115, 391] width 73 height 34
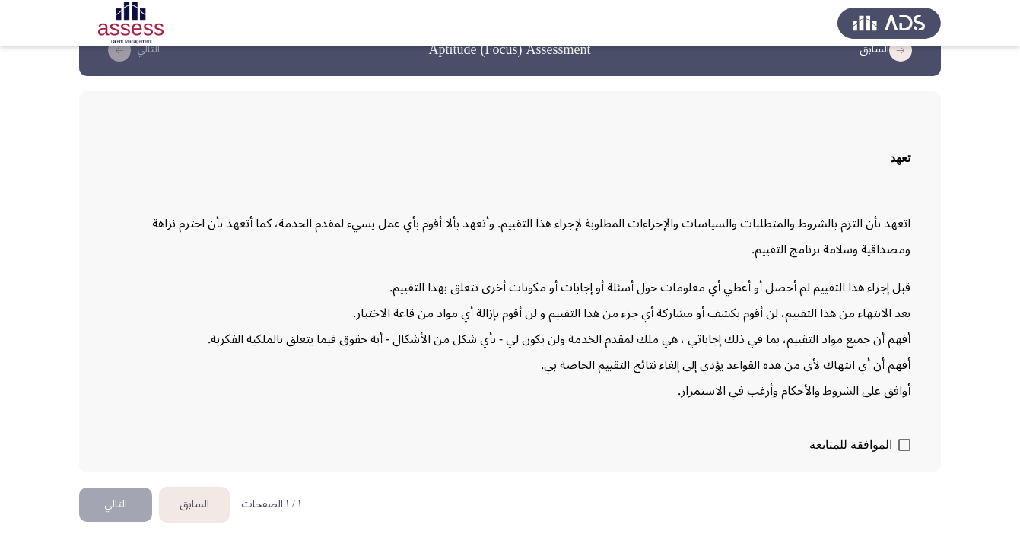
scroll to position [38, 0]
click at [893, 452] on label "الموافقة للمتابعة" at bounding box center [859, 445] width 101 height 18
click at [903, 452] on input "الموافقة للمتابعة" at bounding box center [903, 451] width 1 height 1
checkbox input "true"
click at [113, 496] on button "التالي" at bounding box center [115, 504] width 73 height 34
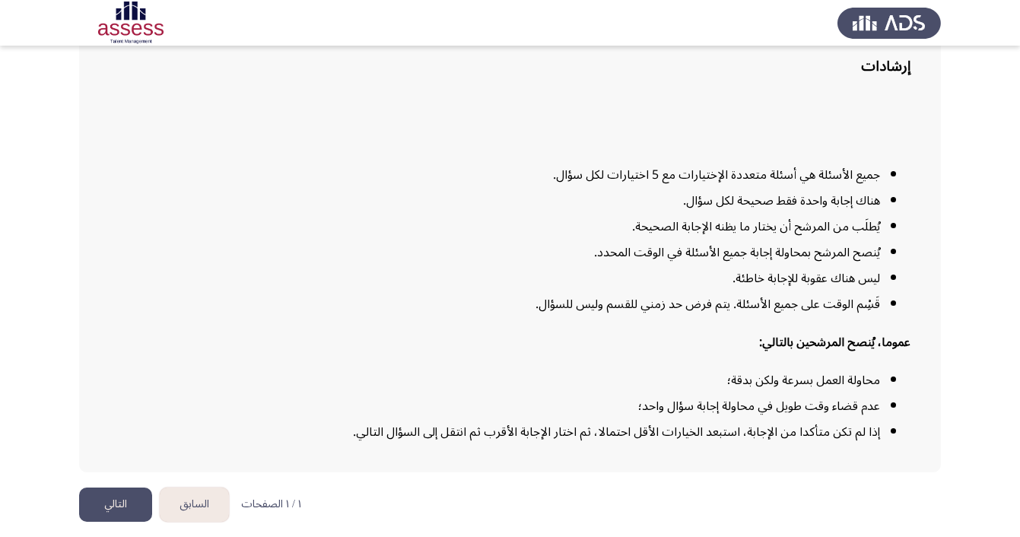
scroll to position [123, 0]
click at [107, 506] on button "التالي" at bounding box center [115, 504] width 73 height 34
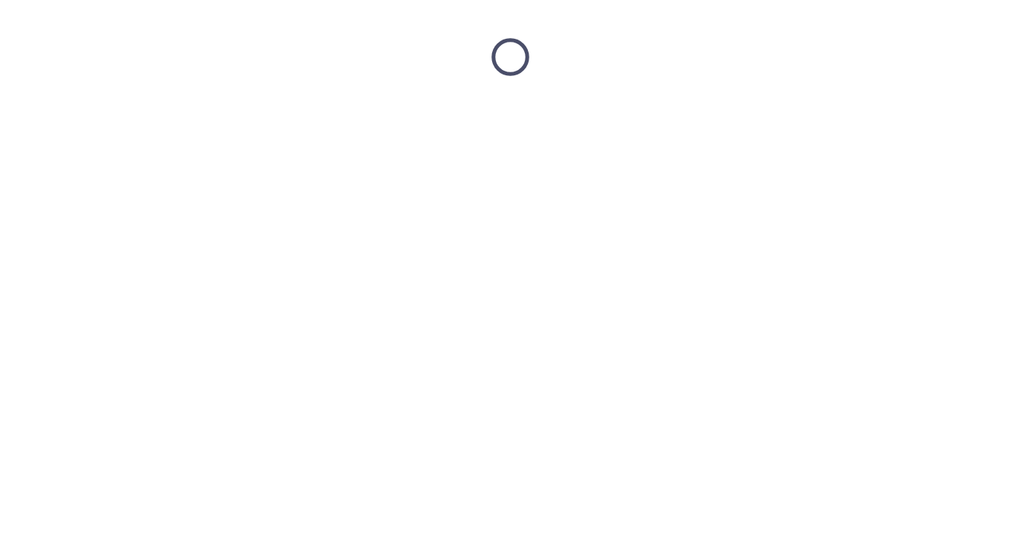
scroll to position [0, 0]
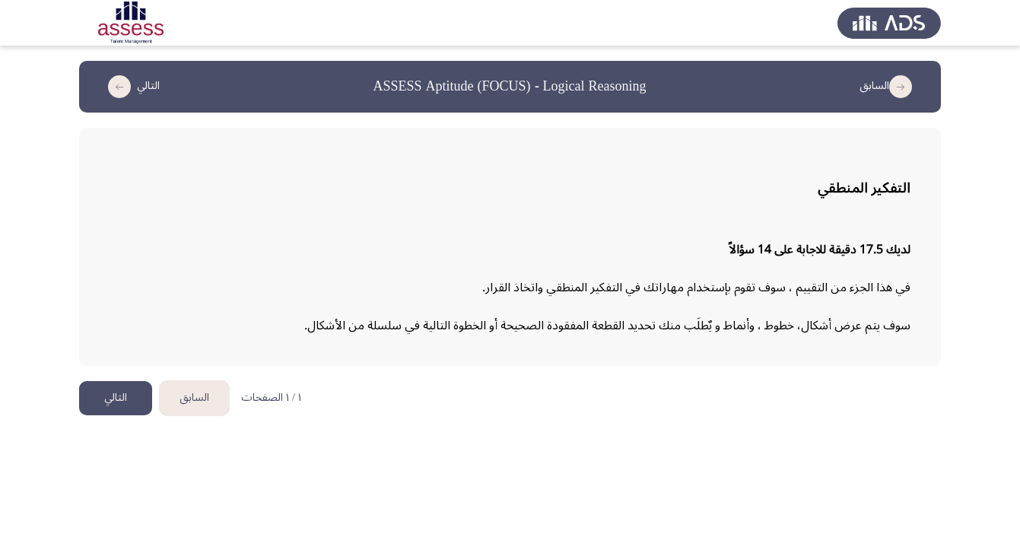
click at [130, 411] on button "التالي" at bounding box center [115, 398] width 73 height 34
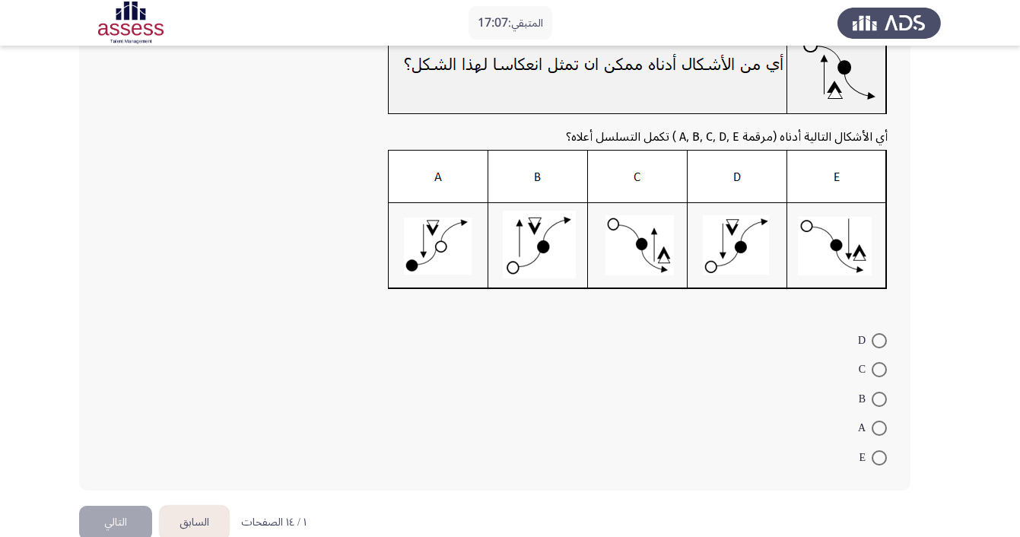
scroll to position [119, 0]
click at [522, 194] on img at bounding box center [638, 220] width 500 height 140
click at [876, 403] on span at bounding box center [878, 399] width 15 height 15
click at [876, 403] on input "B" at bounding box center [878, 399] width 15 height 15
radio input "true"
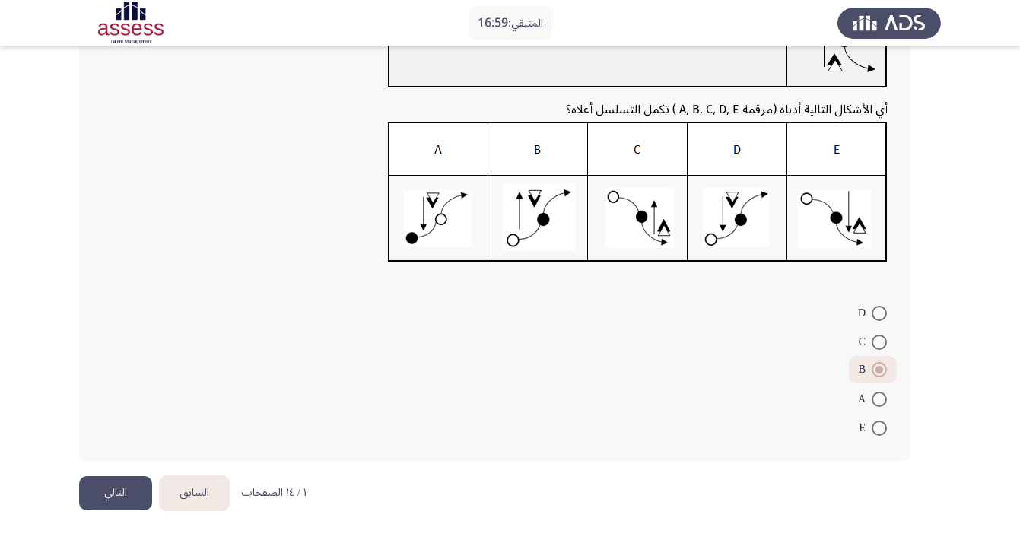
scroll to position [149, 0]
click at [126, 499] on button "التالي" at bounding box center [115, 493] width 73 height 34
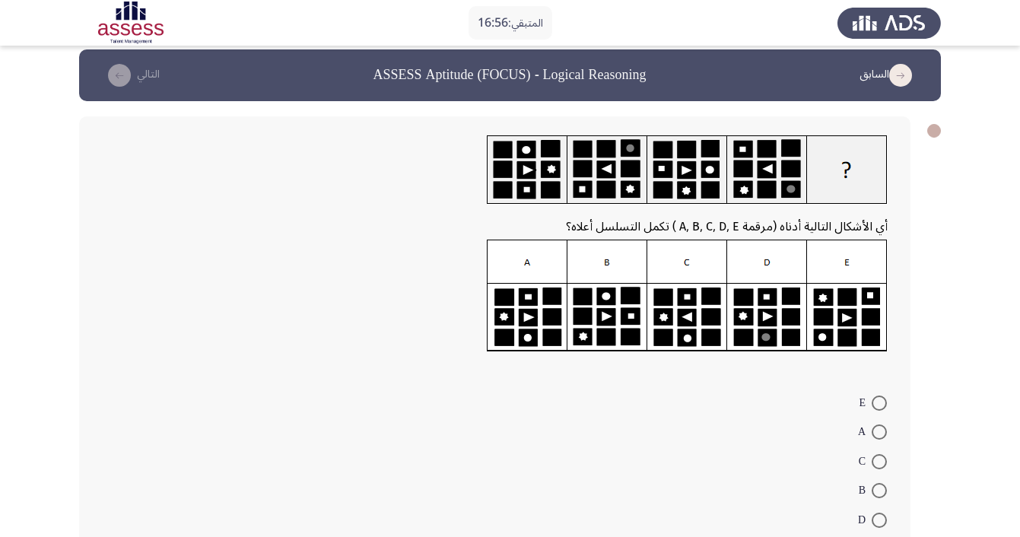
scroll to position [11, 0]
click at [873, 432] on span at bounding box center [878, 431] width 15 height 15
click at [873, 432] on input "A" at bounding box center [878, 431] width 15 height 15
radio input "true"
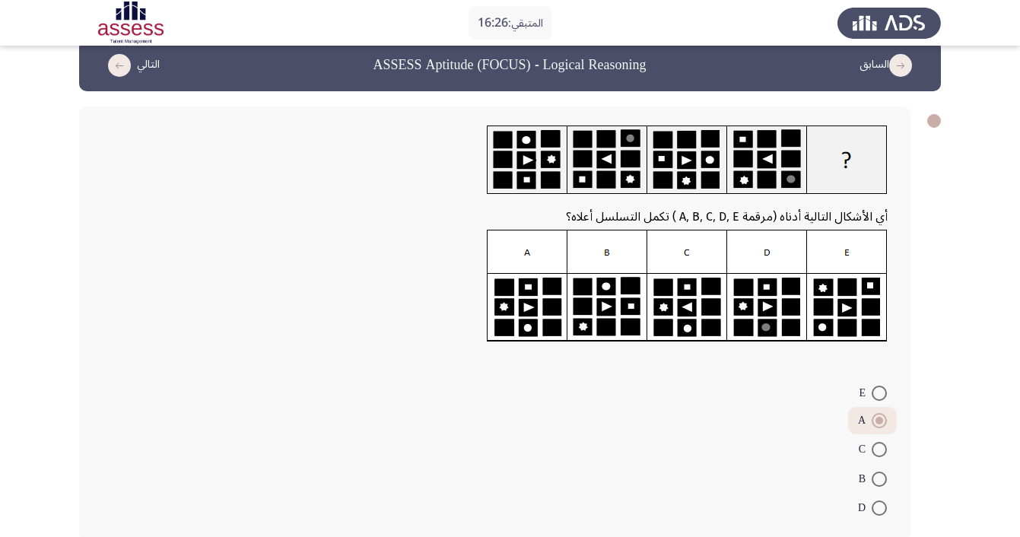
scroll to position [21, 0]
click at [873, 432] on mat-radio-button "A" at bounding box center [872, 420] width 49 height 27
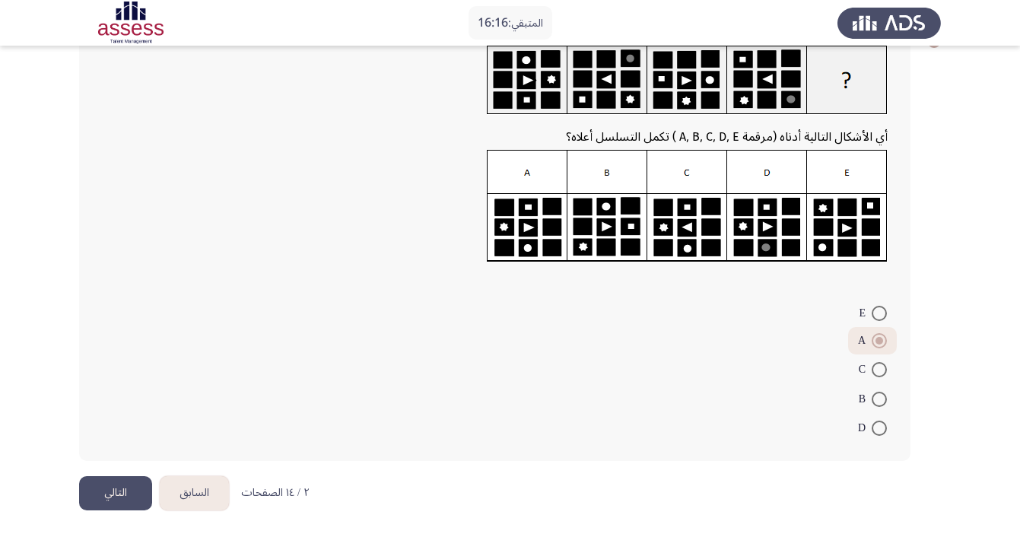
scroll to position [103, 0]
click at [99, 497] on button "التالي" at bounding box center [115, 493] width 73 height 34
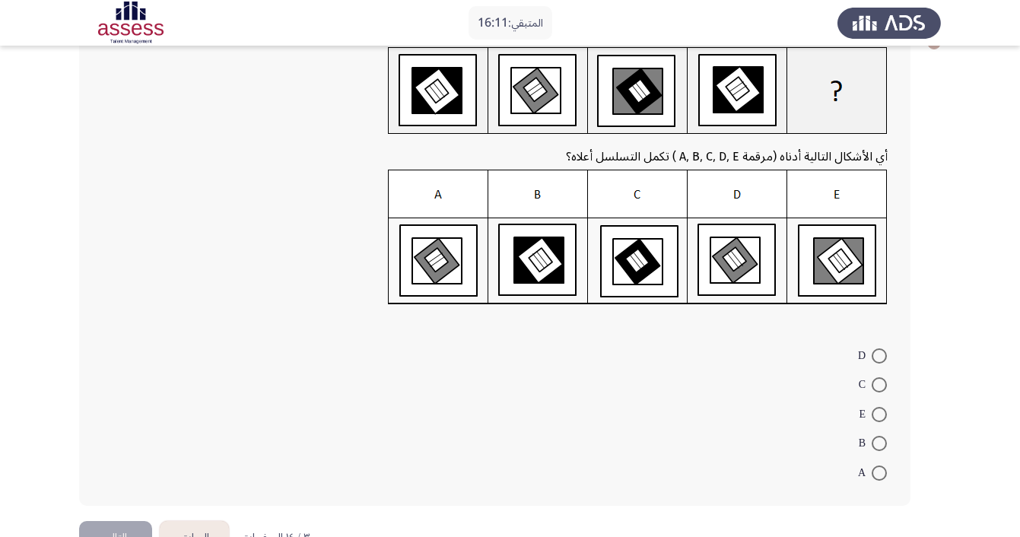
scroll to position [100, 0]
click at [883, 475] on span at bounding box center [878, 472] width 15 height 15
click at [883, 475] on input "A" at bounding box center [878, 472] width 15 height 15
radio input "true"
click at [878, 354] on span at bounding box center [878, 355] width 15 height 15
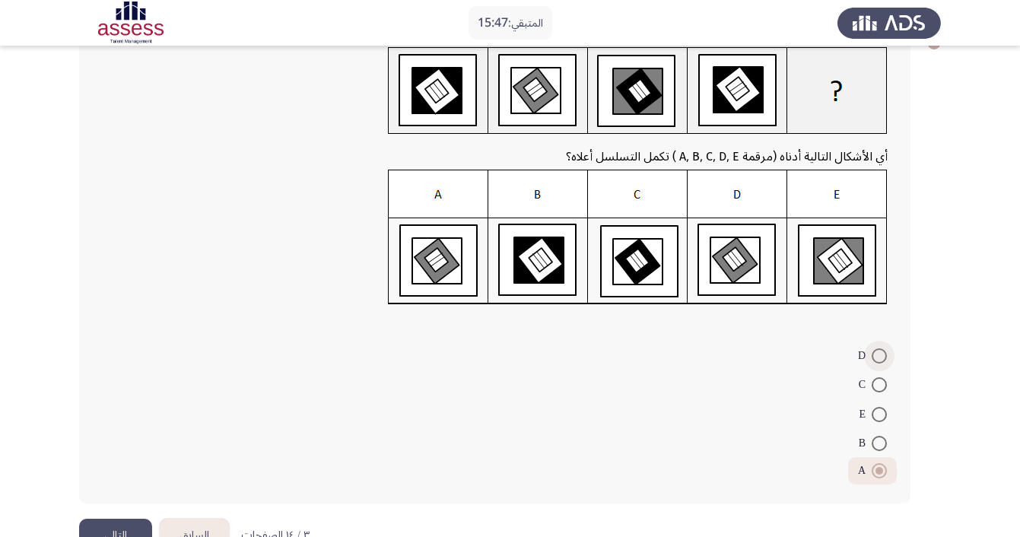
click at [878, 354] on input "D" at bounding box center [878, 355] width 15 height 15
radio input "true"
click at [135, 528] on button "التالي" at bounding box center [115, 536] width 73 height 34
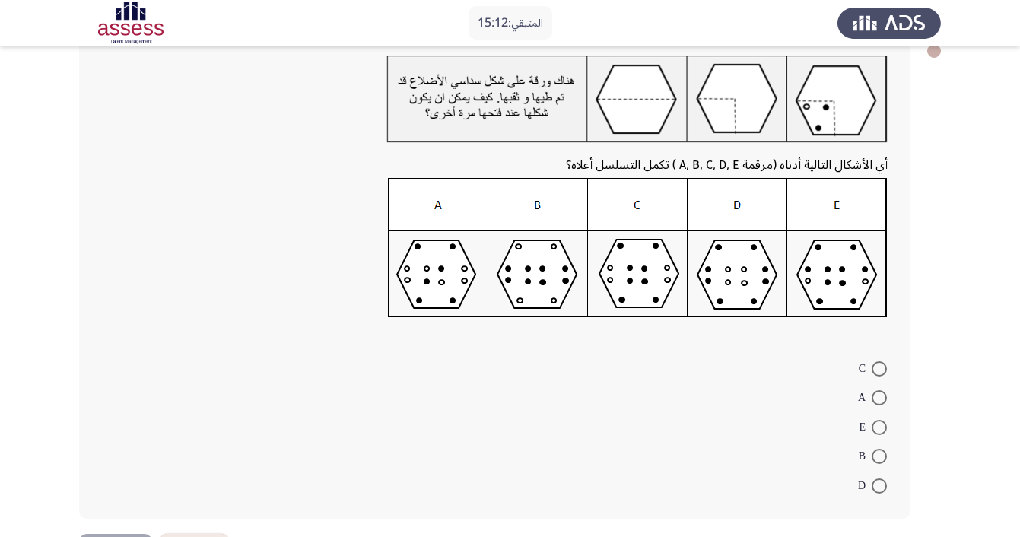
scroll to position [92, 0]
click at [878, 377] on label "C" at bounding box center [872, 368] width 28 height 18
click at [878, 376] on input "C" at bounding box center [878, 367] width 15 height 15
radio input "true"
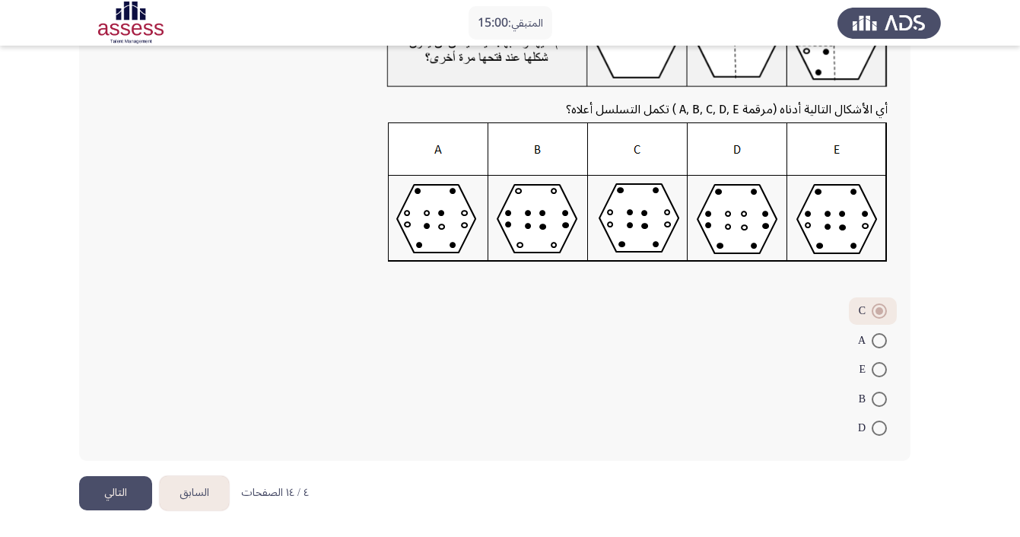
scroll to position [149, 0]
click at [116, 484] on button "التالي" at bounding box center [115, 493] width 73 height 34
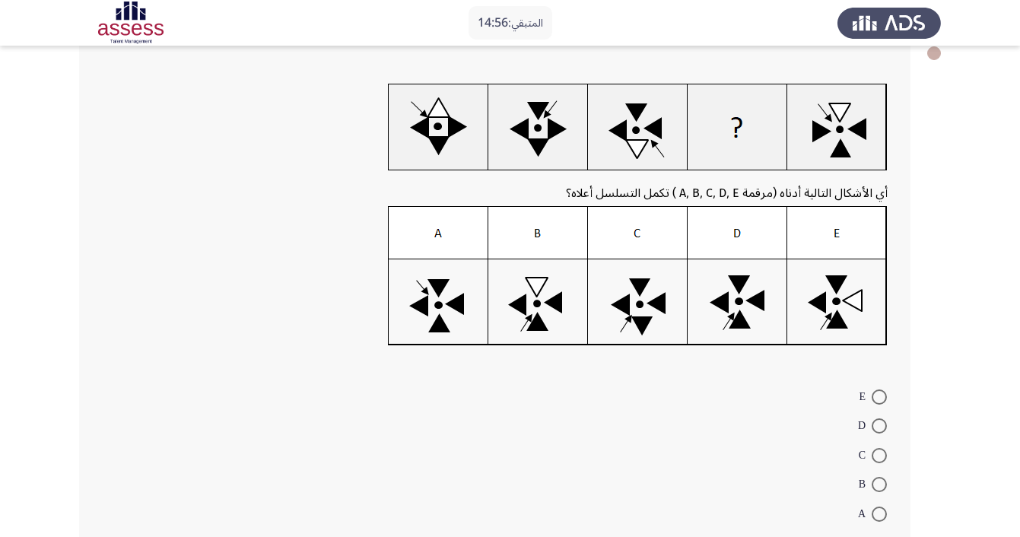
scroll to position [89, 0]
click at [882, 431] on span at bounding box center [878, 425] width 15 height 15
click at [882, 431] on input "D" at bounding box center [878, 425] width 15 height 15
radio input "true"
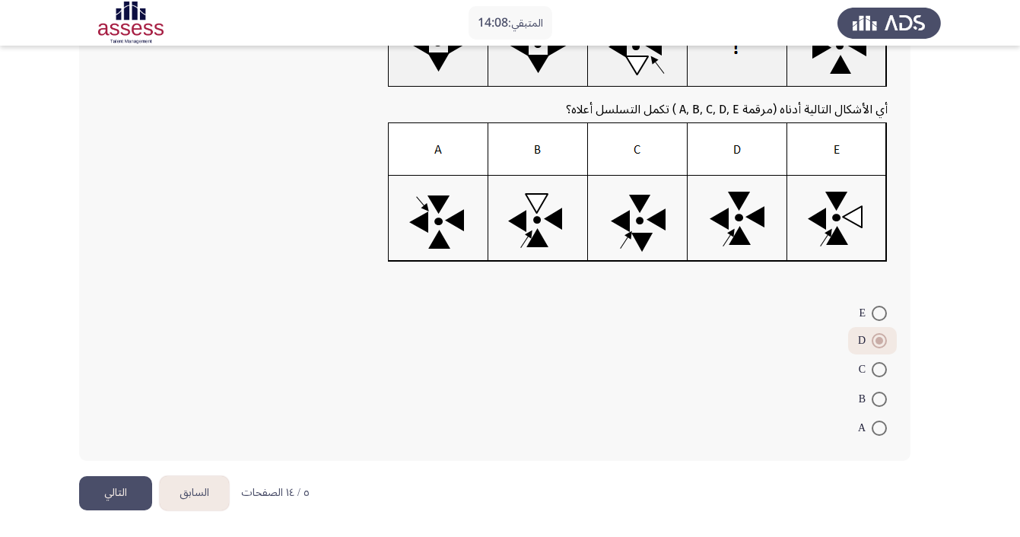
scroll to position [175, 0]
click at [130, 494] on button "التالي" at bounding box center [115, 493] width 73 height 34
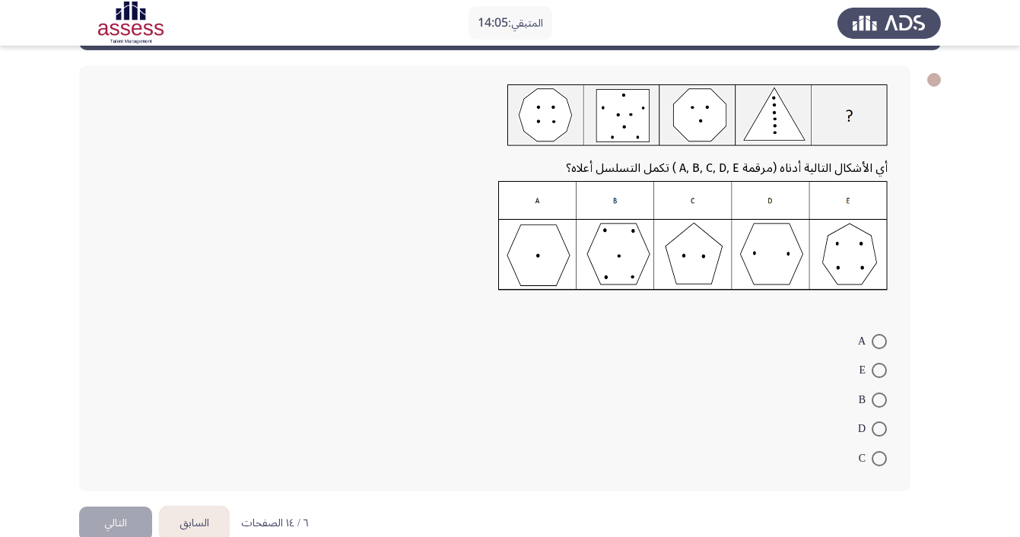
scroll to position [63, 0]
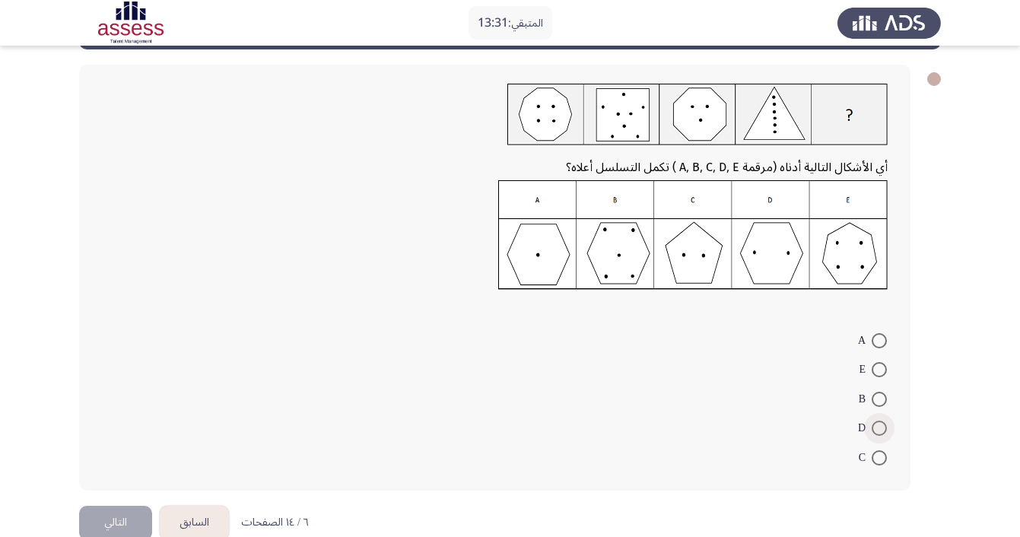
click at [884, 429] on span at bounding box center [878, 428] width 15 height 15
click at [884, 429] on input "D" at bounding box center [878, 428] width 15 height 15
radio input "true"
click at [105, 518] on button "التالي" at bounding box center [115, 520] width 73 height 34
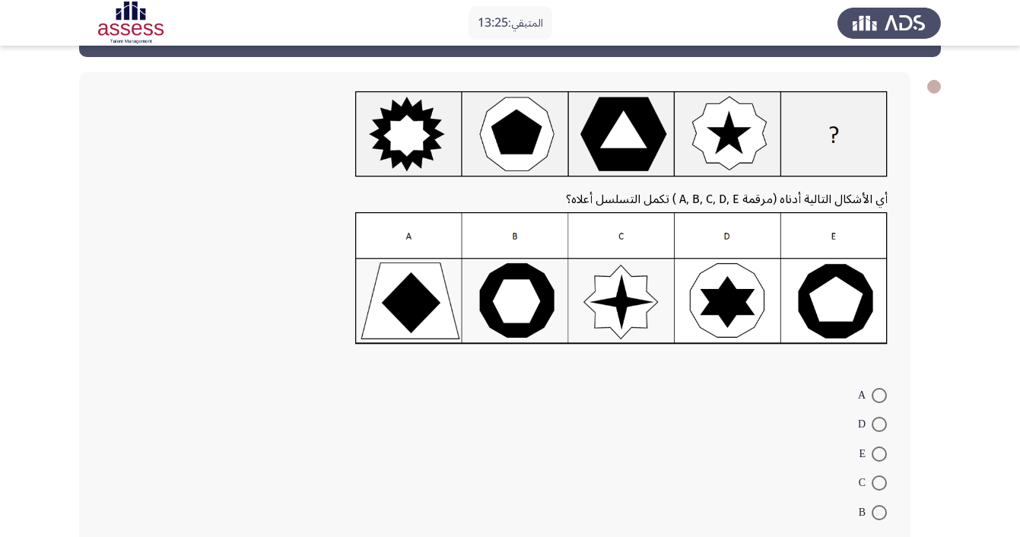
scroll to position [56, 0]
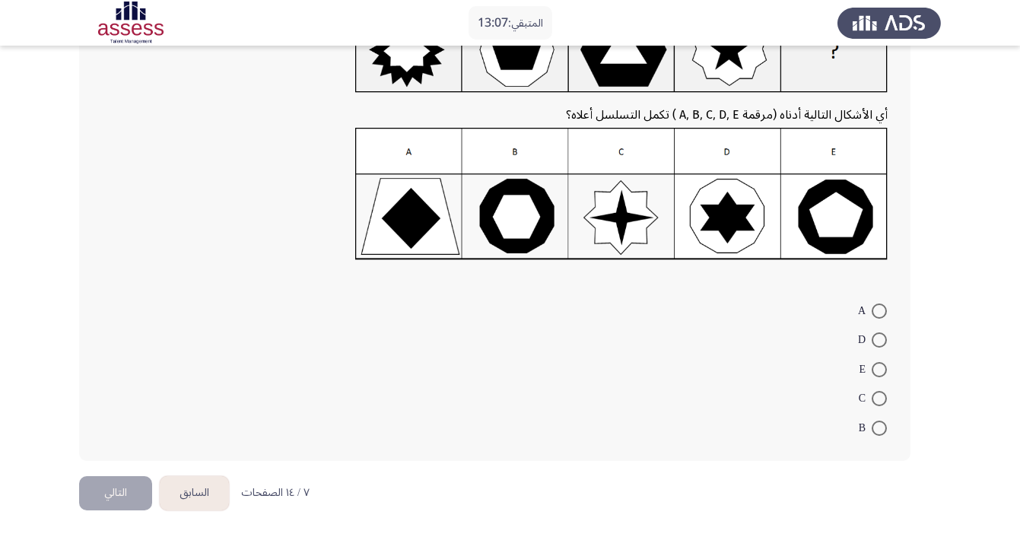
click at [875, 306] on span at bounding box center [878, 310] width 15 height 15
click at [875, 306] on input "A" at bounding box center [878, 310] width 15 height 15
radio input "true"
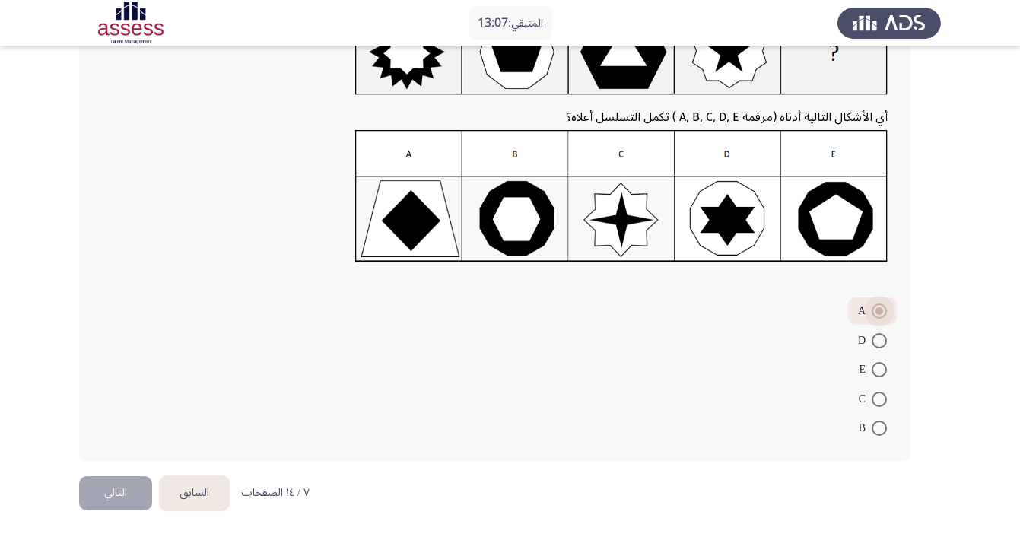
scroll to position [140, 0]
click at [102, 493] on button "التالي" at bounding box center [115, 493] width 73 height 34
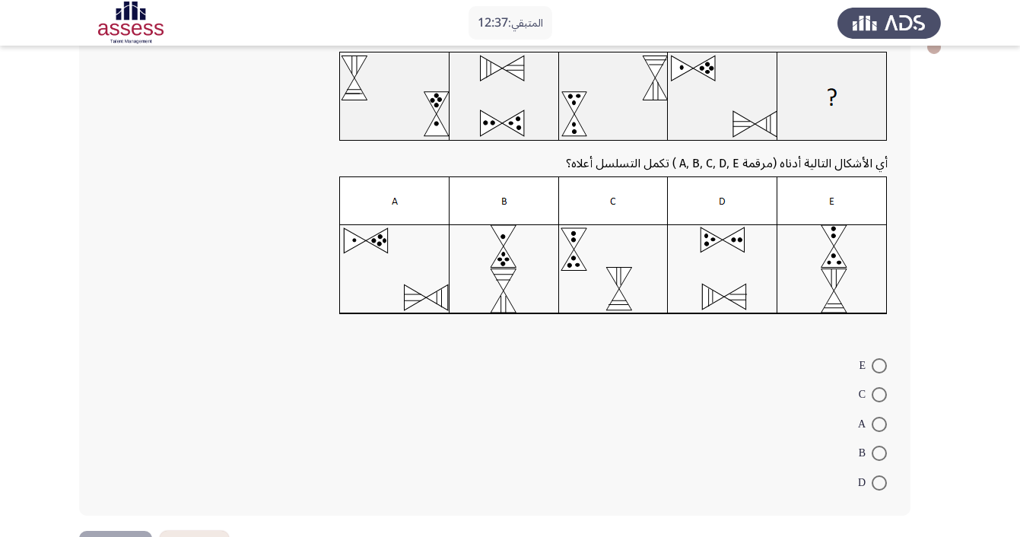
scroll to position [95, 0]
click at [880, 490] on span at bounding box center [878, 482] width 15 height 15
click at [880, 490] on input "D" at bounding box center [878, 482] width 15 height 15
radio input "true"
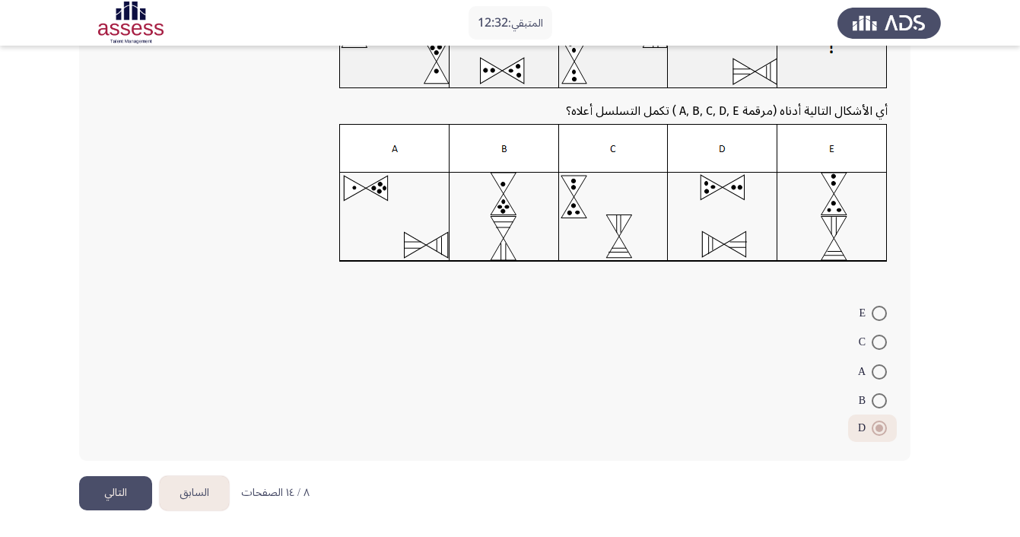
scroll to position [150, 0]
click at [132, 490] on button "التالي" at bounding box center [115, 493] width 73 height 34
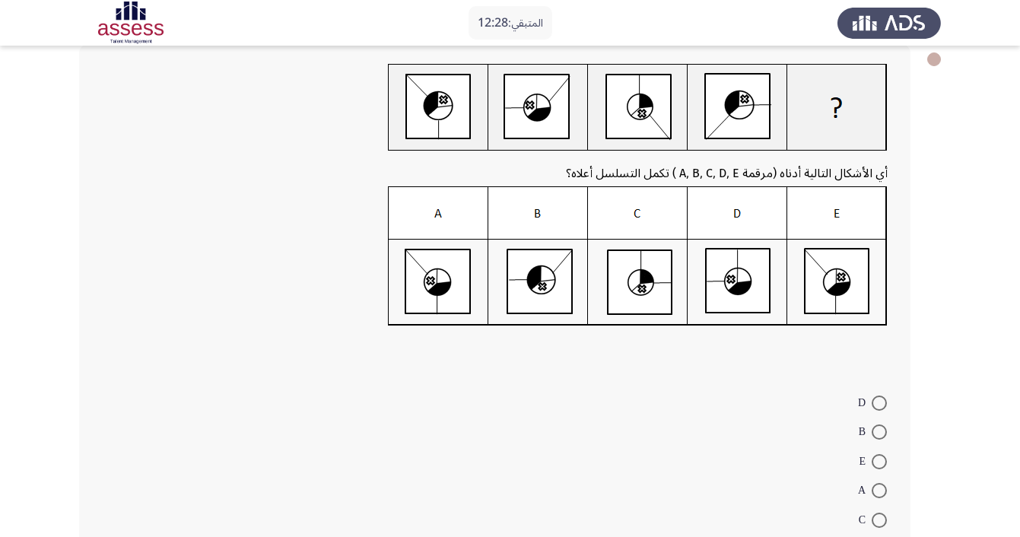
scroll to position [83, 0]
click at [877, 494] on span at bounding box center [878, 490] width 15 height 15
click at [877, 494] on input "A" at bounding box center [878, 490] width 15 height 15
radio input "true"
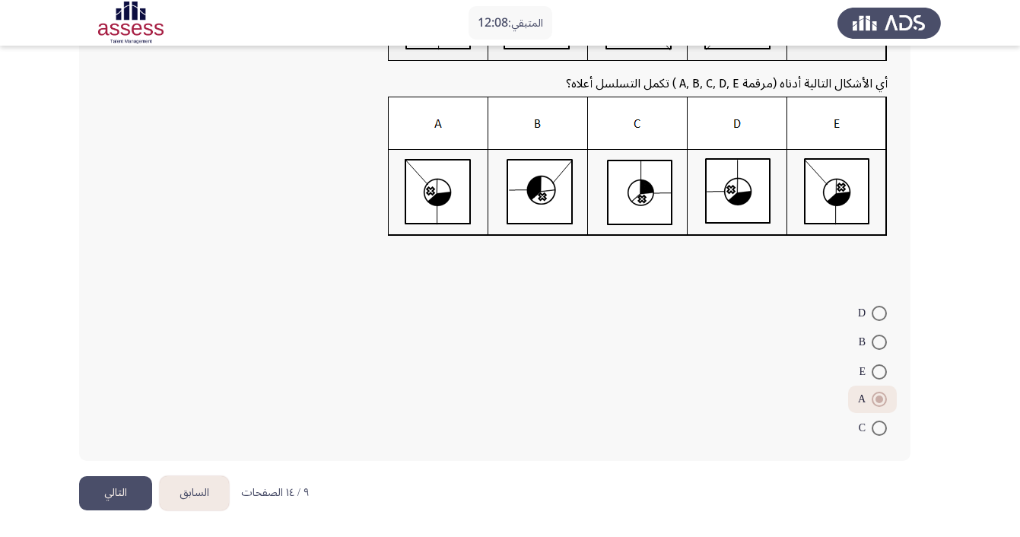
scroll to position [175, 0]
click at [135, 495] on button "التالي" at bounding box center [115, 493] width 73 height 34
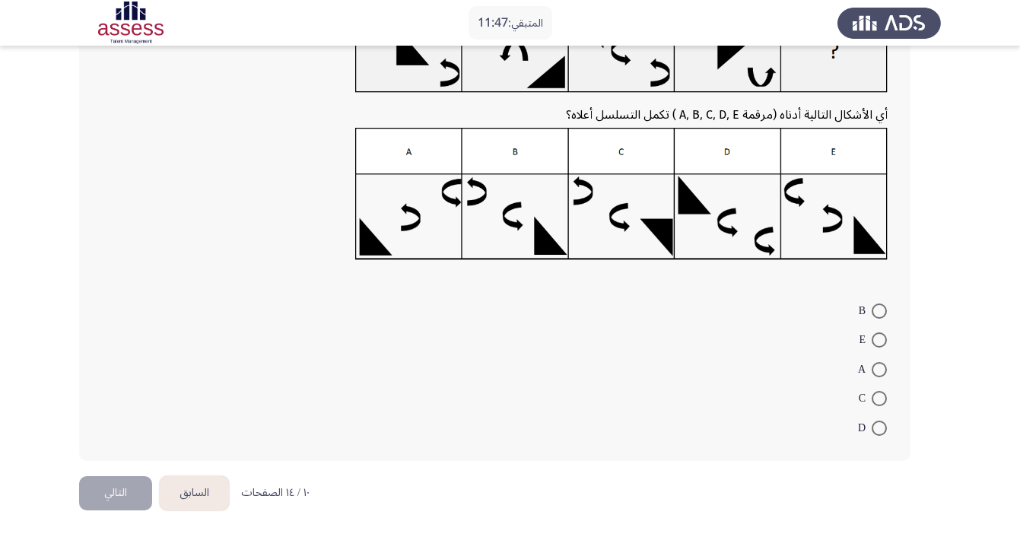
scroll to position [142, 0]
click at [879, 338] on span at bounding box center [878, 339] width 15 height 15
click at [879, 338] on input "E" at bounding box center [878, 339] width 15 height 15
radio input "true"
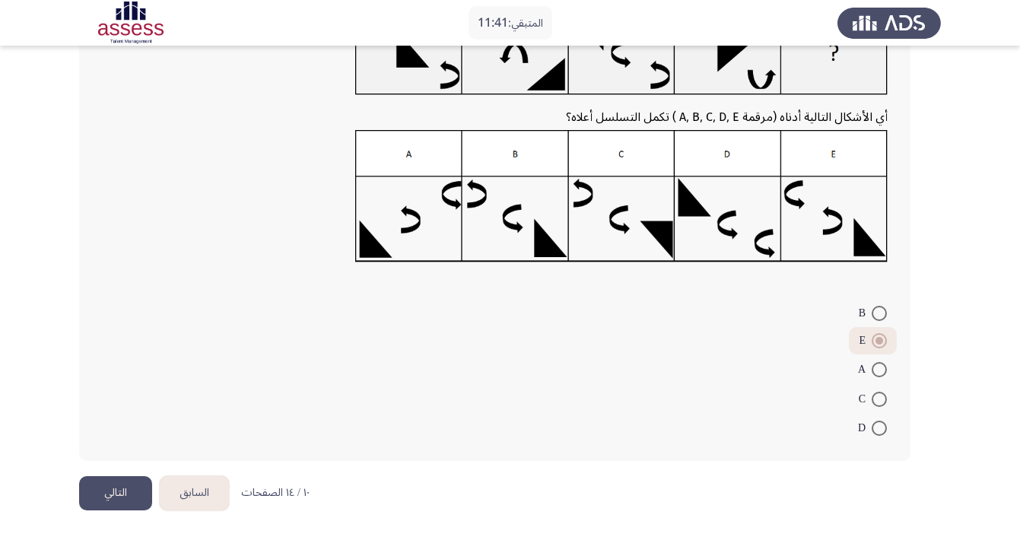
scroll to position [140, 0]
click at [133, 485] on button "التالي" at bounding box center [115, 493] width 73 height 34
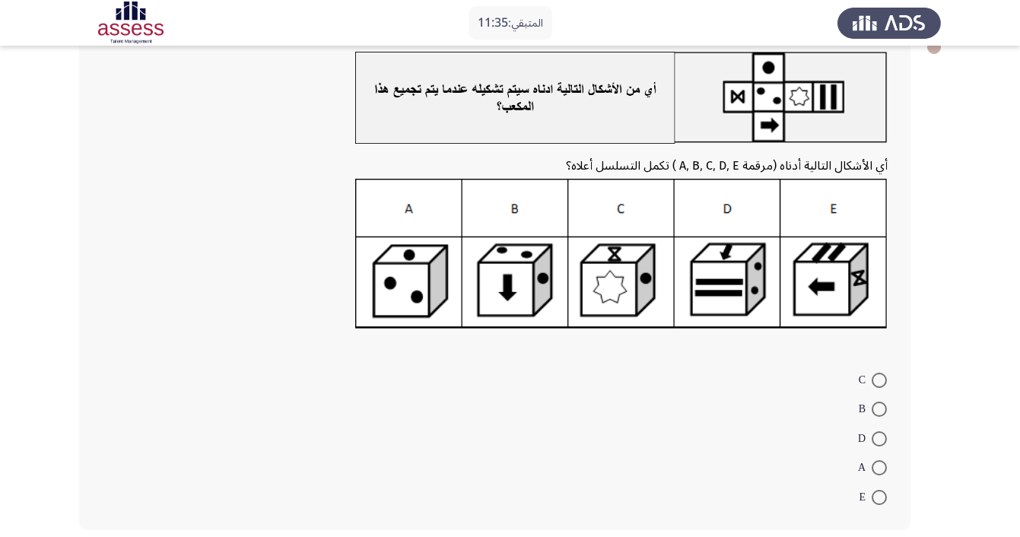
scroll to position [95, 0]
click at [879, 467] on span at bounding box center [878, 467] width 15 height 15
click at [879, 467] on input "A" at bounding box center [878, 467] width 15 height 15
radio input "true"
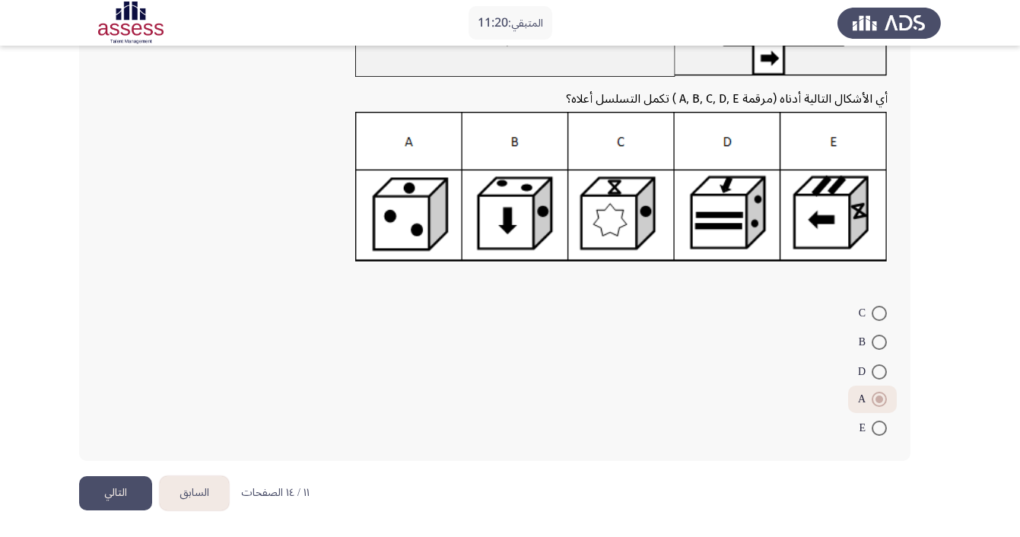
scroll to position [164, 0]
click at [140, 497] on button "التالي" at bounding box center [115, 493] width 73 height 34
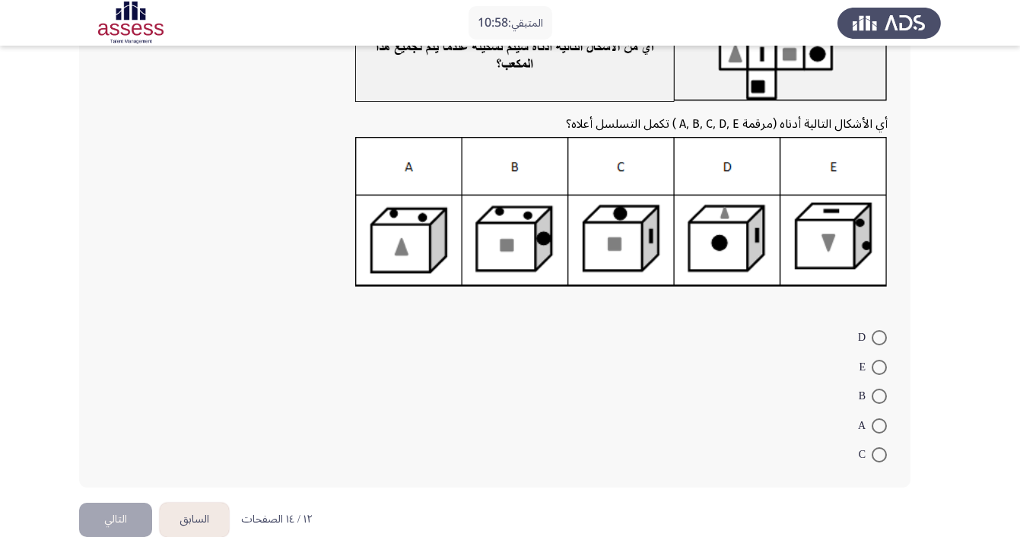
scroll to position [148, 0]
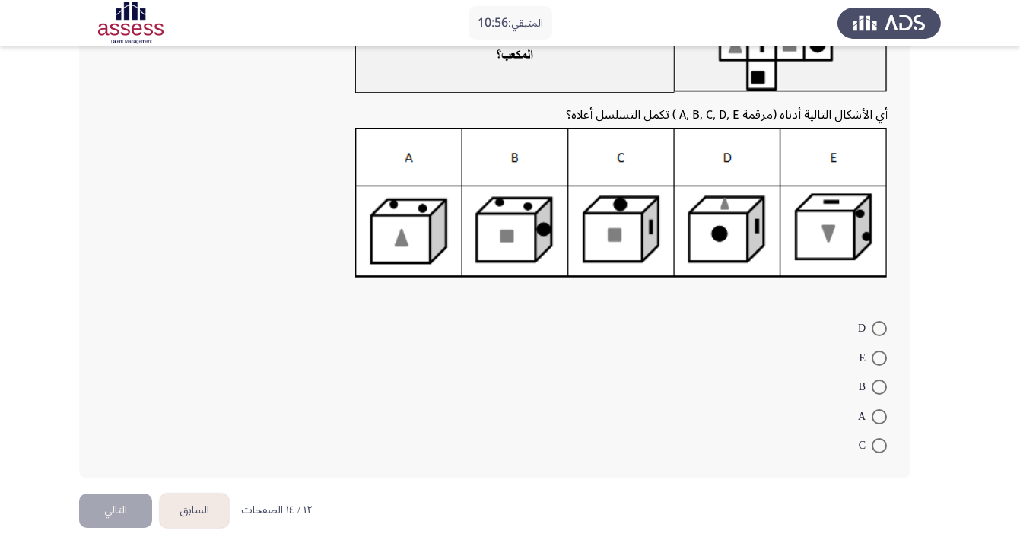
click at [877, 390] on span at bounding box center [878, 386] width 15 height 15
click at [877, 390] on input "B" at bounding box center [878, 386] width 15 height 15
radio input "true"
click at [134, 500] on button "التالي" at bounding box center [115, 509] width 73 height 34
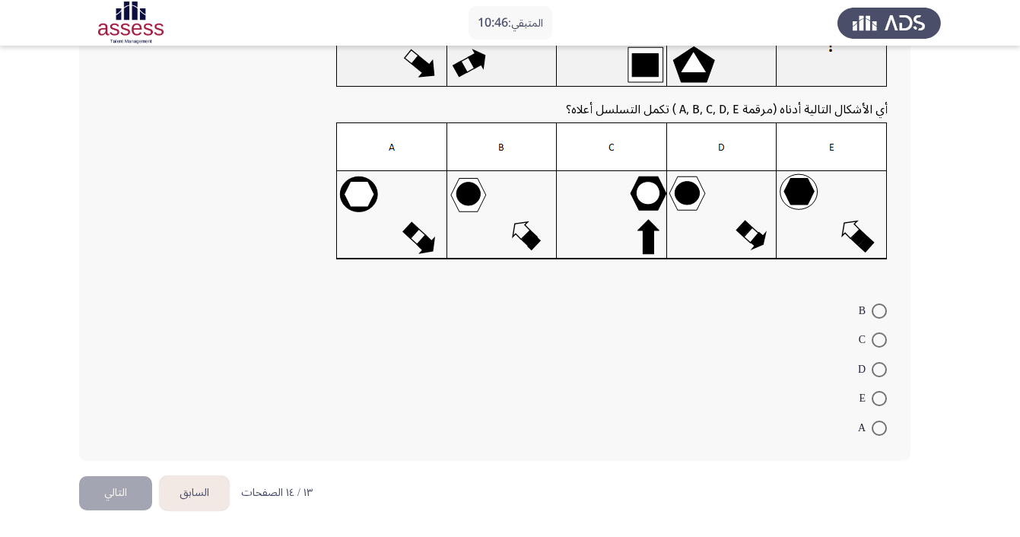
scroll to position [151, 0]
click at [881, 426] on span at bounding box center [878, 428] width 15 height 15
click at [881, 426] on input "A" at bounding box center [878, 428] width 15 height 15
radio input "true"
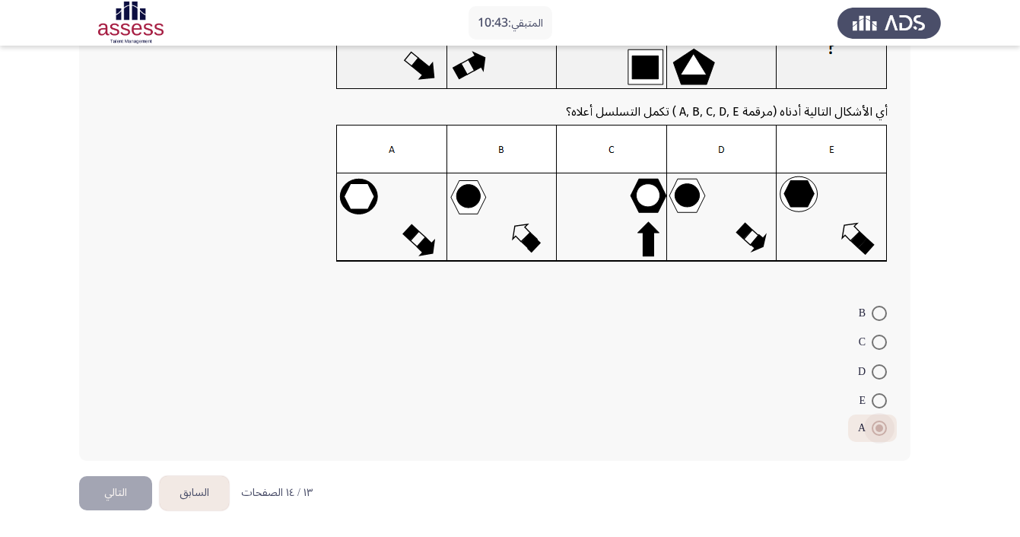
scroll to position [148, 0]
click at [125, 488] on button "التالي" at bounding box center [115, 493] width 73 height 34
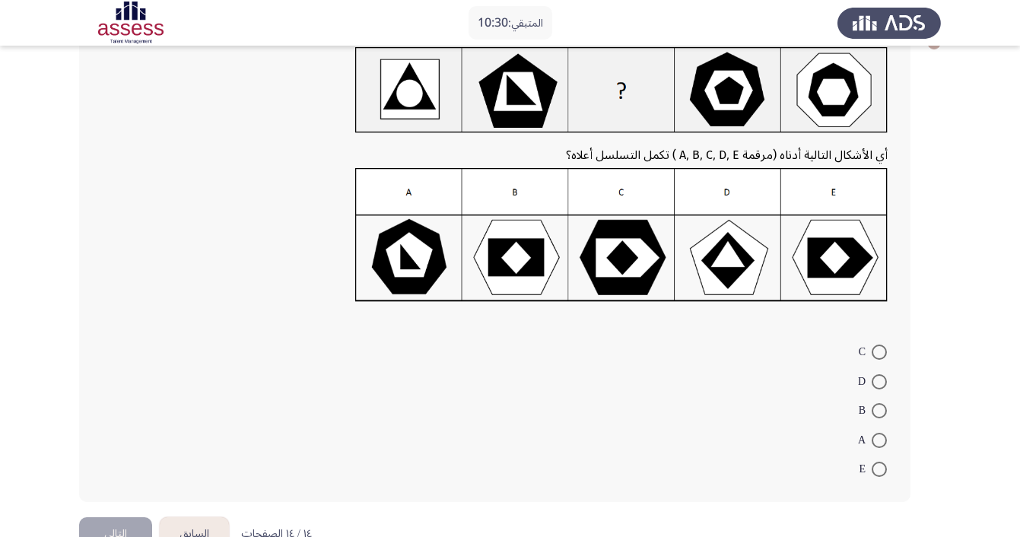
scroll to position [103, 0]
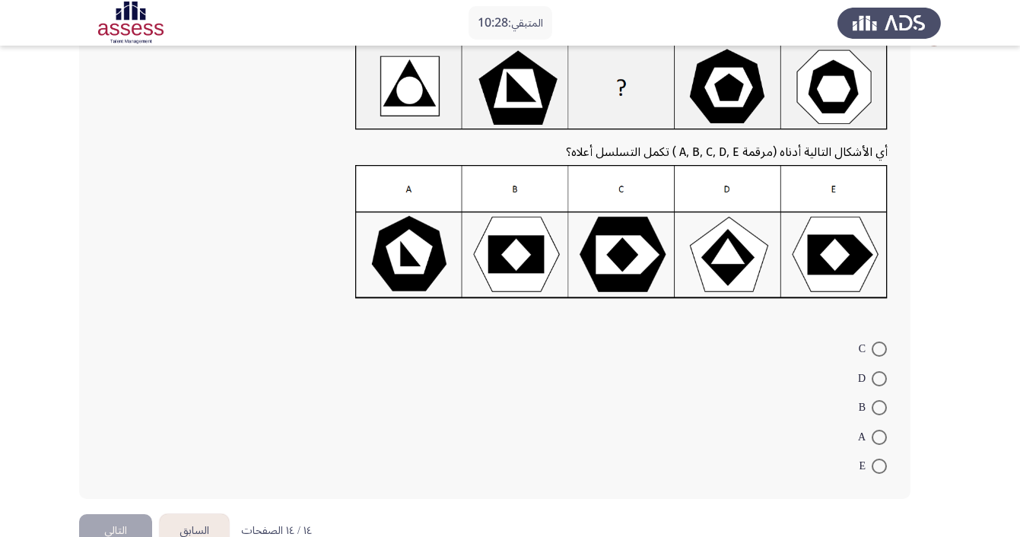
click at [883, 414] on span at bounding box center [878, 407] width 15 height 15
click at [883, 414] on input "B" at bounding box center [878, 407] width 15 height 15
radio input "true"
click at [119, 523] on button "التالي" at bounding box center [115, 530] width 73 height 34
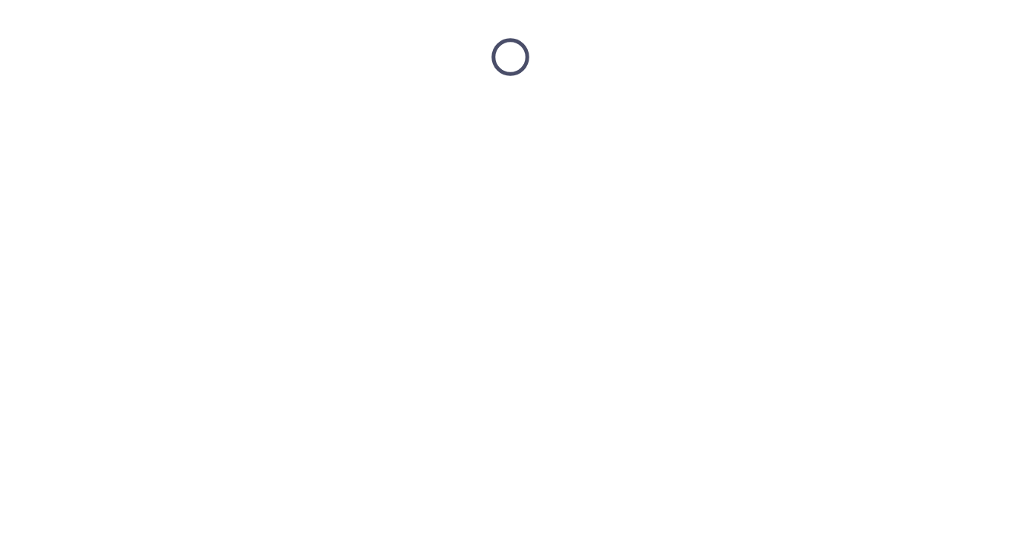
scroll to position [0, 0]
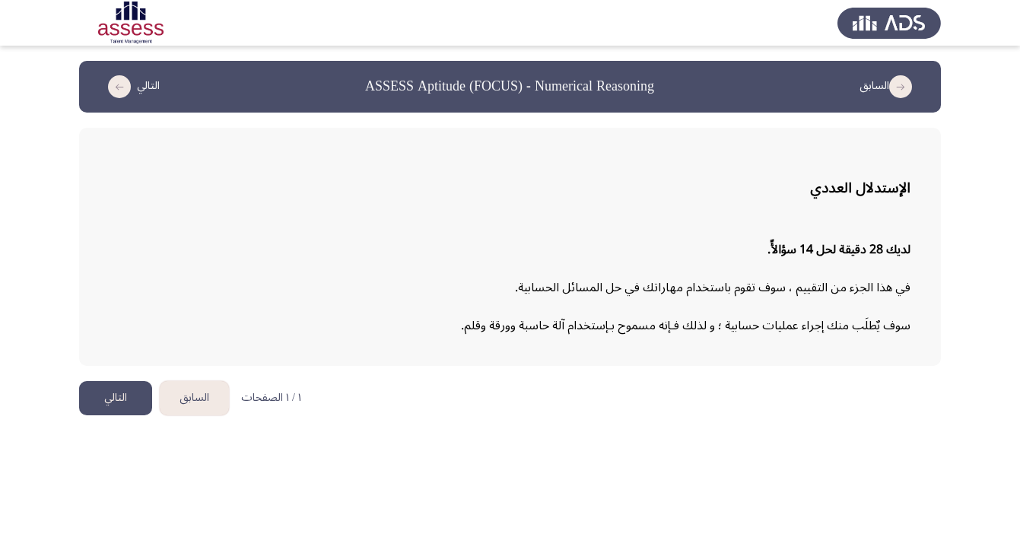
click at [106, 395] on button "التالي" at bounding box center [115, 398] width 73 height 34
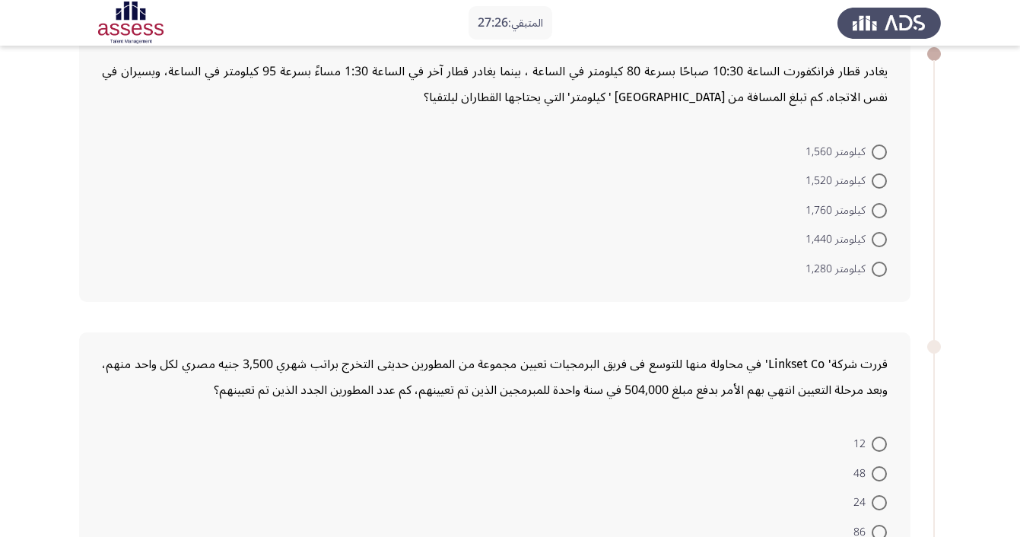
scroll to position [105, 0]
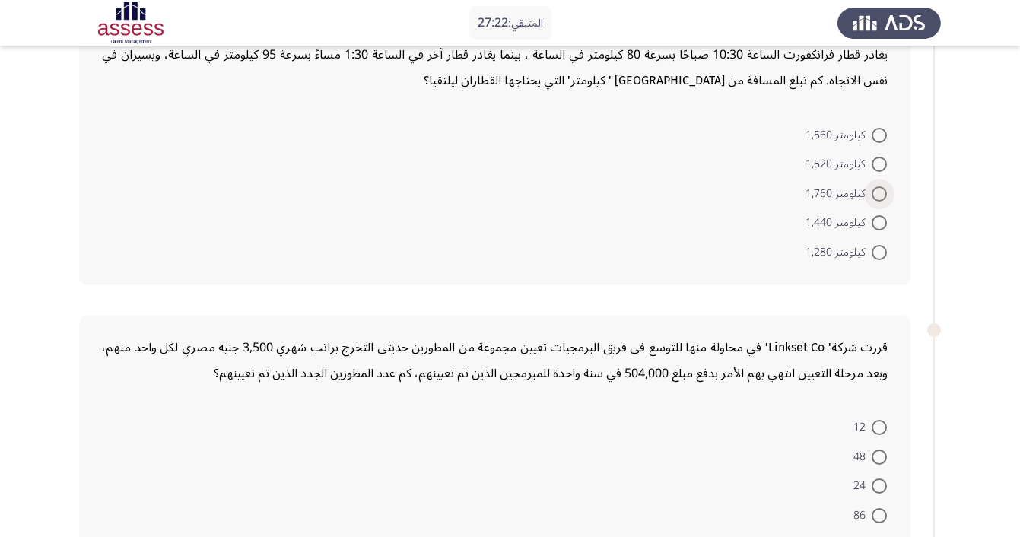
click at [878, 196] on span at bounding box center [878, 193] width 15 height 15
click at [878, 196] on input "كيلومتر 1,760" at bounding box center [878, 193] width 15 height 15
radio input "true"
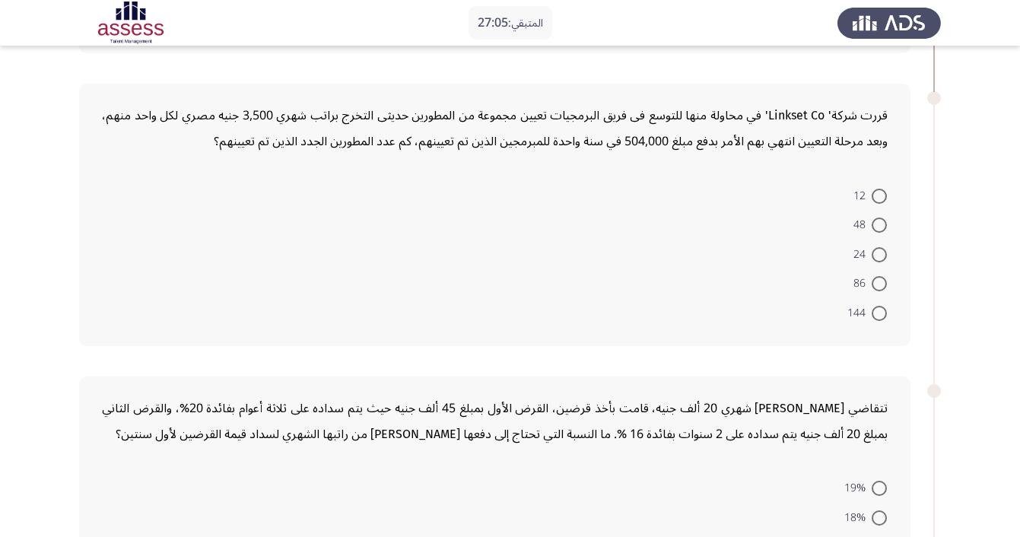
scroll to position [335, 0]
drag, startPoint x: 626, startPoint y: 147, endPoint x: 676, endPoint y: 147, distance: 50.2
click at [676, 147] on div "قررت شركة' Linkset Co' في محاولة منها للتوسع فى فريق البرمجيات تعيين مجموعة من …" at bounding box center [494, 129] width 785 height 52
click at [866, 198] on span "12" at bounding box center [862, 196] width 18 height 18
click at [871, 198] on input "12" at bounding box center [878, 196] width 15 height 15
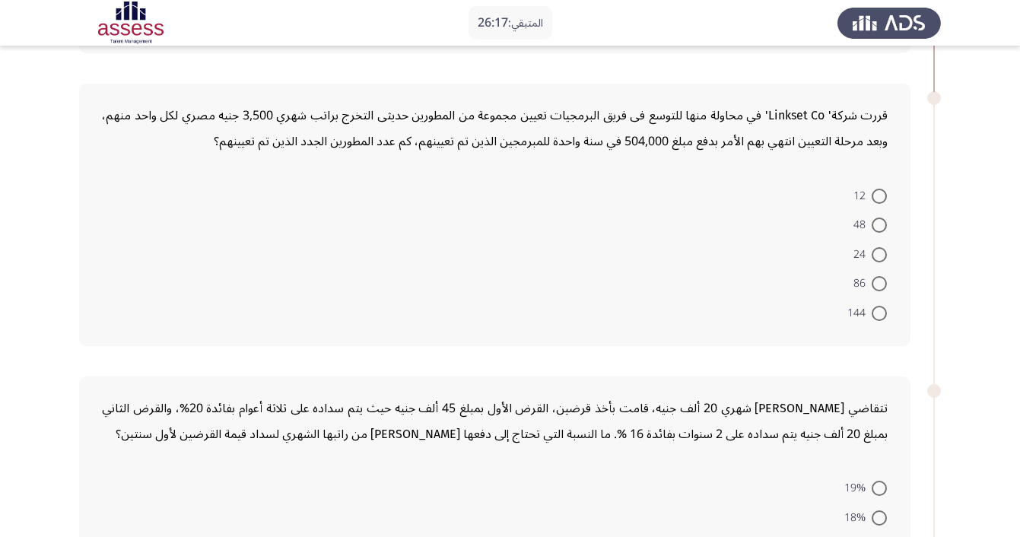
radio input "true"
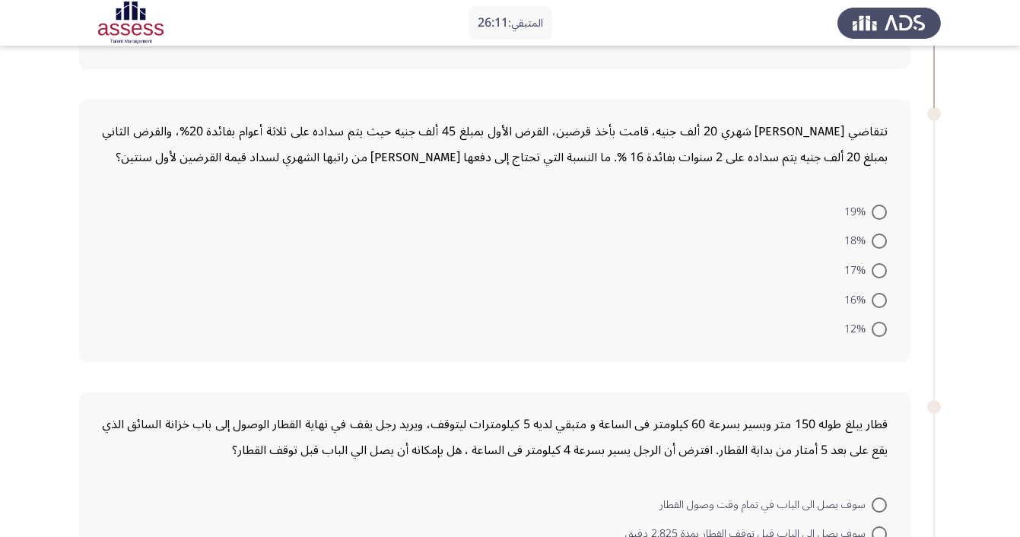
scroll to position [609, 0]
drag, startPoint x: 252, startPoint y: 126, endPoint x: 227, endPoint y: 132, distance: 26.6
click at [227, 132] on div "تتقاضي [PERSON_NAME] شهري 20 ألف جنيه، قامت بأخذ قرضين، القرض الأول بمبلغ 45 أل…" at bounding box center [494, 145] width 785 height 52
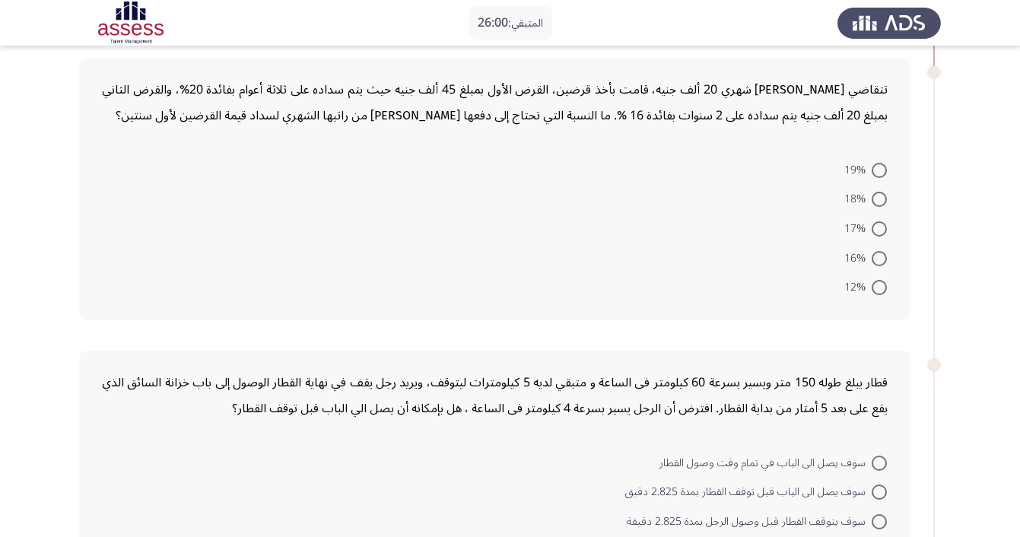
scroll to position [651, 0]
click at [879, 283] on span at bounding box center [878, 287] width 15 height 15
click at [879, 283] on input "12%" at bounding box center [878, 287] width 15 height 15
radio input "true"
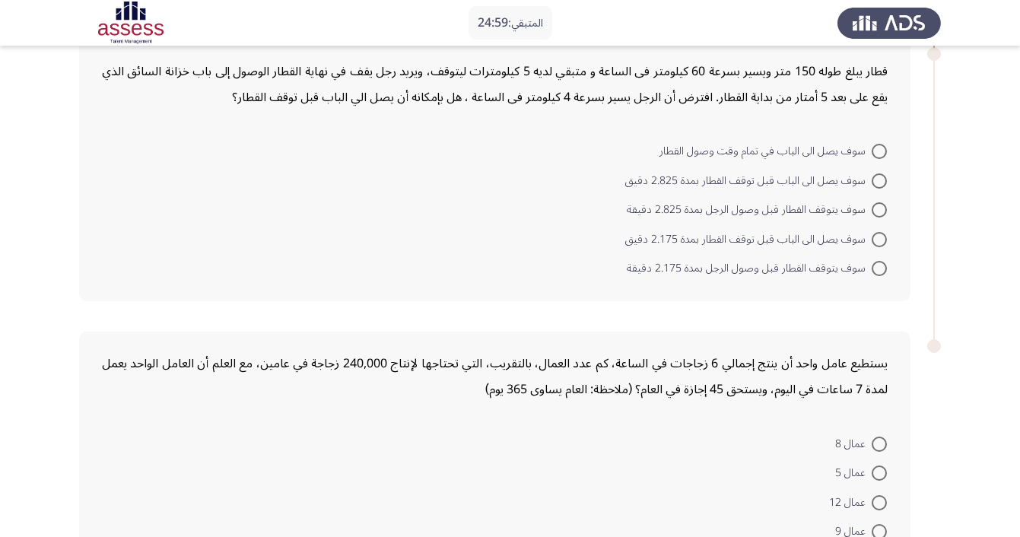
scroll to position [953, 0]
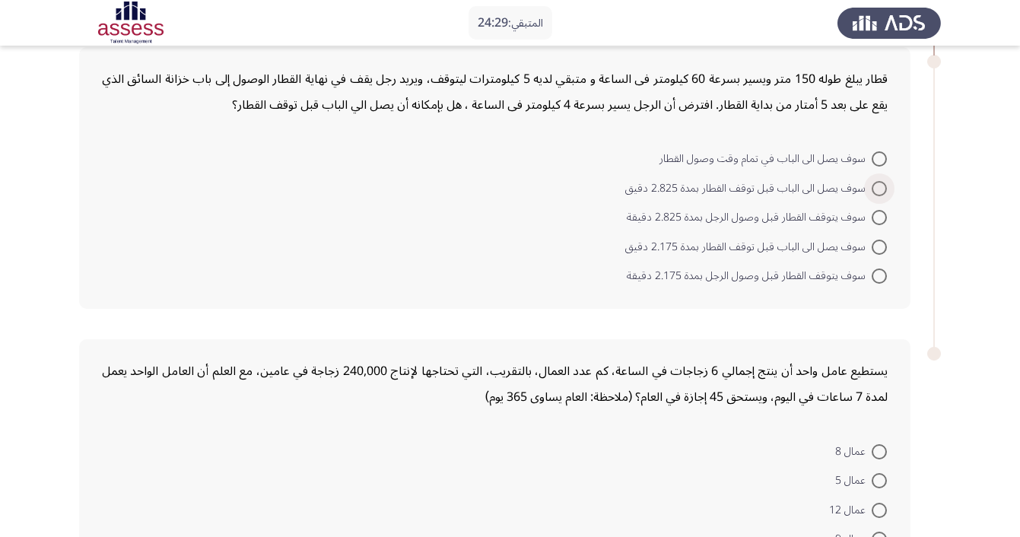
click at [874, 191] on span at bounding box center [878, 188] width 15 height 15
click at [874, 191] on input "سوف يصل الى الباب قبل توقف القطار بمدة 2.825 دقيق" at bounding box center [878, 188] width 15 height 15
radio input "true"
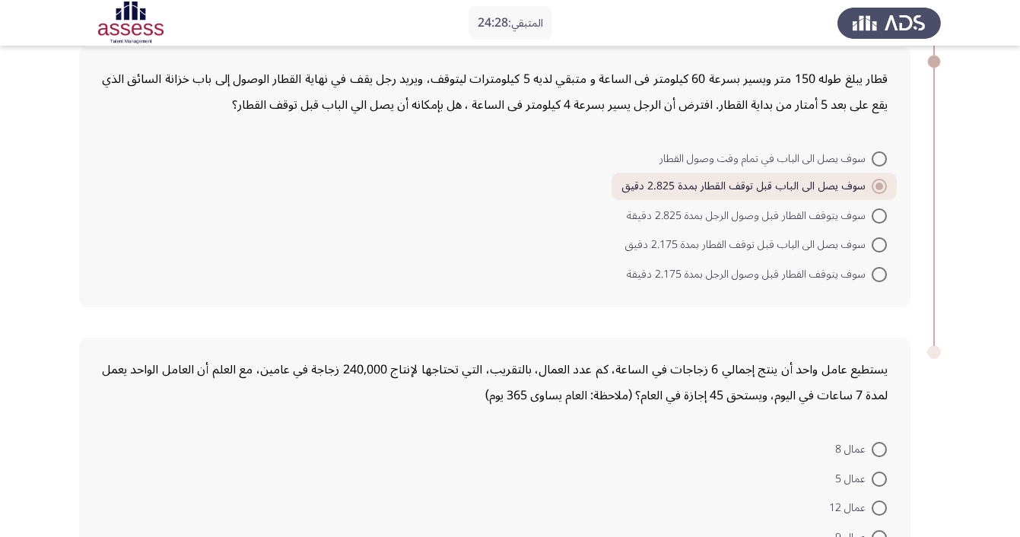
click at [874, 157] on span at bounding box center [878, 158] width 15 height 15
click at [874, 157] on input "سوف يصل الى الباب في تمام وقت وصول القطار" at bounding box center [878, 158] width 15 height 15
radio input "true"
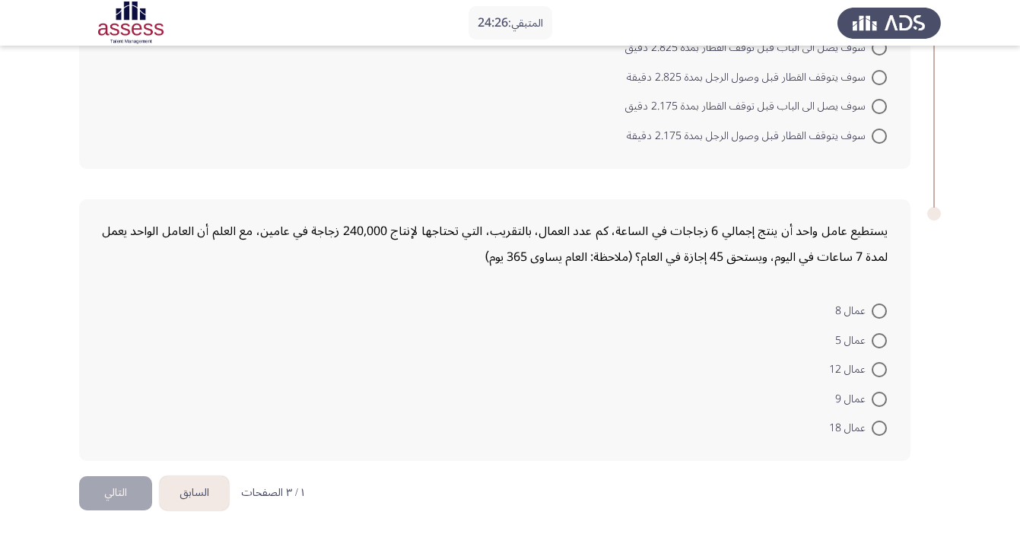
scroll to position [1093, 0]
drag, startPoint x: 337, startPoint y: 230, endPoint x: 392, endPoint y: 232, distance: 55.5
click at [392, 232] on div "يستطيع عامل واحد أن ينتج إجمالي 6 زجاجات في الساعة، كم عدد العمال، بالتقريب، ال…" at bounding box center [494, 244] width 785 height 52
click at [878, 364] on span at bounding box center [878, 369] width 15 height 15
click at [878, 364] on input "عمال 12" at bounding box center [878, 369] width 15 height 15
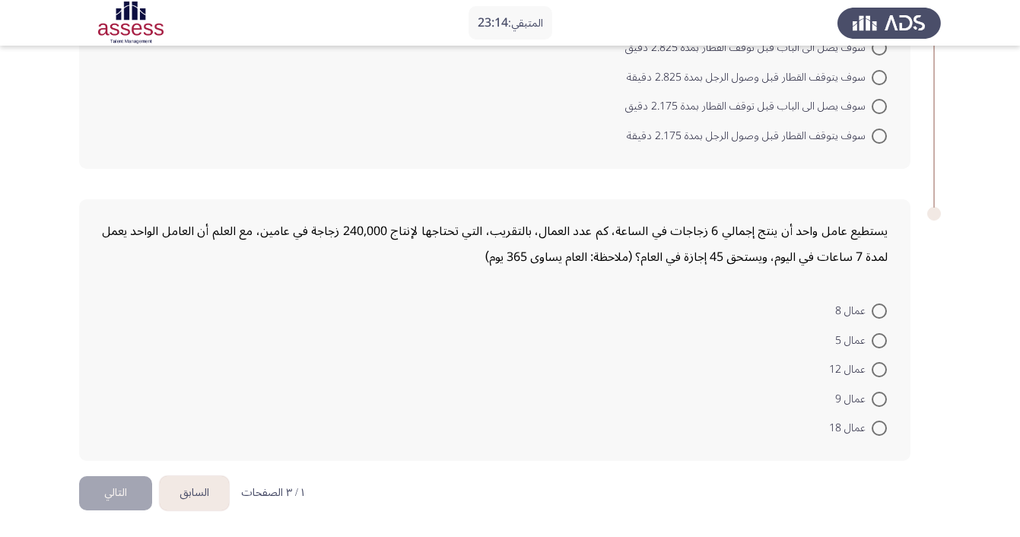
radio input "true"
click at [116, 484] on button "التالي" at bounding box center [115, 493] width 73 height 34
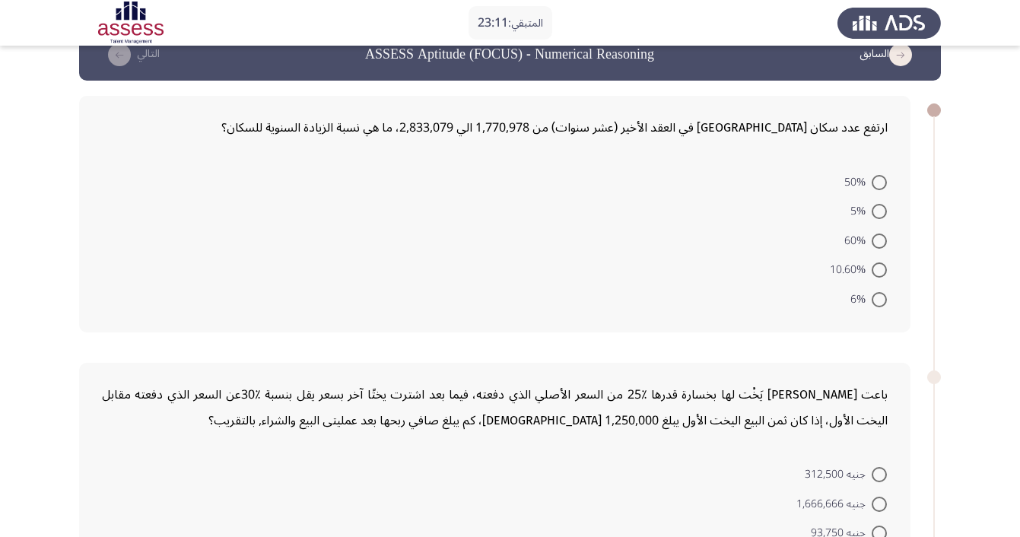
scroll to position [33, 0]
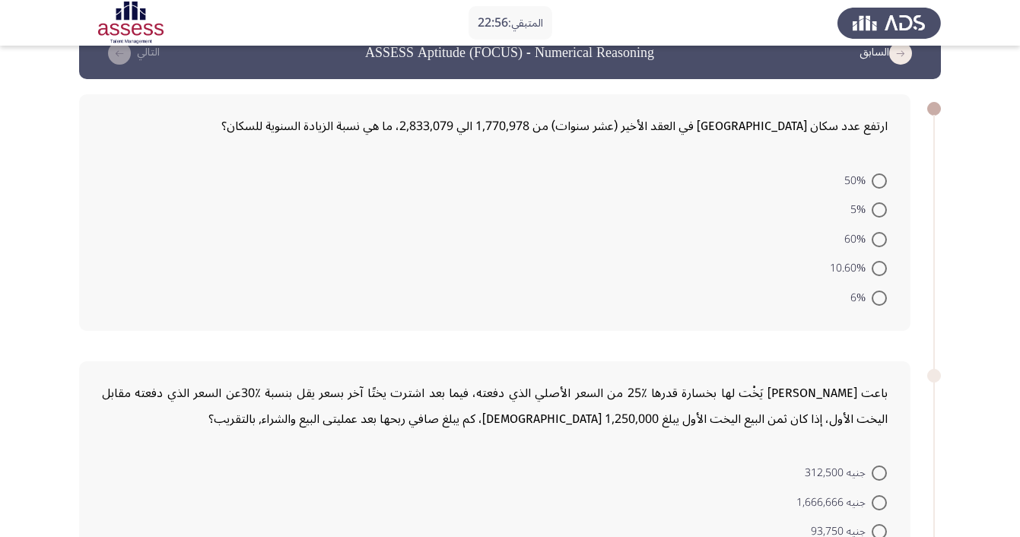
click at [879, 240] on span at bounding box center [878, 239] width 15 height 15
click at [879, 240] on input "60%" at bounding box center [878, 239] width 15 height 15
radio input "true"
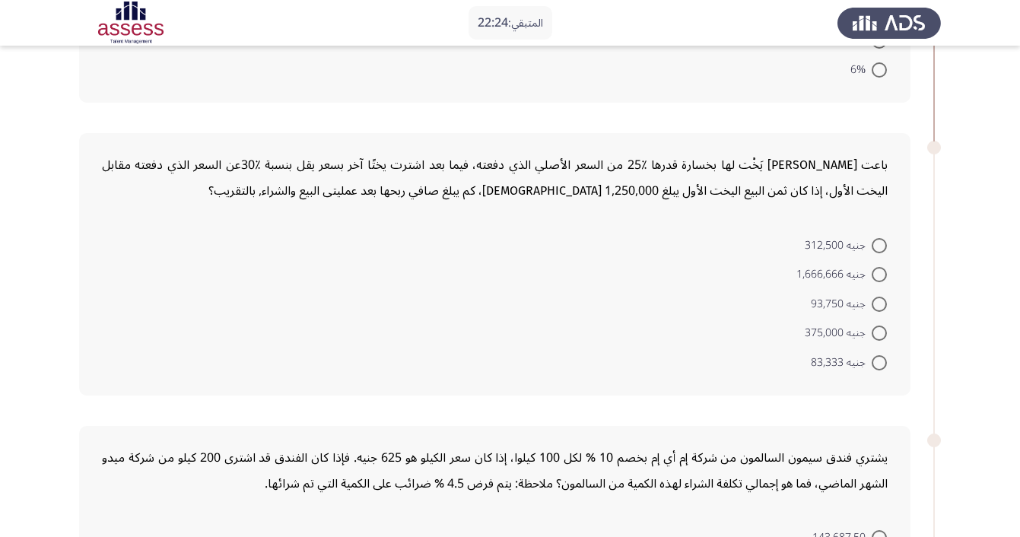
scroll to position [262, 0]
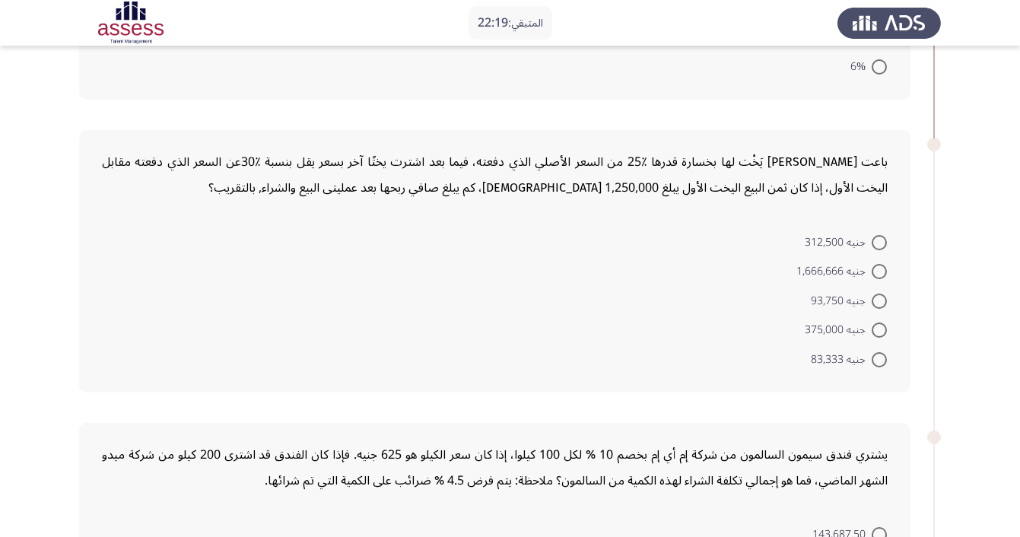
click at [878, 307] on span at bounding box center [878, 301] width 15 height 15
click at [878, 307] on input "جنيه 93,750" at bounding box center [878, 301] width 15 height 15
radio input "true"
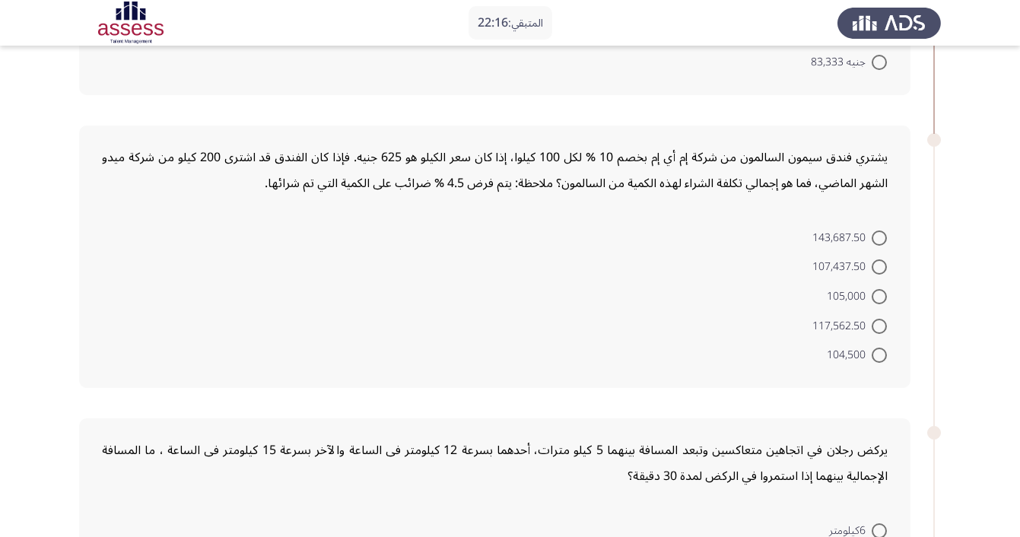
scroll to position [558, 0]
click at [876, 325] on span at bounding box center [878, 325] width 15 height 15
click at [876, 325] on input "117,562.50" at bounding box center [878, 325] width 15 height 15
radio input "true"
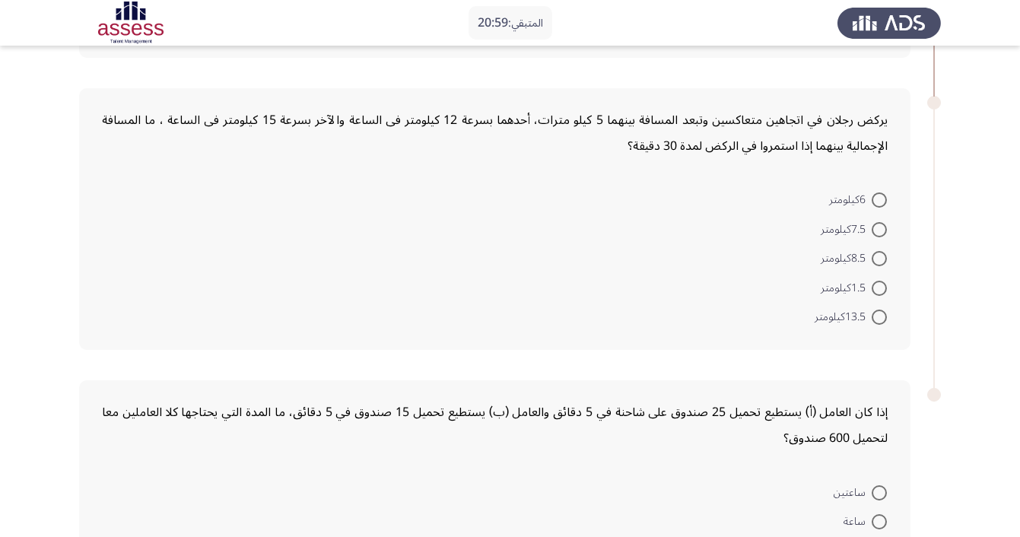
scroll to position [886, 0]
click at [884, 319] on span at bounding box center [878, 316] width 15 height 15
click at [884, 319] on input "13.5كيلومتر" at bounding box center [878, 316] width 15 height 15
radio input "true"
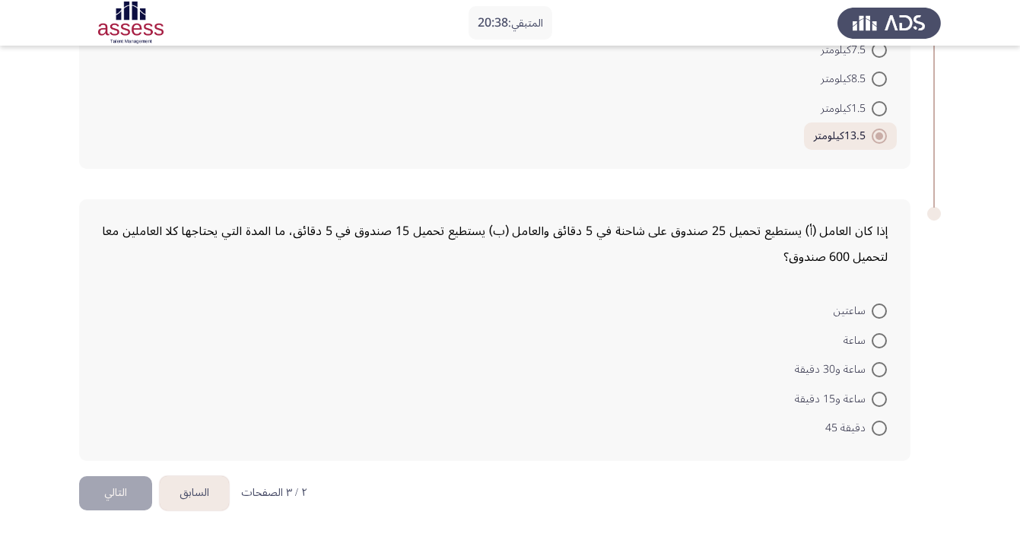
scroll to position [1068, 0]
click at [880, 373] on span at bounding box center [878, 369] width 15 height 15
click at [880, 373] on input "ساعة و30 دقيقة" at bounding box center [878, 369] width 15 height 15
radio input "true"
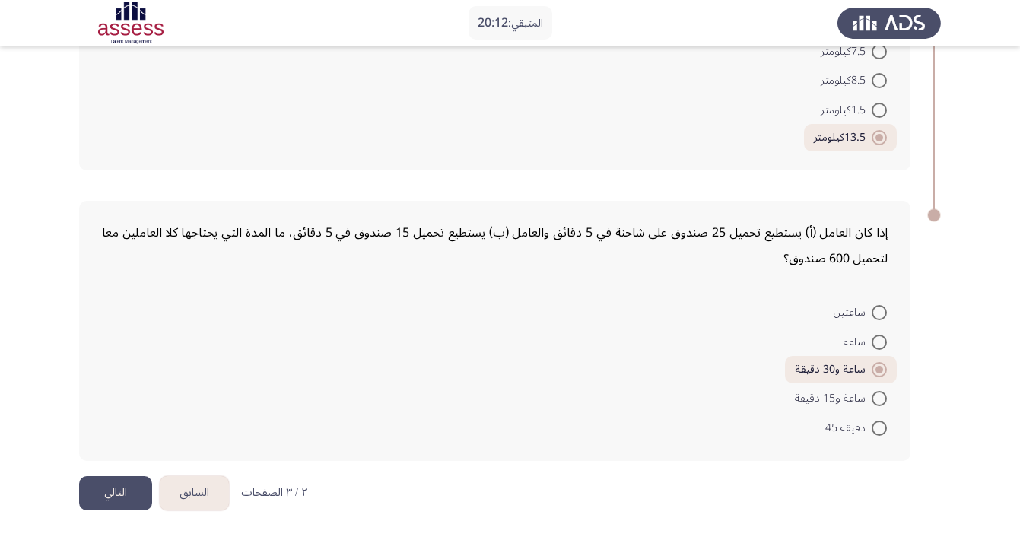
click at [131, 482] on button "التالي" at bounding box center [115, 493] width 73 height 34
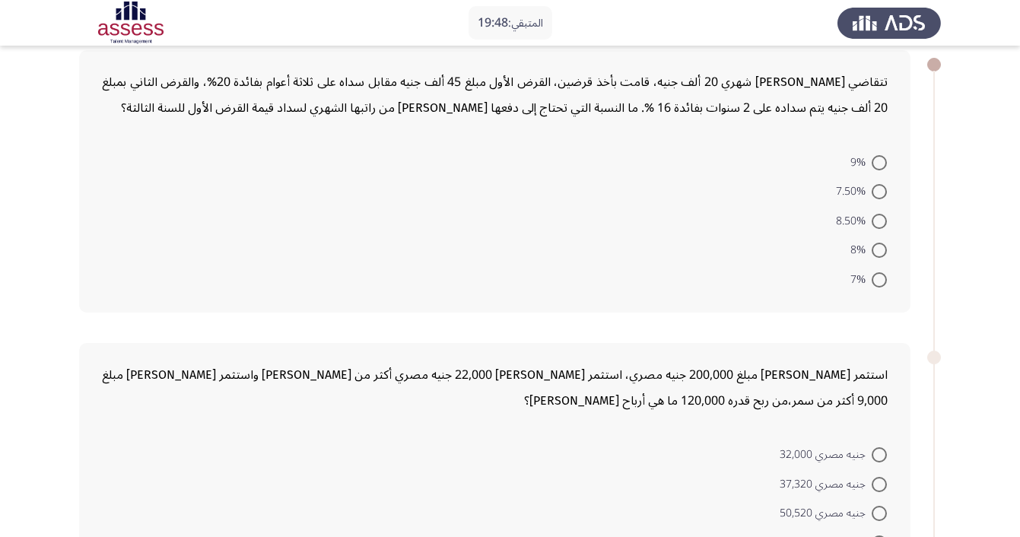
scroll to position [78, 0]
click at [878, 249] on span at bounding box center [878, 250] width 15 height 15
click at [878, 249] on input "8%" at bounding box center [878, 250] width 15 height 15
radio input "true"
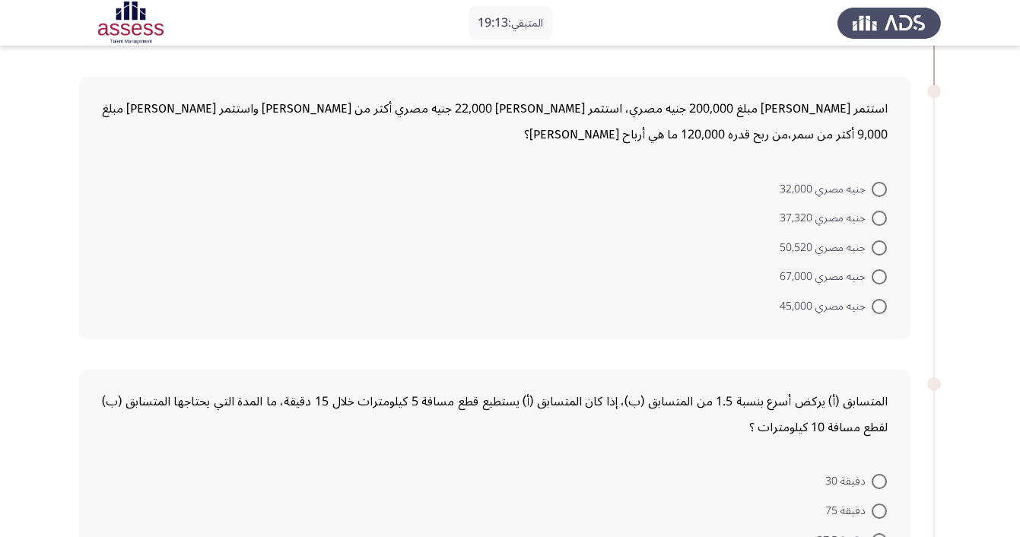
scroll to position [341, 0]
click at [879, 277] on span at bounding box center [878, 276] width 15 height 15
click at [879, 277] on input "جنيه مصري 67,000" at bounding box center [878, 276] width 15 height 15
radio input "true"
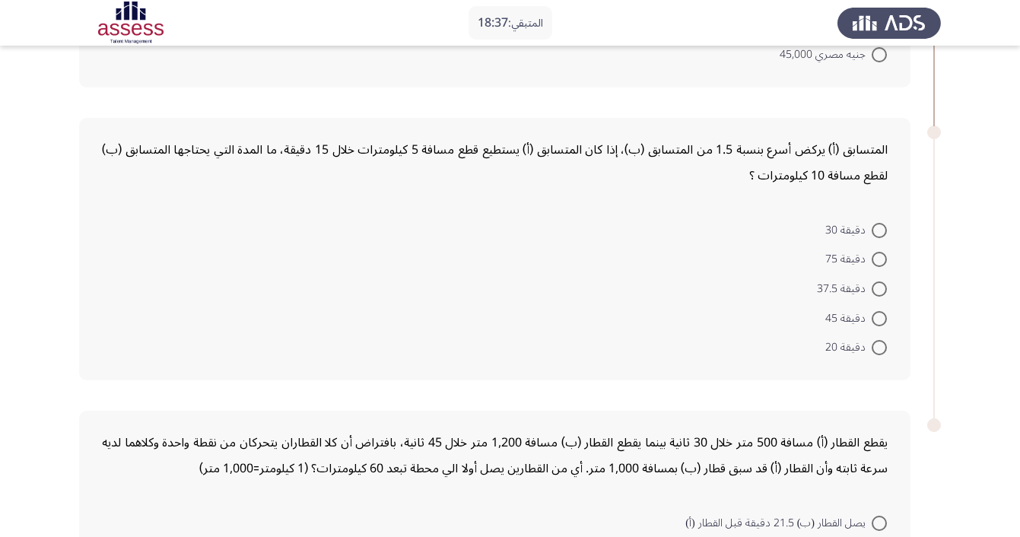
scroll to position [593, 0]
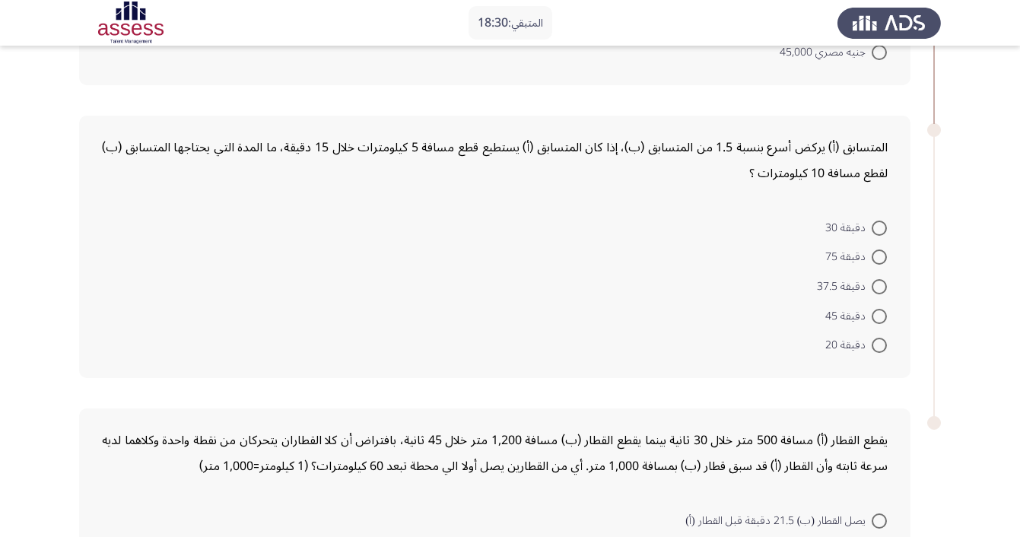
click at [881, 236] on span at bounding box center [878, 228] width 15 height 15
click at [881, 236] on input "دقيقة 30" at bounding box center [878, 228] width 15 height 15
radio input "true"
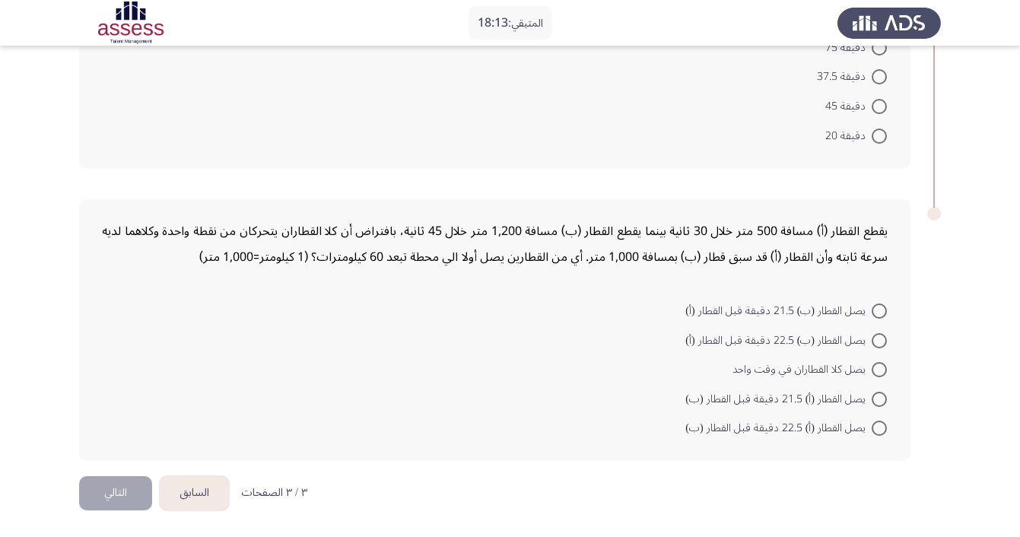
scroll to position [803, 0]
click at [874, 342] on span at bounding box center [878, 340] width 15 height 15
click at [874, 342] on input "يصل القطار (ب) 22.5 دقيقة قبل القطار (أ)" at bounding box center [878, 340] width 15 height 15
radio input "true"
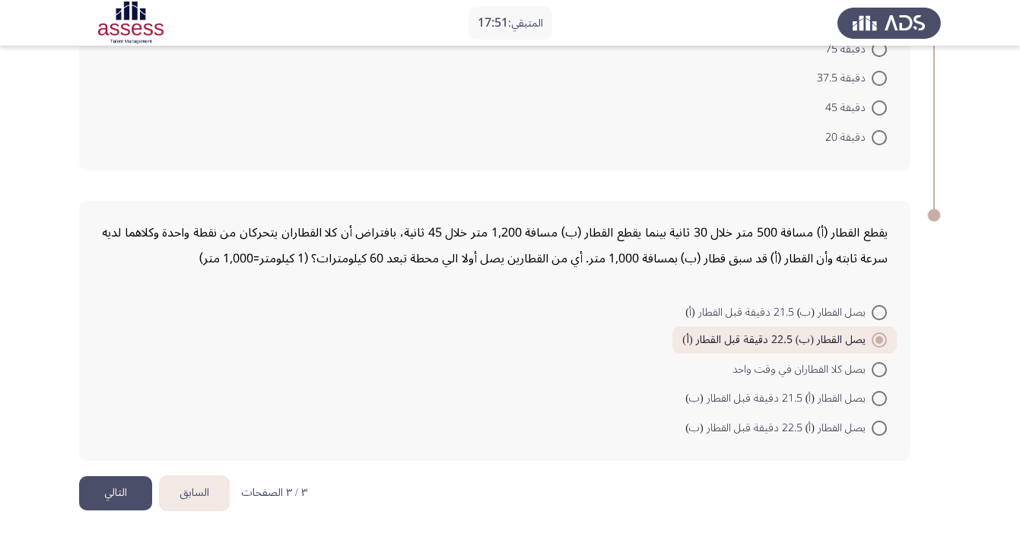
click at [122, 488] on button "التالي" at bounding box center [115, 493] width 73 height 34
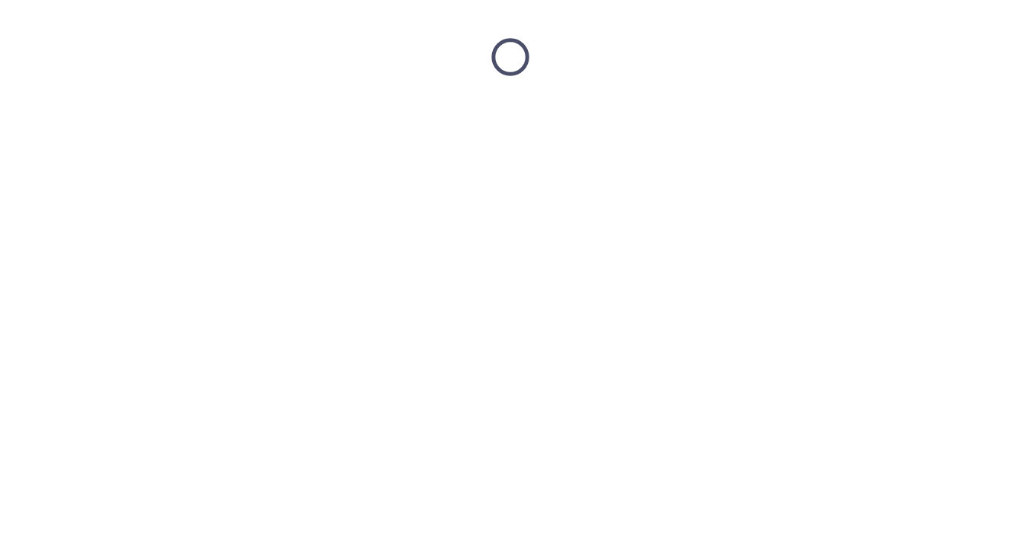
scroll to position [0, 0]
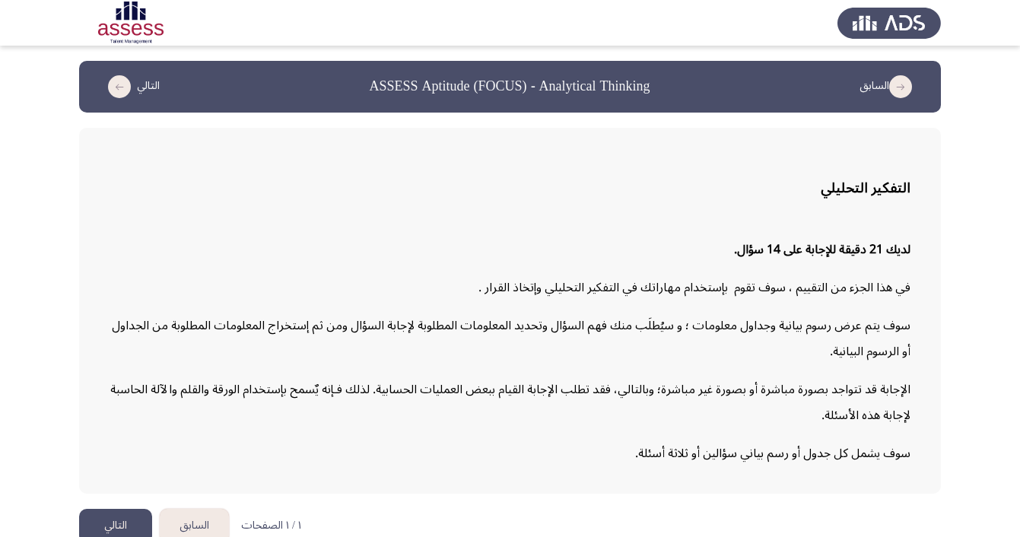
click at [124, 518] on button "التالي" at bounding box center [115, 526] width 73 height 34
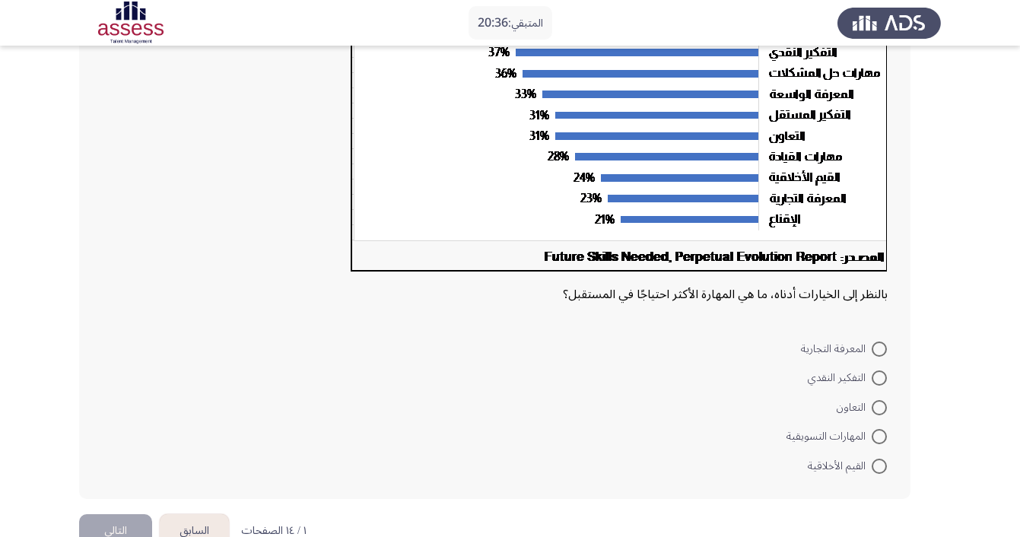
scroll to position [274, 0]
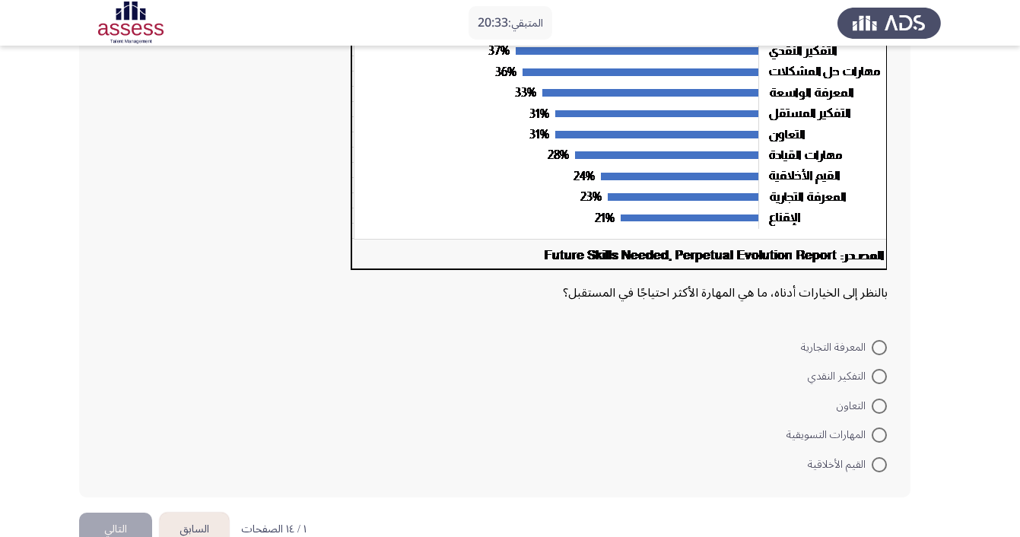
click at [871, 441] on span "المهارات التسويقية" at bounding box center [828, 435] width 85 height 18
click at [871, 441] on input "المهارات التسويقية" at bounding box center [878, 434] width 15 height 15
radio input "true"
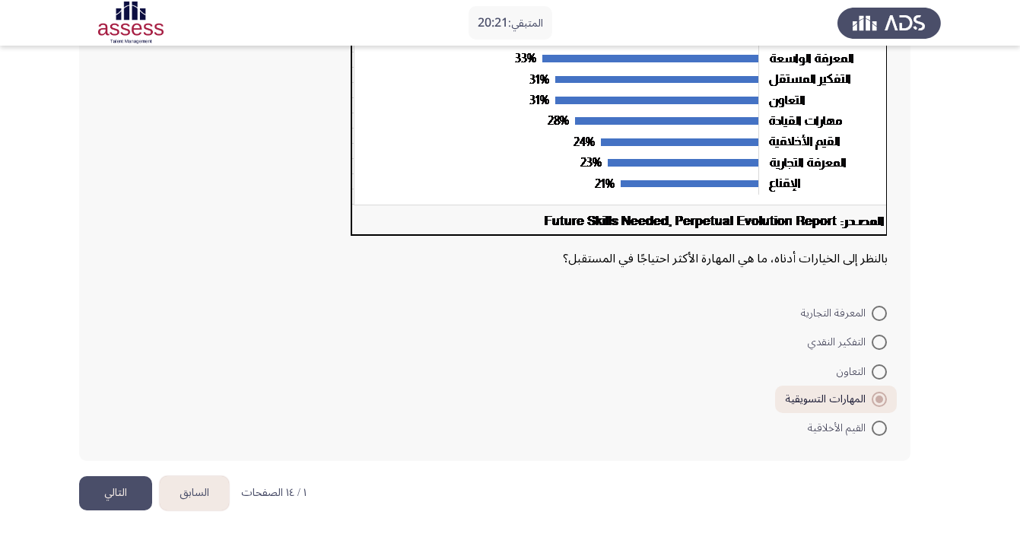
scroll to position [310, 0]
click at [106, 500] on button "التالي" at bounding box center [115, 493] width 73 height 34
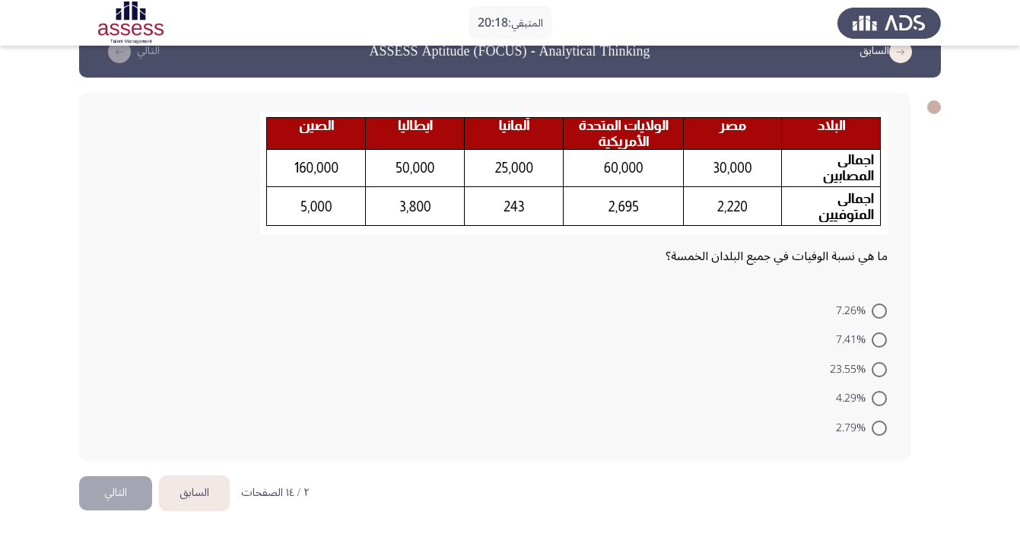
scroll to position [37, 0]
click at [884, 373] on span at bounding box center [878, 369] width 15 height 15
click at [884, 373] on input "23.55%" at bounding box center [878, 369] width 15 height 15
radio input "true"
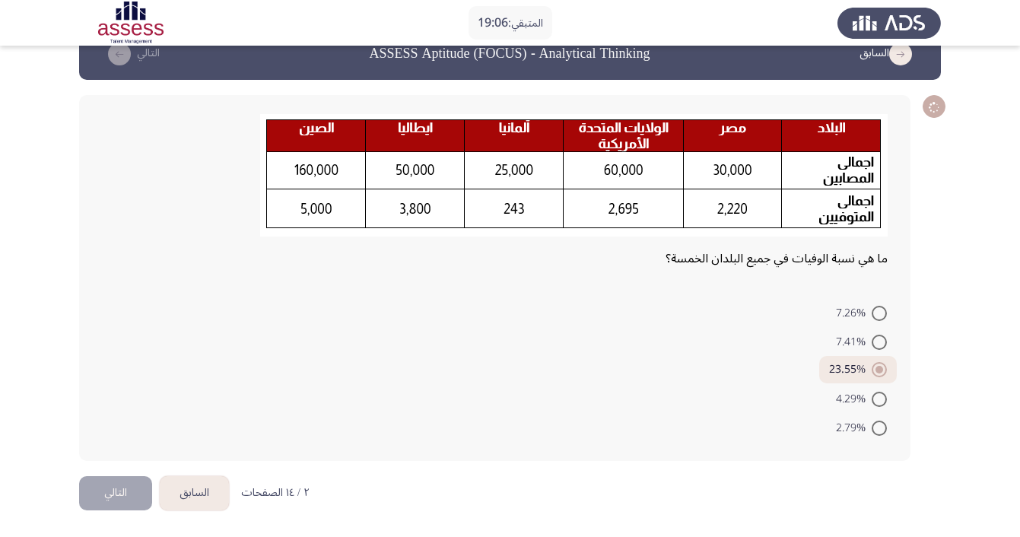
scroll to position [35, 0]
click at [117, 500] on button "التالي" at bounding box center [115, 493] width 73 height 34
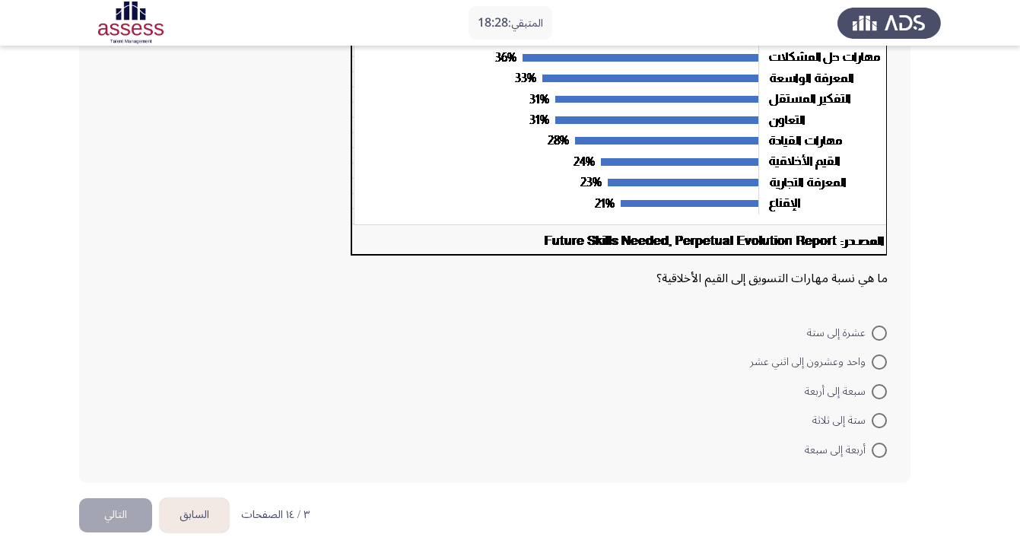
scroll to position [288, 0]
click at [873, 335] on span at bounding box center [878, 332] width 15 height 15
click at [873, 335] on input "عشرة إلى ستة" at bounding box center [878, 332] width 15 height 15
radio input "true"
click at [128, 512] on button "التالي" at bounding box center [115, 513] width 73 height 34
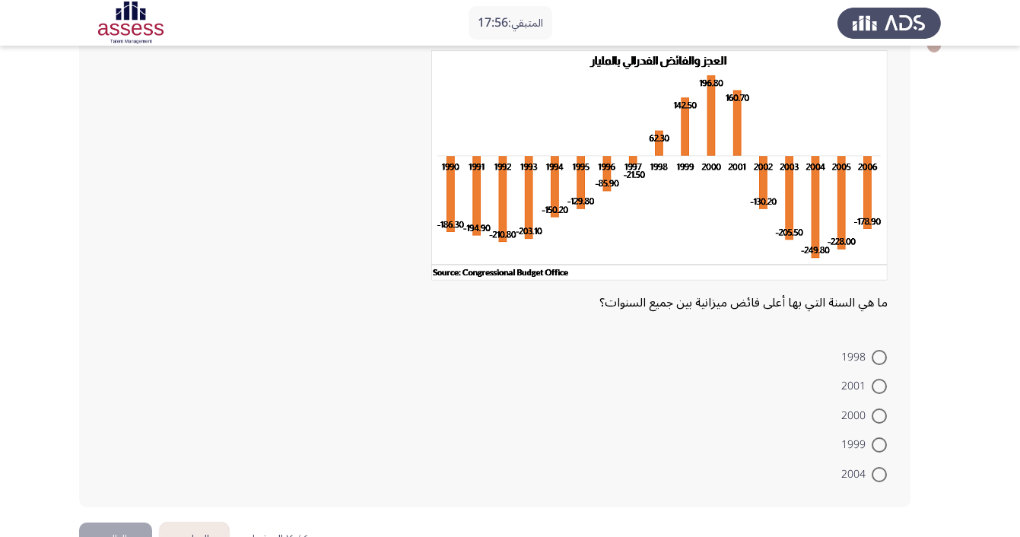
scroll to position [93, 0]
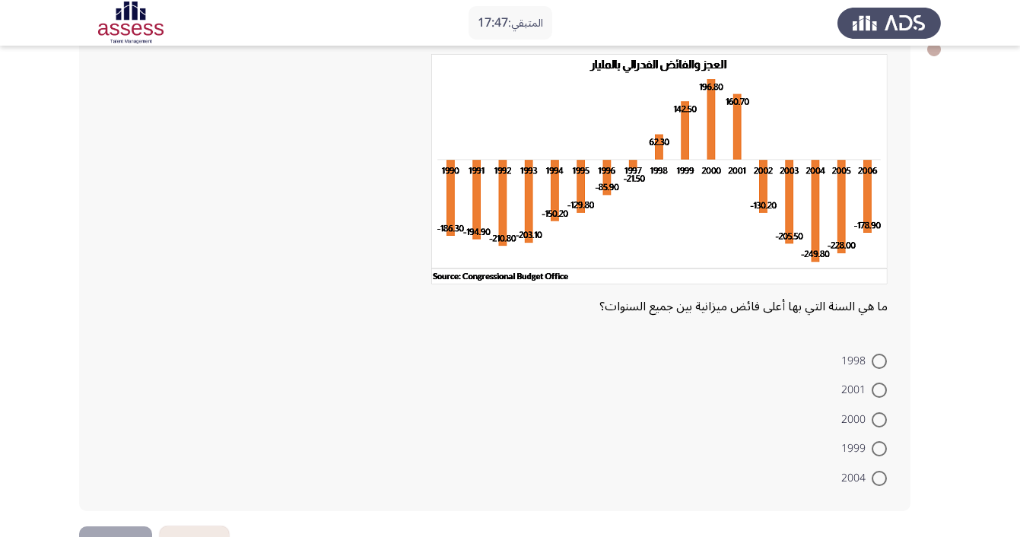
click at [883, 427] on span at bounding box center [878, 419] width 15 height 15
click at [883, 427] on input "2000" at bounding box center [878, 419] width 15 height 15
radio input "true"
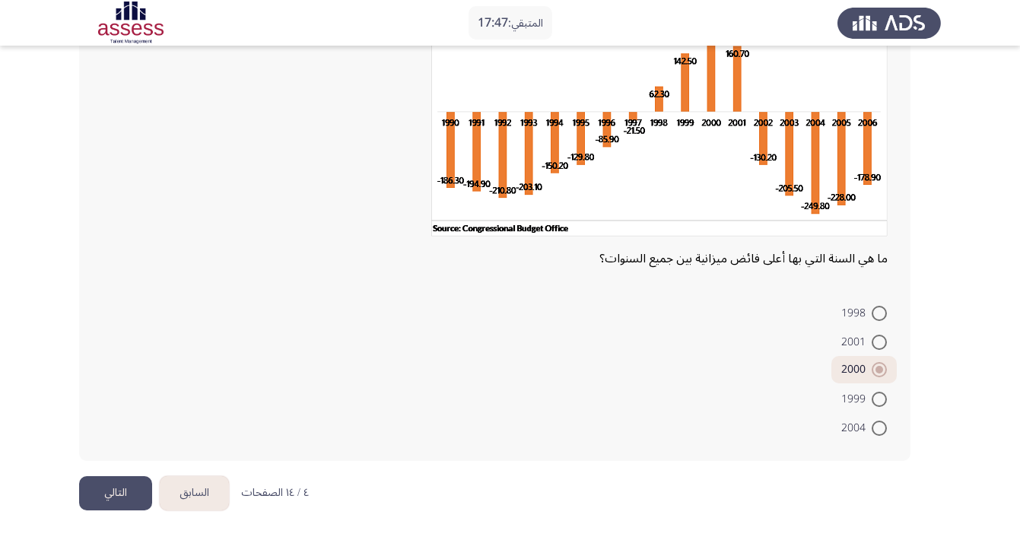
scroll to position [143, 0]
click at [120, 485] on button "التالي" at bounding box center [115, 493] width 73 height 34
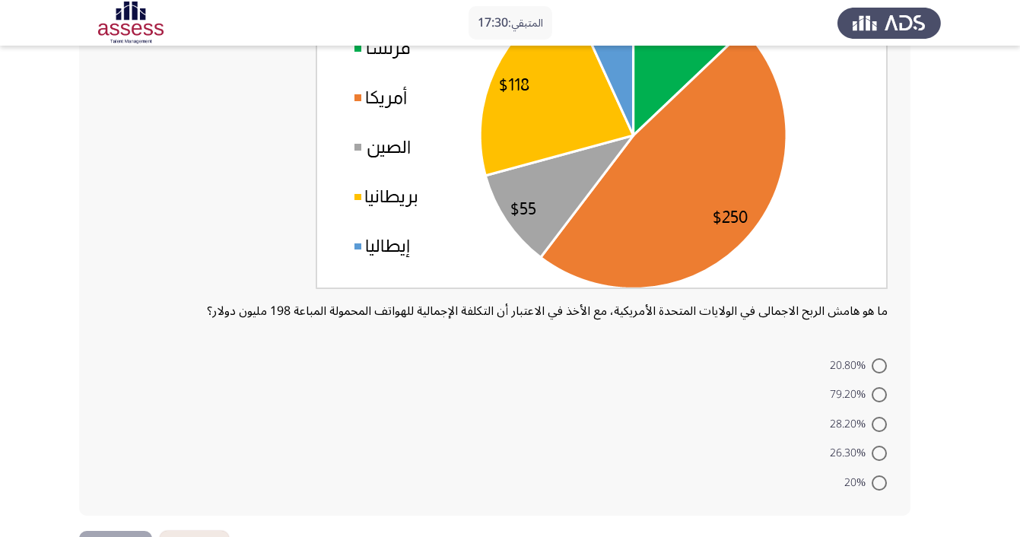
scroll to position [207, 0]
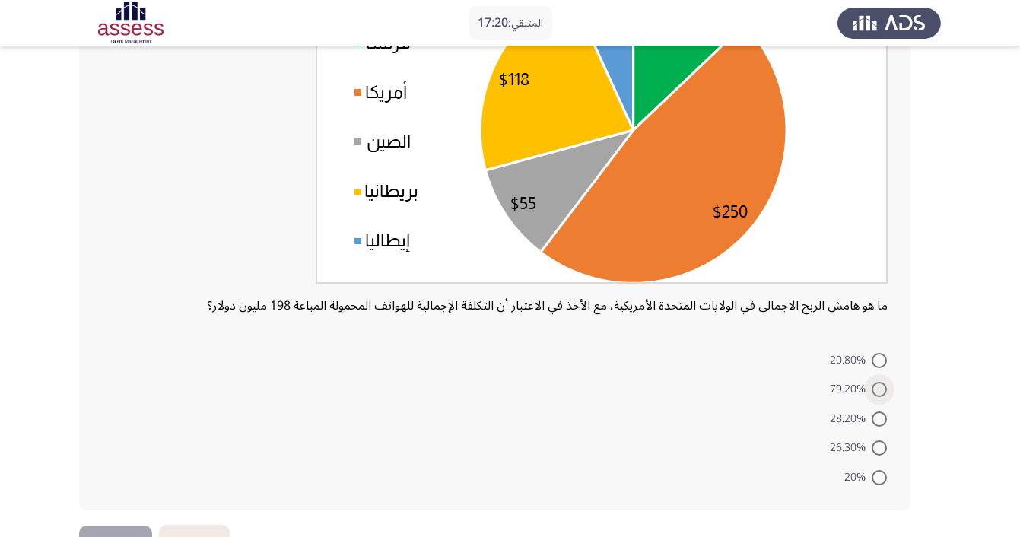
click at [881, 394] on span at bounding box center [878, 389] width 15 height 15
click at [881, 394] on input "79.20%" at bounding box center [878, 389] width 15 height 15
radio input "true"
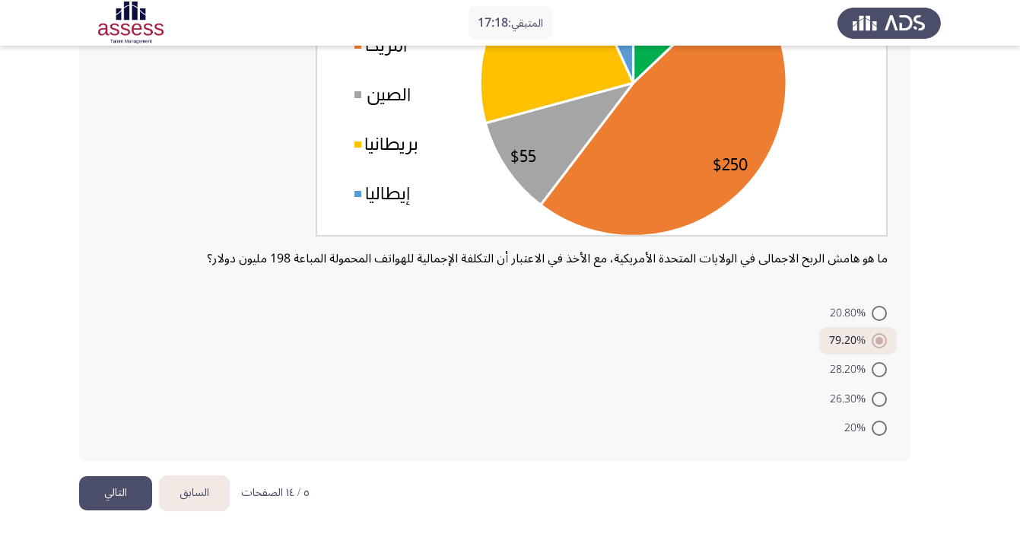
scroll to position [256, 0]
click at [129, 490] on button "التالي" at bounding box center [115, 493] width 73 height 34
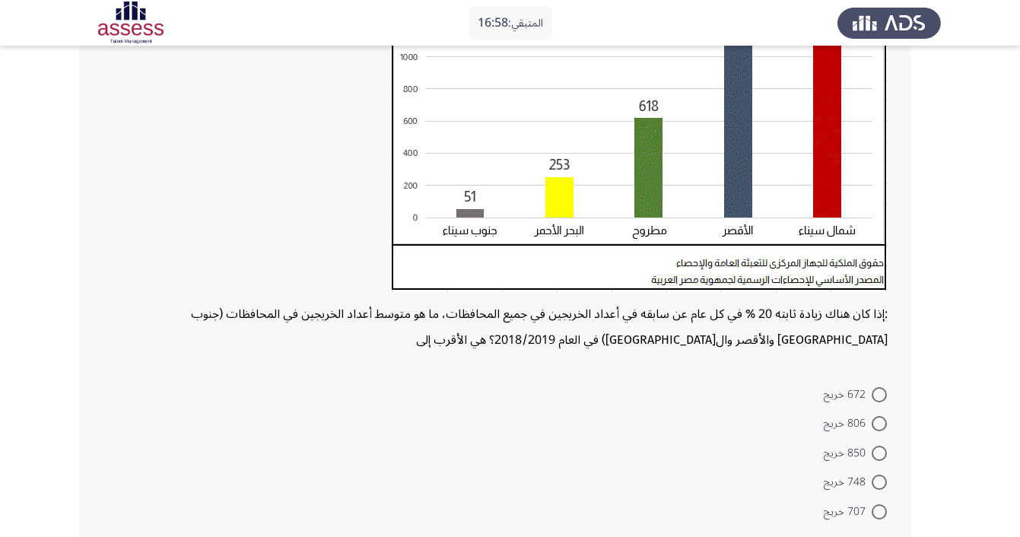
scroll to position [288, 0]
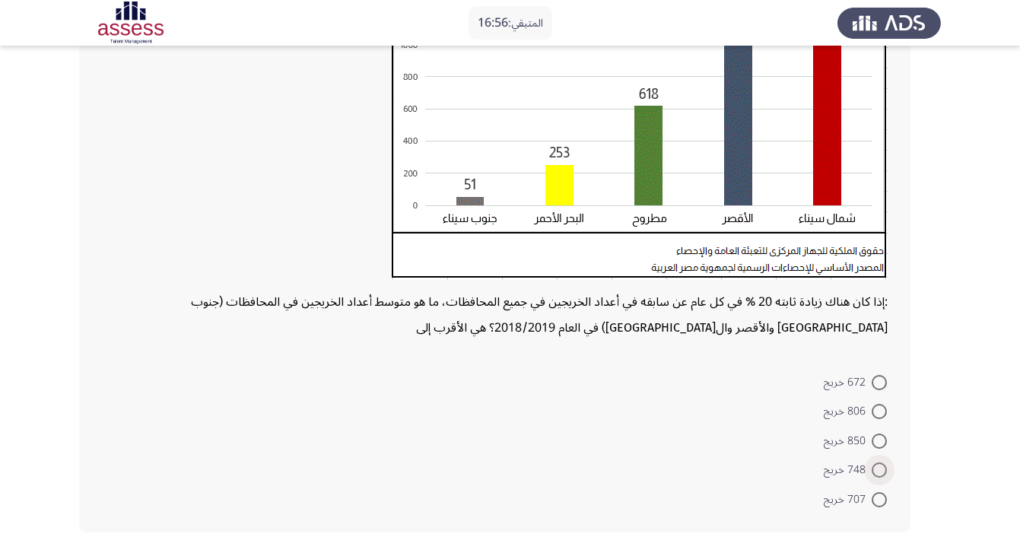
click at [877, 471] on span at bounding box center [878, 469] width 15 height 15
click at [877, 471] on input "748 خريج" at bounding box center [878, 469] width 15 height 15
radio input "true"
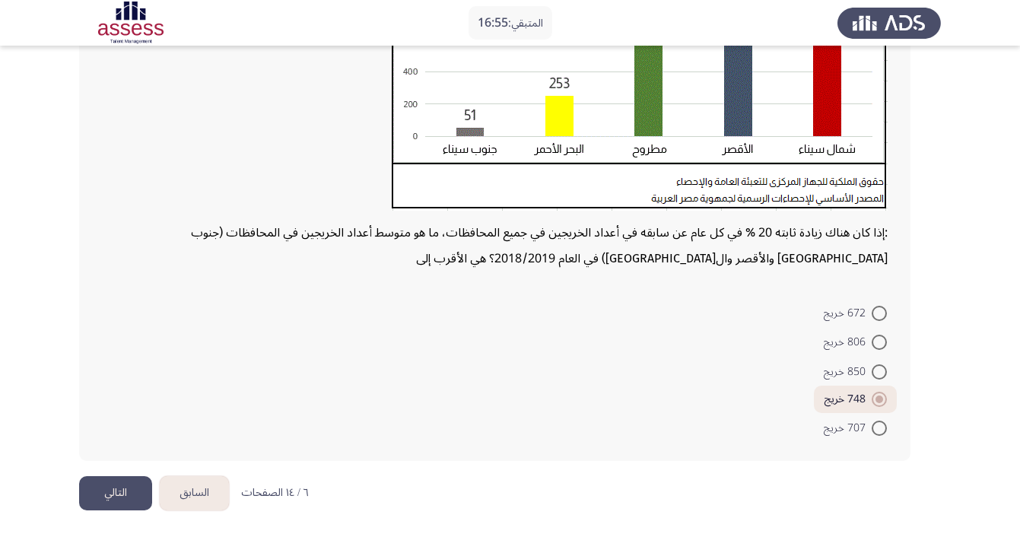
scroll to position [360, 0]
click at [121, 490] on button "التالي" at bounding box center [115, 493] width 73 height 34
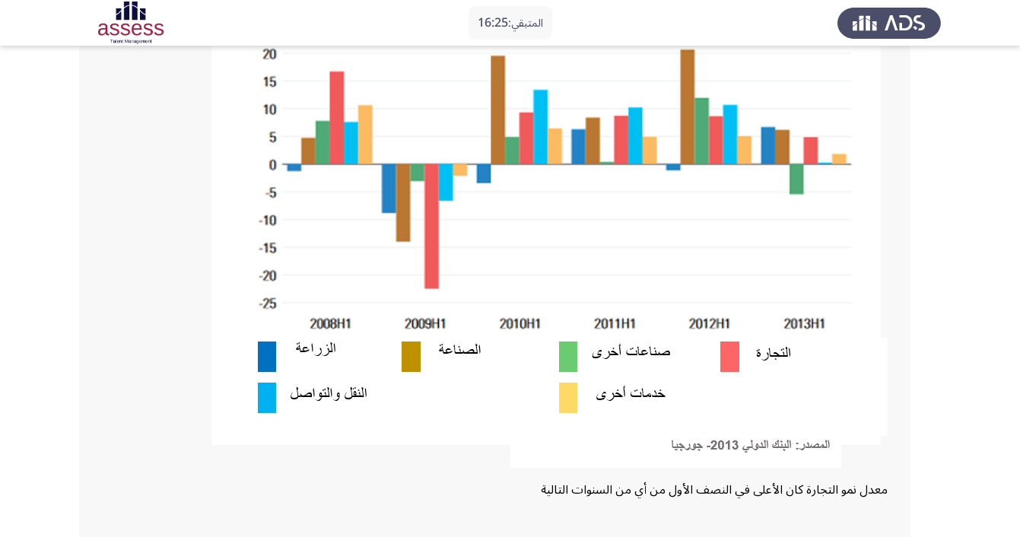
scroll to position [241, 0]
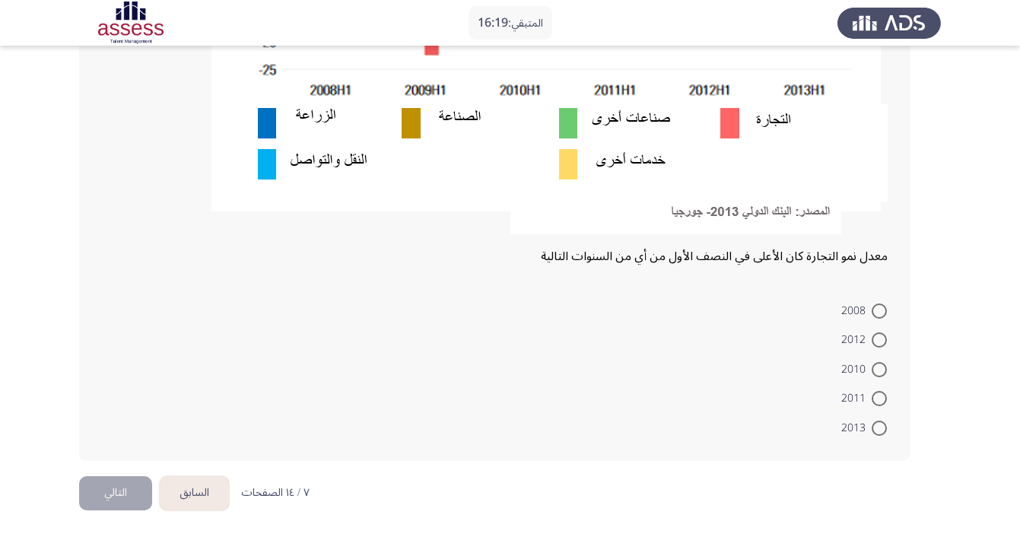
click at [877, 307] on span at bounding box center [878, 310] width 15 height 15
click at [877, 307] on input "2008" at bounding box center [878, 310] width 15 height 15
radio input "true"
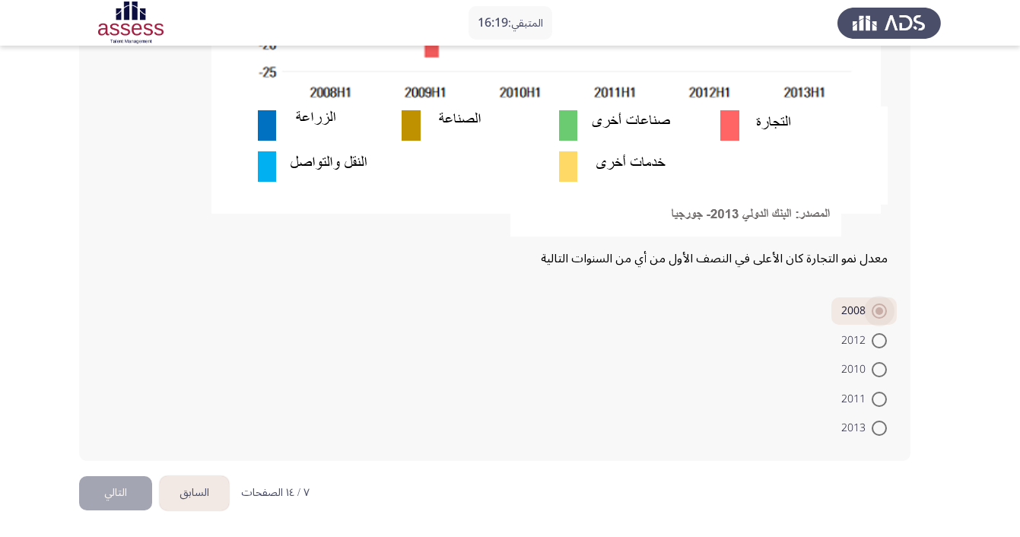
scroll to position [474, 0]
click at [127, 479] on button "التالي" at bounding box center [115, 493] width 73 height 34
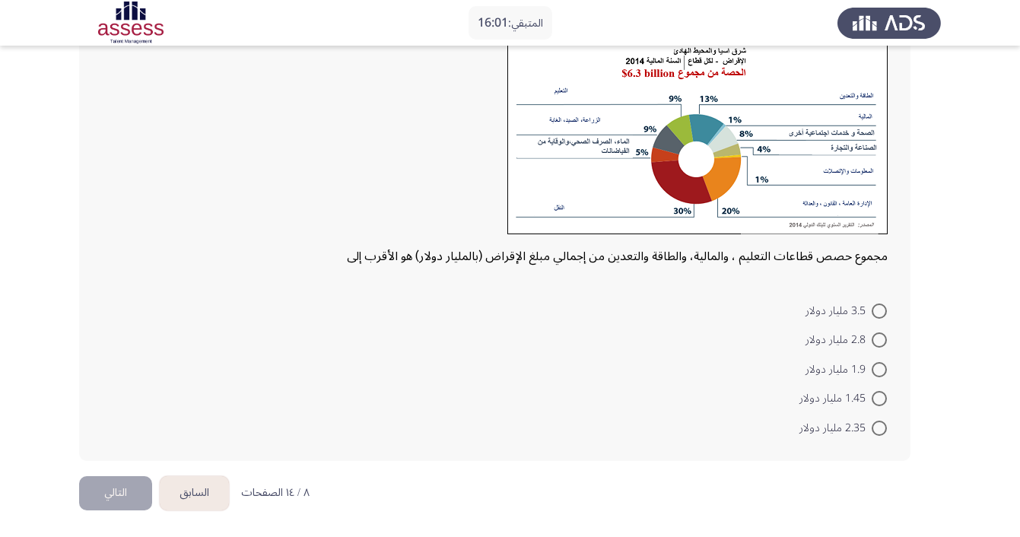
scroll to position [109, 0]
click at [880, 341] on span at bounding box center [878, 339] width 15 height 15
click at [880, 341] on input "2.8 مليار دولار" at bounding box center [878, 339] width 15 height 15
radio input "true"
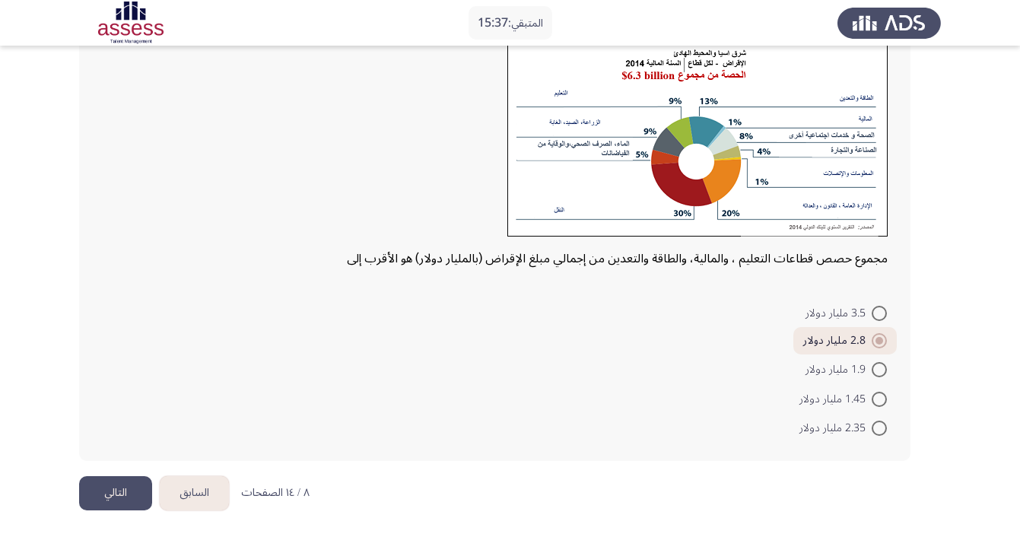
click at [117, 493] on button "التالي" at bounding box center [115, 493] width 73 height 34
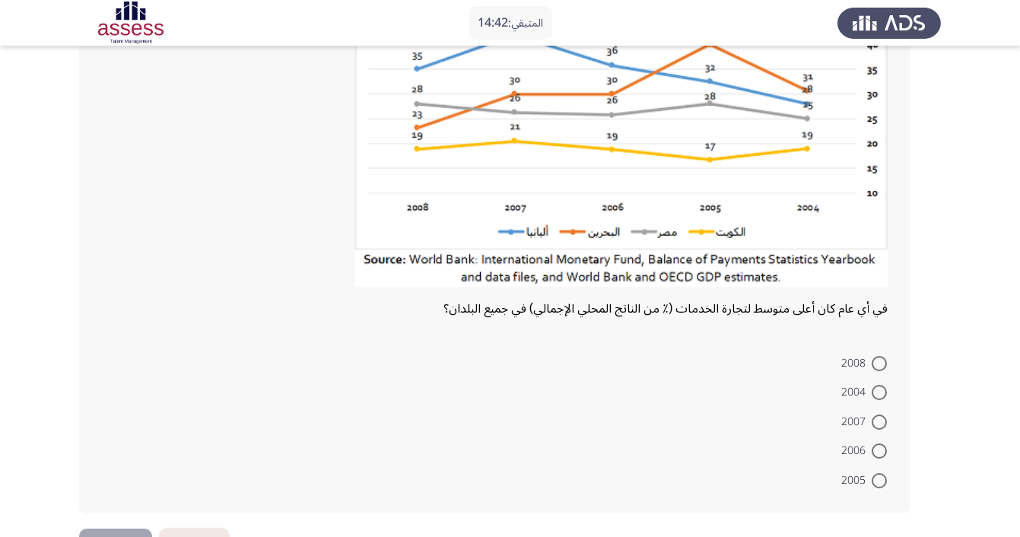
scroll to position [173, 0]
click at [878, 361] on span at bounding box center [878, 361] width 15 height 15
click at [878, 361] on input "2008" at bounding box center [878, 361] width 15 height 15
radio input "true"
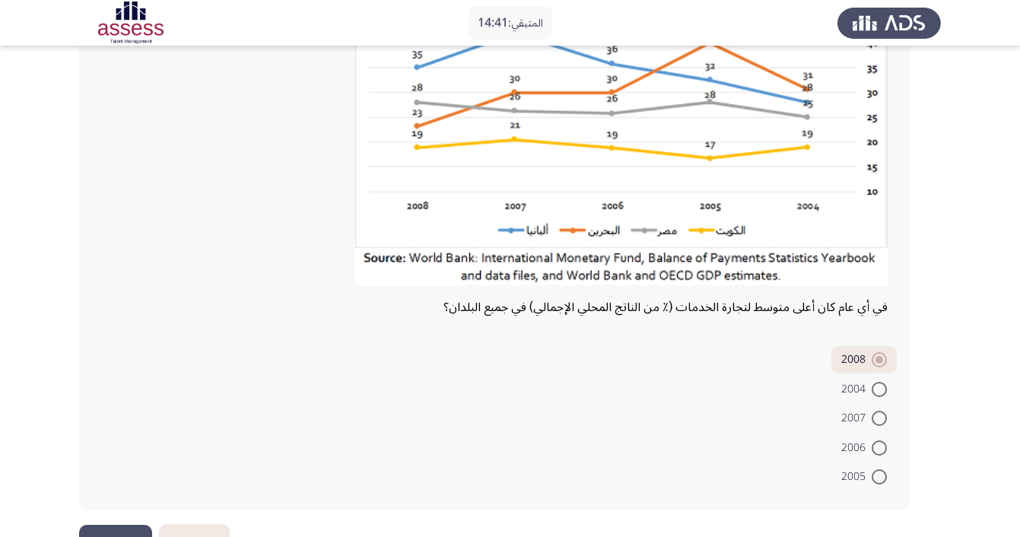
scroll to position [224, 0]
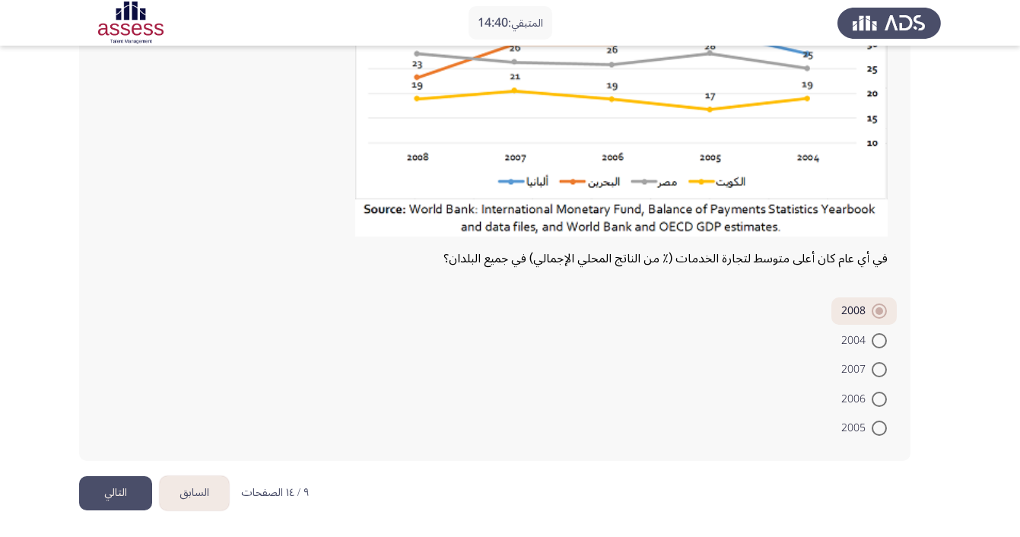
click at [130, 482] on button "التالي" at bounding box center [115, 493] width 73 height 34
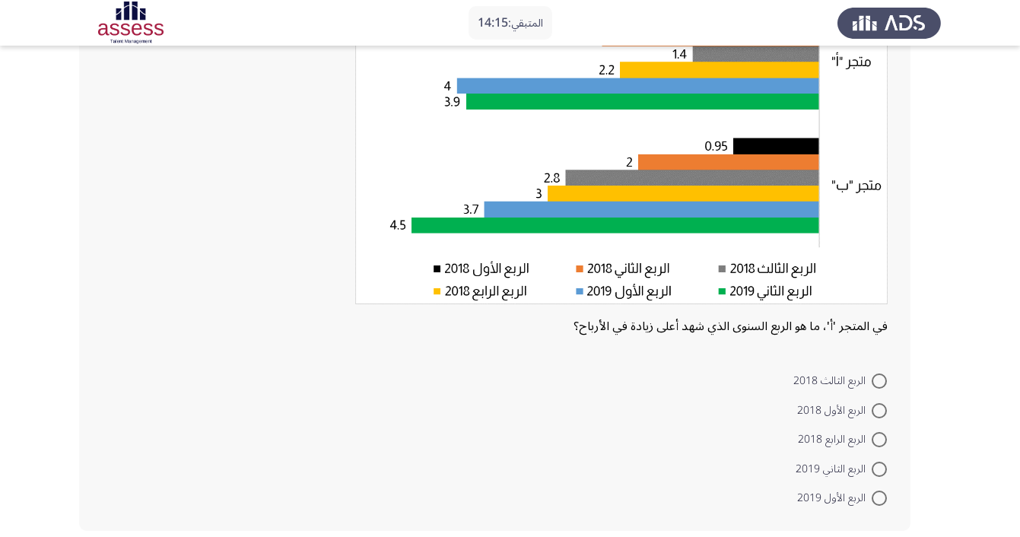
scroll to position [196, 0]
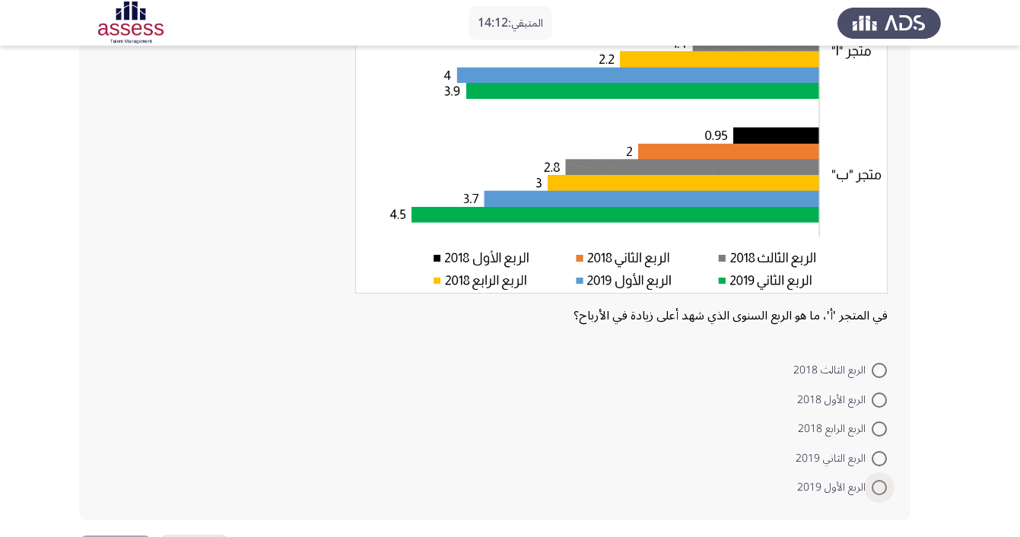
click at [873, 493] on span at bounding box center [878, 487] width 15 height 15
click at [873, 493] on input "الربع الأول 2019" at bounding box center [878, 487] width 15 height 15
radio input "true"
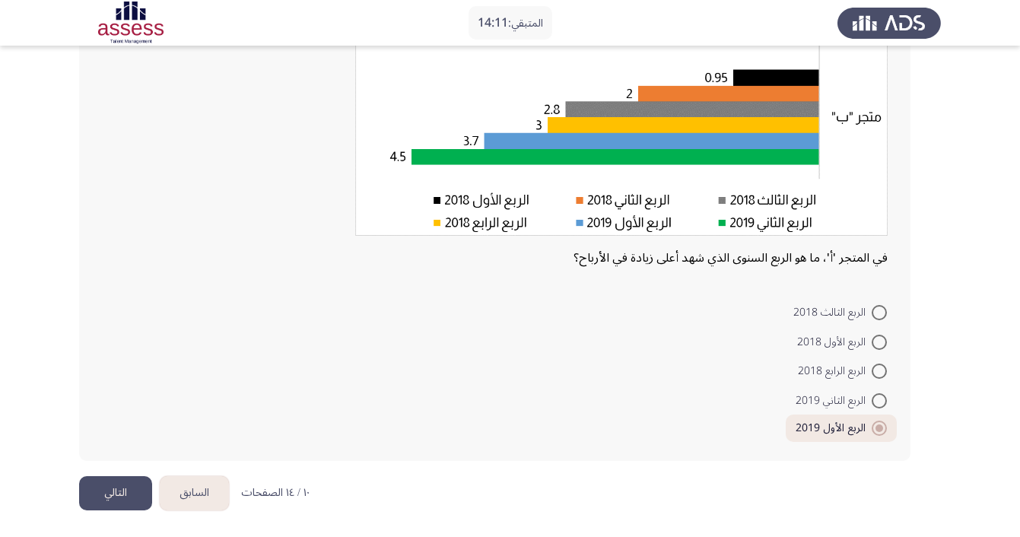
scroll to position [255, 0]
click at [116, 506] on button "التالي" at bounding box center [115, 493] width 73 height 34
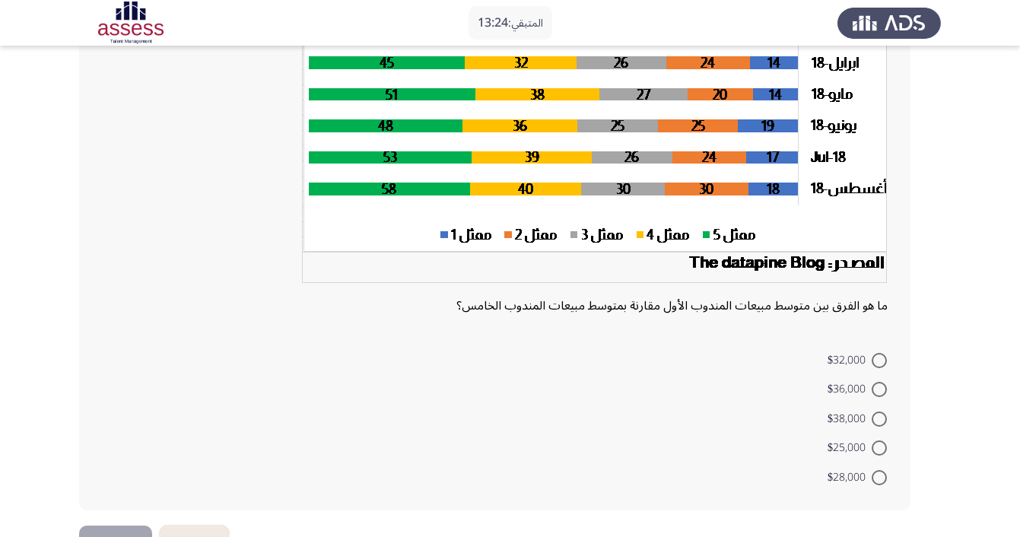
scroll to position [233, 0]
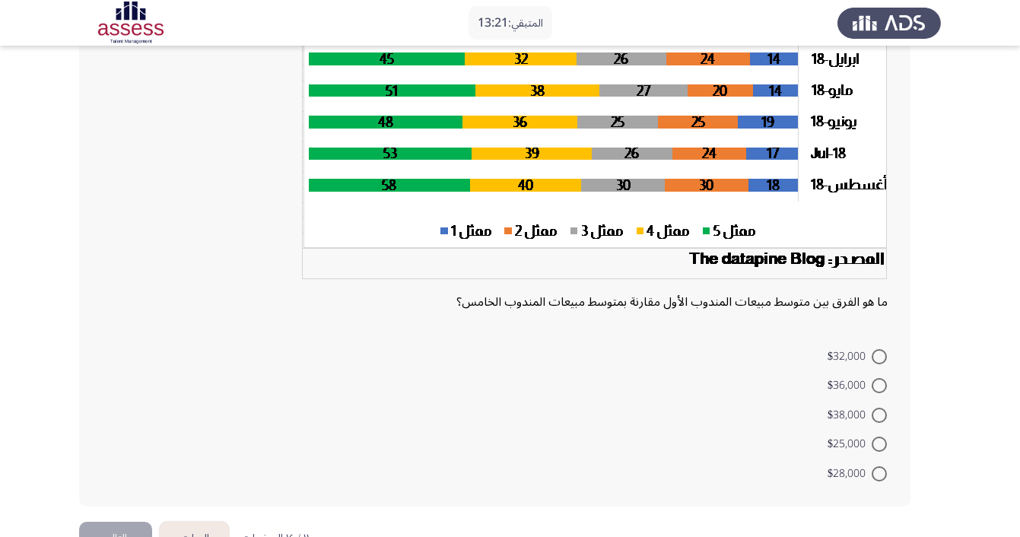
click at [877, 385] on span at bounding box center [878, 385] width 15 height 15
click at [877, 385] on input "$36,000" at bounding box center [878, 385] width 15 height 15
radio input "true"
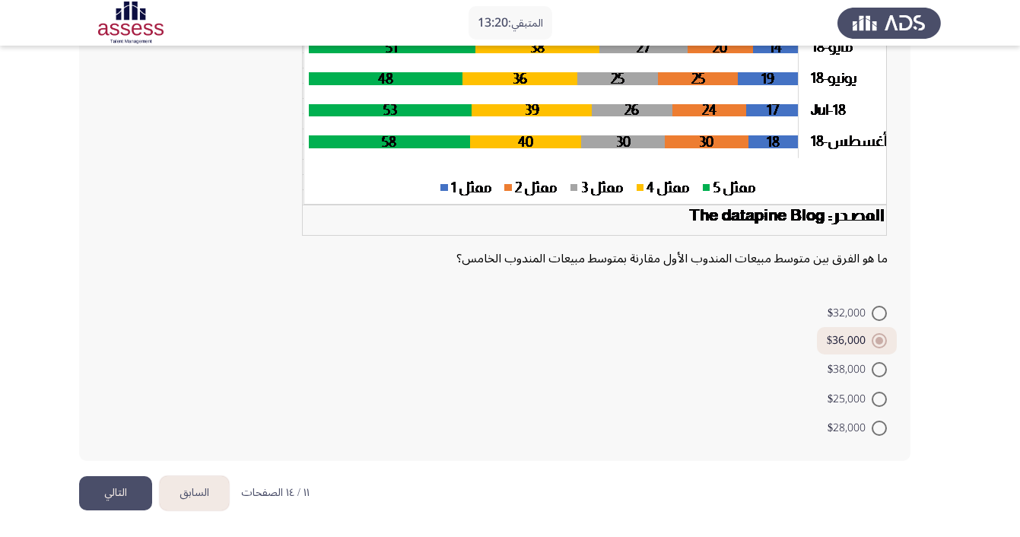
scroll to position [279, 0]
click at [130, 483] on button "التالي" at bounding box center [115, 493] width 73 height 34
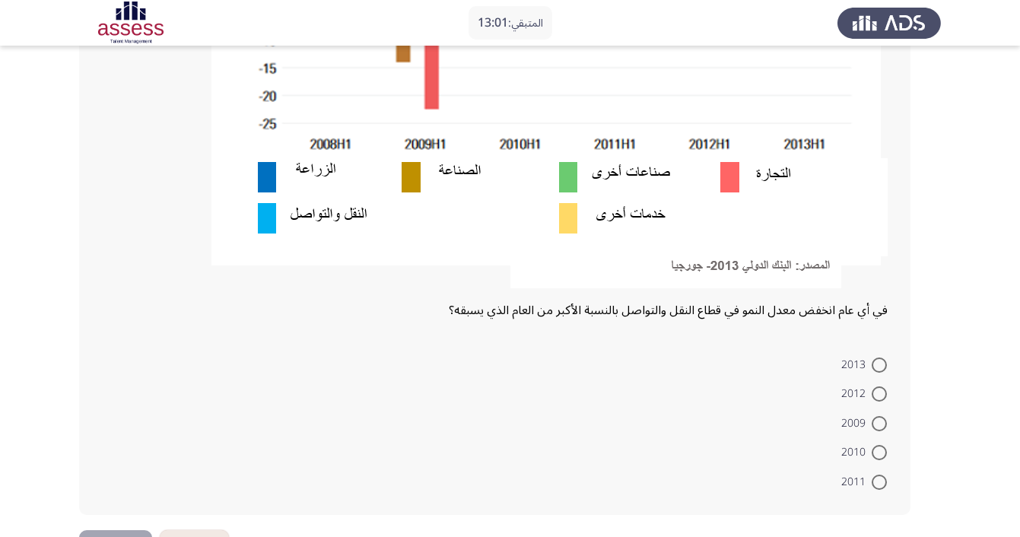
scroll to position [422, 0]
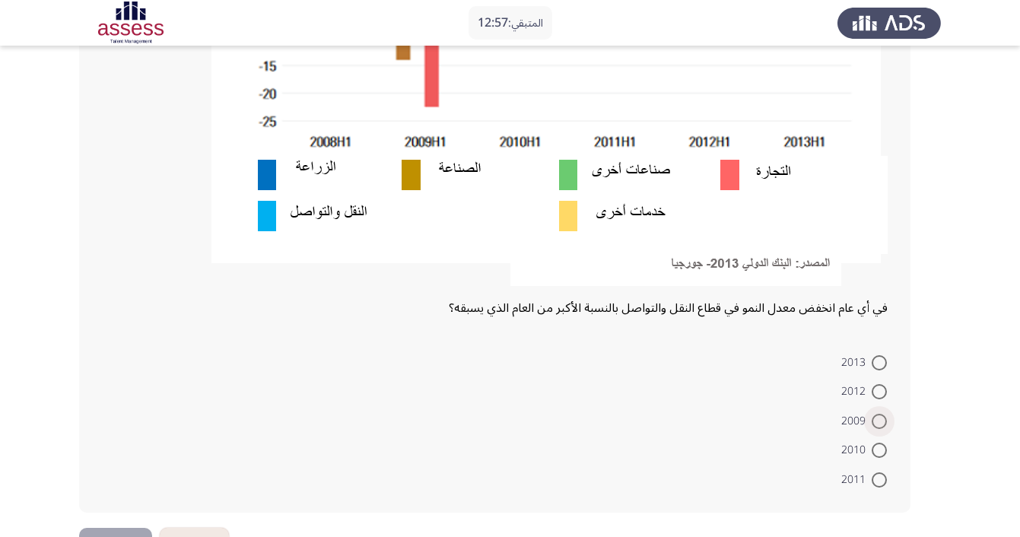
click at [873, 424] on span at bounding box center [878, 421] width 15 height 15
click at [873, 424] on input "2009" at bounding box center [878, 421] width 15 height 15
radio input "true"
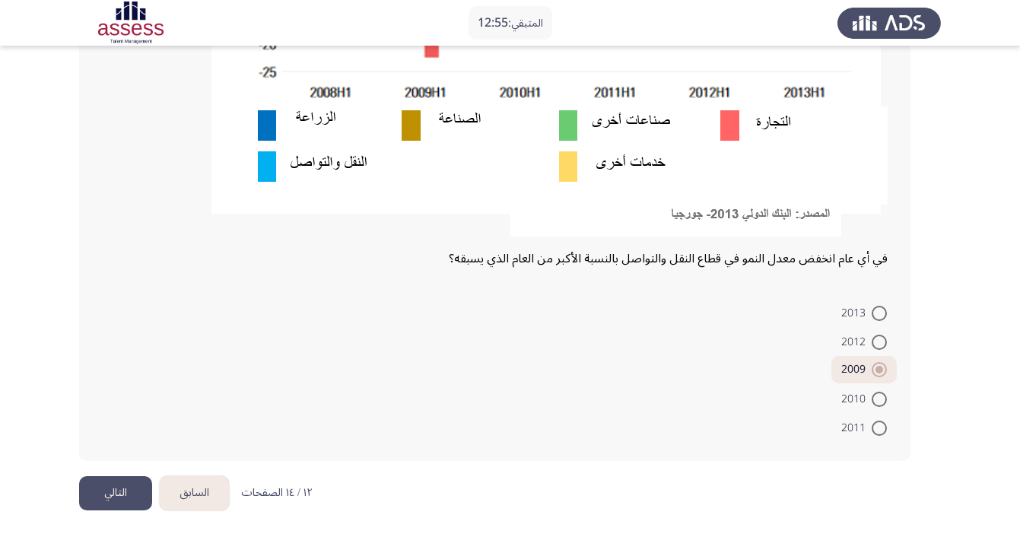
scroll to position [474, 0]
click at [122, 484] on button "التالي" at bounding box center [115, 493] width 73 height 34
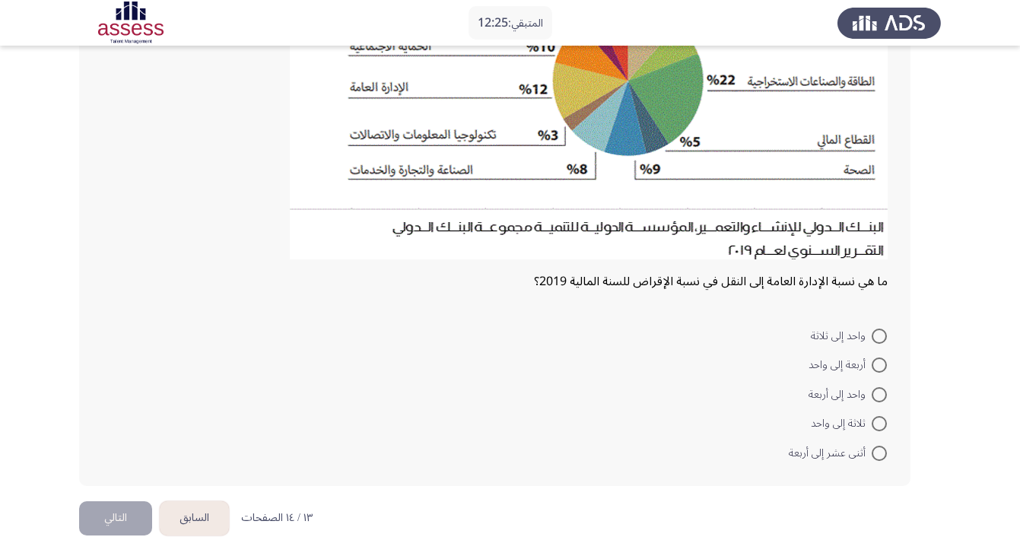
scroll to position [254, 0]
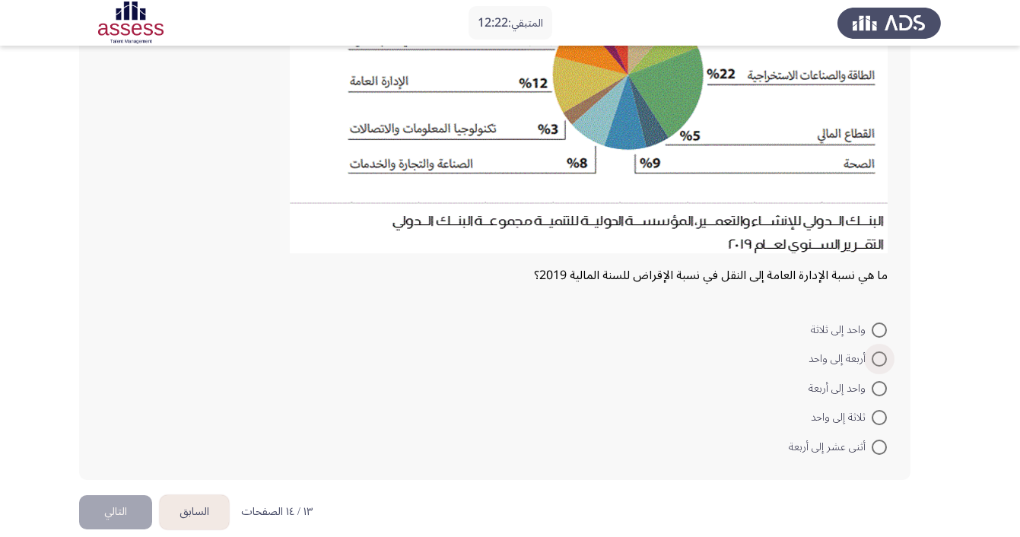
click at [876, 362] on span at bounding box center [878, 358] width 15 height 15
click at [876, 362] on input "أربعة إلى واحد" at bounding box center [878, 358] width 15 height 15
radio input "true"
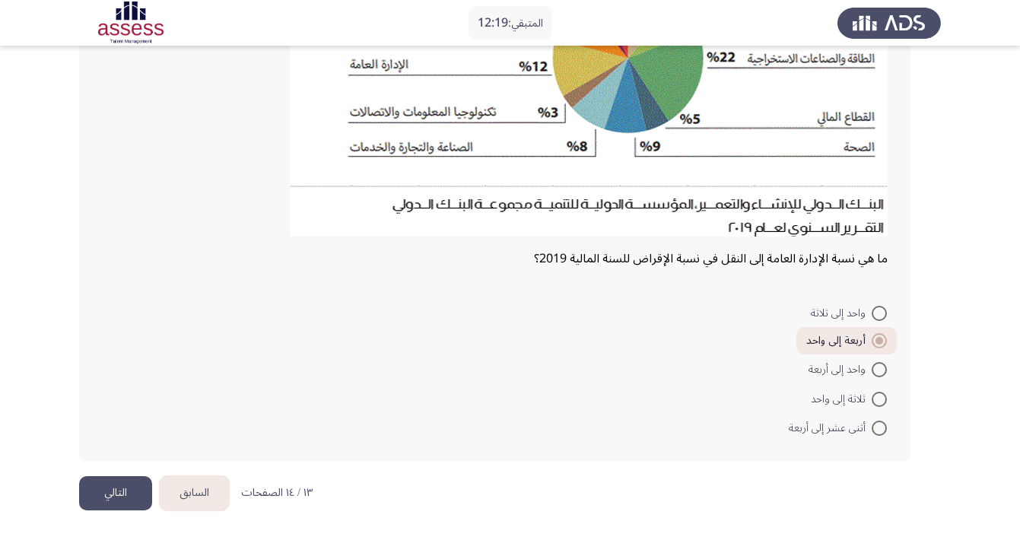
scroll to position [273, 0]
click at [121, 501] on button "التالي" at bounding box center [115, 493] width 73 height 34
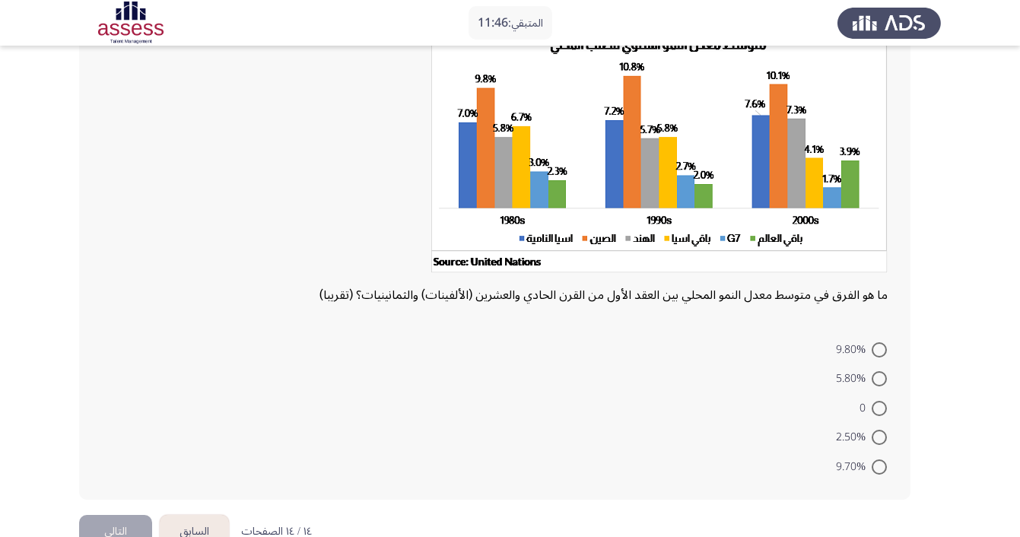
scroll to position [114, 0]
click at [879, 440] on span at bounding box center [878, 437] width 15 height 15
click at [879, 440] on input "2.50%" at bounding box center [878, 437] width 15 height 15
radio input "true"
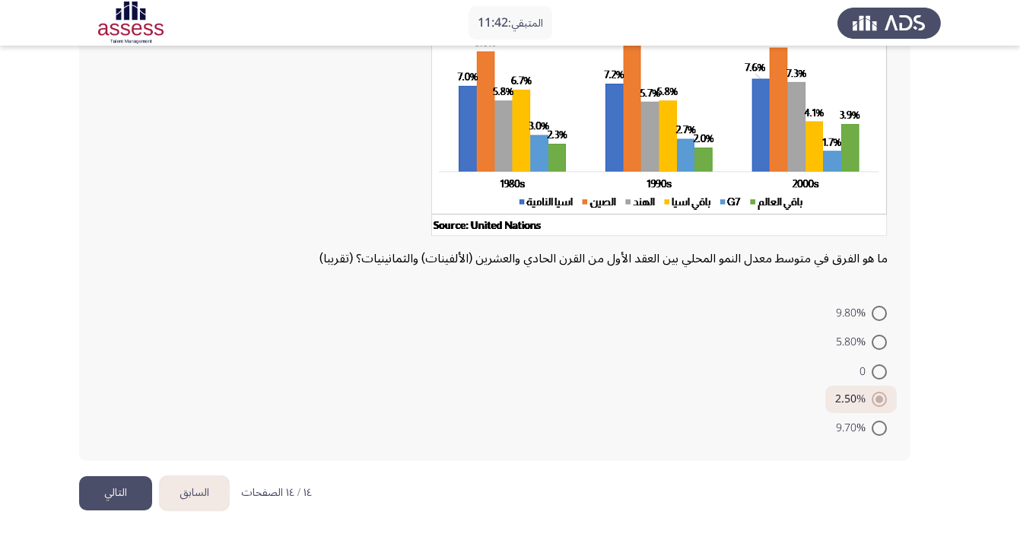
scroll to position [153, 0]
click at [116, 490] on button "التالي" at bounding box center [115, 493] width 73 height 34
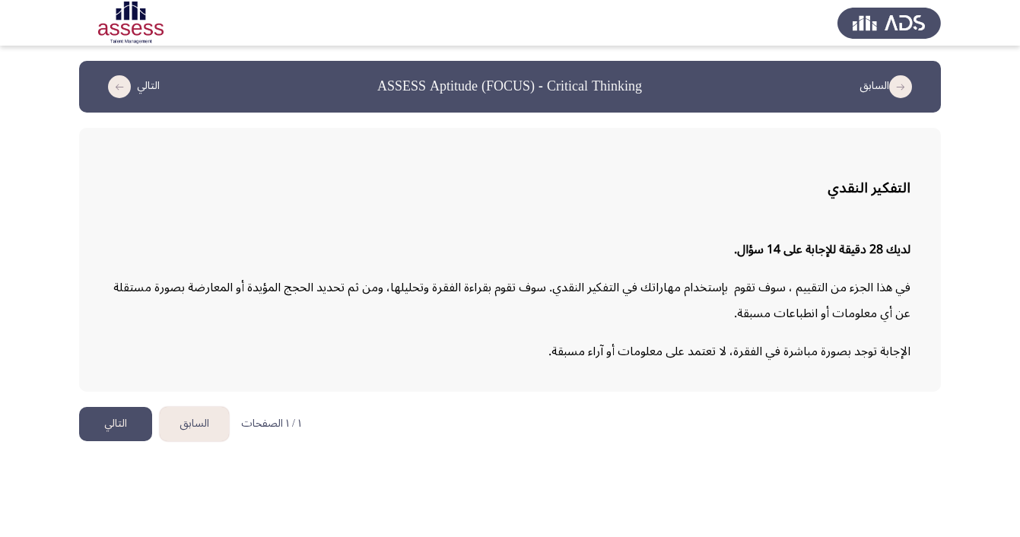
click at [127, 422] on button "التالي" at bounding box center [115, 424] width 73 height 34
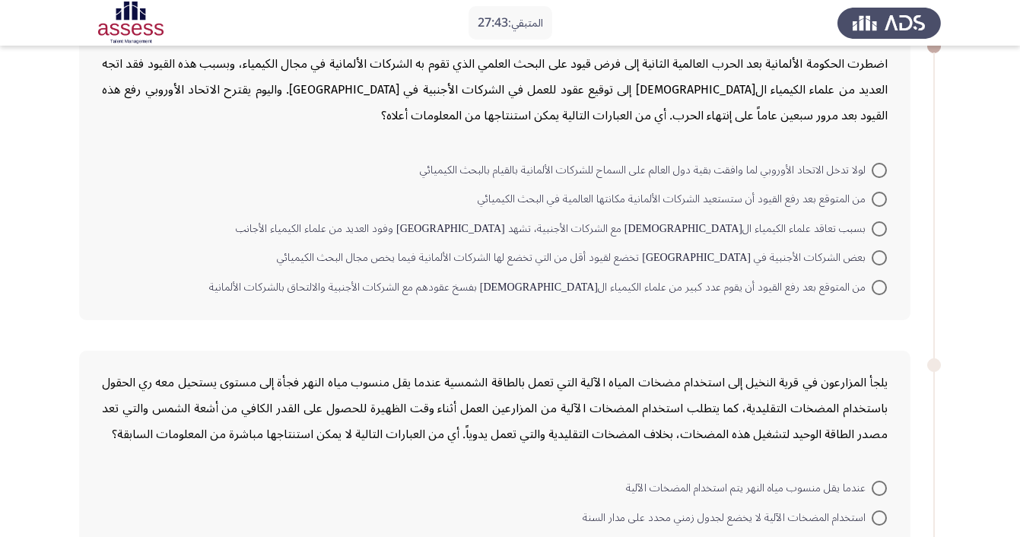
scroll to position [96, 0]
click at [879, 169] on span at bounding box center [878, 170] width 15 height 15
click at [879, 169] on input "لولا تدخل الاتحاد الأوروبي لما وافقت بقية دول العالم على السماح للشركات الألمان…" at bounding box center [878, 170] width 15 height 15
radio input "true"
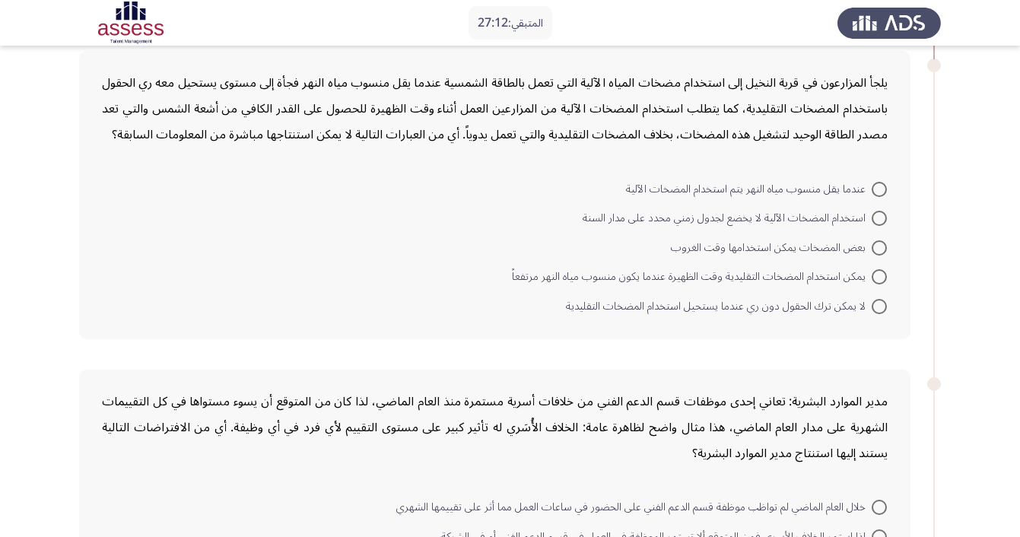
scroll to position [393, 0]
click at [876, 304] on span at bounding box center [878, 306] width 15 height 15
click at [876, 304] on input "لا يمكن ترك الحقول دون ري عندما يستحيل استخدام المضخات التقليدية" at bounding box center [878, 306] width 15 height 15
radio input "true"
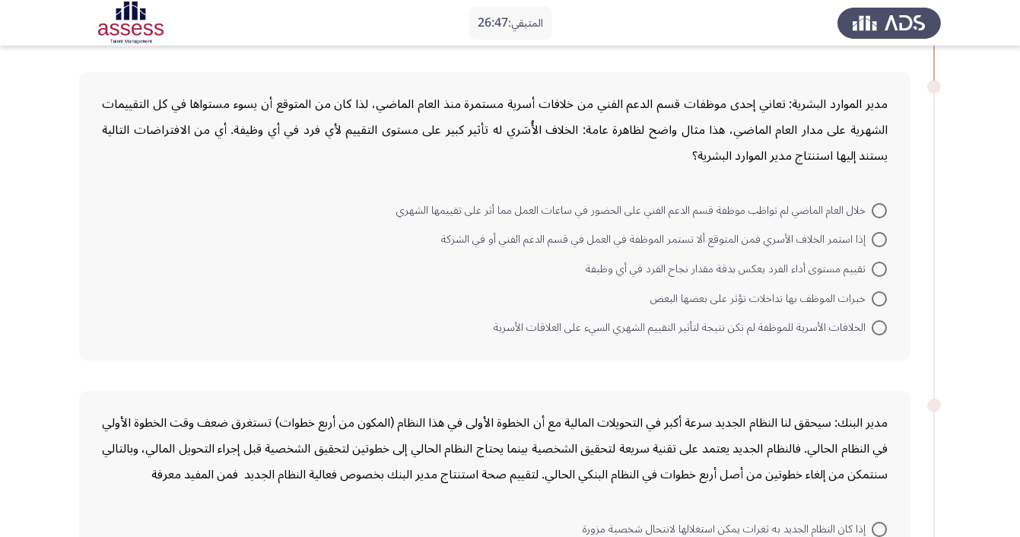
scroll to position [688, 0]
click at [879, 327] on span at bounding box center [878, 327] width 15 height 15
click at [879, 327] on input "الخلافات الأسرية للموظفة لم تكن نتيجة لتأثير التقييم الشهري السيء على العلاقات …" at bounding box center [878, 327] width 15 height 15
radio input "true"
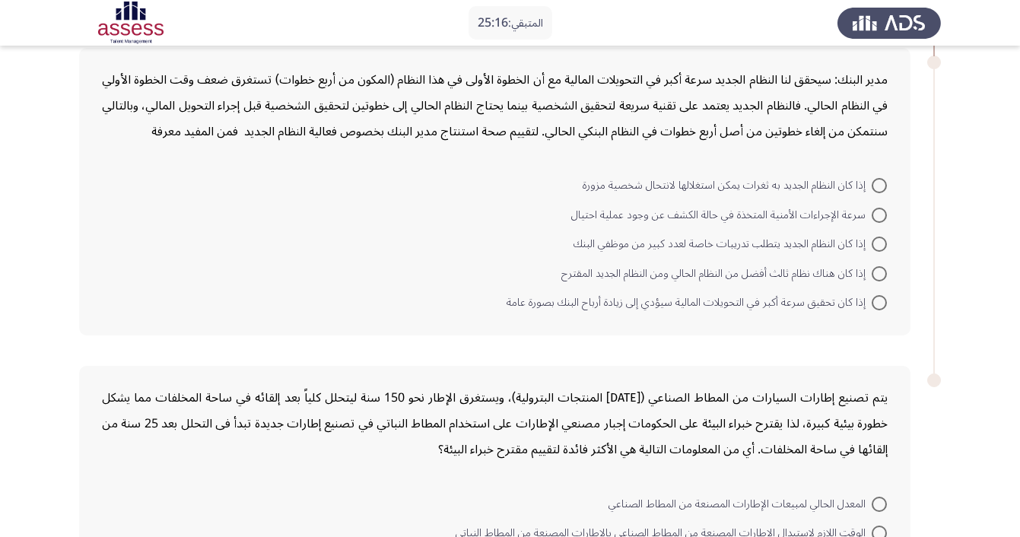
scroll to position [1030, 0]
click at [883, 214] on span at bounding box center [878, 215] width 15 height 15
click at [883, 214] on input "سرعة الإجراءات الأمنية المتخذة في حالة الكشف عن وجود عملية احتيال" at bounding box center [878, 215] width 15 height 15
radio input "true"
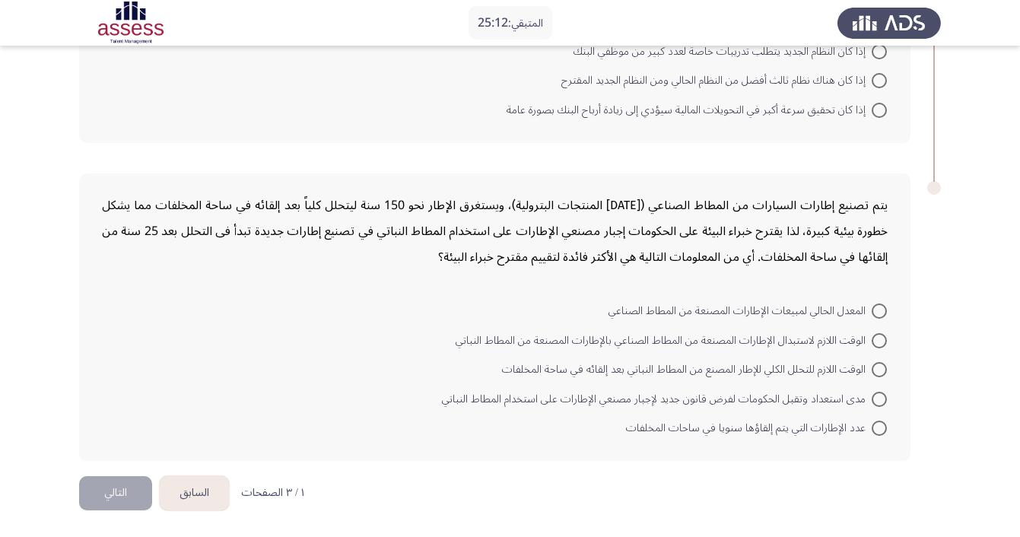
scroll to position [1223, 0]
click at [876, 395] on span at bounding box center [878, 399] width 15 height 15
click at [876, 395] on input "مدى استعداد وتقبل الحكومات لفرض قانون جديد لإجبار مصنعي الإطارات على استخدام ال…" at bounding box center [878, 399] width 15 height 15
radio input "true"
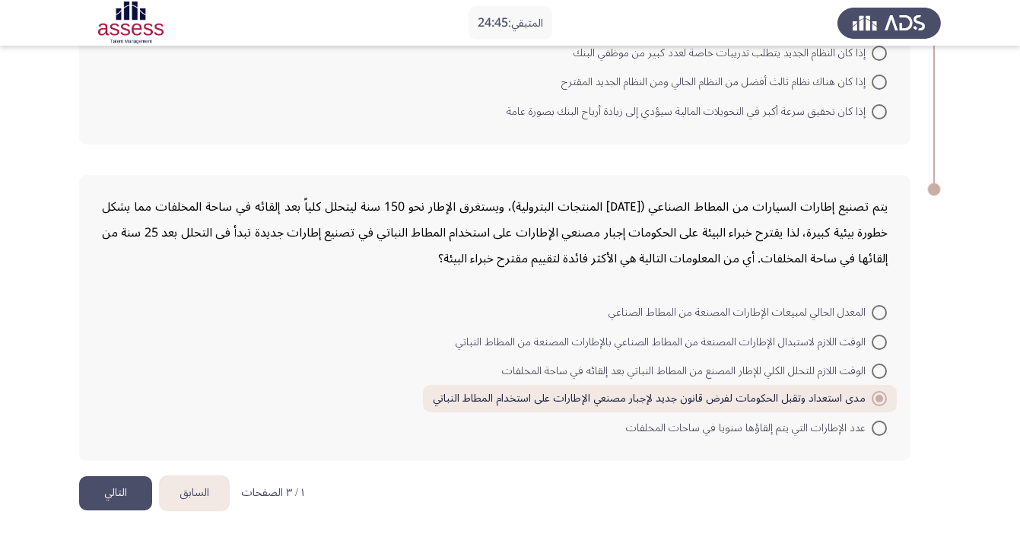
click at [138, 490] on button "التالي" at bounding box center [115, 493] width 73 height 34
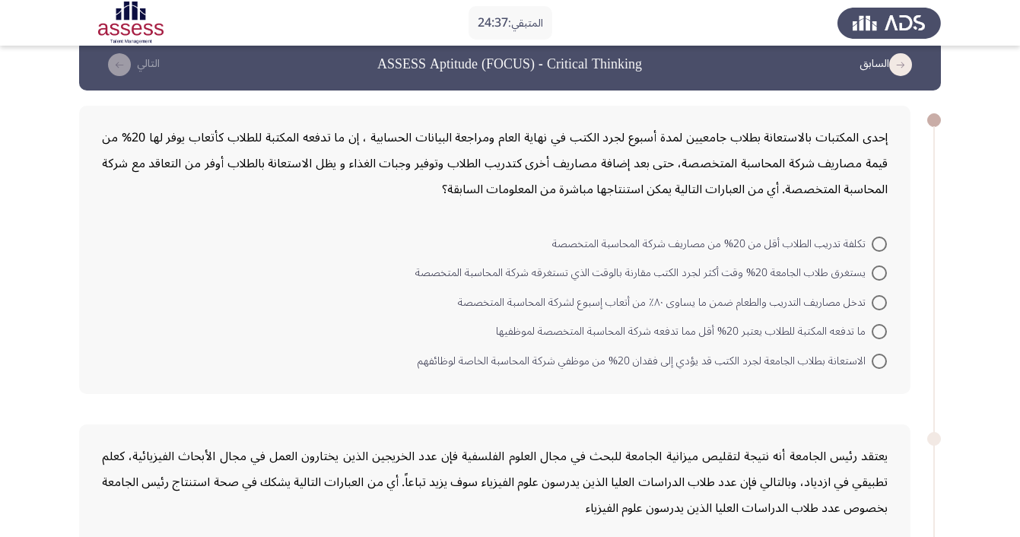
scroll to position [25, 0]
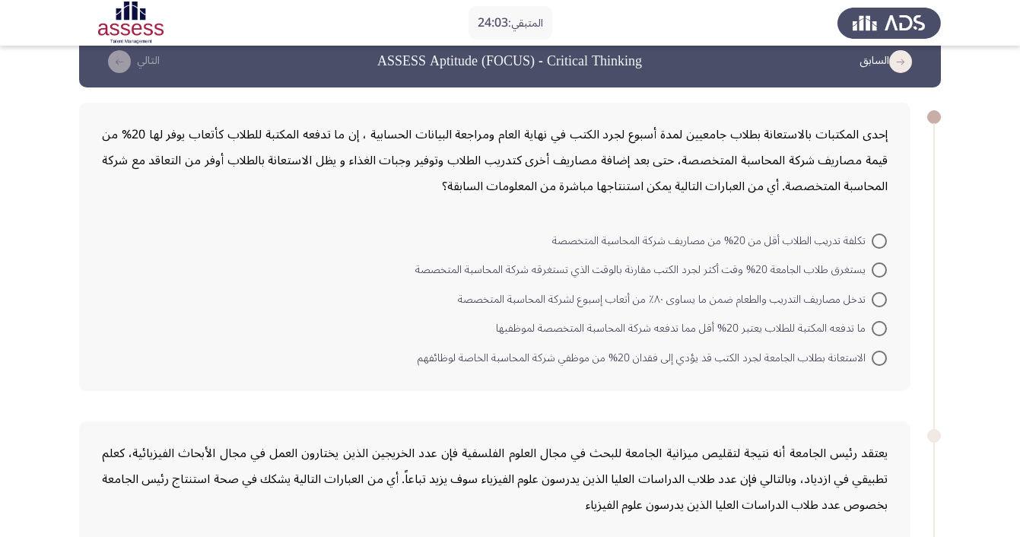
click at [878, 328] on span at bounding box center [878, 328] width 15 height 15
click at [878, 328] on input "ما تدفعه المكتبة للطلاب يعتبر 20% أقل مما تدفعه شركة المحاسبة المتخصصة لموظفيها" at bounding box center [878, 328] width 15 height 15
radio input "true"
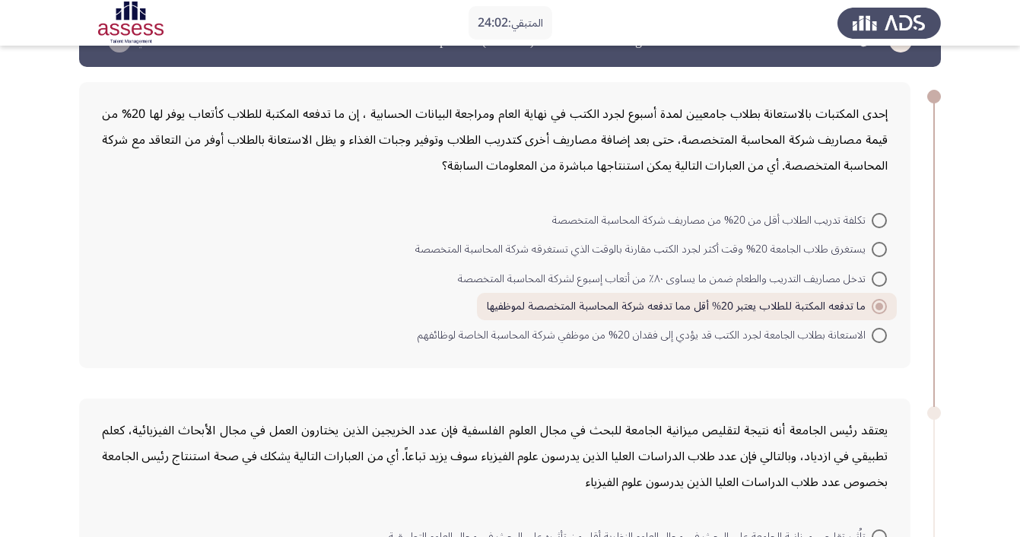
scroll to position [62, 0]
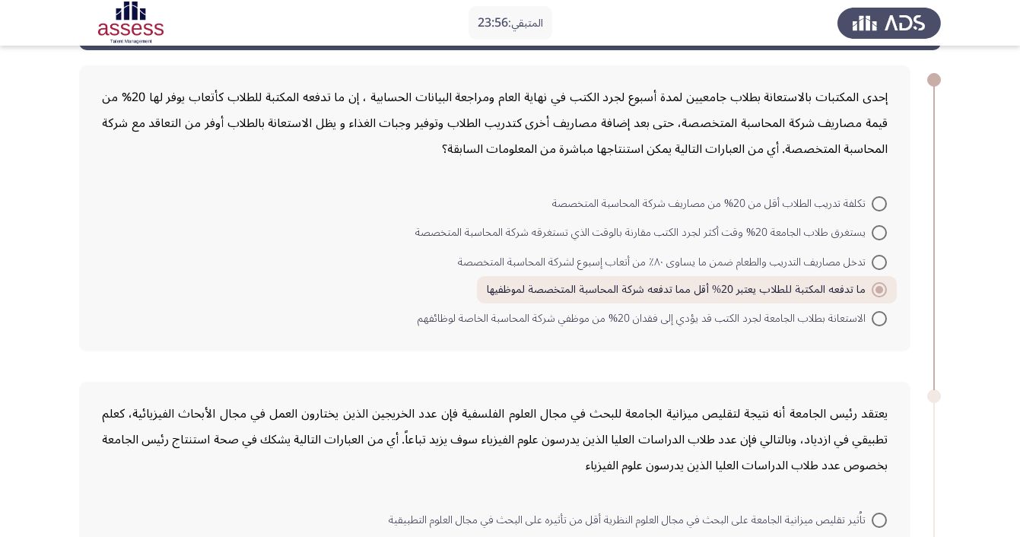
drag, startPoint x: 878, startPoint y: 326, endPoint x: 884, endPoint y: 297, distance: 30.3
click at [884, 188] on mat-radio-group "تكلفة تدريب الطلاب أقل من 20% من مصاريف شركة المحاسبة المتخصصة يستغرق طلاب الجا…" at bounding box center [499, 188] width 795 height 0
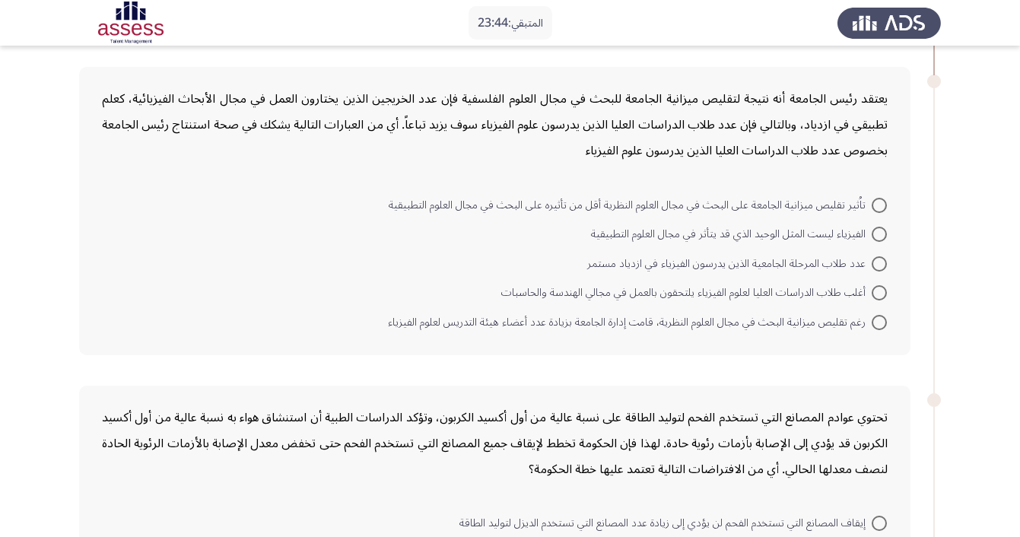
scroll to position [386, 0]
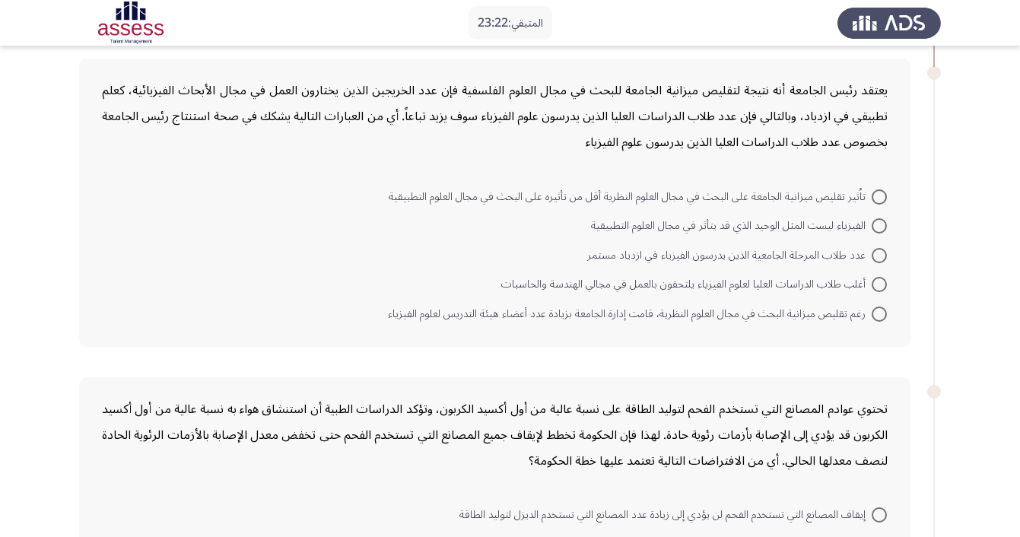
click at [879, 312] on span at bounding box center [878, 313] width 15 height 15
click at [879, 312] on input "رغم تقليص ميزانية البحث في مجال العلوم النظرية، قامت إدارة الجامعة بزيادة عدد أ…" at bounding box center [878, 313] width 15 height 15
radio input "true"
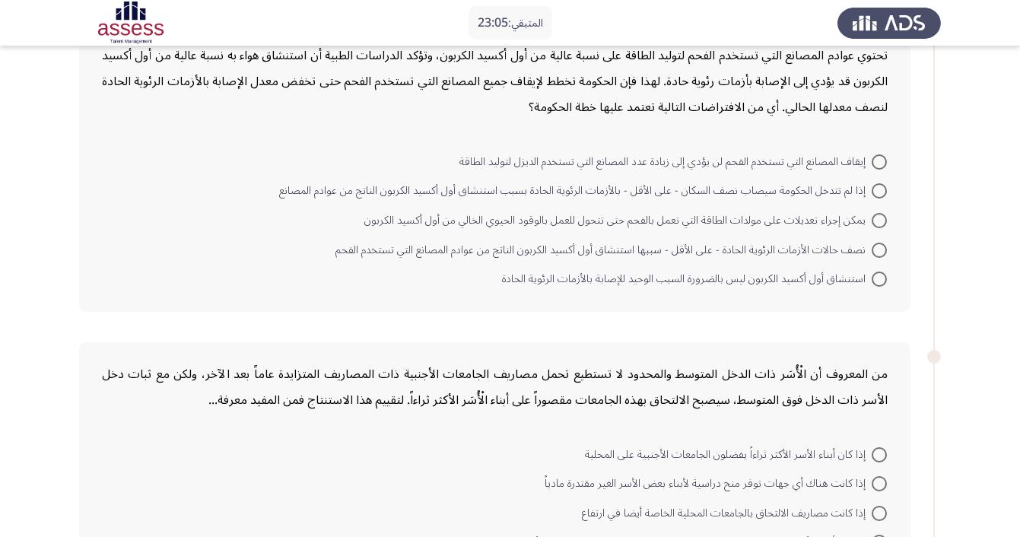
scroll to position [741, 0]
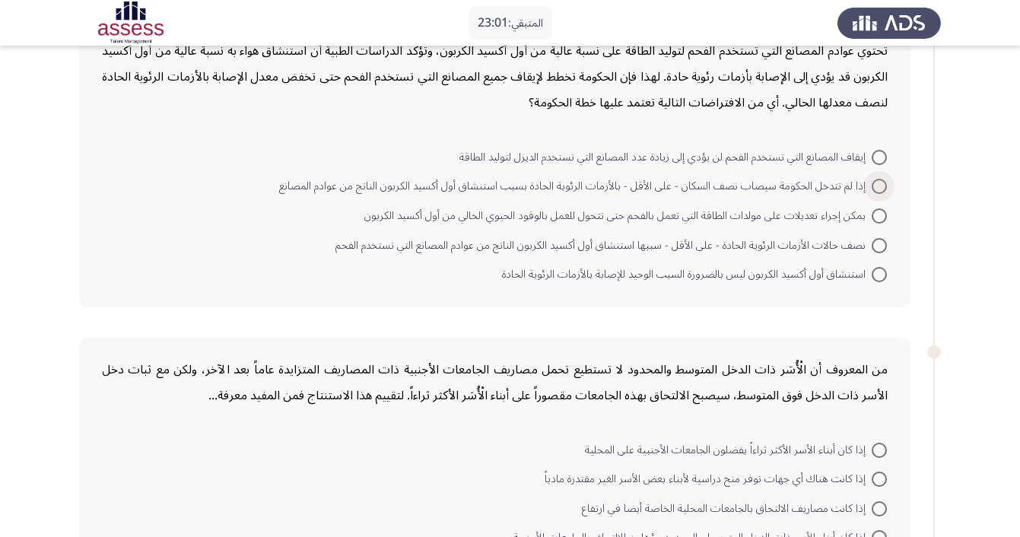
click at [876, 188] on span at bounding box center [878, 186] width 15 height 15
click at [876, 188] on input "إذا لم تتدخل الحكومة سيصاب نصف السكان - على الأقل - بالأزمات الرئوية الحادة بسب…" at bounding box center [878, 186] width 15 height 15
radio input "true"
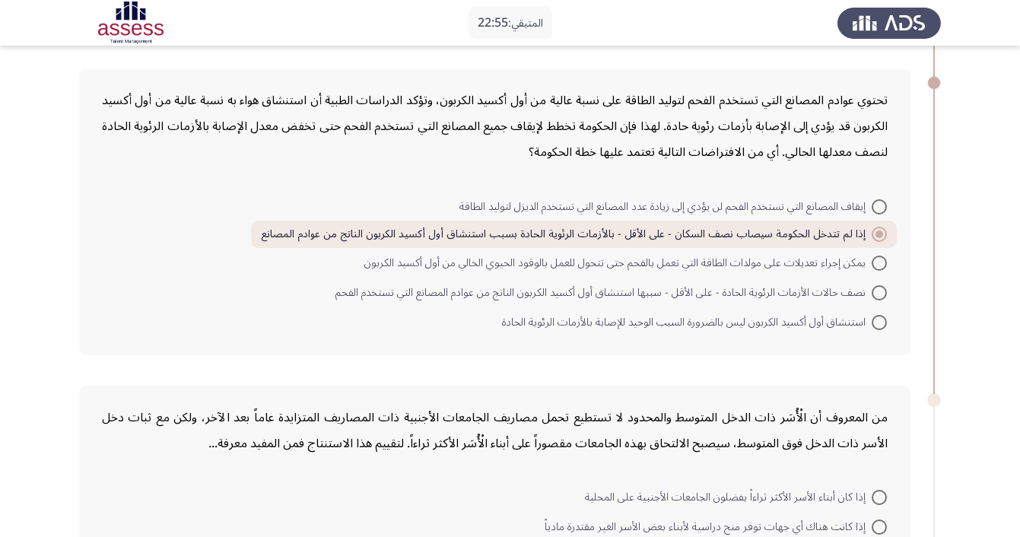
scroll to position [693, 0]
click at [870, 300] on span "نصف حالات الأزمات الرئوية الحادة - على الأقل - سببها استنشاق أول أكسيد الكربون …" at bounding box center [603, 291] width 536 height 18
click at [871, 299] on input "نصف حالات الأزمات الرئوية الحادة - على الأقل - سببها استنشاق أول أكسيد الكربون …" at bounding box center [878, 291] width 15 height 15
radio input "true"
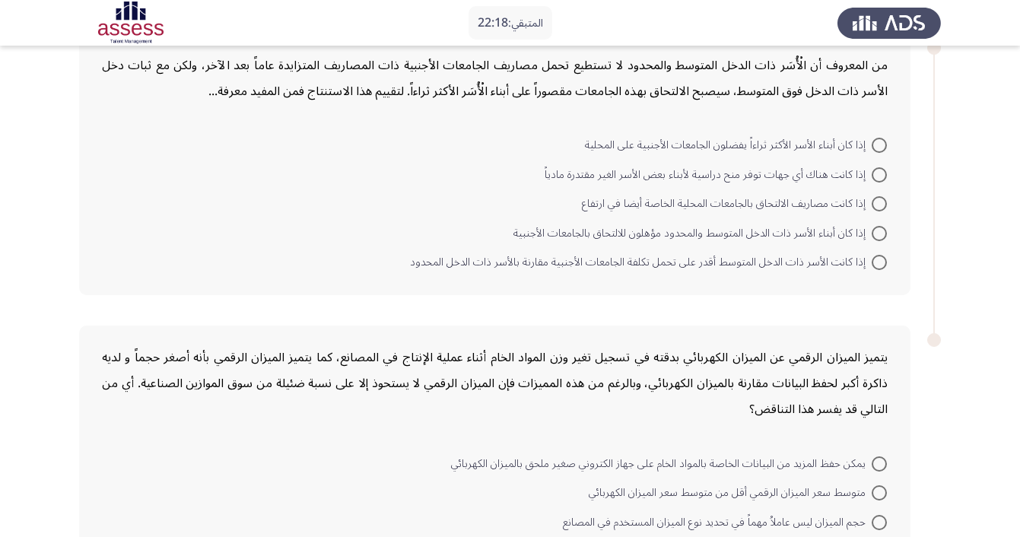
scroll to position [1046, 0]
click at [878, 180] on span at bounding box center [878, 173] width 15 height 15
click at [878, 180] on input "إذا كانت هناك أي جهات توفر منح دراسية لأبناء بعض الأسر الغير مقتدرة مادياً" at bounding box center [878, 173] width 15 height 15
radio input "true"
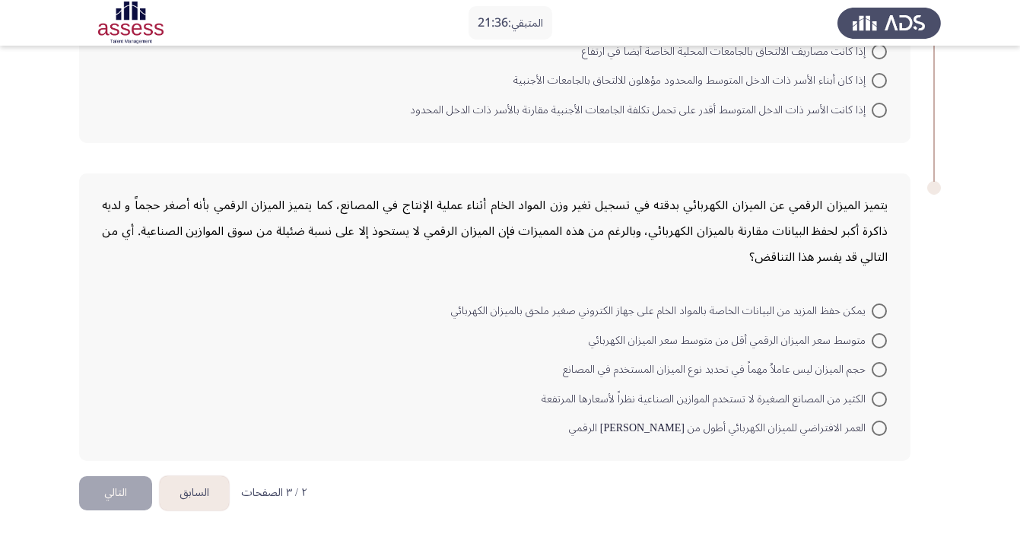
scroll to position [1197, 0]
click at [877, 310] on span at bounding box center [878, 310] width 15 height 15
click at [877, 310] on input "يمكن حفظ المزيد من البيانات الخاصة بالمواد الخام على جهاز الكتروني صغير ملحق با…" at bounding box center [878, 310] width 15 height 15
radio input "true"
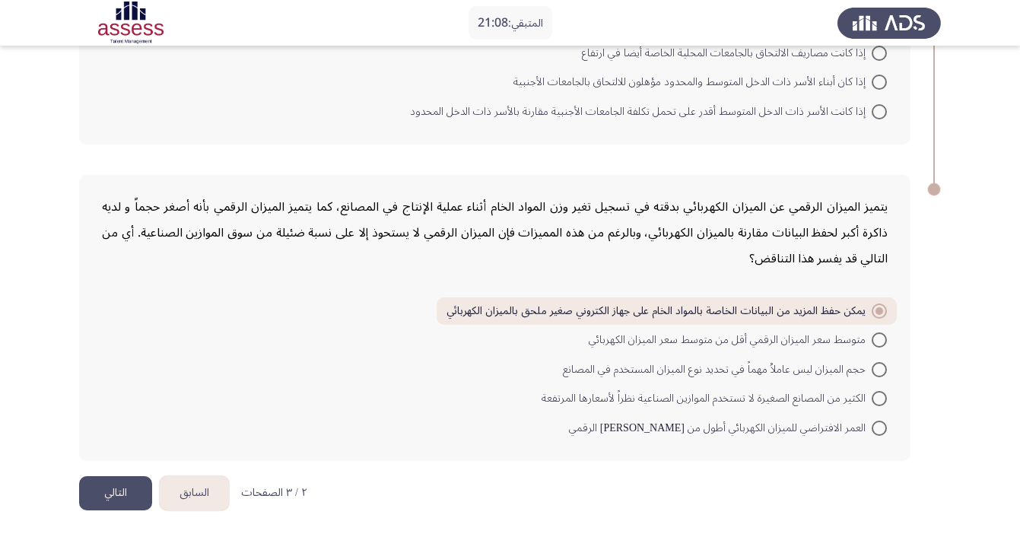
click at [113, 500] on button "التالي" at bounding box center [115, 493] width 73 height 34
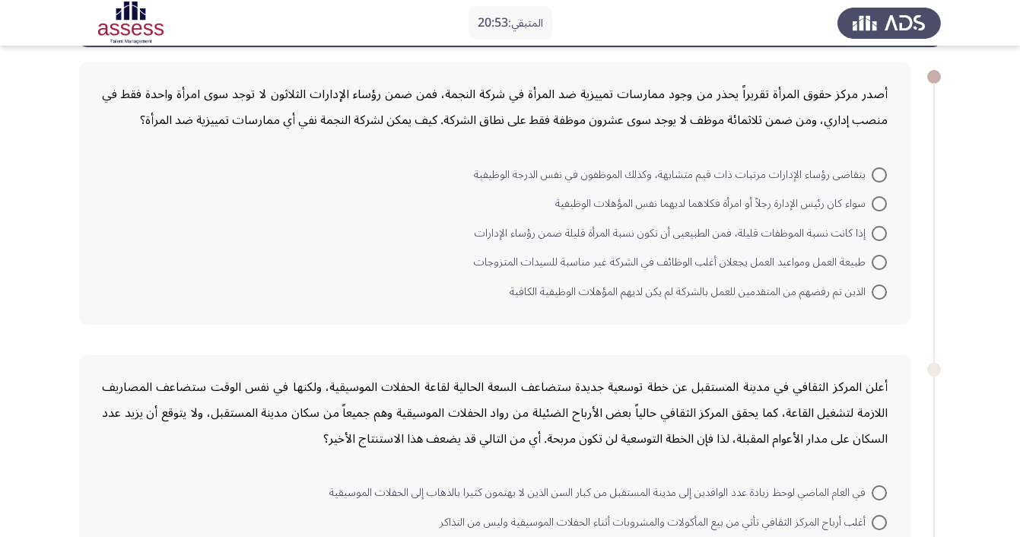
scroll to position [65, 0]
click at [877, 237] on span at bounding box center [878, 233] width 15 height 15
click at [877, 237] on input "إذا كانت نسبة الموظفات قليلة، فمن الطبيعيى أن تكون نسبة المرأة قليلة ضمن رؤساء …" at bounding box center [878, 233] width 15 height 15
radio input "true"
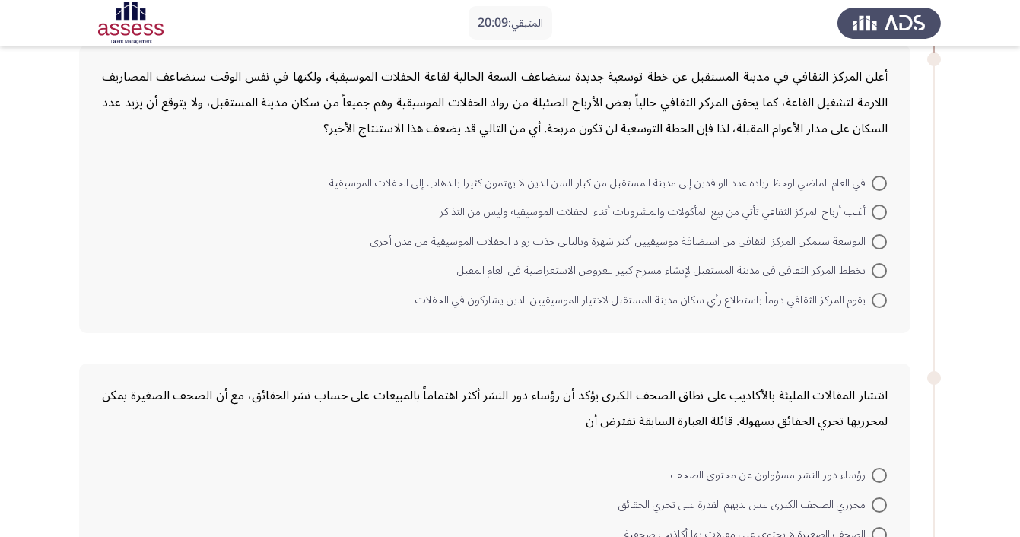
scroll to position [373, 0]
click at [874, 242] on span at bounding box center [878, 241] width 15 height 15
click at [874, 242] on input "التوسعة ستمكن المركز الثقافي من استضافة موسيقيين أكثر شهرة وبالتالي جذب رواد ال…" at bounding box center [878, 241] width 15 height 15
radio input "true"
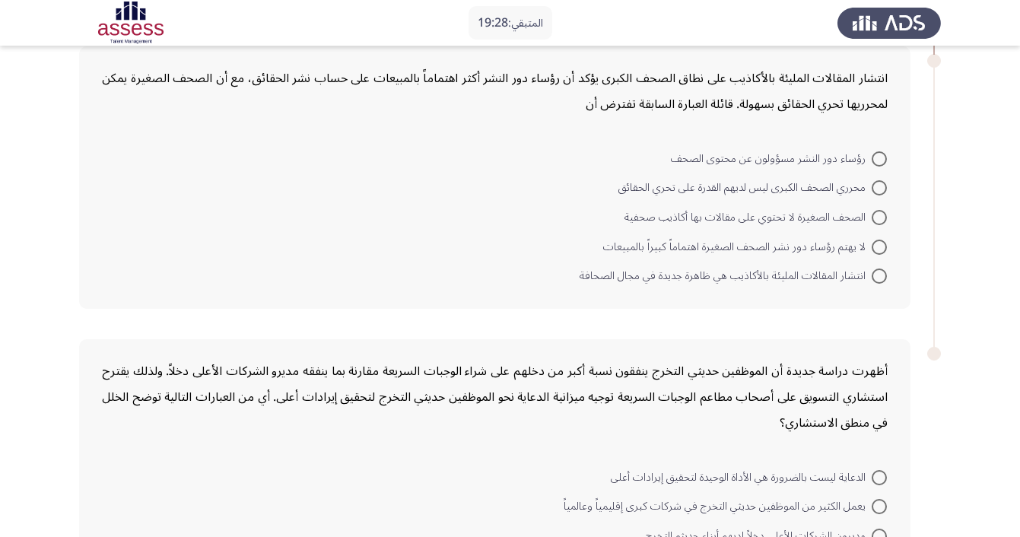
scroll to position [687, 0]
click at [879, 194] on span at bounding box center [878, 189] width 15 height 15
click at [879, 194] on input "محرري الصحف الكبرى ليس لديهم القدرة على تحري الحقائق" at bounding box center [878, 189] width 15 height 15
radio input "true"
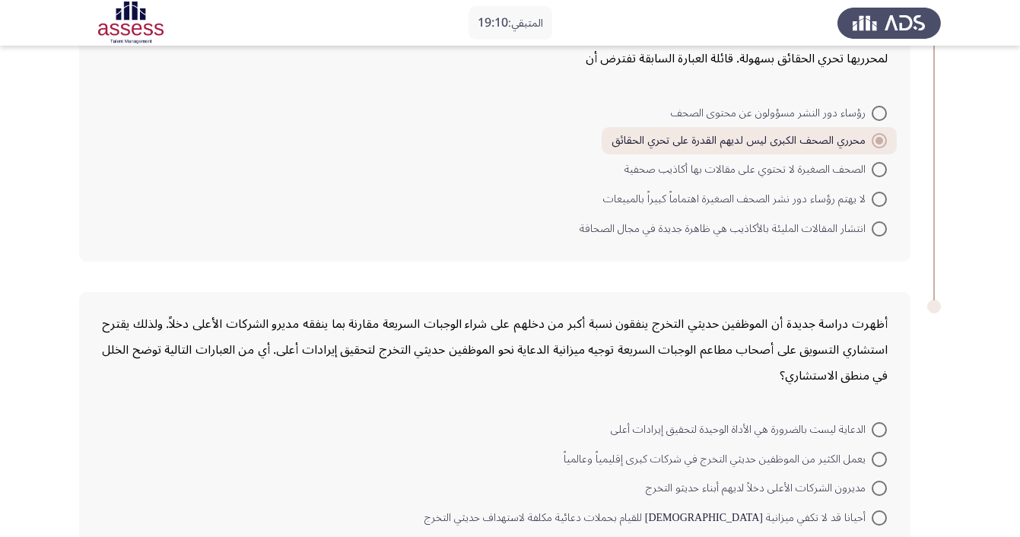
scroll to position [741, 0]
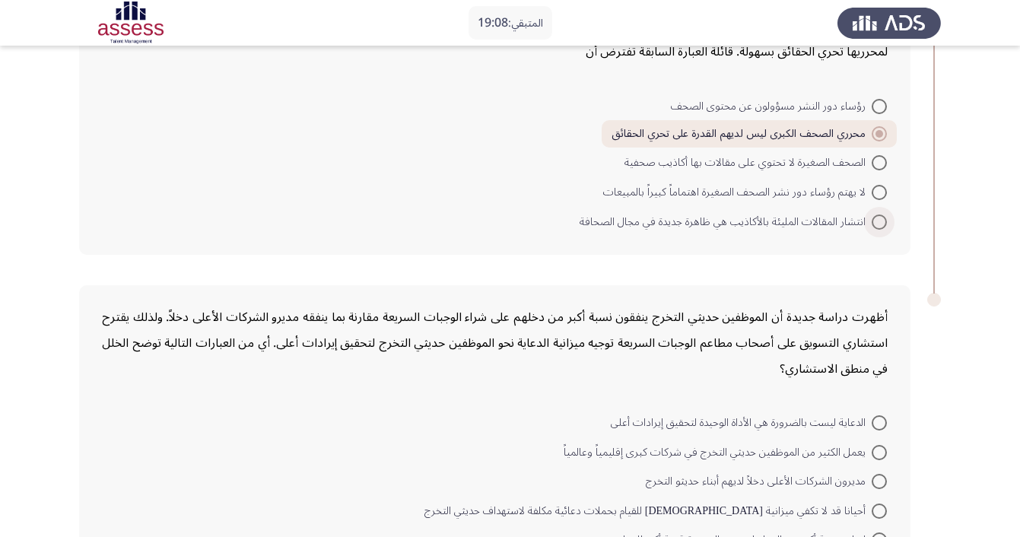
click at [878, 223] on span at bounding box center [878, 221] width 15 height 15
click at [878, 223] on input "انتشار المقالات المليئة بالأكاذيب هي ظاهرة جديدة في مجال الصحافة" at bounding box center [878, 221] width 15 height 15
radio input "true"
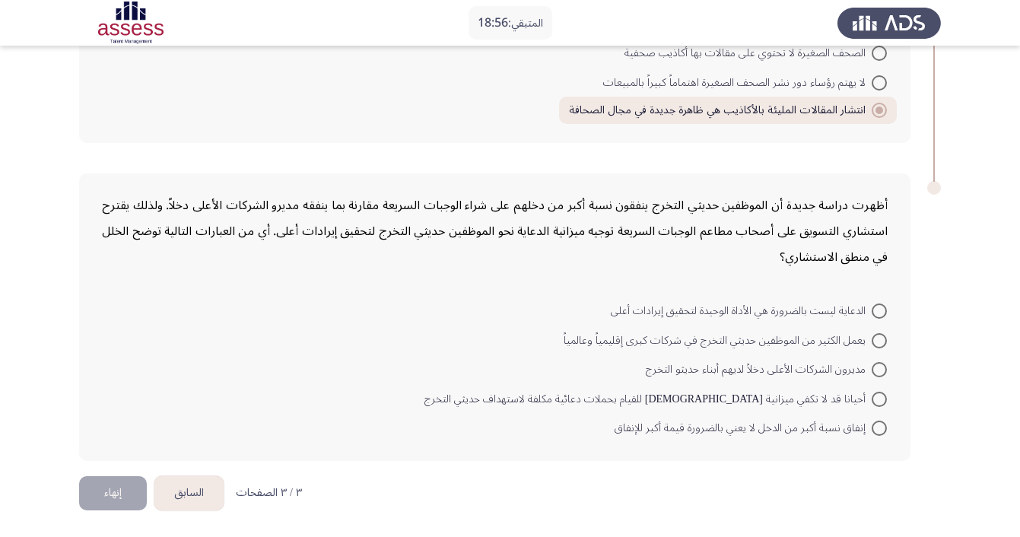
scroll to position [855, 0]
click at [878, 398] on span at bounding box center [878, 399] width 15 height 15
click at [878, 398] on input "أحيانا قد لا تكفي ميزانية [DEMOGRAPHIC_DATA] للقيام بحملات دعائية مكلفة لاستهدا…" at bounding box center [878, 399] width 15 height 15
radio input "true"
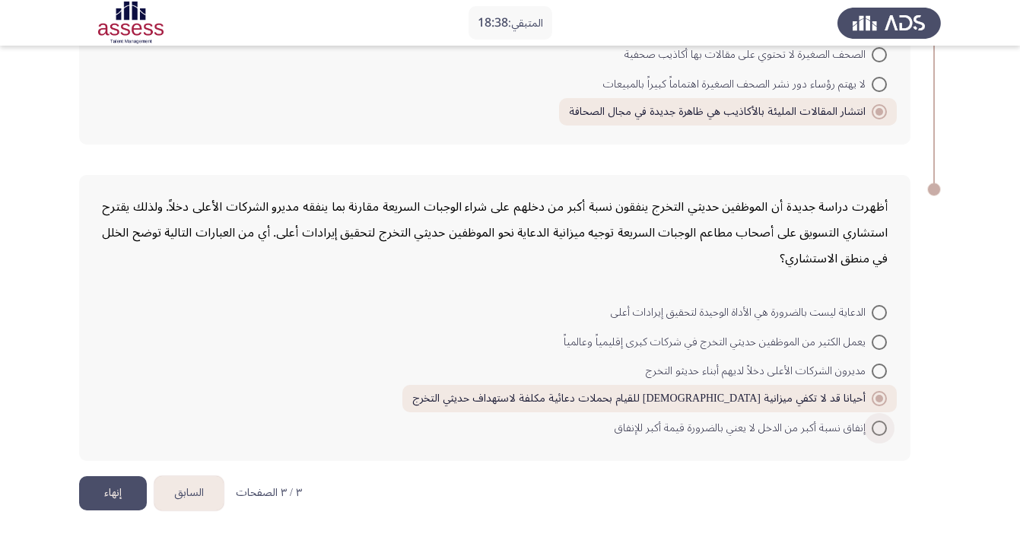
click at [883, 424] on span at bounding box center [878, 428] width 15 height 15
click at [883, 424] on input "إنفاق نسبة أكبر من الدخل لا يعني بالضرورة قيمة أكبر للإنفاق" at bounding box center [878, 428] width 15 height 15
radio input "true"
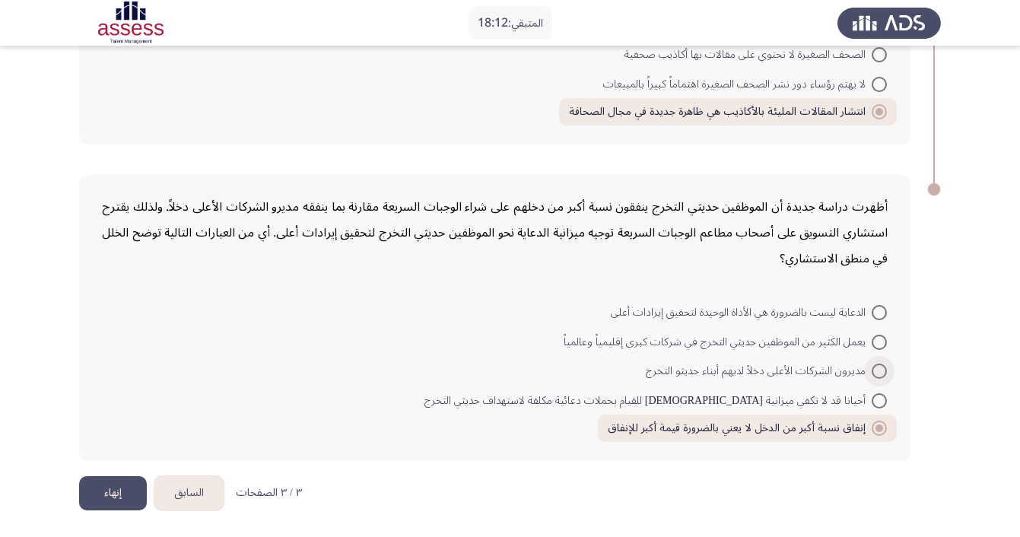
click at [880, 372] on span at bounding box center [878, 370] width 15 height 15
click at [880, 372] on input "مديرون الشركات الأعلى دخلاً لديهم أبناء حديثو التخرج" at bounding box center [878, 370] width 15 height 15
radio input "true"
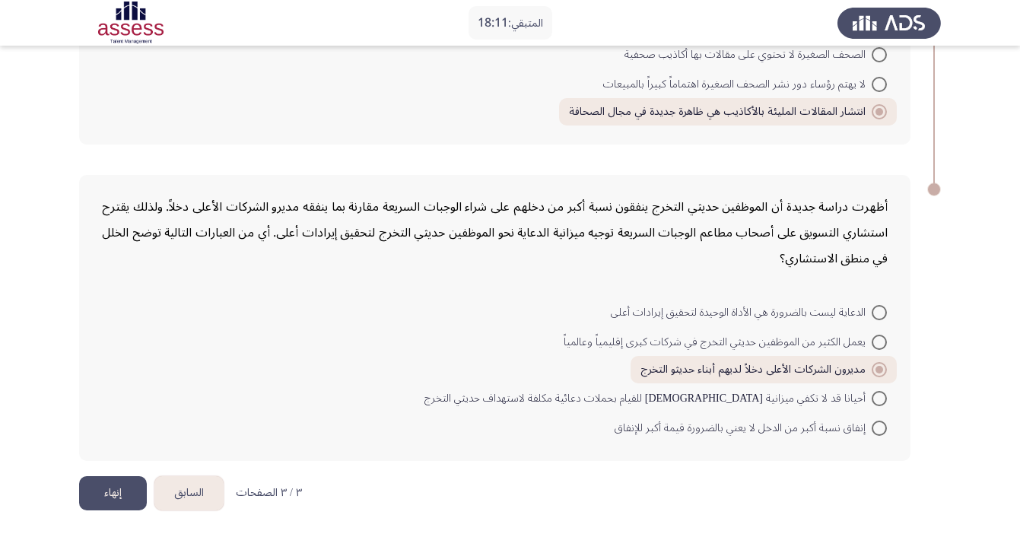
click at [116, 503] on button "إنهاء" at bounding box center [113, 493] width 68 height 34
